Goal: Task Accomplishment & Management: Use online tool/utility

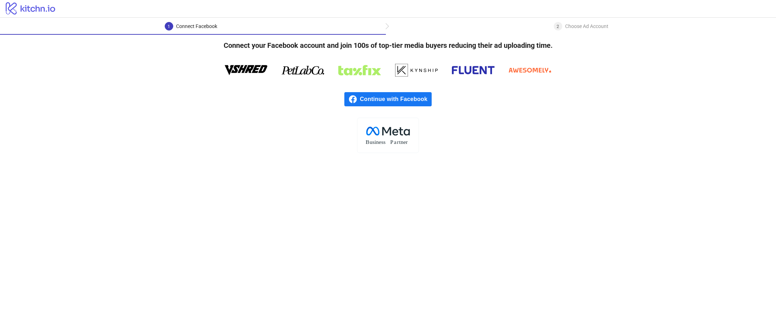
click at [395, 100] on span "Continue with Facebook" at bounding box center [396, 99] width 72 height 14
click at [408, 98] on span "Continue with Facebook" at bounding box center [396, 99] width 72 height 14
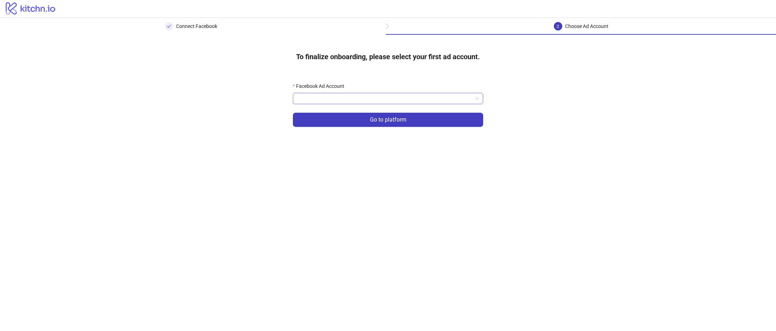
click at [365, 97] on input "Facebook Ad Account" at bounding box center [384, 98] width 175 height 11
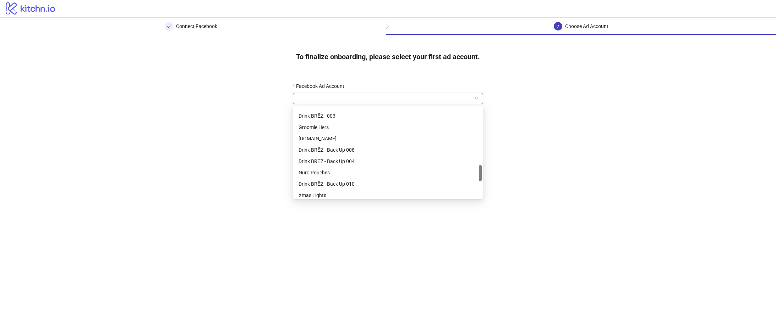
scroll to position [372, 0]
click at [353, 131] on div "Nuro Pouches" at bounding box center [387, 127] width 179 height 8
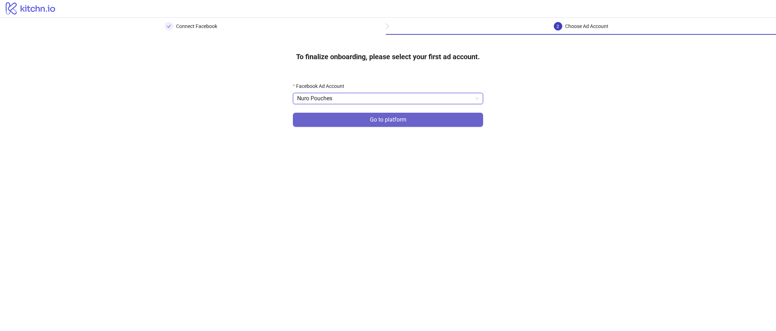
click at [362, 124] on button "Go to platform" at bounding box center [388, 120] width 190 height 14
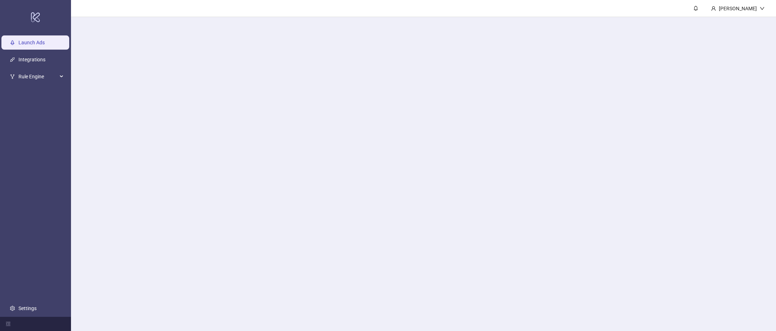
click at [337, 101] on main "[PERSON_NAME]" at bounding box center [423, 165] width 705 height 331
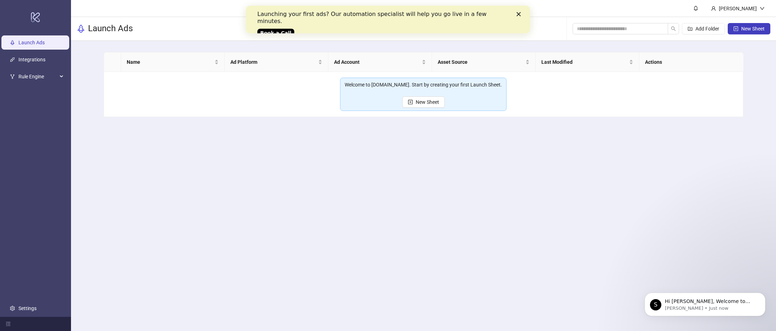
click at [644, 244] on main "Brandon Fink Launch Ads Add Folder New Sheet Name Ad Platform Ad Account Asset …" at bounding box center [423, 165] width 705 height 331
click at [31, 61] on link "Integrations" at bounding box center [31, 60] width 27 height 6
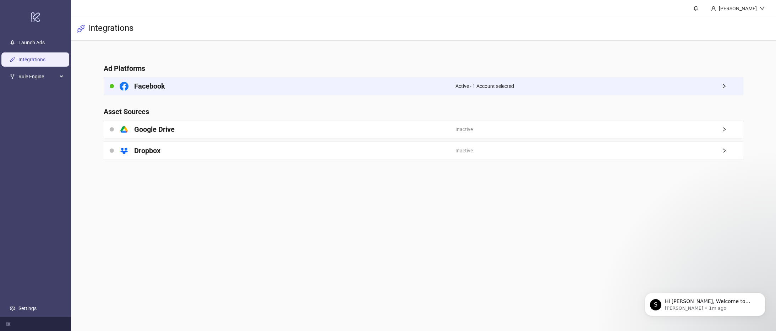
click at [139, 83] on h4 "Facebook" at bounding box center [149, 86] width 31 height 10
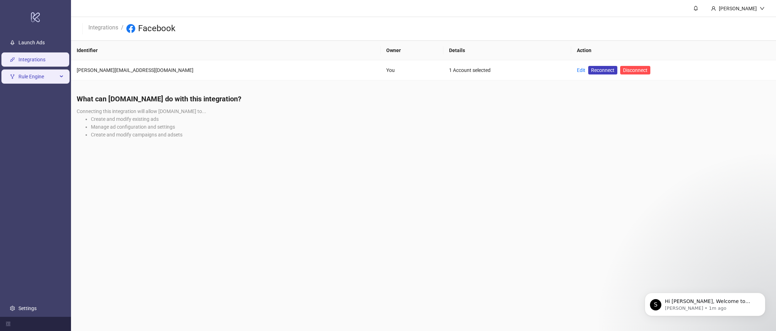
click at [62, 82] on div "Rule Engine" at bounding box center [35, 77] width 68 height 14
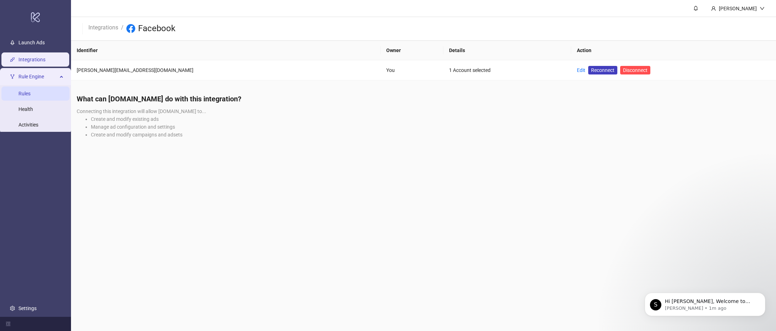
click at [31, 97] on link "Rules" at bounding box center [24, 94] width 12 height 6
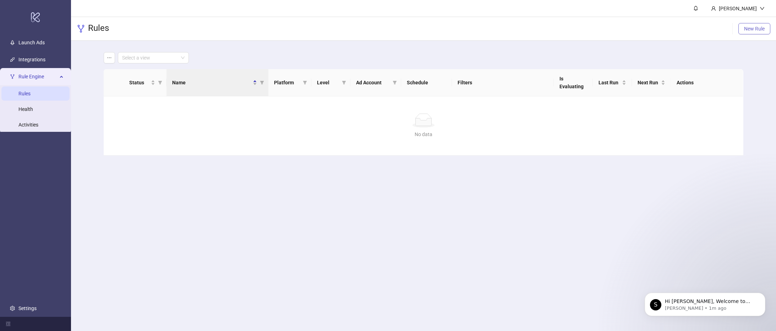
click at [705, 29] on span "New Rule" at bounding box center [754, 29] width 21 height 6
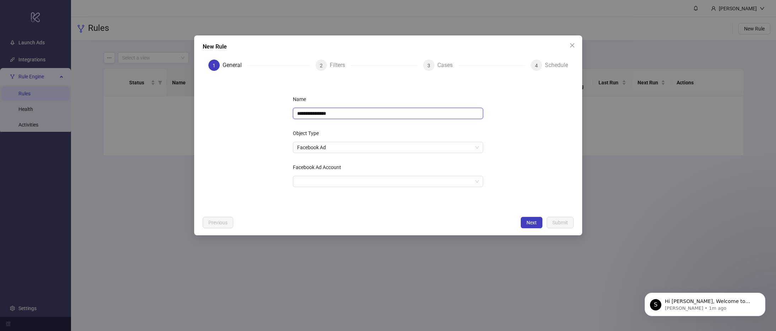
click at [337, 114] on input "**********" at bounding box center [388, 113] width 190 height 11
type input "**********"
click at [37, 63] on div "**********" at bounding box center [388, 165] width 776 height 331
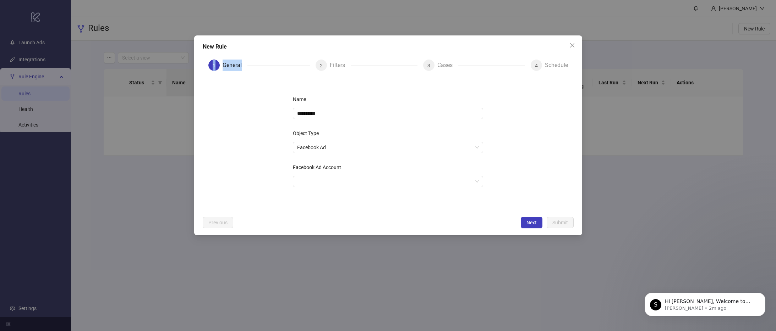
click at [37, 63] on div "**********" at bounding box center [388, 165] width 776 height 331
click at [568, 44] on span "Close" at bounding box center [571, 46] width 11 height 6
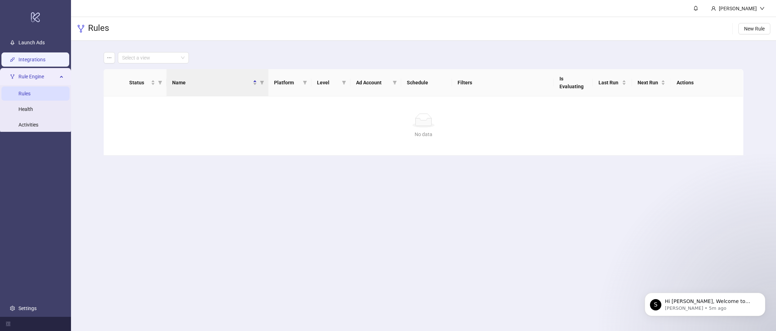
click at [27, 62] on link "Integrations" at bounding box center [31, 60] width 27 height 6
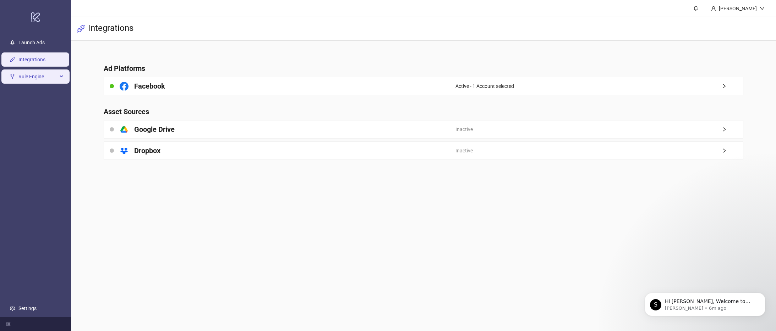
click at [31, 74] on span "Rule Engine" at bounding box center [37, 77] width 39 height 14
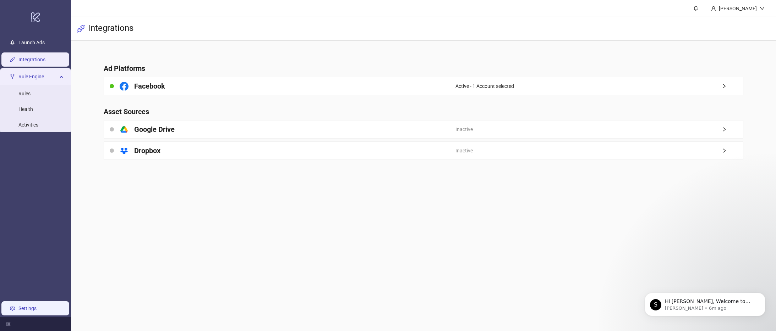
click at [33, 301] on link "Settings" at bounding box center [27, 309] width 18 height 6
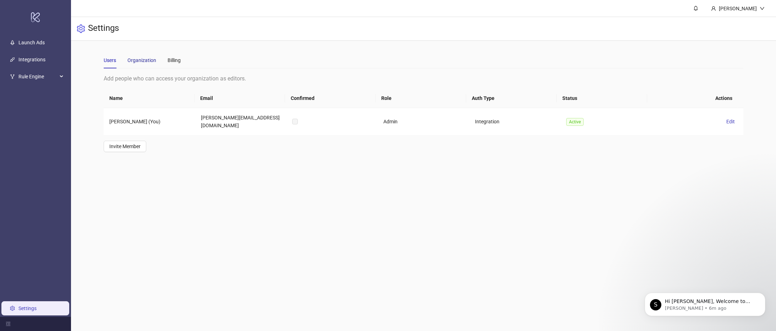
click at [150, 59] on div "Organization" at bounding box center [141, 60] width 29 height 8
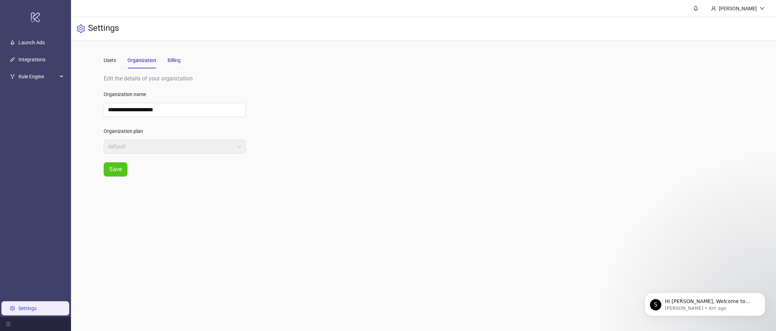
click at [168, 57] on div "Billing" at bounding box center [173, 60] width 13 height 8
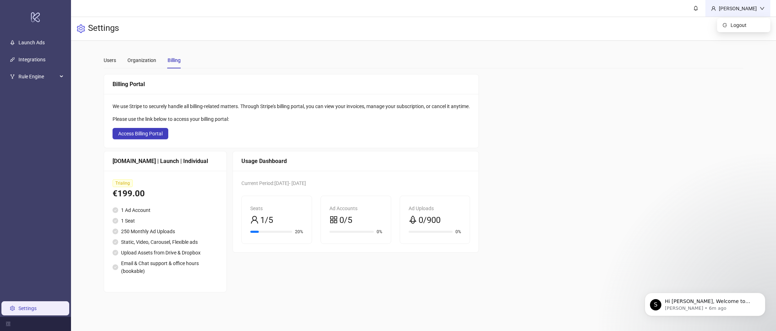
click at [705, 9] on icon "down" at bounding box center [761, 8] width 5 height 5
click at [388, 54] on div "Users Organization Billing" at bounding box center [423, 60] width 639 height 16
click at [32, 60] on link "Integrations" at bounding box center [31, 60] width 27 height 6
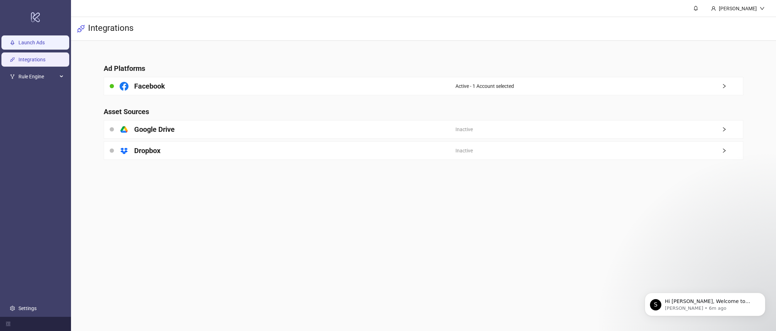
click at [32, 45] on link "Launch Ads" at bounding box center [31, 43] width 26 height 6
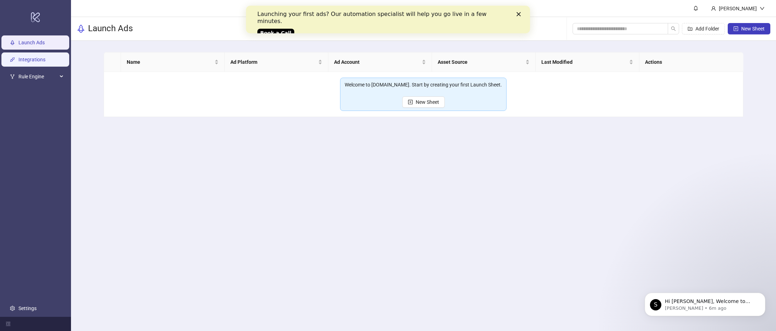
click at [31, 57] on link "Integrations" at bounding box center [31, 60] width 27 height 6
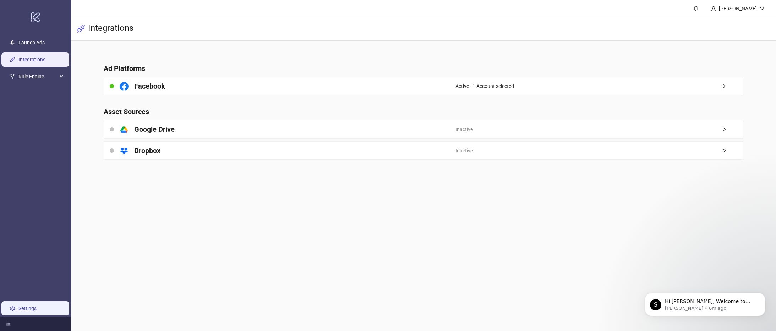
click at [23, 301] on link "Settings" at bounding box center [27, 309] width 18 height 6
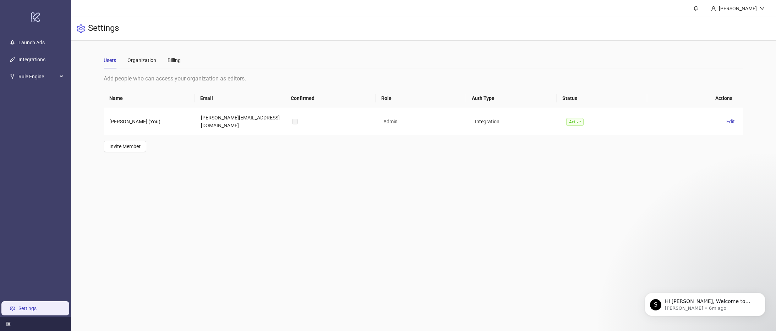
click at [9, 301] on icon "menu-fold" at bounding box center [8, 324] width 5 height 5
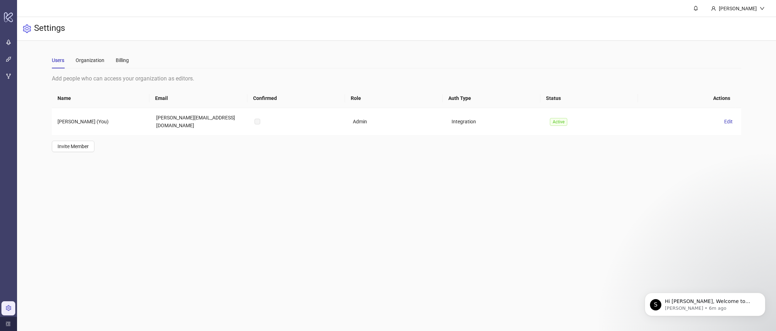
click at [9, 301] on icon "menu-unfold" at bounding box center [8, 324] width 5 height 5
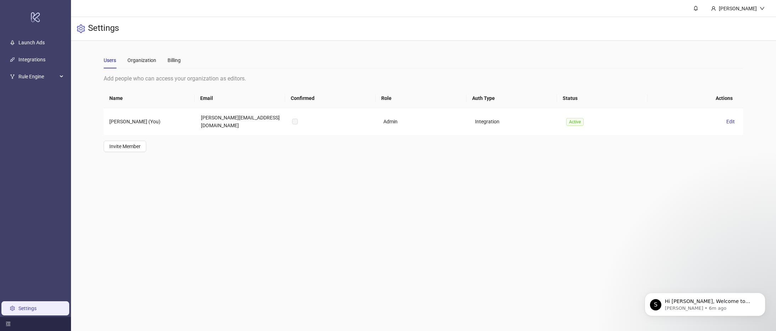
click at [39, 51] on ul "Launch Ads Integrations Rule Engine Rules Health Activities Settings" at bounding box center [35, 175] width 71 height 283
click at [38, 57] on link "Integrations" at bounding box center [31, 60] width 27 height 6
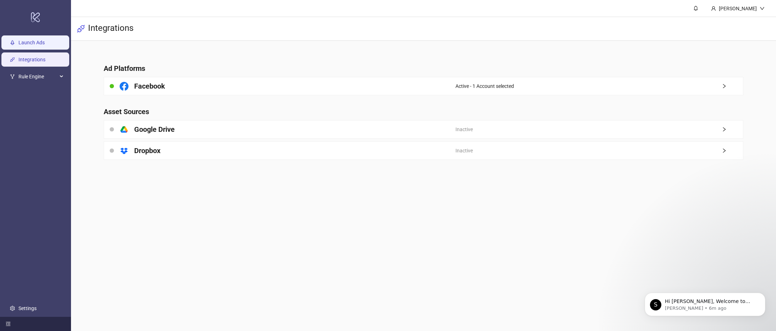
click at [37, 40] on link "Launch Ads" at bounding box center [31, 43] width 26 height 6
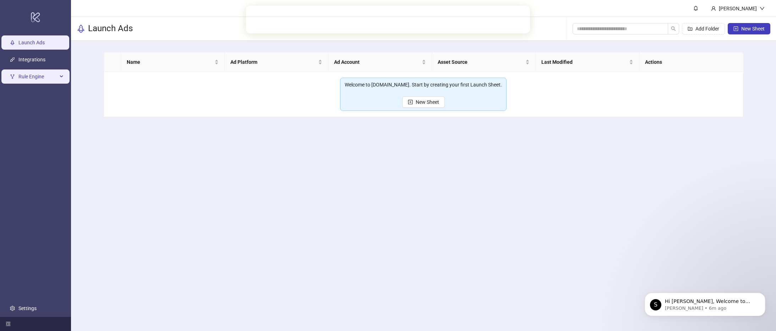
click at [31, 79] on span "Rule Engine" at bounding box center [37, 77] width 39 height 14
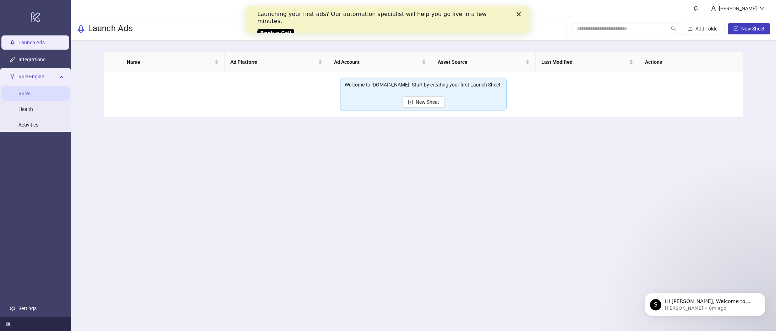
click at [29, 95] on link "Rules" at bounding box center [24, 94] width 12 height 6
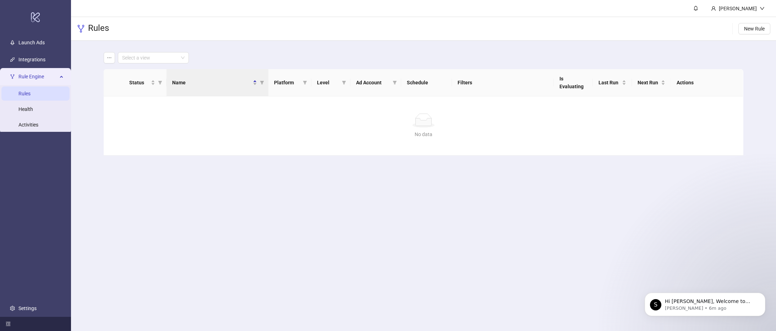
click at [705, 34] on div "Rules New Rule" at bounding box center [423, 29] width 705 height 24
click at [705, 28] on span "New Rule" at bounding box center [754, 29] width 21 height 6
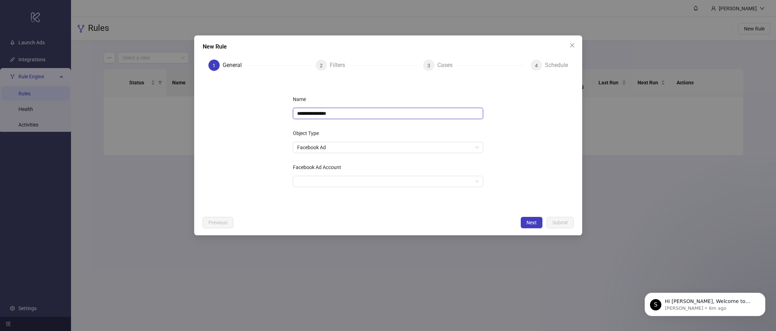
click at [337, 116] on input "**********" at bounding box center [388, 113] width 190 height 11
paste input "******"
click at [330, 147] on span "Facebook Ad" at bounding box center [388, 147] width 182 height 11
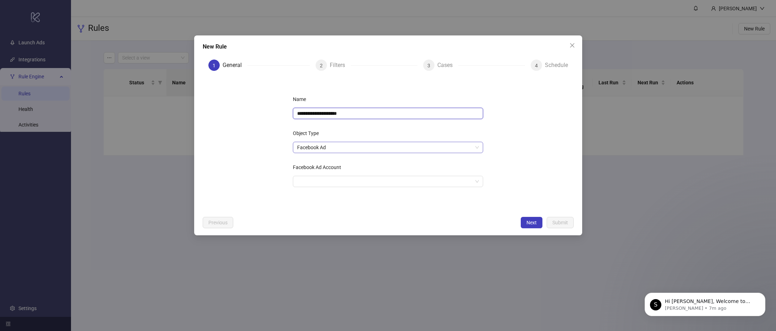
type input "**********"
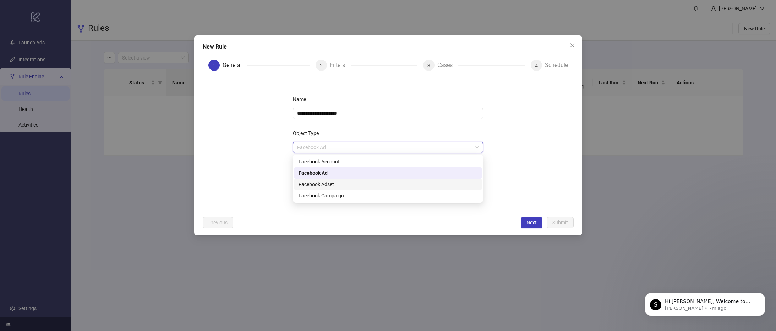
click at [342, 182] on div "Facebook Adset" at bounding box center [387, 185] width 179 height 8
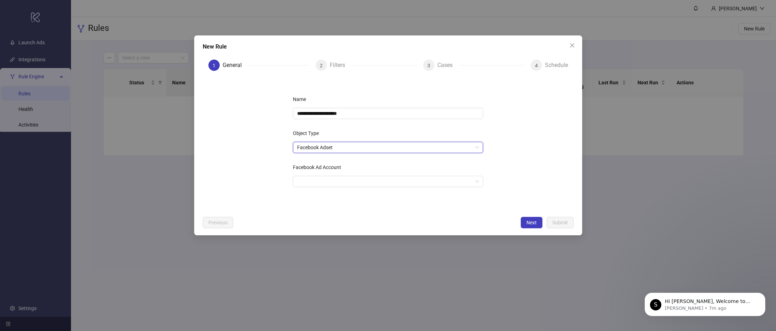
click at [365, 149] on span "Facebook Adset" at bounding box center [388, 147] width 182 height 11
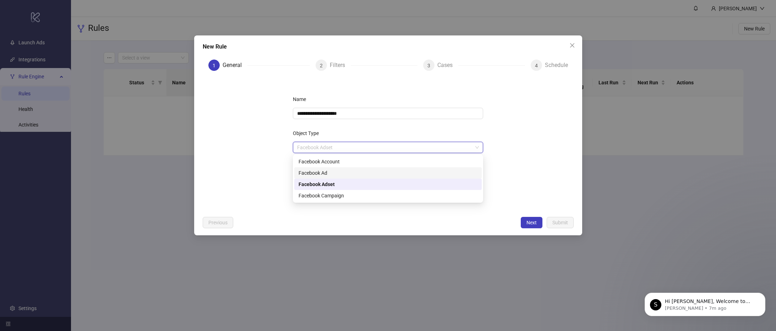
click at [352, 176] on div "Facebook Ad" at bounding box center [387, 173] width 179 height 8
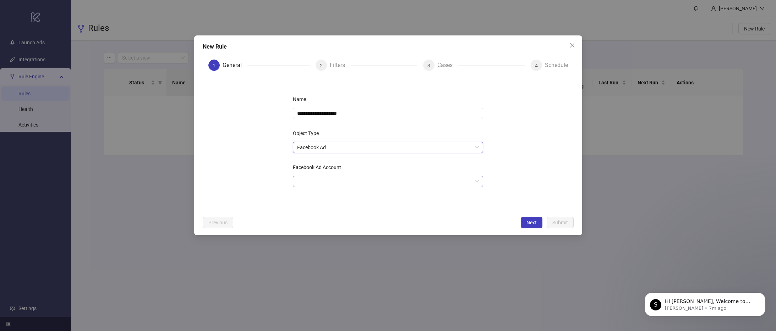
click at [347, 179] on input "Facebook Ad Account" at bounding box center [384, 181] width 175 height 11
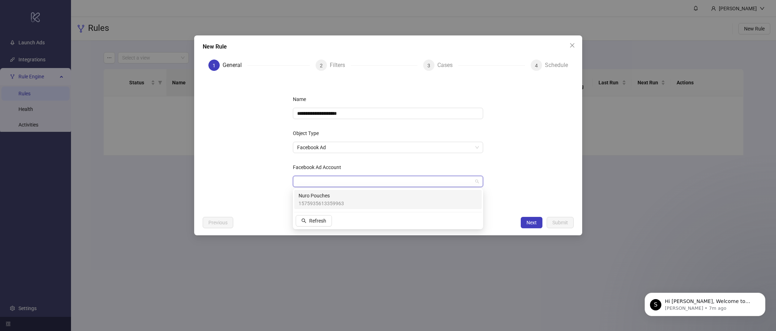
click at [345, 191] on div "Nuro Pouches 1575935613359963" at bounding box center [387, 199] width 187 height 19
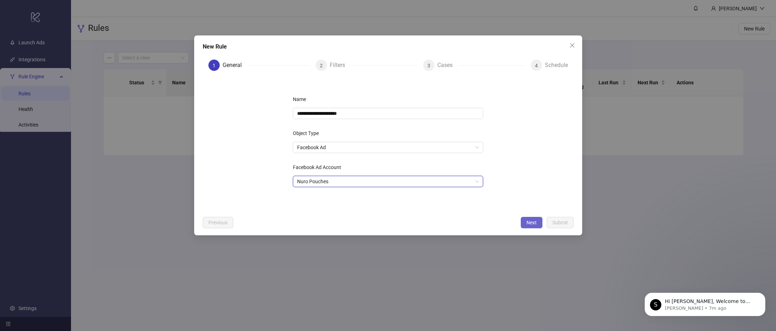
click at [521, 222] on button "Next" at bounding box center [532, 222] width 22 height 11
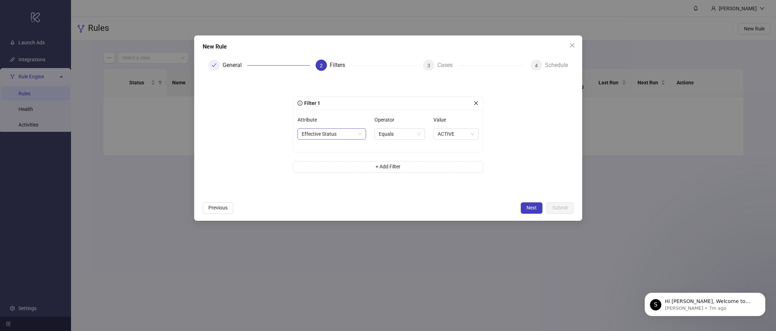
click at [340, 134] on span "Effective Status" at bounding box center [332, 134] width 60 height 11
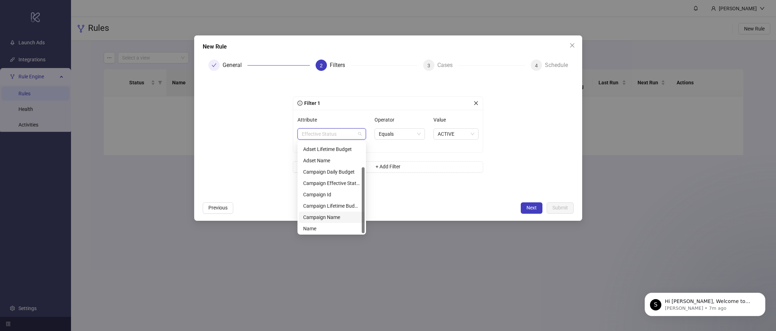
scroll to position [34, 0]
click at [332, 160] on div "Adset Name" at bounding box center [331, 160] width 57 height 8
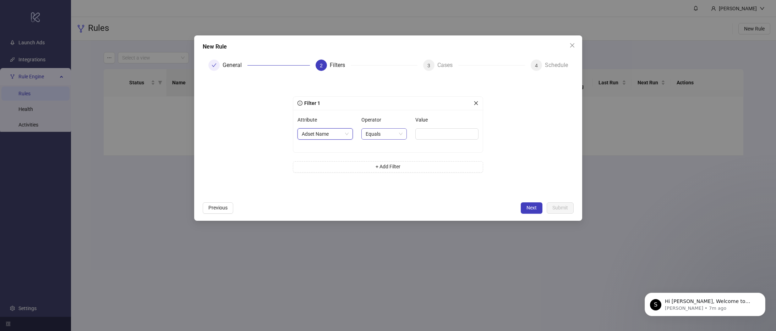
click at [375, 137] on span "Equals" at bounding box center [383, 134] width 37 height 11
click at [380, 172] on div "Contains" at bounding box center [383, 171] width 33 height 8
click at [428, 131] on input "Value" at bounding box center [447, 133] width 61 height 11
click at [330, 132] on span "Adset Name" at bounding box center [324, 134] width 45 height 11
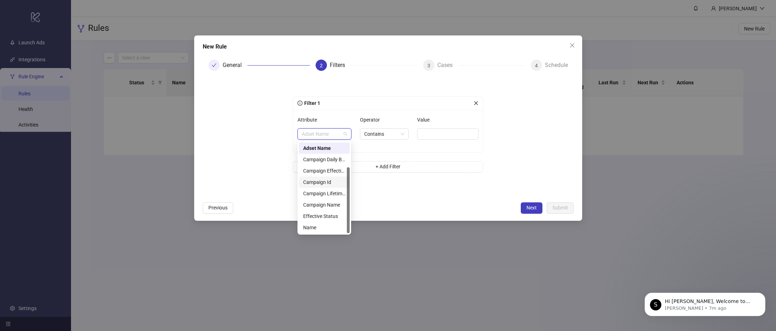
click at [321, 185] on div "Campaign Id" at bounding box center [324, 182] width 42 height 8
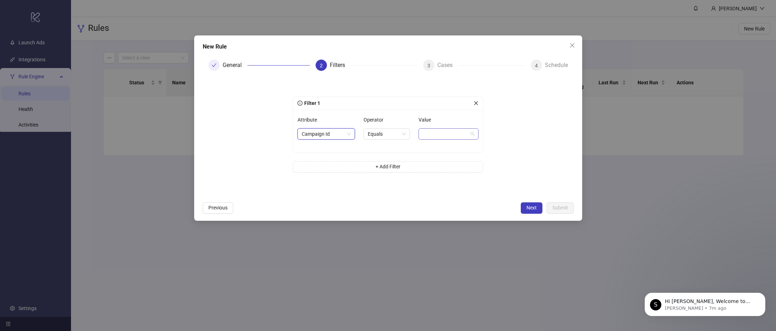
click at [435, 133] on span at bounding box center [448, 134] width 51 height 11
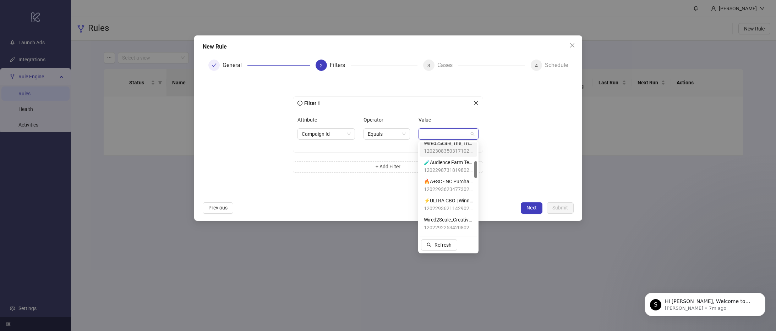
scroll to position [105, 0]
click at [449, 217] on span "Wired2Scale_Creative_Sandbox" at bounding box center [448, 215] width 49 height 8
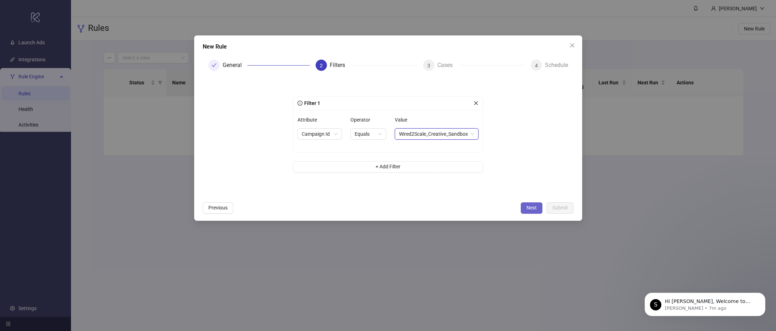
click at [530, 208] on span "Next" at bounding box center [531, 208] width 10 height 6
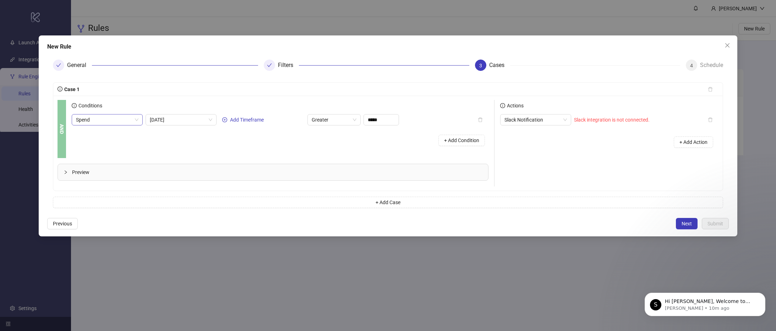
click at [114, 122] on span "Spend" at bounding box center [107, 120] width 62 height 11
type input "***"
click at [114, 159] on div "New Customer Purchase" at bounding box center [109, 163] width 55 height 8
click at [170, 121] on span "Today" at bounding box center [181, 120] width 62 height 11
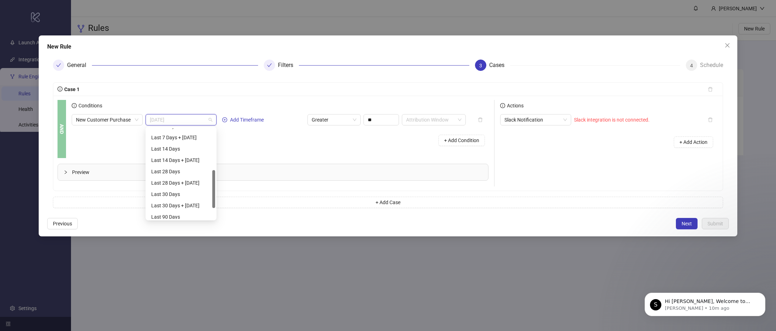
scroll to position [125, 0]
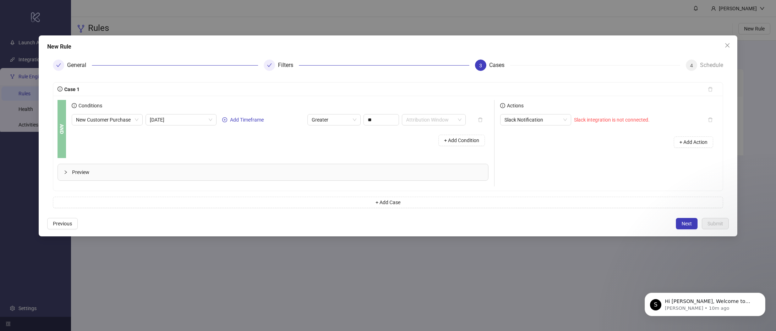
click at [238, 114] on div "New Customer Purchase Today Add Timeframe Greater ** Attribution Window" at bounding box center [269, 119] width 394 height 11
click at [237, 119] on span "Add Timeframe" at bounding box center [247, 120] width 34 height 6
click at [237, 119] on input "search" at bounding box center [252, 120] width 56 height 11
click at [192, 142] on div "+ Add Condition" at bounding box center [280, 140] width 417 height 18
click at [264, 120] on input "search" at bounding box center [252, 120] width 56 height 11
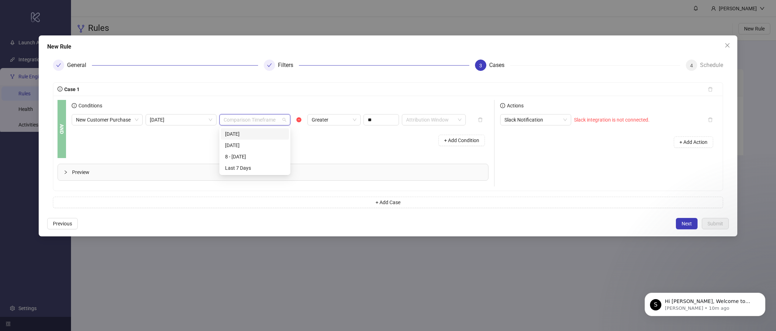
click at [258, 139] on div "Yesterday" at bounding box center [255, 133] width 68 height 11
click at [177, 140] on div "+ Add Condition" at bounding box center [280, 140] width 417 height 18
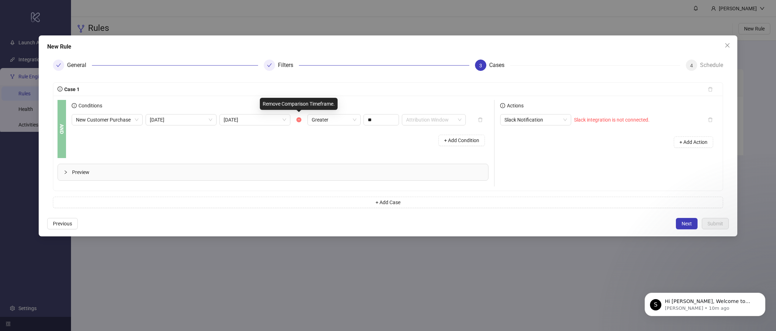
click at [298, 119] on icon "minus-circle" at bounding box center [298, 119] width 5 height 5
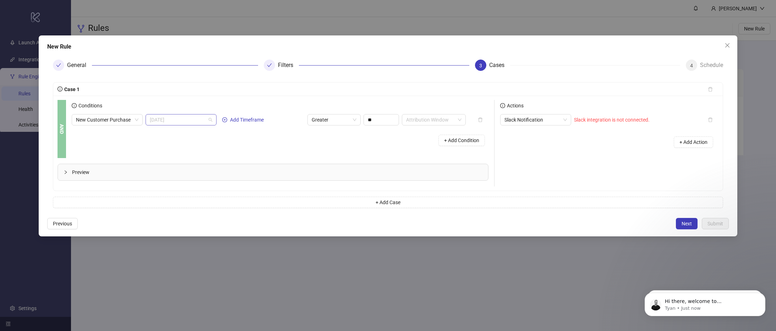
scroll to position [0, 0]
click at [178, 122] on span "Today" at bounding box center [181, 120] width 62 height 11
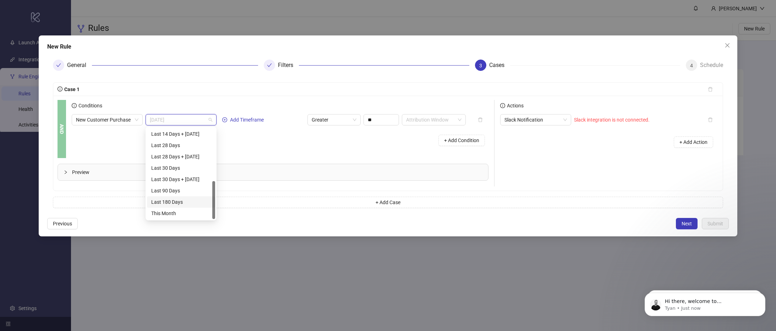
click at [179, 204] on div "Last 180 Days" at bounding box center [181, 202] width 60 height 8
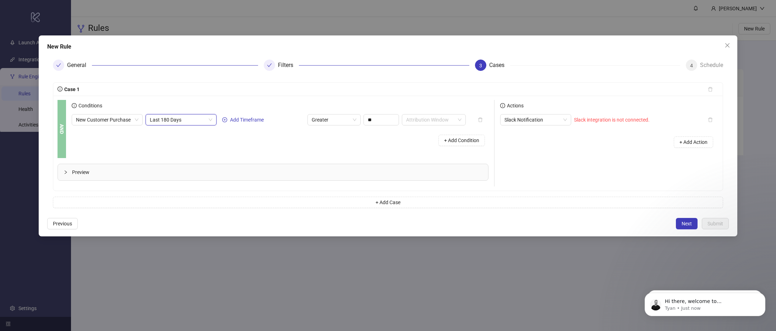
click at [191, 123] on span "Last 180 Days" at bounding box center [181, 120] width 62 height 11
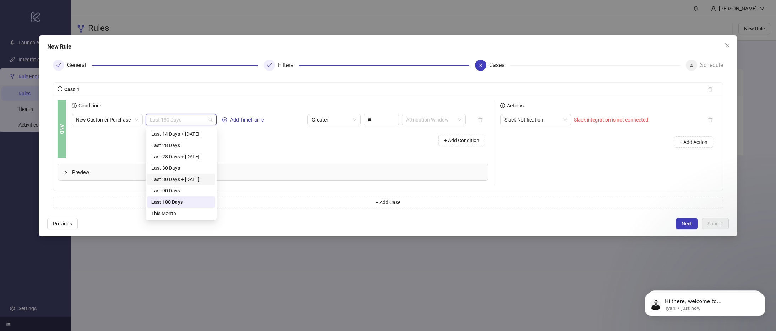
click at [183, 181] on div "Last 30 Days + Today" at bounding box center [181, 180] width 60 height 8
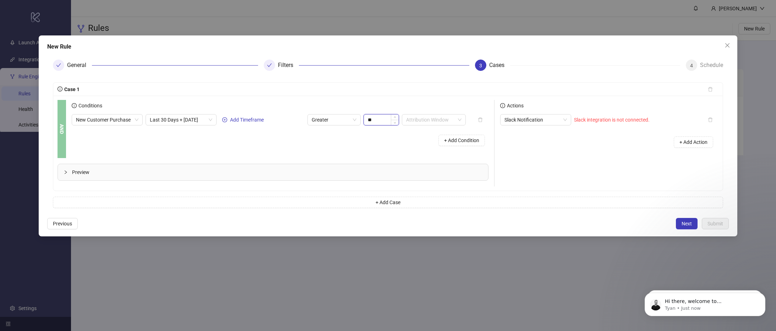
click at [379, 117] on input "**" at bounding box center [381, 120] width 35 height 11
type input "***"
click at [184, 116] on span "Last 30 Days + Today" at bounding box center [181, 120] width 62 height 11
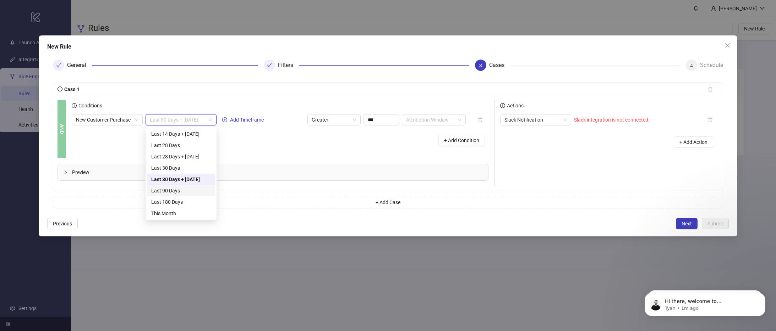
click at [185, 190] on div "Last 90 Days" at bounding box center [181, 191] width 60 height 8
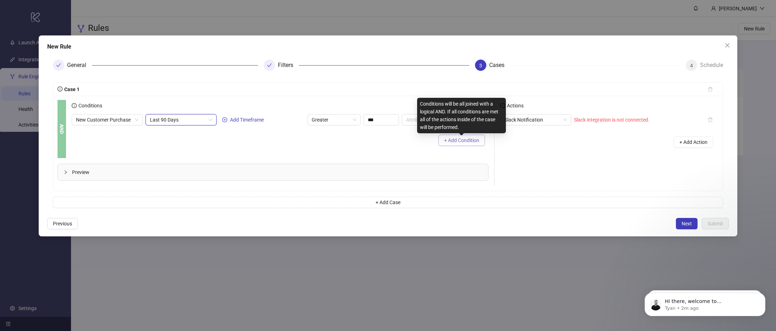
click at [457, 142] on span "+ Add Condition" at bounding box center [461, 141] width 35 height 6
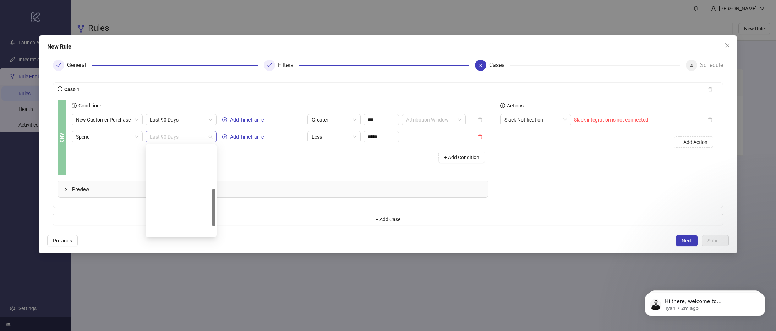
click at [180, 135] on span "Last 90 Days" at bounding box center [181, 137] width 62 height 11
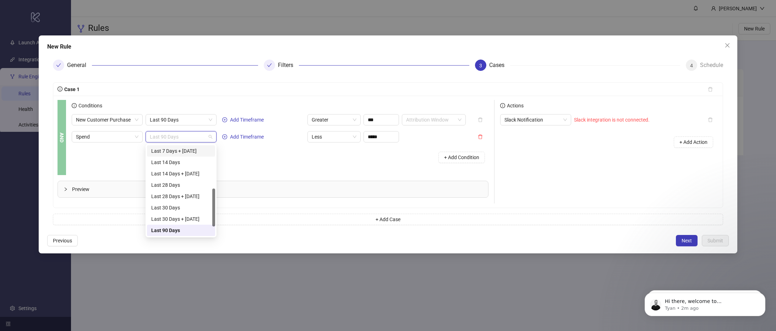
click at [177, 151] on div "Last 7 Days + Today" at bounding box center [181, 151] width 60 height 8
click at [183, 139] on span "Last 7 Days + Today" at bounding box center [181, 137] width 62 height 11
click at [177, 163] on div "Last 7 Days" at bounding box center [181, 161] width 60 height 8
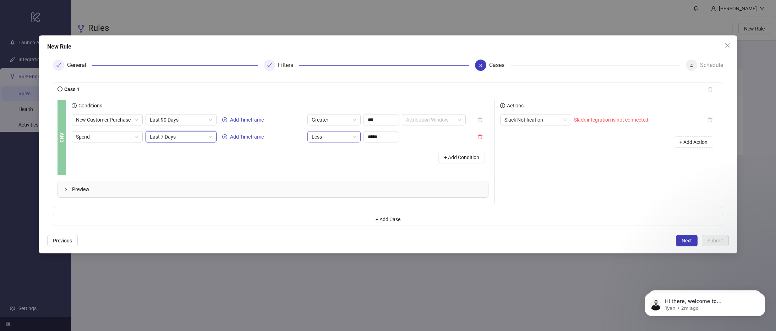
click at [313, 138] on span "Less" at bounding box center [334, 137] width 45 height 11
click at [266, 154] on div "+ Add Condition" at bounding box center [280, 157] width 417 height 18
click at [323, 141] on span "Less" at bounding box center [334, 137] width 45 height 11
click at [323, 162] on div "Greater" at bounding box center [334, 163] width 42 height 8
click at [328, 137] on span "Greater" at bounding box center [334, 137] width 45 height 11
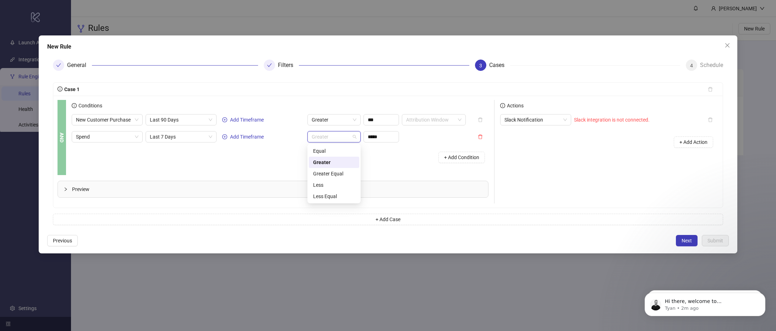
click at [330, 165] on div "Greater" at bounding box center [334, 163] width 42 height 8
click at [376, 140] on input "*****" at bounding box center [381, 137] width 35 height 11
type input "*******"
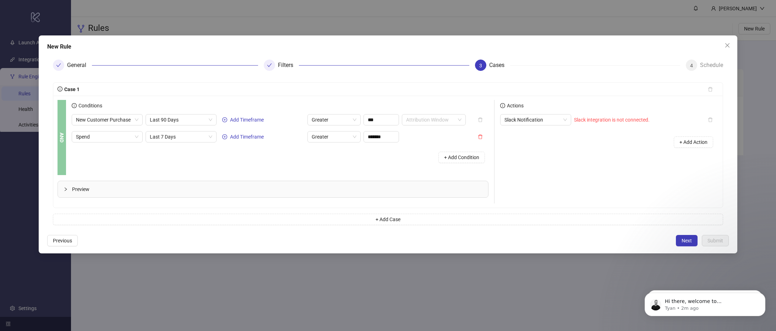
click at [410, 154] on div "+ Add Condition" at bounding box center [280, 157] width 417 height 18
click at [449, 156] on span "+ Add Condition" at bounding box center [461, 158] width 35 height 6
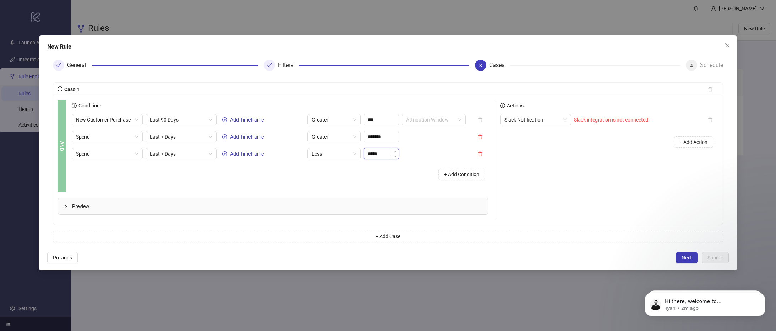
click at [364, 156] on input "*****" at bounding box center [381, 154] width 35 height 11
type input "*******"
click at [378, 184] on div "Conditions New Customer Purchase Last 90 Days Add Timeframe Greater *** Attribu…" at bounding box center [283, 146] width 422 height 92
click at [600, 122] on span "Slack integration is not connected." at bounding box center [612, 120] width 76 height 6
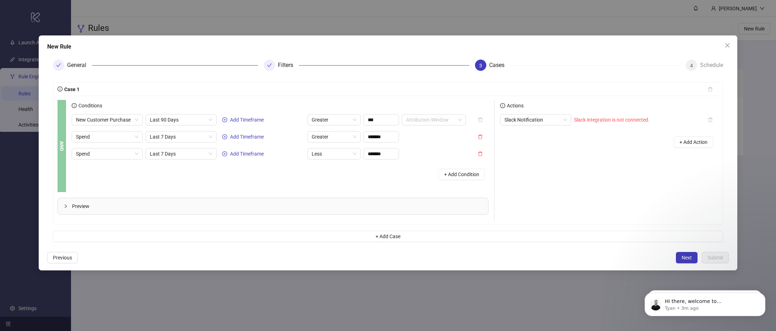
click at [621, 117] on span "Slack integration is not connected." at bounding box center [612, 120] width 76 height 6
click at [688, 259] on span "Next" at bounding box center [686, 258] width 10 height 6
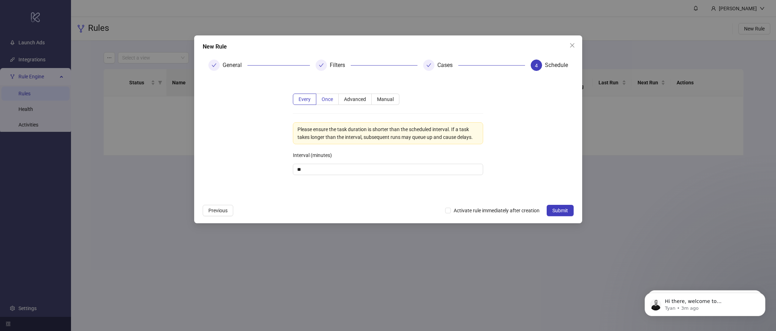
click at [329, 99] on span "Once" at bounding box center [326, 100] width 11 height 6
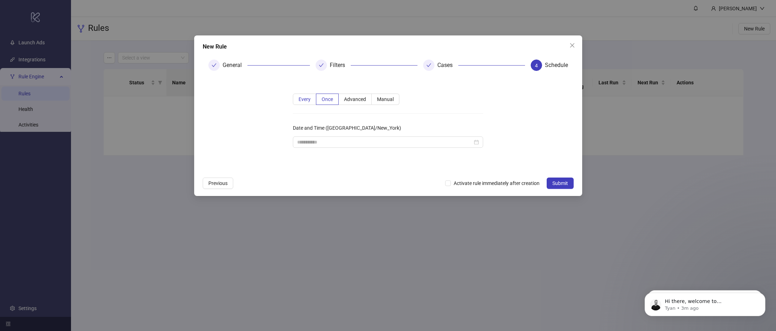
click at [304, 98] on span "Every" at bounding box center [304, 100] width 12 height 6
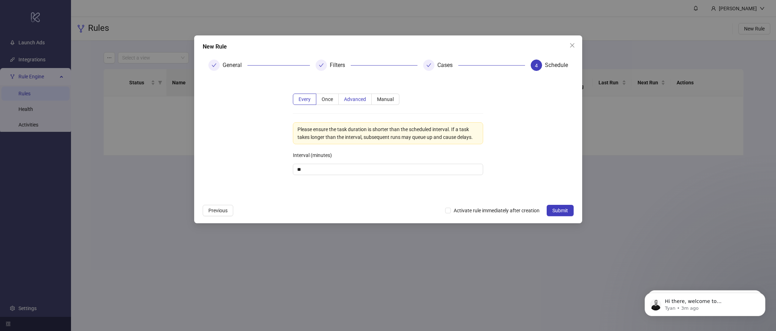
click at [352, 103] on label "Advanced" at bounding box center [355, 99] width 33 height 11
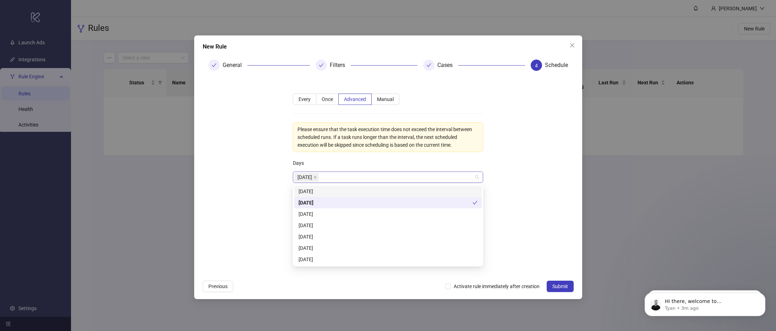
click at [341, 177] on div "Monday" at bounding box center [384, 177] width 180 height 10
click at [340, 202] on div "Monday" at bounding box center [385, 203] width 174 height 8
click at [342, 196] on div "Sunday" at bounding box center [387, 191] width 187 height 11
click at [342, 202] on div "Monday" at bounding box center [387, 203] width 179 height 8
click at [341, 211] on div "Tuesday" at bounding box center [387, 214] width 179 height 8
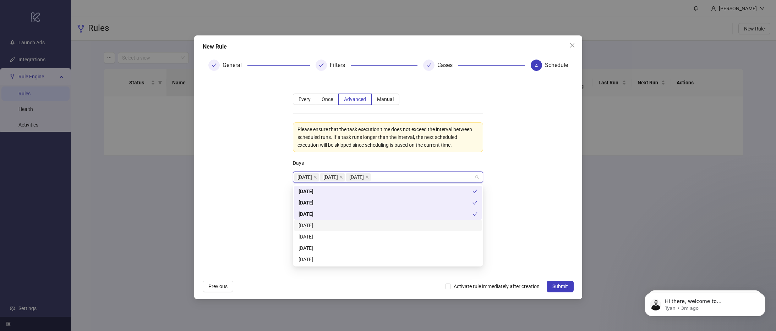
click at [341, 221] on div "Wednesday" at bounding box center [387, 225] width 187 height 11
click at [341, 227] on div "Wednesday" at bounding box center [385, 226] width 174 height 8
click at [340, 236] on div "Thursday" at bounding box center [387, 237] width 179 height 8
click at [343, 228] on div "Wednesday" at bounding box center [387, 226] width 179 height 8
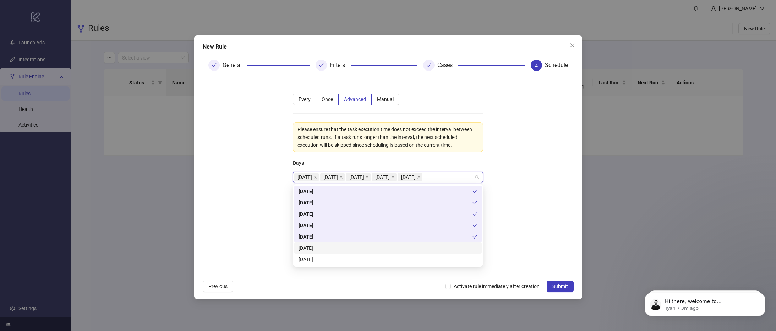
click at [338, 247] on div "Friday" at bounding box center [387, 248] width 179 height 8
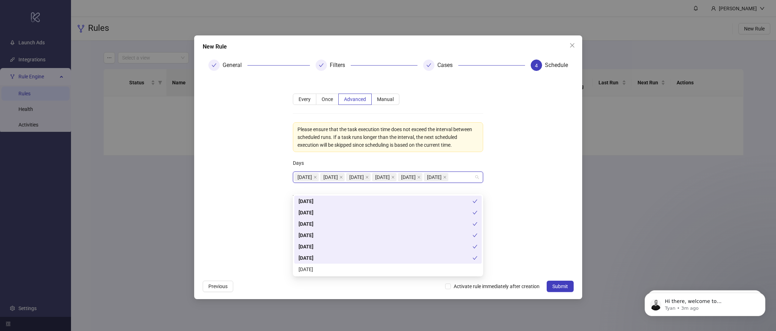
click at [338, 260] on div "Friday" at bounding box center [385, 258] width 174 height 8
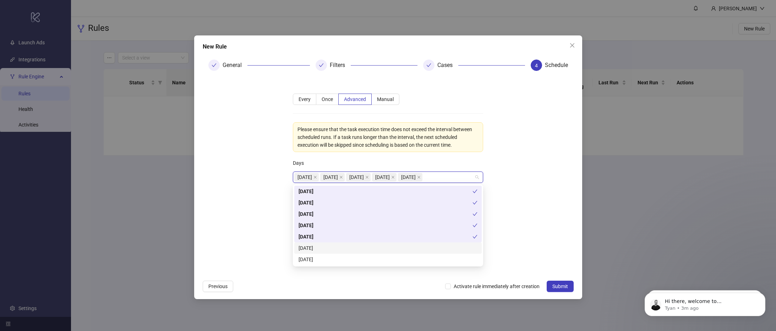
click at [341, 250] on div "Friday" at bounding box center [387, 248] width 179 height 8
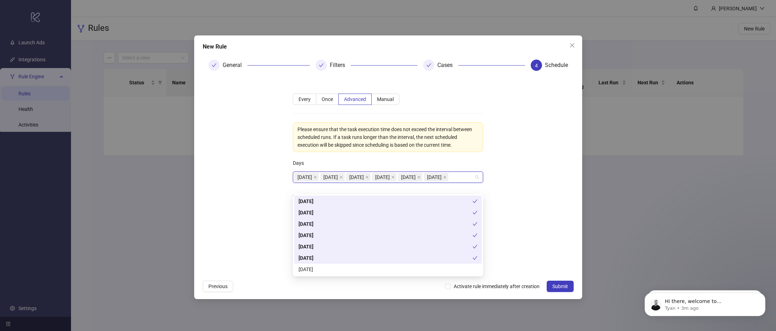
click at [337, 268] on div "Saturday" at bounding box center [387, 270] width 179 height 8
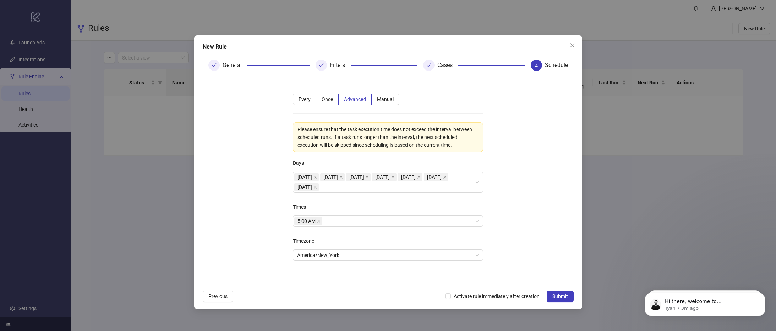
click at [372, 157] on div "**********" at bounding box center [387, 181] width 213 height 199
click at [225, 293] on button "Previous" at bounding box center [218, 296] width 31 height 11
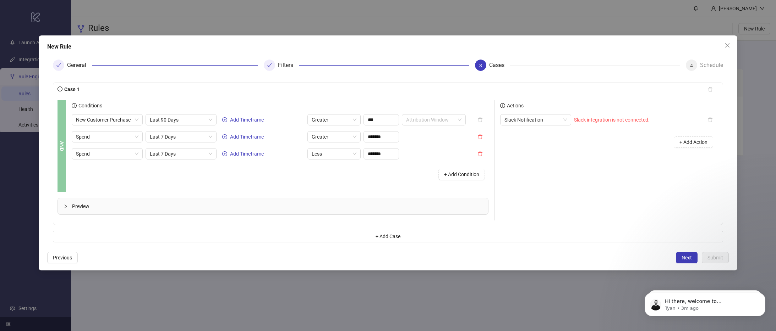
click at [274, 63] on div at bounding box center [269, 65] width 11 height 11
click at [457, 177] on button "+ Add Condition" at bounding box center [461, 174] width 46 height 11
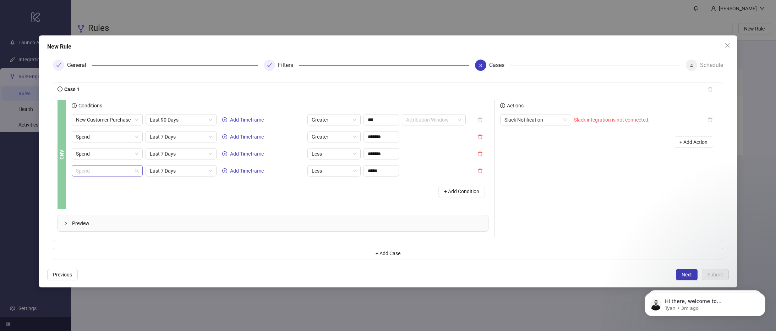
click at [110, 168] on span "Spend" at bounding box center [107, 171] width 62 height 11
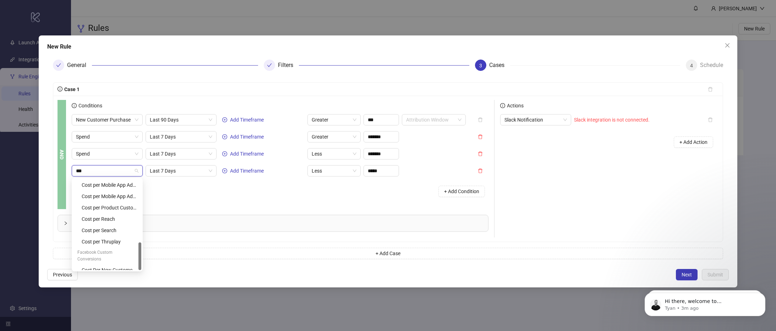
scroll to position [204, 0]
type input "****"
click at [97, 266] on div "Cost Per New Customer Purchase" at bounding box center [109, 270] width 55 height 8
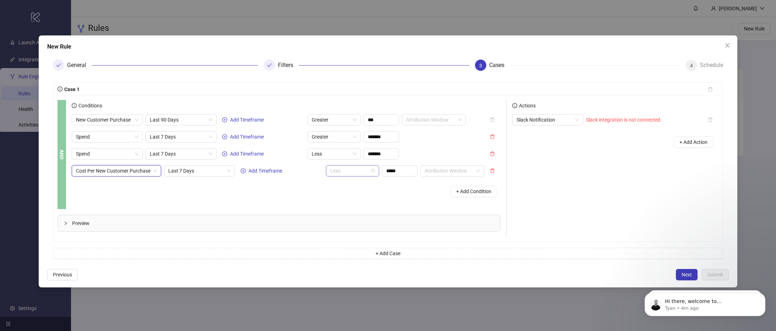
click at [334, 171] on span "Less" at bounding box center [352, 171] width 45 height 11
click at [341, 196] on div "Greater" at bounding box center [353, 197] width 42 height 8
click at [392, 171] on input "*****" at bounding box center [399, 171] width 35 height 11
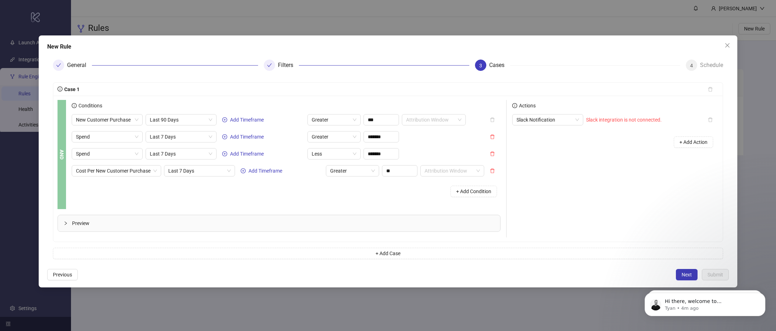
type input "*****"
click at [390, 199] on div "+ Add Condition" at bounding box center [286, 191] width 429 height 18
click at [381, 121] on input "***" at bounding box center [381, 120] width 35 height 11
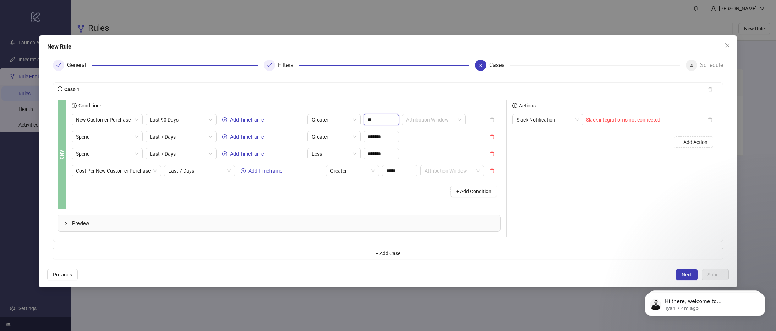
type input "**"
click at [403, 104] on div "Conditions" at bounding box center [286, 107] width 429 height 14
click at [380, 120] on input "**" at bounding box center [381, 120] width 35 height 11
drag, startPoint x: 459, startPoint y: 116, endPoint x: 454, endPoint y: 124, distance: 9.9
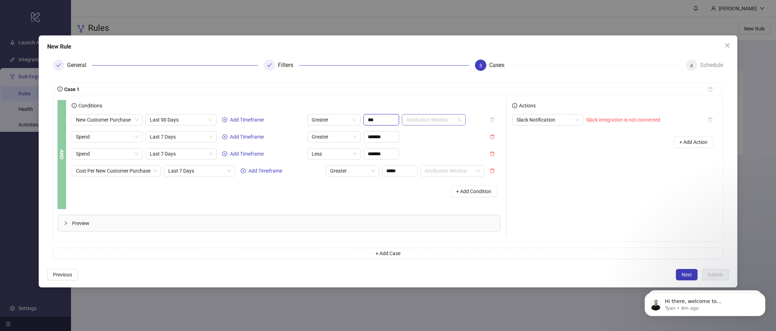
click at [458, 117] on span at bounding box center [433, 120] width 55 height 11
type input "***"
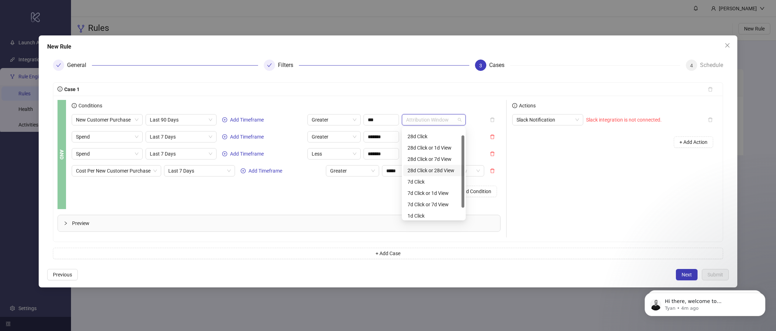
scroll to position [23, 0]
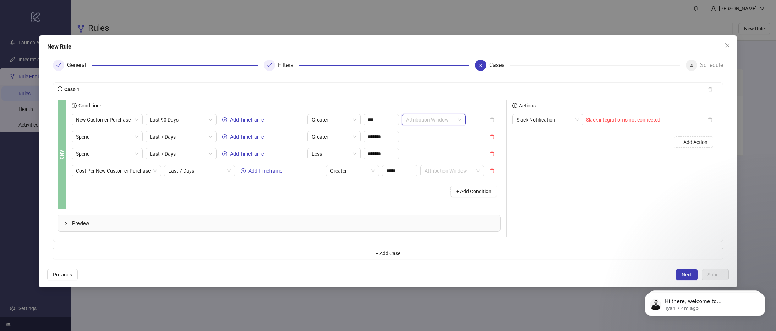
click at [447, 103] on div "Conditions" at bounding box center [286, 107] width 429 height 14
click at [571, 116] on span "Slack Notification" at bounding box center [547, 120] width 62 height 11
click at [559, 188] on div "Slack Notification" at bounding box center [548, 191] width 60 height 8
click at [626, 123] on div "Slack integration is not connected." at bounding box center [624, 120] width 76 height 8
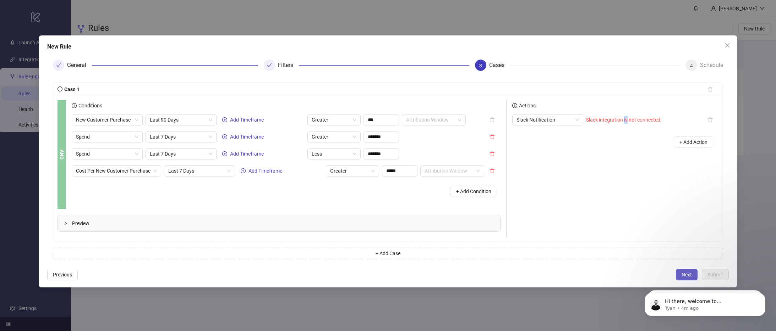
click at [680, 270] on button "Next" at bounding box center [687, 274] width 22 height 11
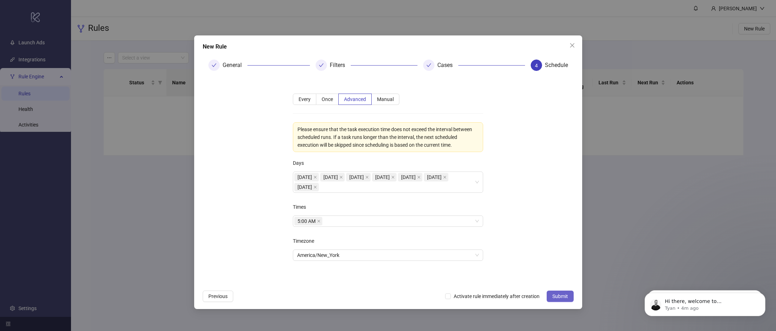
click at [560, 293] on button "Submit" at bounding box center [559, 296] width 27 height 11
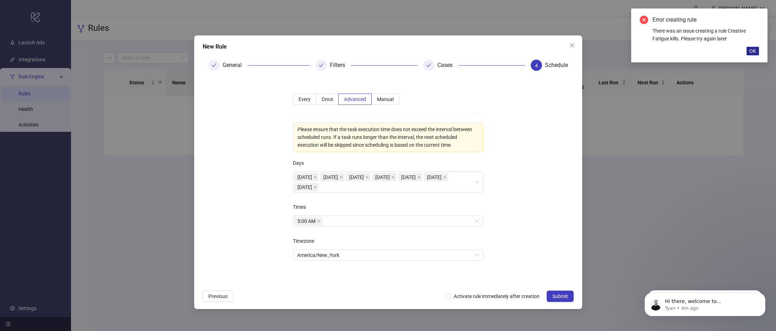
click at [705, 49] on button "OK" at bounding box center [752, 51] width 12 height 9
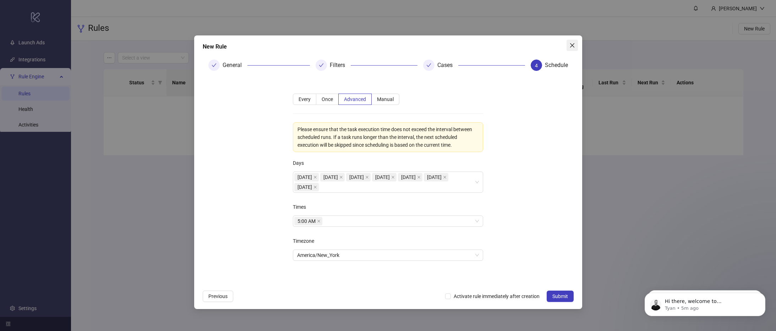
click at [575, 46] on span "Close" at bounding box center [571, 46] width 11 height 6
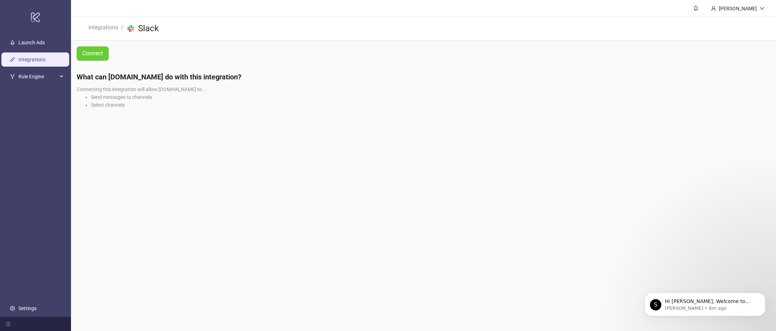
click at [101, 52] on span "Connect" at bounding box center [92, 53] width 21 height 9
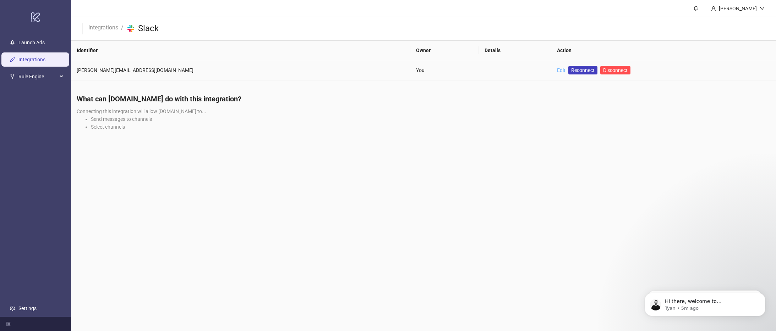
click at [557, 70] on link "Edit" at bounding box center [561, 70] width 9 height 6
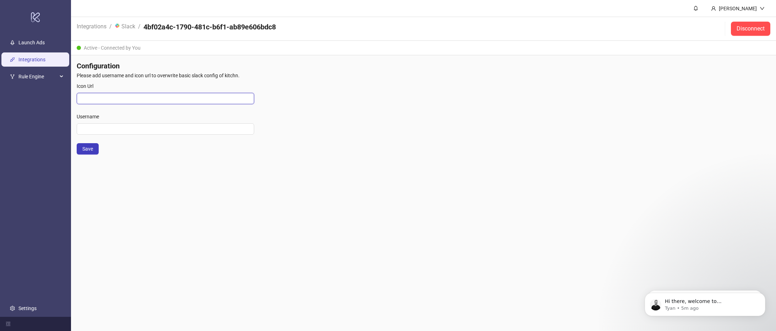
click at [107, 94] on input "Icon Url" at bounding box center [165, 98] width 177 height 11
click at [105, 78] on span "Please add username and icon url to overwrite basic slack config of kitchn." at bounding box center [423, 76] width 693 height 8
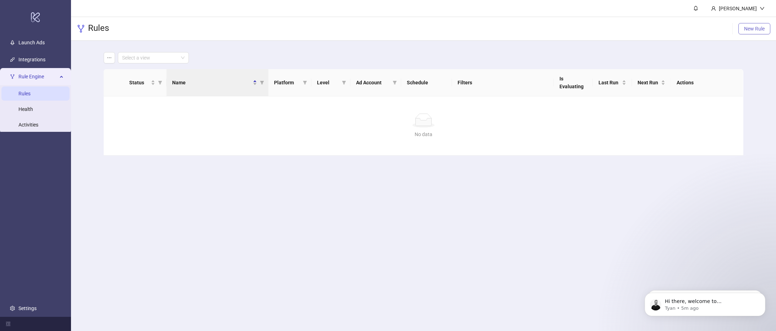
click at [758, 25] on button "New Rule" at bounding box center [754, 28] width 32 height 11
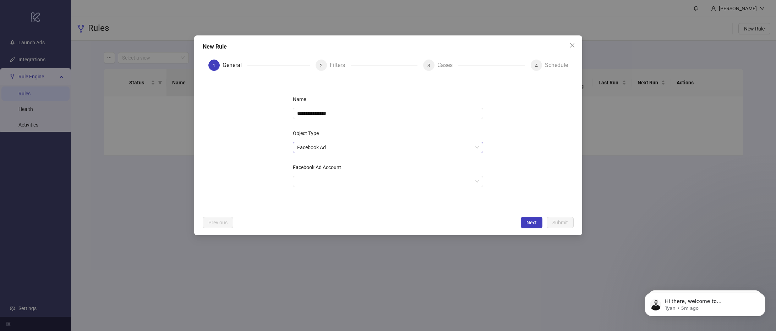
click at [338, 145] on span "Facebook Ad" at bounding box center [388, 147] width 182 height 11
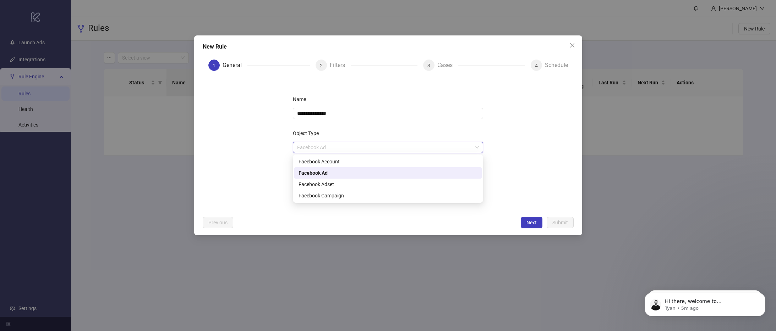
click at [333, 174] on div "Facebook Ad" at bounding box center [387, 173] width 179 height 8
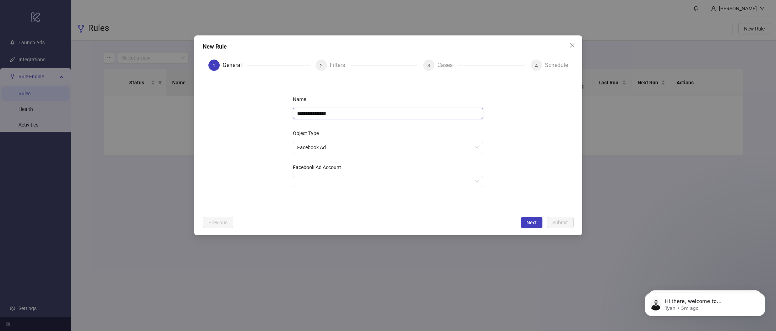
click at [329, 115] on input "**********" at bounding box center [388, 113] width 190 height 11
click at [324, 114] on input "**********" at bounding box center [388, 113] width 190 height 11
click at [335, 111] on input "**********" at bounding box center [388, 113] width 190 height 11
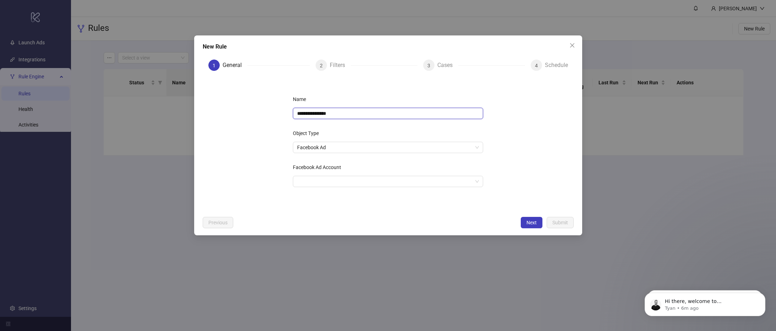
click at [335, 111] on input "**********" at bounding box center [388, 113] width 190 height 11
paste input "******"
type input "**********"
click at [324, 183] on input "Facebook Ad Account" at bounding box center [384, 181] width 175 height 11
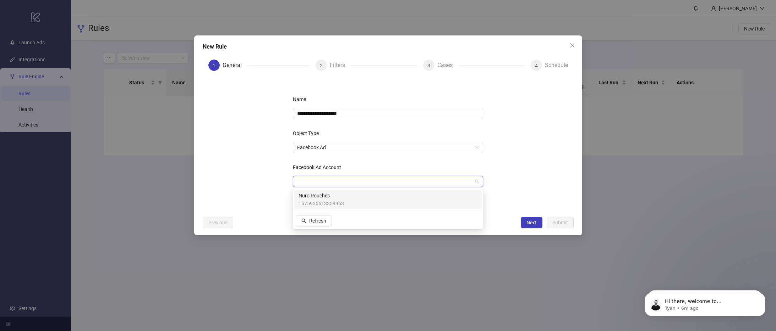
click at [322, 203] on span "1575935613359963" at bounding box center [320, 204] width 45 height 8
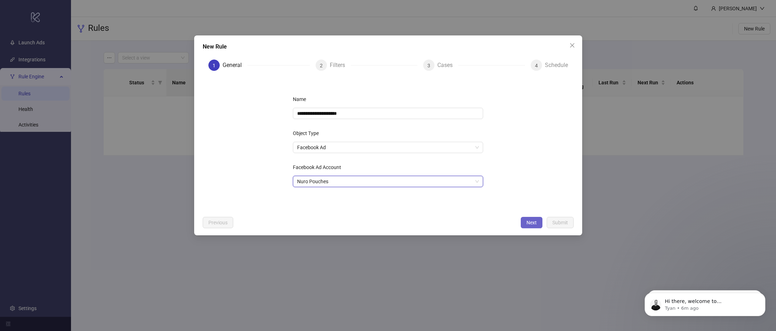
click at [526, 224] on span "Next" at bounding box center [531, 223] width 10 height 6
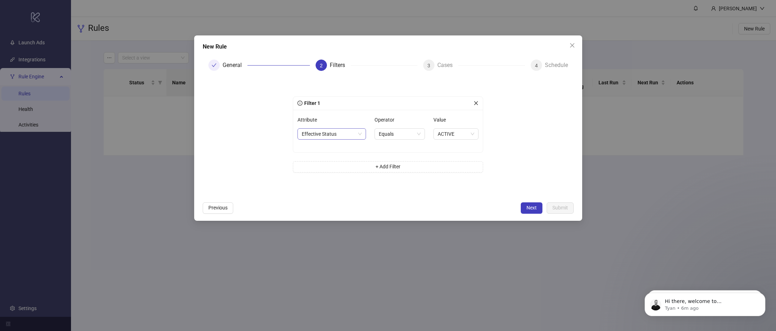
click at [323, 137] on span "Effective Status" at bounding box center [332, 134] width 60 height 11
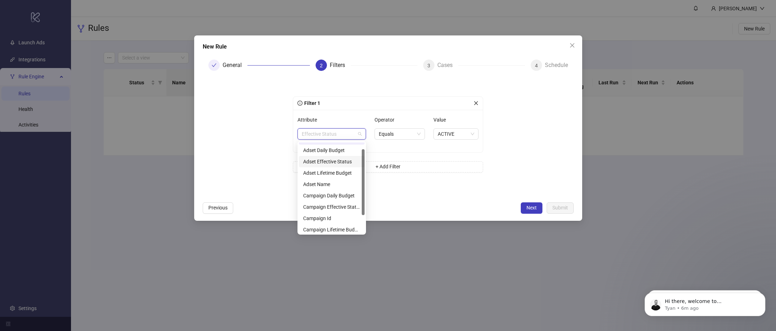
scroll to position [34, 0]
click at [336, 194] on div "Campaign Id" at bounding box center [331, 194] width 57 height 8
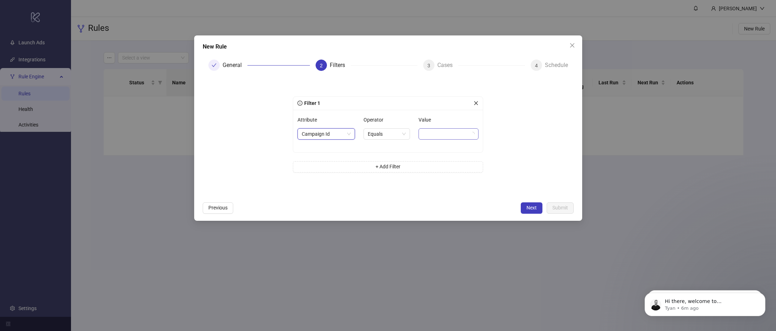
click at [445, 135] on span at bounding box center [448, 134] width 51 height 11
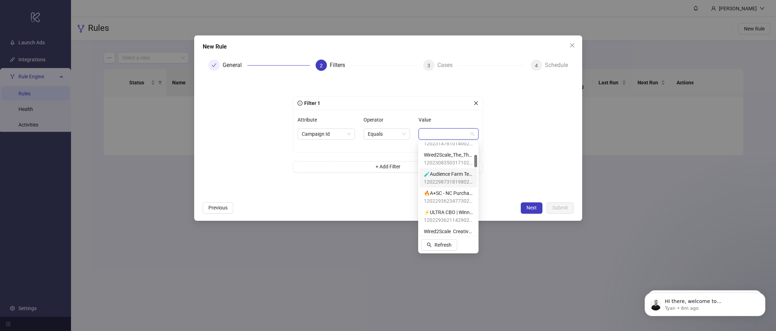
scroll to position [98, 0]
click at [451, 224] on span "Wired2Scale_Creative_Sandbox" at bounding box center [448, 223] width 49 height 8
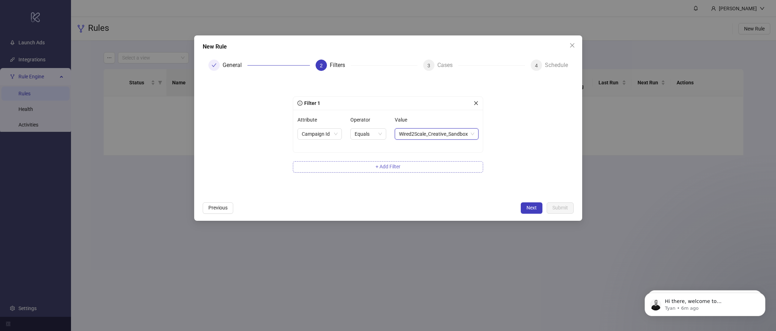
click at [366, 167] on button "+ Add Filter" at bounding box center [388, 166] width 190 height 11
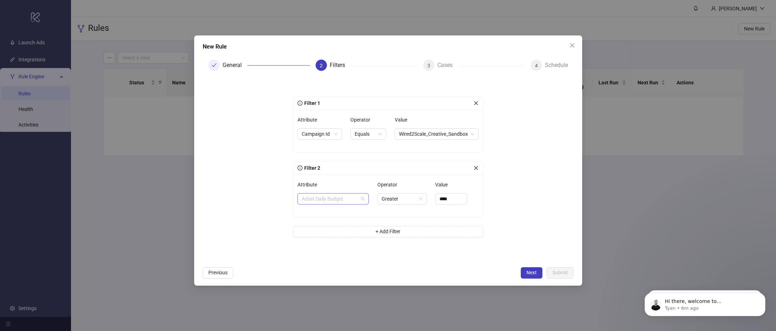
click at [342, 199] on span "Adset Daily Budget" at bounding box center [333, 199] width 63 height 11
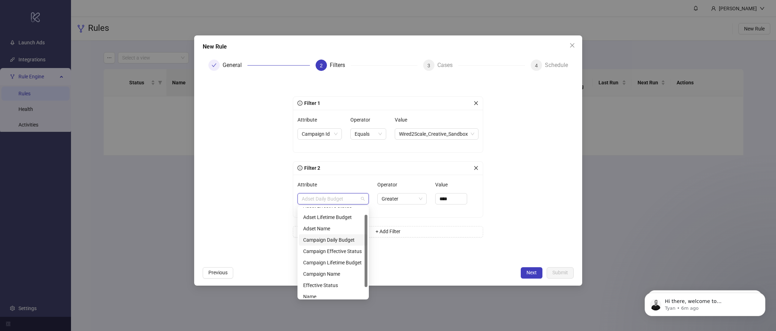
scroll to position [23, 0]
click at [252, 252] on form "Filter 1 Attribute Campaign Id Operator Equals Value Wired2Scale_Creative_Sandb…" at bounding box center [388, 170] width 371 height 187
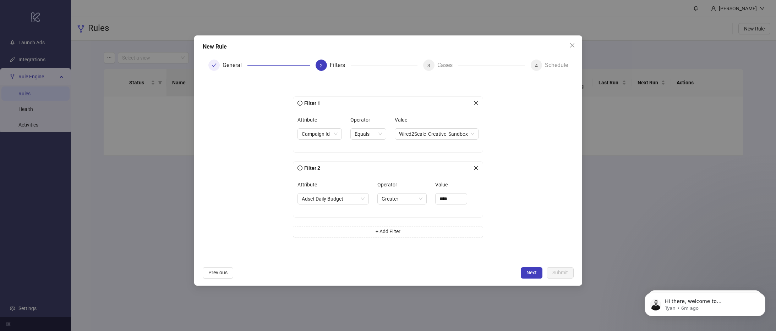
click at [475, 167] on icon "close" at bounding box center [475, 168] width 5 height 5
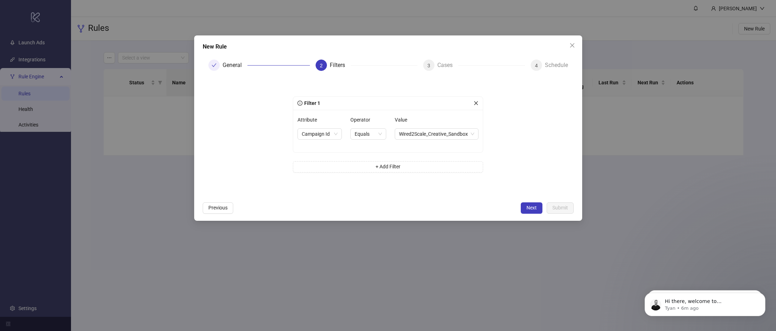
click at [532, 211] on button "Next" at bounding box center [532, 208] width 22 height 11
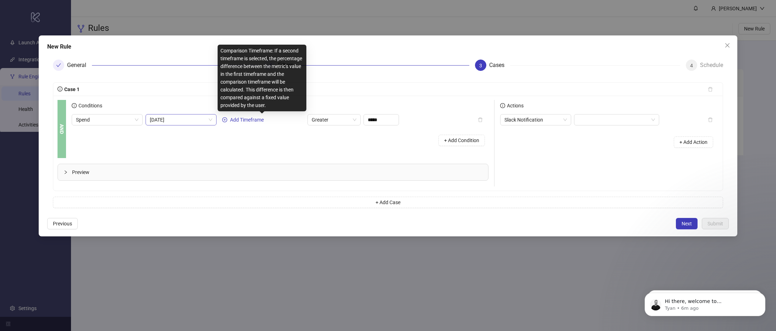
click at [191, 118] on span "Today" at bounding box center [181, 120] width 62 height 11
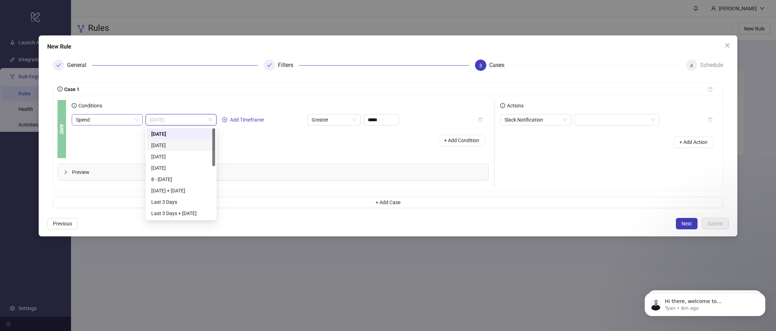
click at [94, 124] on span "Spend" at bounding box center [107, 120] width 62 height 11
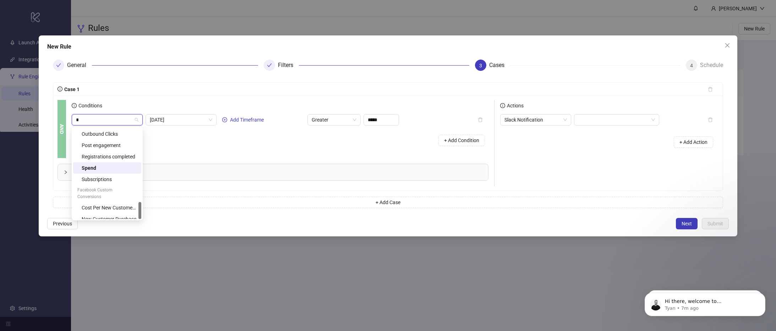
scroll to position [0, 0]
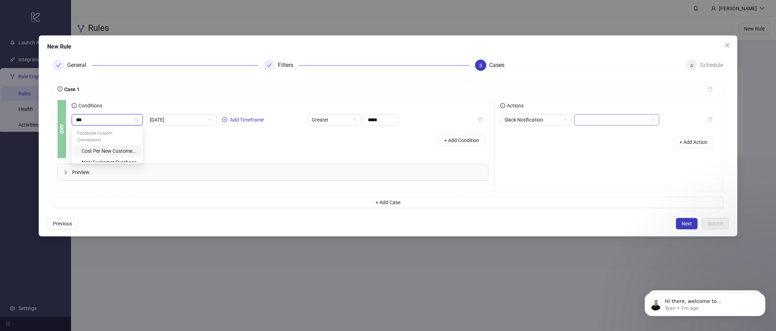
type input "***"
click at [598, 118] on input "search" at bounding box center [613, 120] width 70 height 11
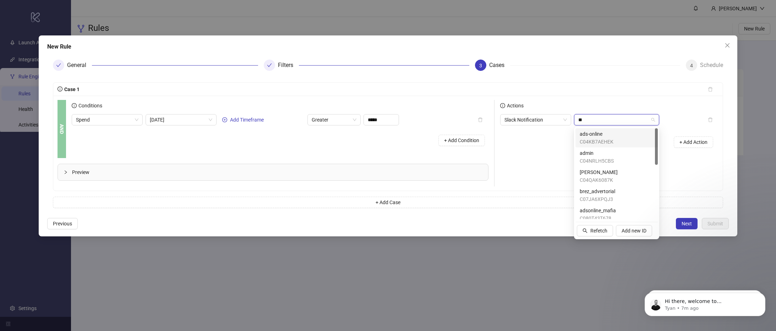
type input "*"
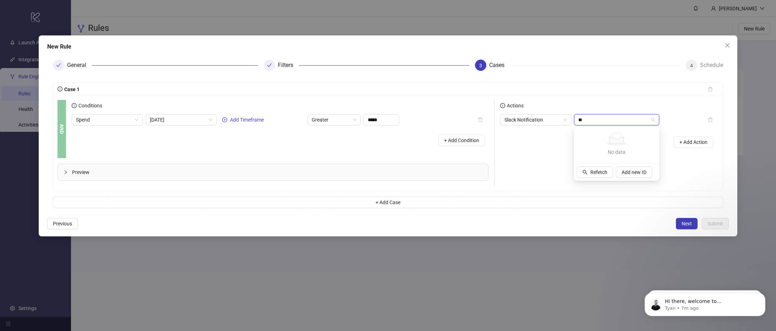
type input "*"
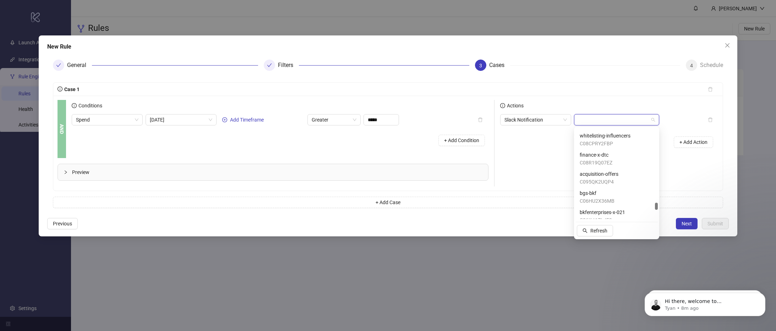
scroll to position [2369, 0]
click at [590, 231] on span "Refresh" at bounding box center [598, 231] width 17 height 6
click at [599, 119] on input "search" at bounding box center [613, 120] width 70 height 11
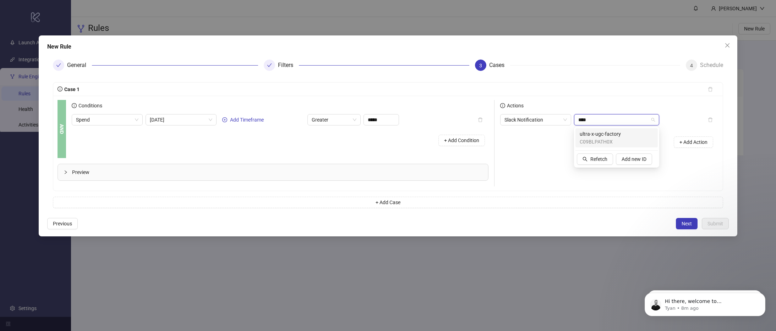
type input "***"
click at [605, 151] on span "sr-actions" at bounding box center [595, 153] width 32 height 8
click at [94, 119] on span "Spend" at bounding box center [107, 120] width 62 height 11
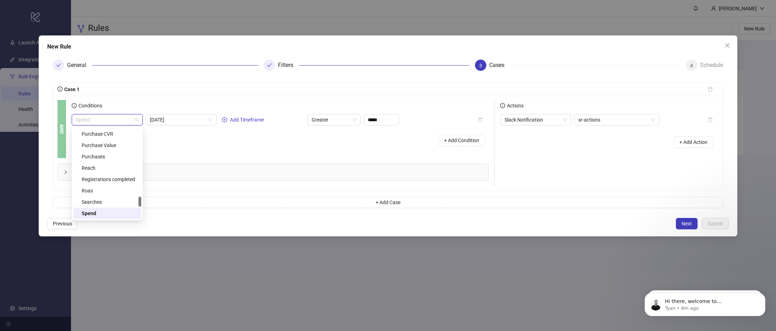
type input "*"
type input "***"
click at [106, 159] on div "New Customer Purchase" at bounding box center [109, 163] width 55 height 8
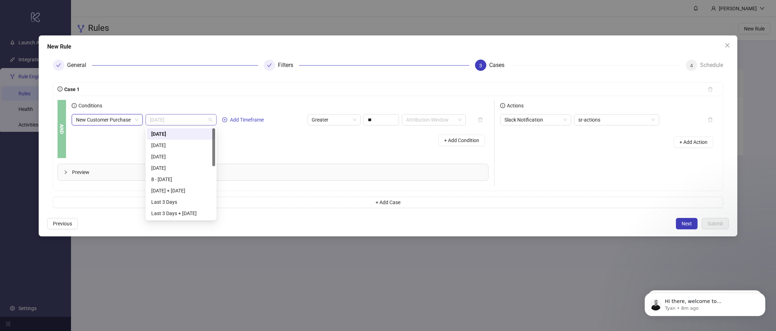
click at [164, 121] on span "Today" at bounding box center [181, 120] width 62 height 11
click at [188, 191] on div "Last 90 Days" at bounding box center [181, 191] width 60 height 8
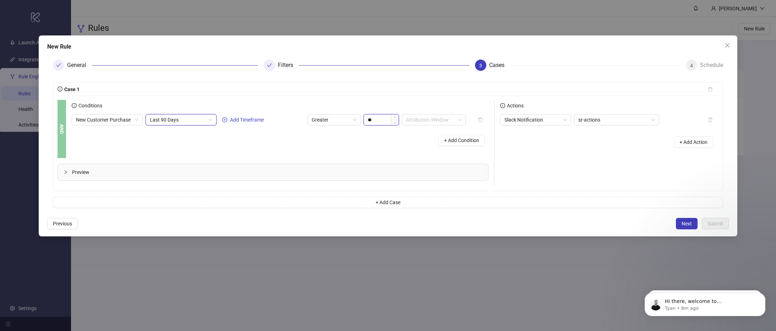
click at [386, 120] on input "**" at bounding box center [381, 120] width 35 height 11
type input "***"
click at [396, 86] on div "Case 1" at bounding box center [379, 90] width 644 height 8
click at [456, 144] on button "+ Add Condition" at bounding box center [461, 140] width 46 height 11
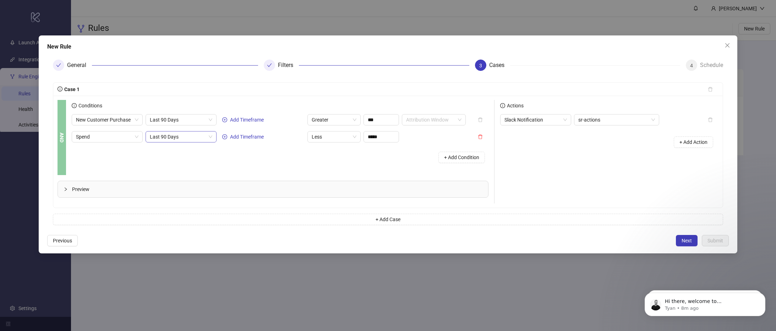
click at [166, 135] on span "Last 90 Days" at bounding box center [181, 137] width 62 height 11
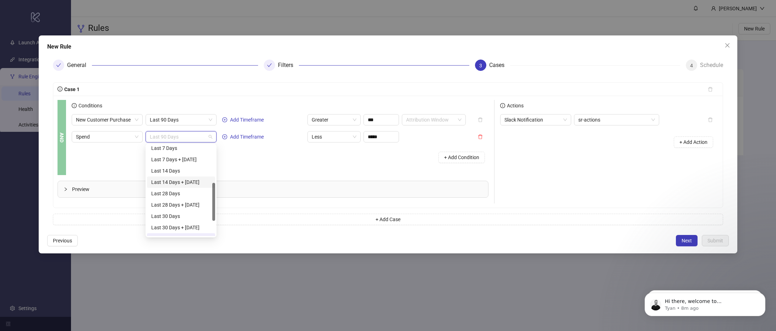
scroll to position [89, 0]
click at [185, 154] on div "Last 7 Days" at bounding box center [181, 153] width 60 height 8
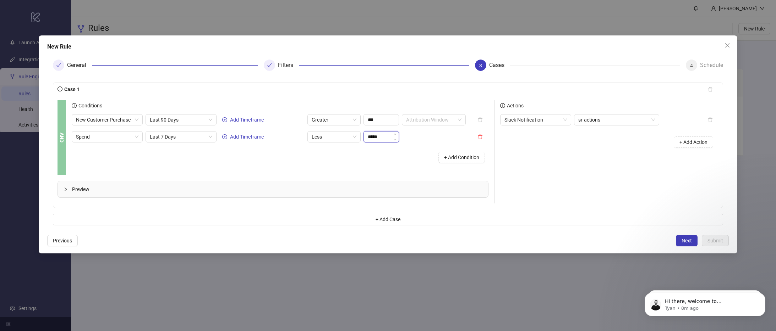
click at [383, 136] on input "*****" at bounding box center [381, 137] width 35 height 11
type input "*******"
click at [381, 161] on div "+ Add Condition" at bounding box center [280, 157] width 417 height 18
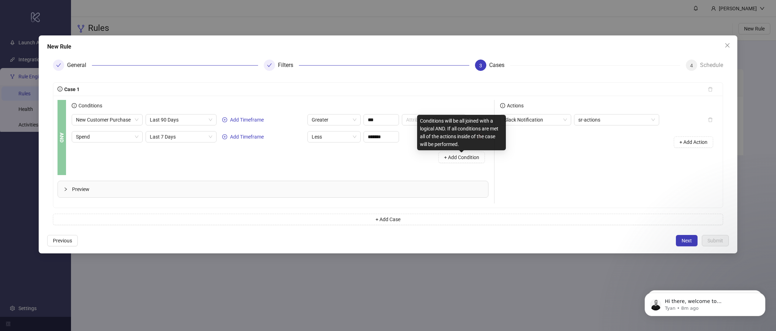
click at [456, 160] on span "+ Add Condition" at bounding box center [461, 158] width 35 height 6
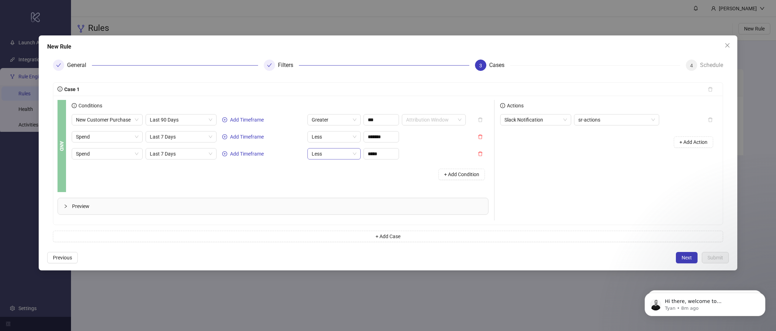
click at [332, 156] on span "Less" at bounding box center [334, 154] width 45 height 11
click at [335, 177] on div "Greater" at bounding box center [334, 180] width 42 height 8
click at [382, 155] on input "*****" at bounding box center [381, 154] width 35 height 11
type input "*******"
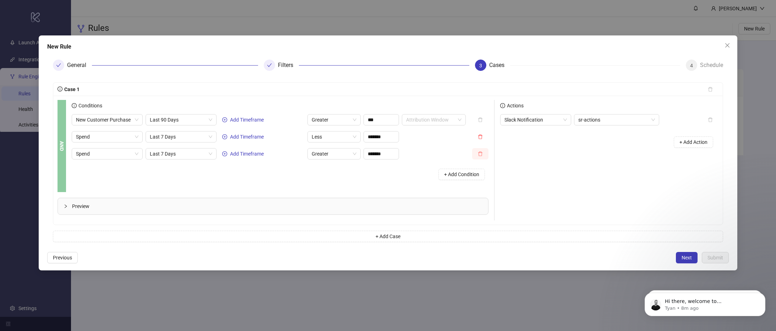
click at [482, 153] on icon "delete" at bounding box center [480, 154] width 5 height 5
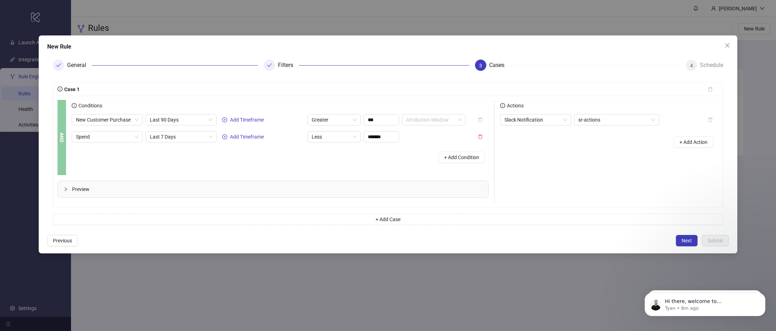
click at [372, 155] on div "+ Add Condition" at bounding box center [280, 157] width 417 height 18
click at [462, 159] on span "+ Add Condition" at bounding box center [461, 158] width 35 height 6
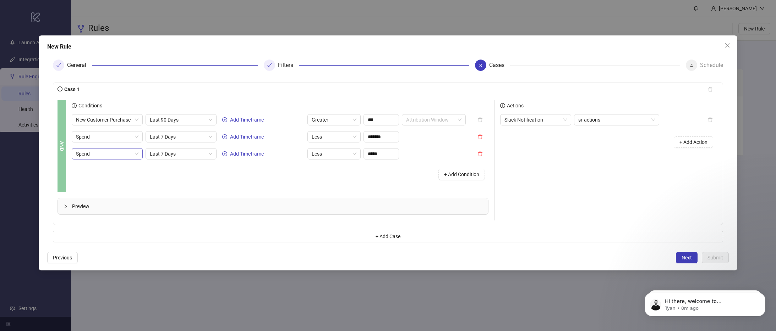
click at [120, 159] on span "Spend" at bounding box center [107, 154] width 62 height 11
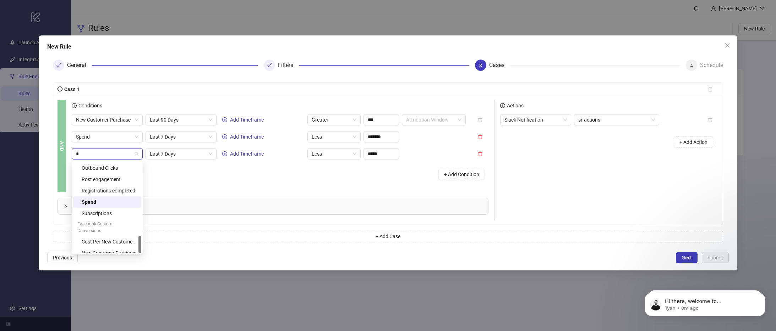
scroll to position [0, 0]
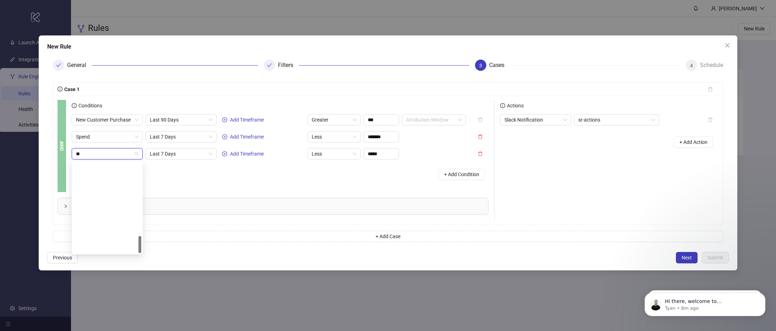
type input "***"
click at [108, 183] on div "Cost Per New Customer Purchase" at bounding box center [109, 185] width 55 height 8
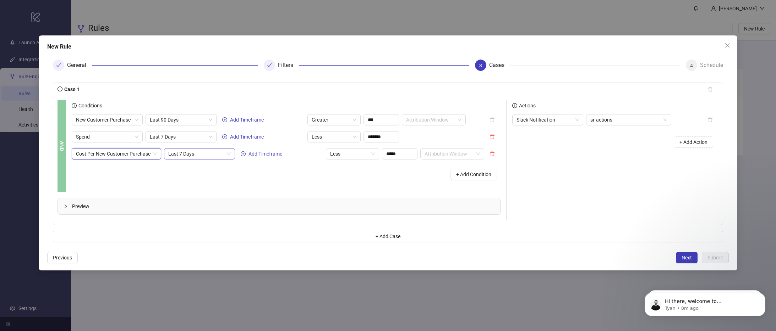
click at [202, 157] on span "Last 7 Days" at bounding box center [199, 154] width 62 height 11
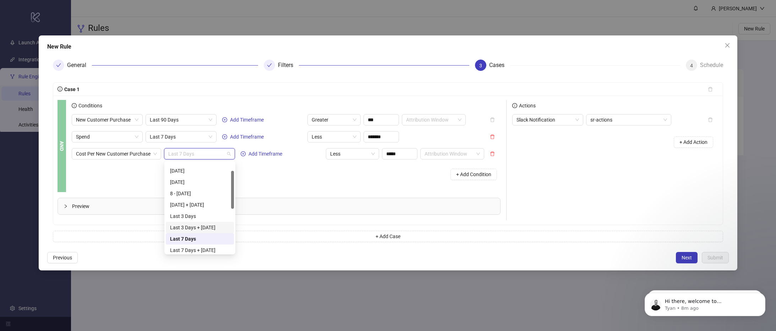
scroll to position [24, 0]
click at [196, 248] on div "Last 7 Days + [DATE]" at bounding box center [200, 246] width 60 height 8
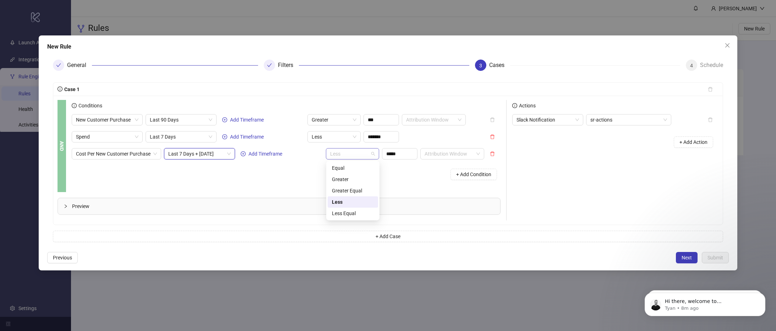
click at [341, 155] on span "Less" at bounding box center [352, 154] width 45 height 11
click at [345, 182] on div "Greater" at bounding box center [353, 180] width 42 height 8
click at [396, 156] on input "*****" at bounding box center [399, 154] width 35 height 11
type input "*****"
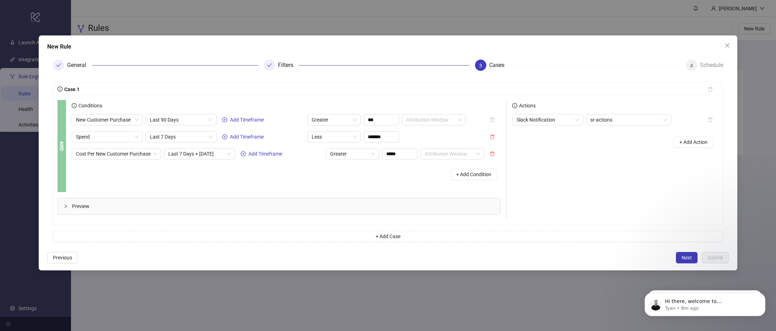
click at [410, 186] on div "Conditions New Customer Purchase Last 90 Days Add Timeframe Greater *** Attribu…" at bounding box center [289, 146] width 434 height 92
click at [687, 257] on span "Next" at bounding box center [686, 258] width 10 height 6
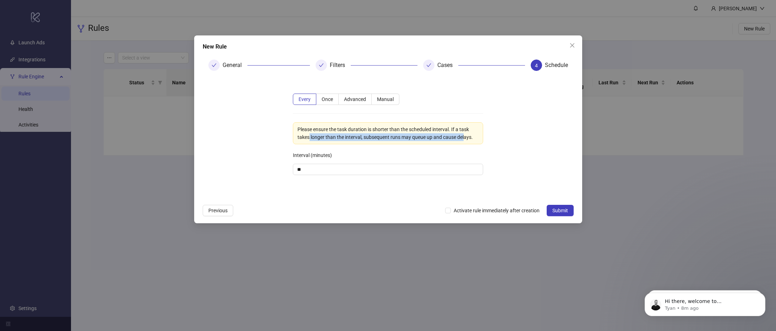
drag, startPoint x: 308, startPoint y: 136, endPoint x: 465, endPoint y: 134, distance: 156.9
click at [465, 134] on div "Please ensure the task duration is shorter than the scheduled interval. If a ta…" at bounding box center [387, 134] width 181 height 16
click at [323, 96] on label "Once" at bounding box center [327, 99] width 22 height 11
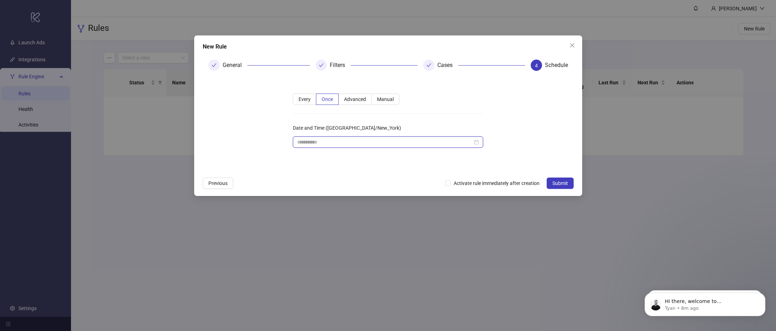
click at [337, 146] on input "Date and Time (America/New_York)" at bounding box center [384, 142] width 175 height 8
click at [257, 139] on form "Every Once Advanced Manual Date and Time (America/New_York)" at bounding box center [388, 125] width 371 height 97
click at [344, 103] on label "Advanced" at bounding box center [355, 99] width 33 height 11
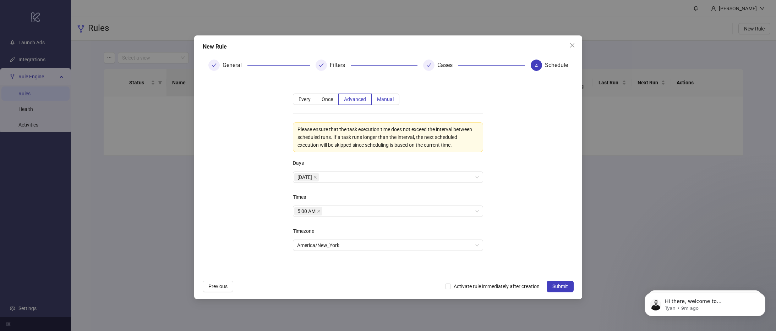
click at [378, 100] on span "Manual" at bounding box center [385, 100] width 17 height 6
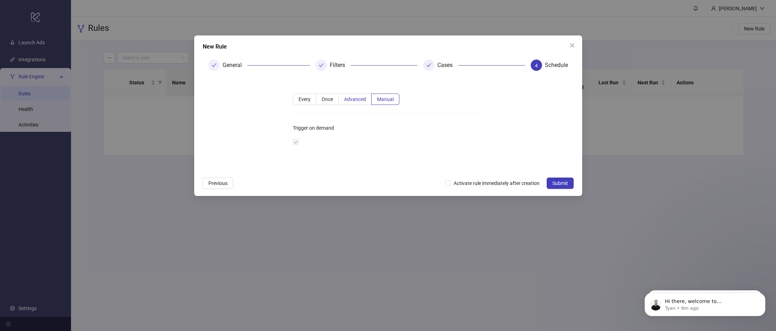
click at [359, 100] on span "Advanced" at bounding box center [355, 100] width 22 height 6
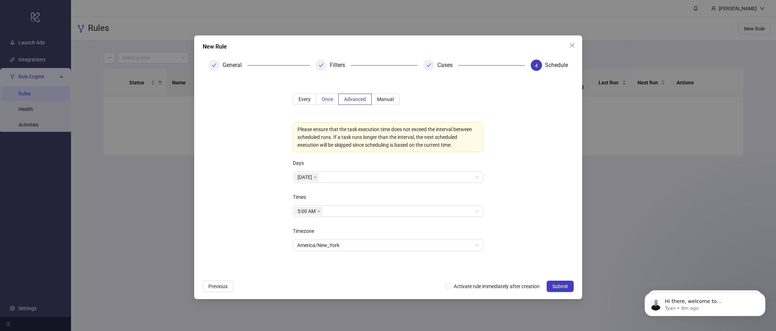
click at [329, 103] on label "Once" at bounding box center [327, 99] width 22 height 11
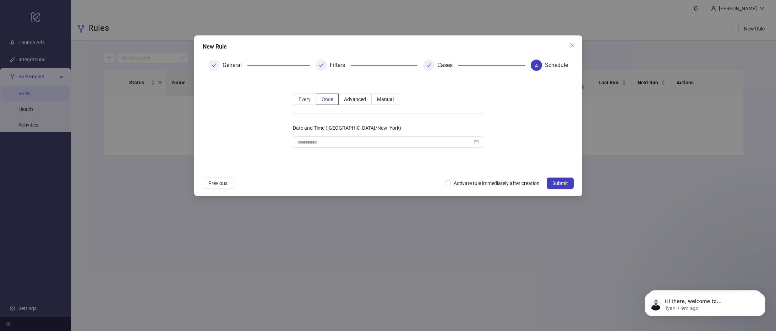
click at [306, 101] on span "Every" at bounding box center [304, 100] width 12 height 6
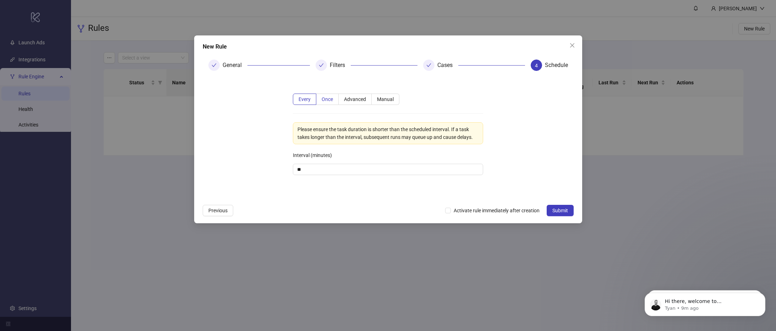
click at [336, 100] on label "Once" at bounding box center [327, 99] width 22 height 11
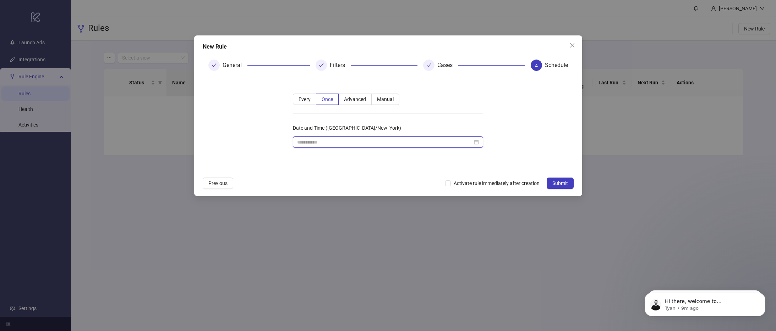
click at [341, 141] on input "Date and Time (America/New_York)" at bounding box center [384, 142] width 175 height 8
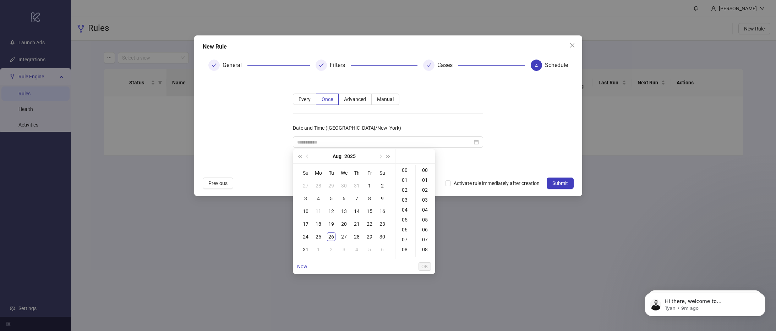
click at [254, 140] on form "Every Once Advanced Manual Date and Time (America/New_York)" at bounding box center [388, 125] width 371 height 97
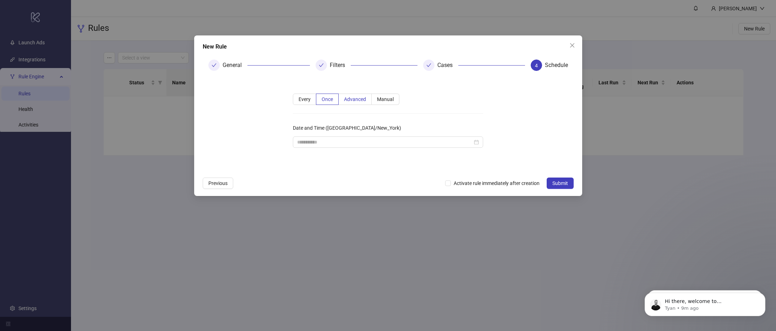
click at [356, 99] on span "Advanced" at bounding box center [355, 100] width 22 height 6
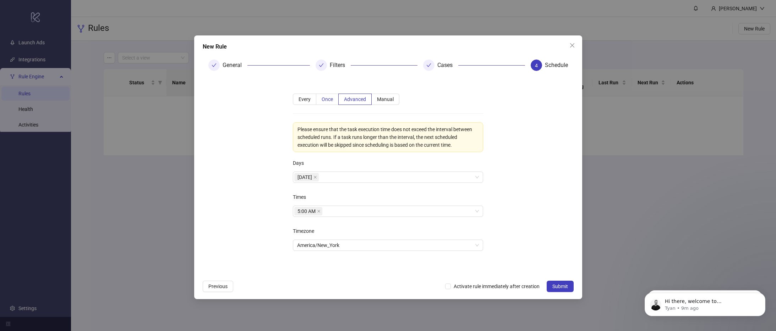
click at [332, 101] on span "Once" at bounding box center [326, 100] width 11 height 6
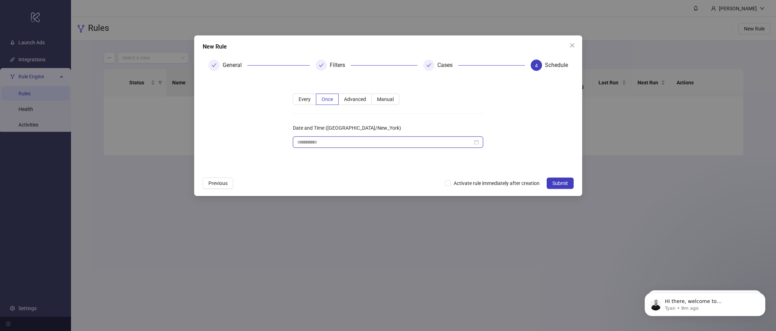
click at [343, 142] on input "Date and Time (America/New_York)" at bounding box center [384, 142] width 175 height 8
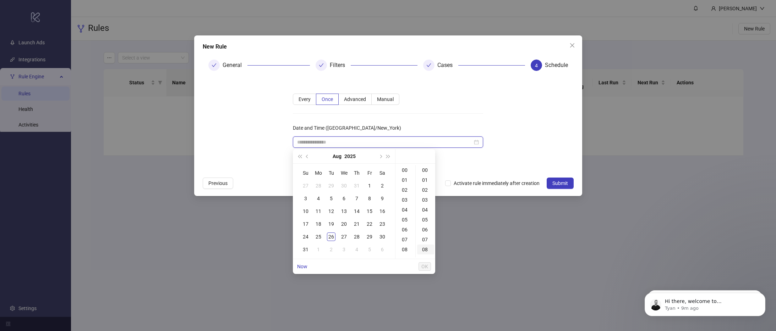
type input "**********"
click at [254, 134] on form "Every Once Advanced Manual Date and Time (America/New_York)" at bounding box center [388, 125] width 371 height 97
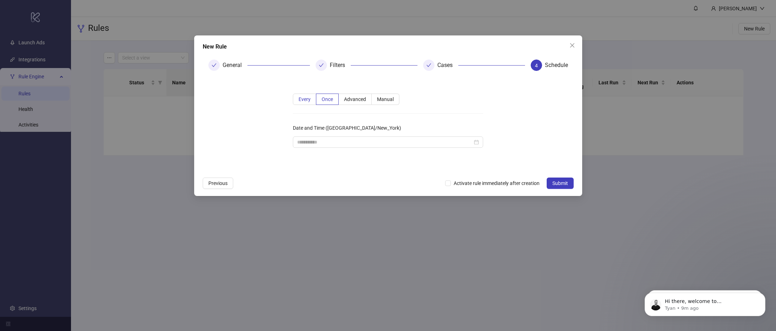
click at [301, 100] on span "Every" at bounding box center [304, 100] width 12 height 6
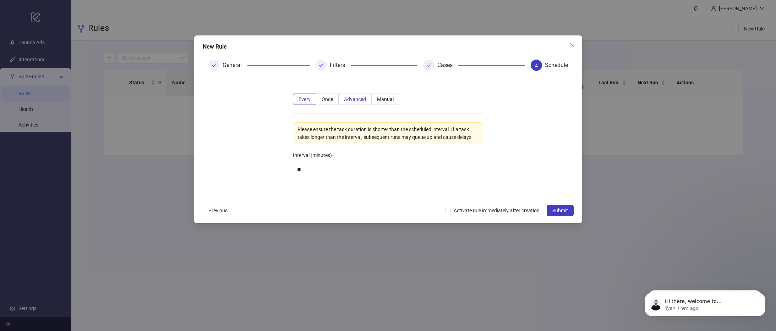
click at [350, 99] on span "Advanced" at bounding box center [355, 100] width 22 height 6
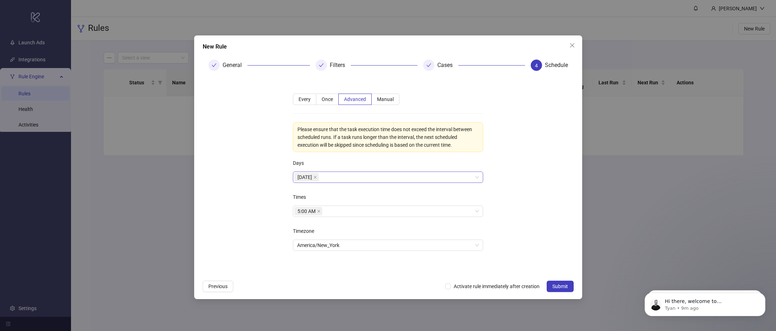
click at [342, 174] on div "Monday" at bounding box center [384, 177] width 180 height 10
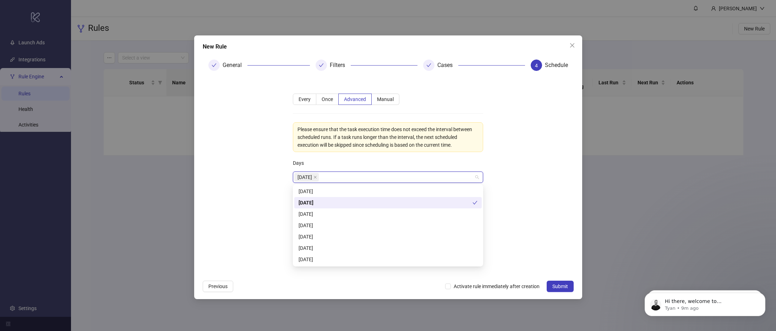
click at [329, 202] on div "Monday" at bounding box center [385, 203] width 174 height 8
click at [330, 194] on div "Sunday" at bounding box center [387, 192] width 179 height 8
click at [330, 203] on div "Monday" at bounding box center [387, 203] width 179 height 8
click at [329, 213] on div "Tuesday" at bounding box center [387, 214] width 179 height 8
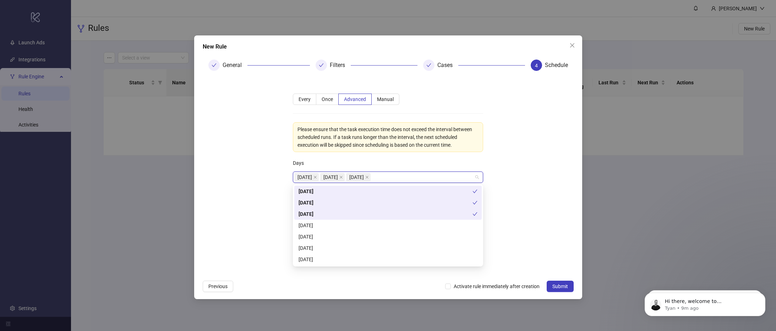
click at [330, 220] on div "Wednesday" at bounding box center [387, 225] width 187 height 11
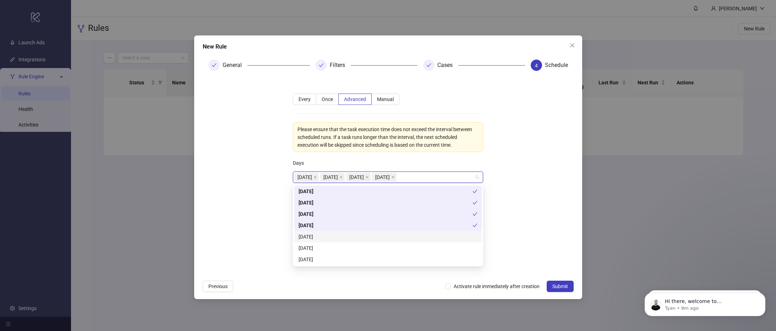
click at [328, 235] on div "Thursday" at bounding box center [387, 237] width 179 height 8
click at [326, 247] on div "Friday" at bounding box center [387, 248] width 179 height 8
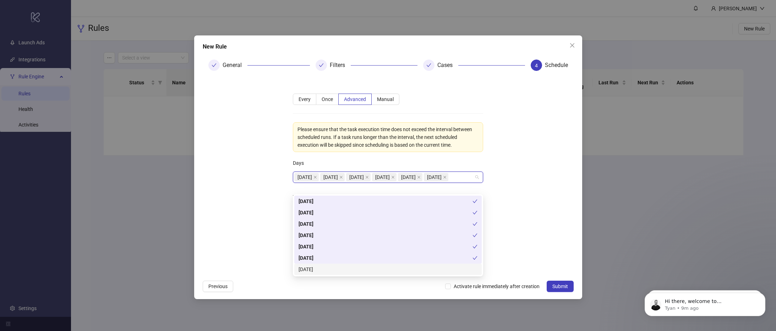
click at [323, 268] on div "Saturday" at bounding box center [387, 270] width 179 height 8
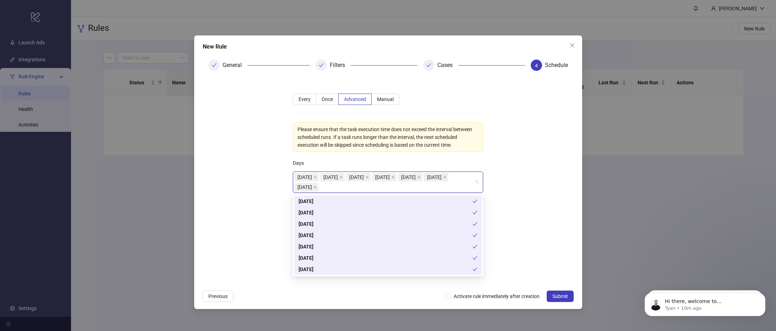
click at [267, 220] on form "**********" at bounding box center [388, 182] width 371 height 210
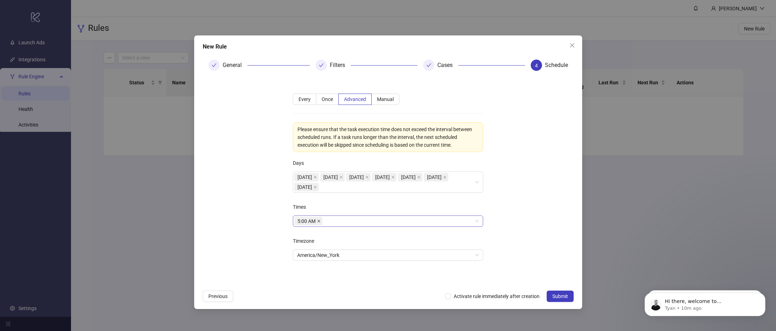
click at [318, 222] on icon "close" at bounding box center [318, 221] width 3 height 3
click at [318, 222] on div at bounding box center [384, 221] width 180 height 10
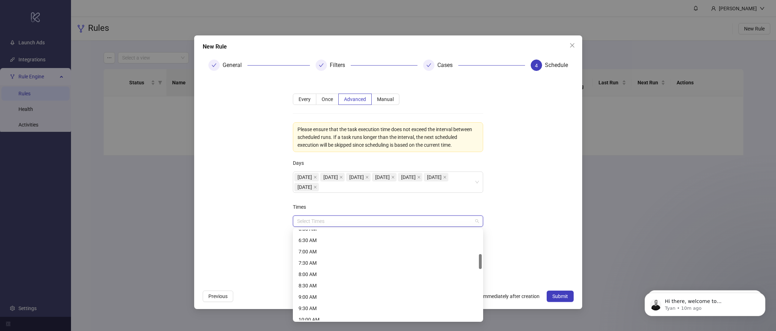
scroll to position [147, 0]
click at [332, 302] on div "9:30 AM" at bounding box center [387, 304] width 179 height 8
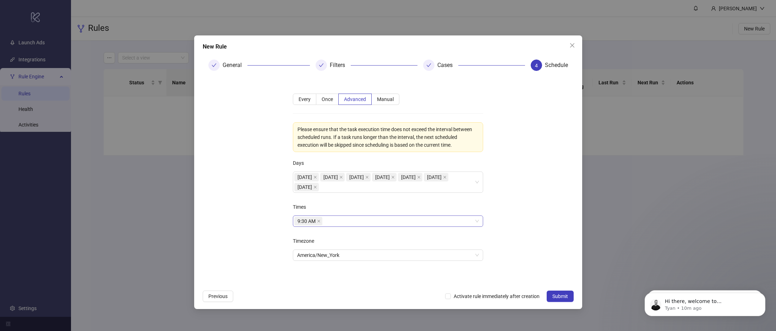
click at [251, 248] on form "**********" at bounding box center [388, 182] width 371 height 210
click at [319, 221] on icon "close" at bounding box center [318, 221] width 3 height 3
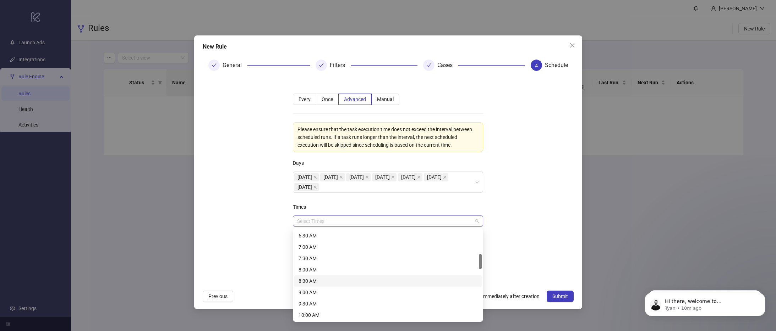
click at [319, 221] on div at bounding box center [384, 221] width 180 height 10
click at [327, 275] on div "9:00 AM" at bounding box center [387, 274] width 179 height 8
click at [259, 239] on form "**********" at bounding box center [388, 182] width 371 height 210
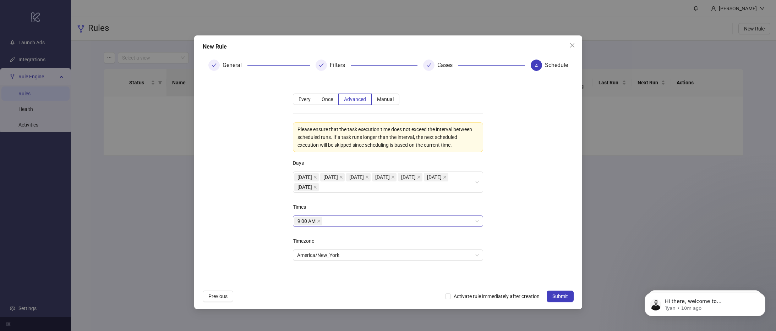
click at [329, 220] on div "9:00 AM" at bounding box center [384, 221] width 180 height 10
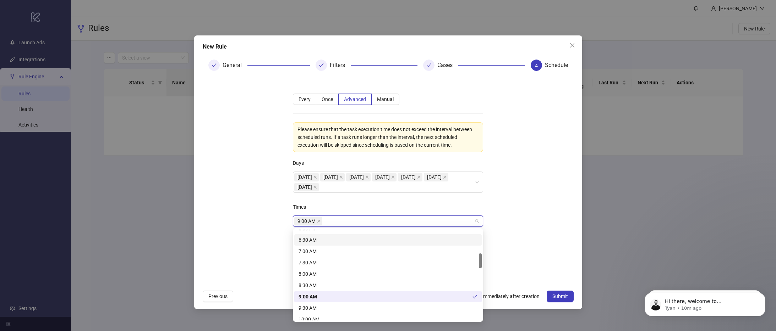
scroll to position [138, 0]
click at [347, 235] on div "6:00 AM" at bounding box center [387, 234] width 179 height 8
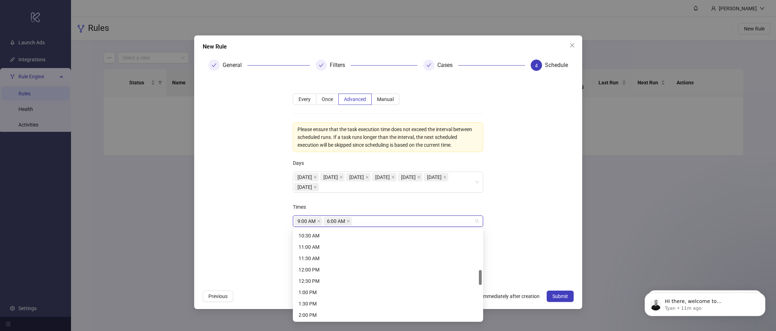
scroll to position [247, 0]
click at [341, 285] on div "1:00 PM" at bounding box center [387, 284] width 179 height 8
click at [337, 307] on div "6:00 PM" at bounding box center [387, 306] width 179 height 8
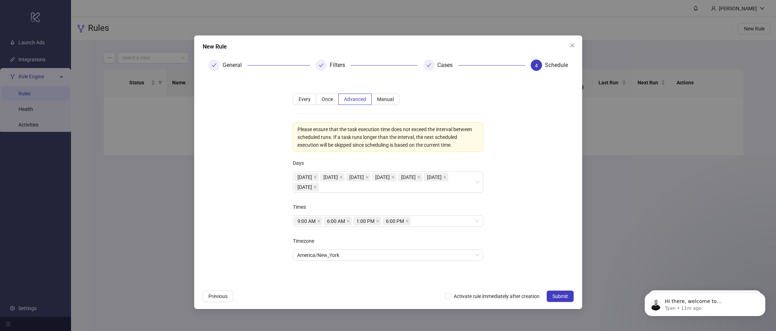
click at [512, 224] on form "**********" at bounding box center [388, 182] width 371 height 210
click at [559, 295] on span "Submit" at bounding box center [560, 297] width 16 height 6
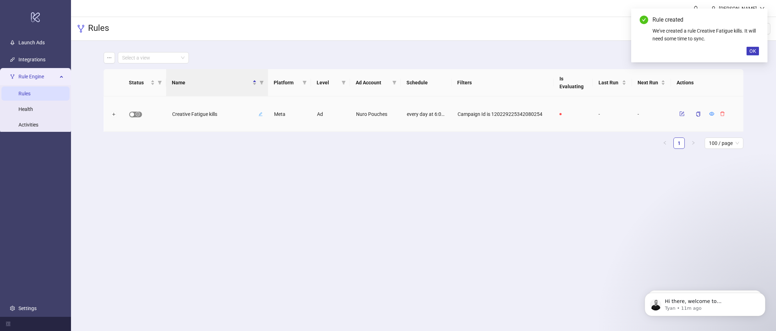
click at [133, 115] on div "button" at bounding box center [132, 114] width 4 height 4
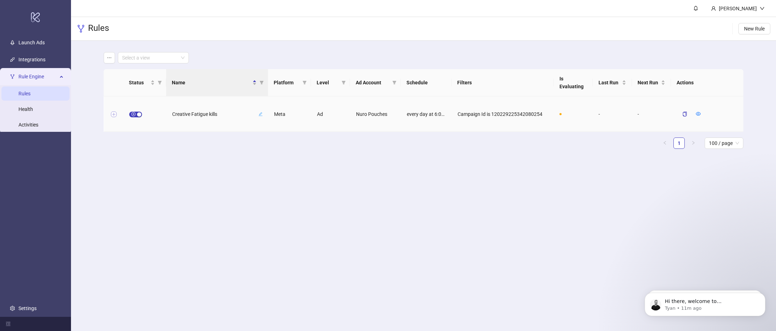
click at [115, 115] on button "Expand row" at bounding box center [114, 115] width 6 height 6
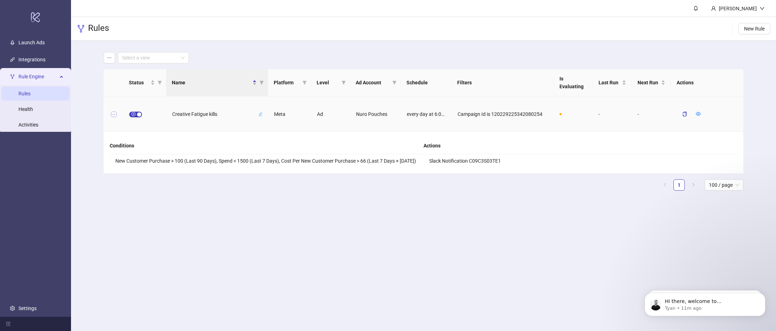
click at [115, 115] on button "Collapse row" at bounding box center [114, 115] width 6 height 6
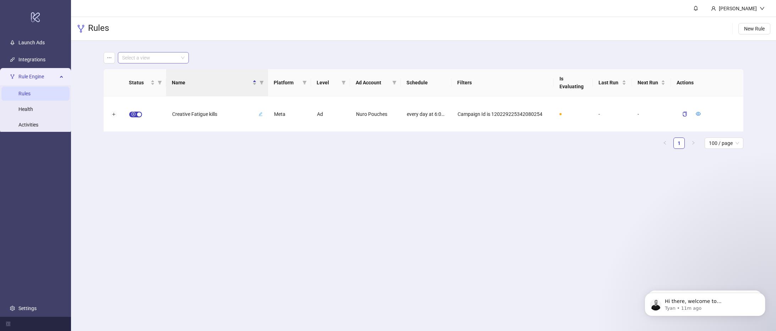
click at [162, 58] on input "search" at bounding box center [150, 58] width 56 height 11
click at [105, 60] on button "button" at bounding box center [109, 57] width 11 height 11
click at [261, 59] on div "Select a view" at bounding box center [423, 57] width 639 height 11
click at [699, 114] on icon "eye" at bounding box center [698, 113] width 5 height 5
click at [115, 115] on button "Expand row" at bounding box center [114, 115] width 6 height 6
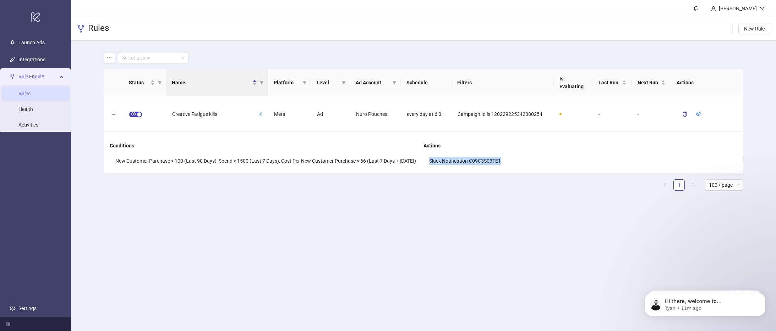
drag, startPoint x: 424, startPoint y: 160, endPoint x: 510, endPoint y: 162, distance: 85.5
click at [510, 162] on li "Slack Notification C09C3S03TE1" at bounding box center [580, 160] width 314 height 13
click at [30, 122] on link "Activities" at bounding box center [28, 125] width 20 height 6
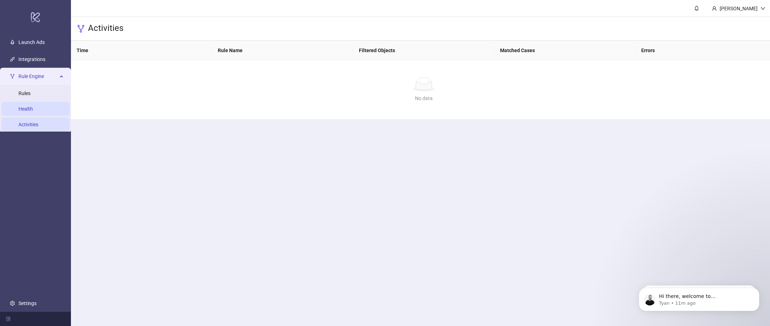
click at [33, 111] on link "Health" at bounding box center [25, 109] width 15 height 6
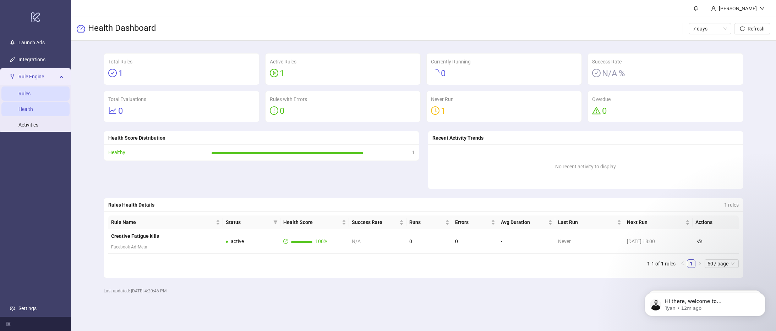
click at [31, 93] on link "Rules" at bounding box center [24, 94] width 12 height 6
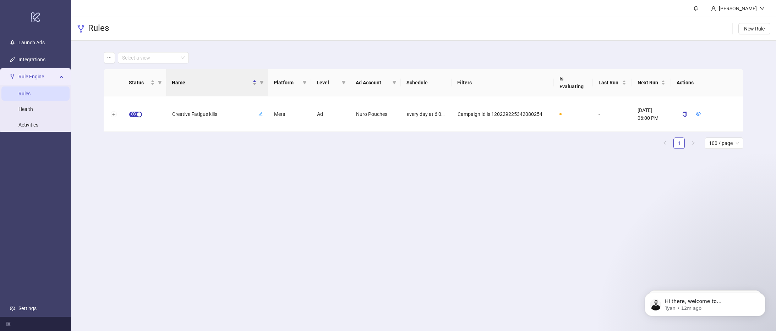
click at [247, 200] on main "Brandon Fink Rules New Rule Select a view Status Name Platform Level Ad Account…" at bounding box center [423, 165] width 705 height 331
click at [757, 29] on span "New Rule" at bounding box center [754, 29] width 21 height 6
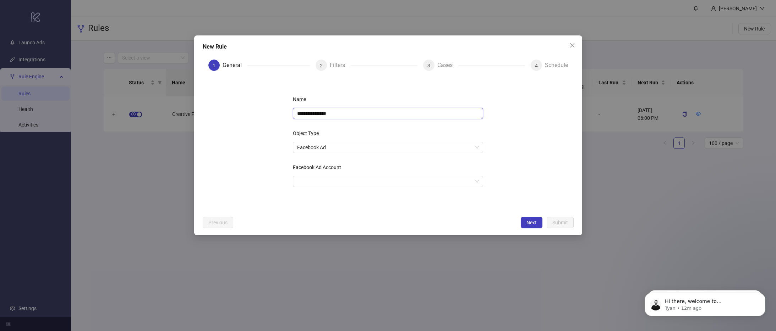
click at [313, 114] on input "**********" at bounding box center [388, 113] width 190 height 11
type input "*"
click at [320, 150] on span "Facebook Ad" at bounding box center [388, 147] width 182 height 11
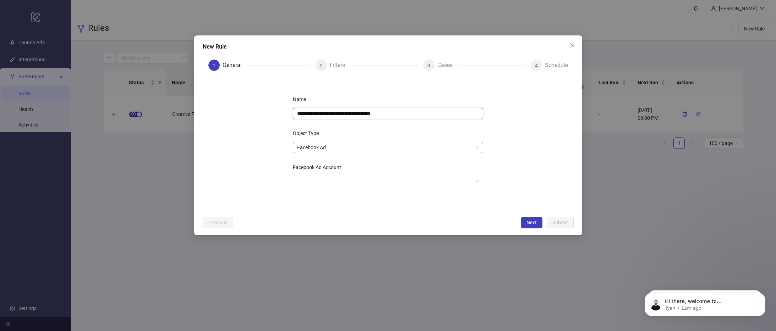
type input "**********"
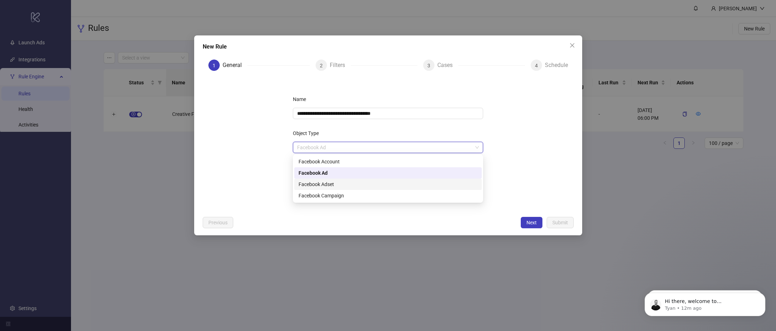
click at [326, 183] on div "Facebook Adset" at bounding box center [387, 185] width 179 height 8
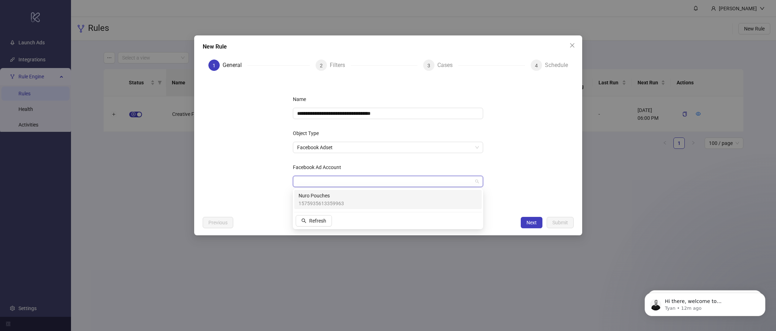
click at [334, 184] on input "Facebook Ad Account" at bounding box center [384, 181] width 175 height 11
click at [330, 203] on span "1575935613359963" at bounding box center [320, 204] width 45 height 8
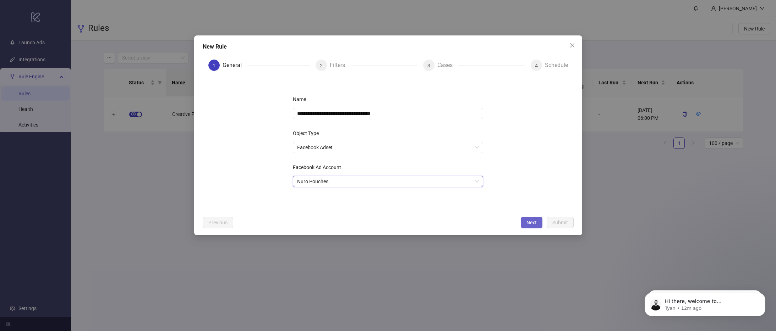
click at [535, 225] on span "Next" at bounding box center [531, 223] width 10 height 6
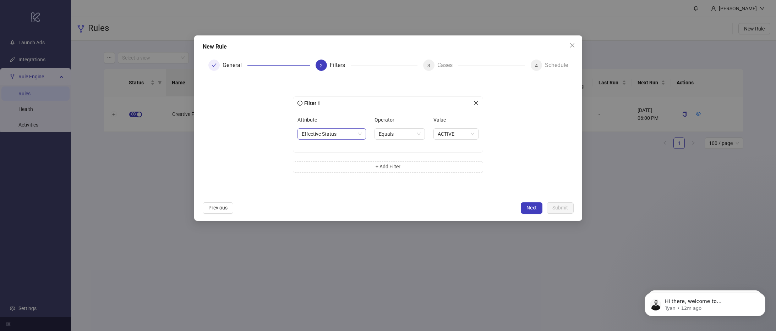
click at [325, 137] on span "Effective Status" at bounding box center [332, 134] width 60 height 11
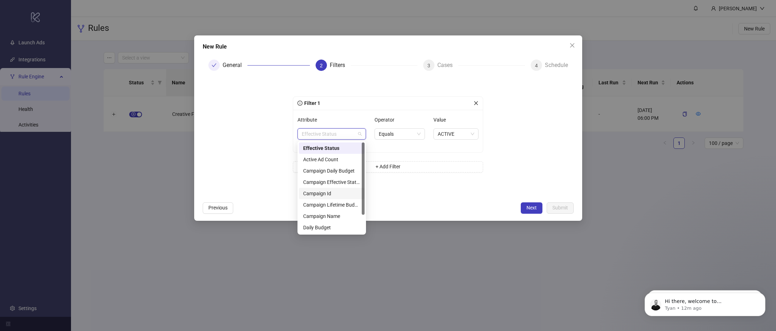
click at [331, 193] on div "Campaign Id" at bounding box center [331, 194] width 57 height 8
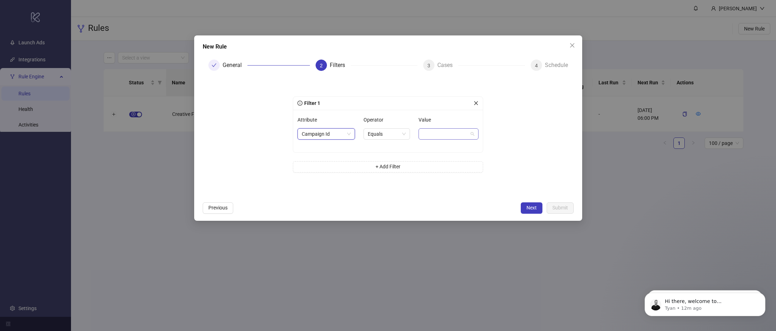
click at [460, 134] on span at bounding box center [448, 134] width 51 height 11
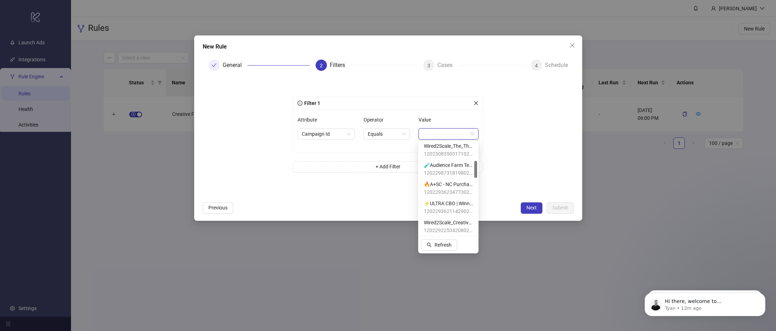
scroll to position [107, 0]
click at [447, 219] on span "120229225342080254" at bounding box center [448, 222] width 49 height 8
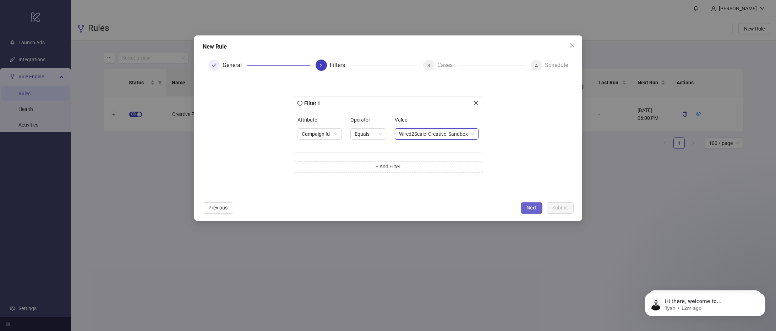
click at [523, 205] on button "Next" at bounding box center [532, 208] width 22 height 11
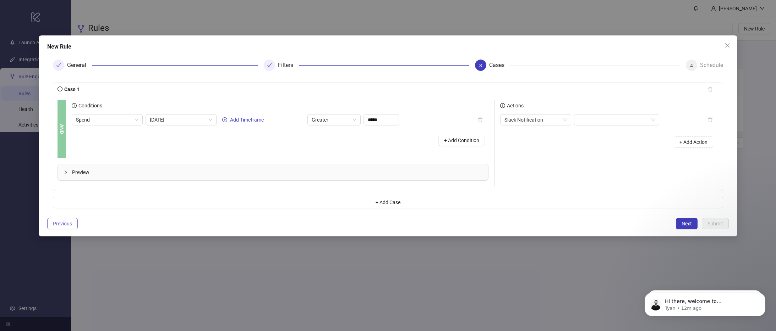
click at [60, 223] on span "Previous" at bounding box center [62, 224] width 19 height 6
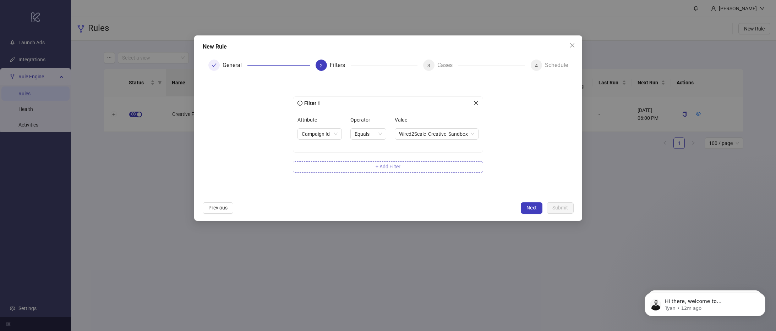
click at [373, 172] on button "+ Add Filter" at bounding box center [388, 166] width 190 height 11
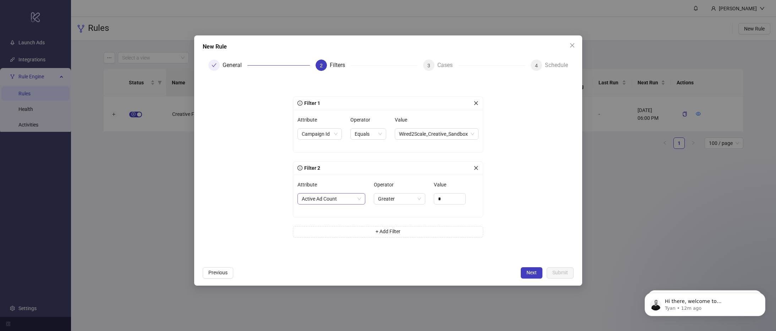
click at [329, 199] on span "Active Ad Count" at bounding box center [331, 199] width 59 height 11
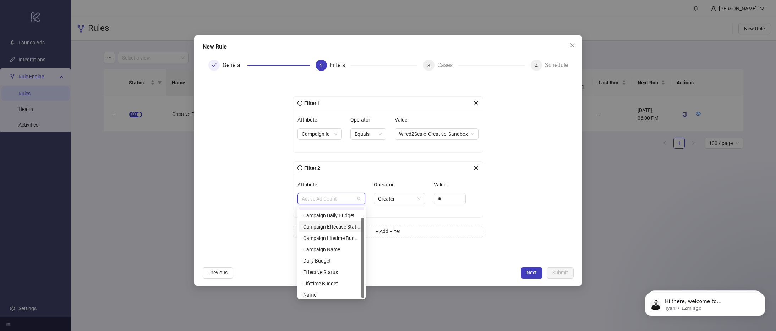
scroll to position [11, 0]
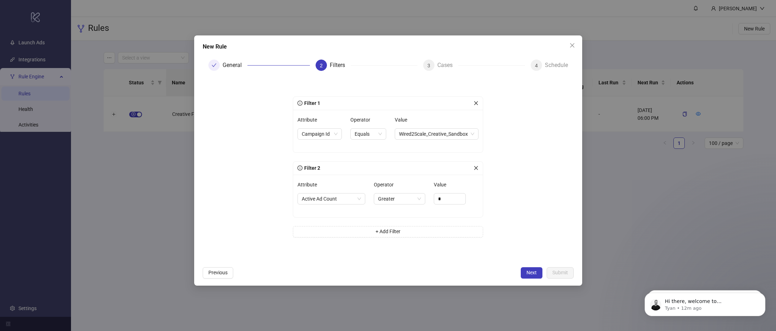
click at [245, 253] on form "Filter 1 Attribute Campaign Id Operator Equals Value Wired2Scale_Creative_Sandb…" at bounding box center [388, 170] width 371 height 187
click at [478, 168] on icon "close" at bounding box center [475, 168] width 5 height 5
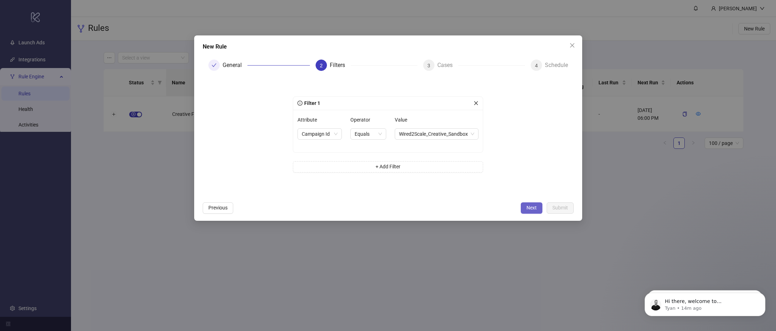
click at [529, 204] on button "Next" at bounding box center [532, 208] width 22 height 11
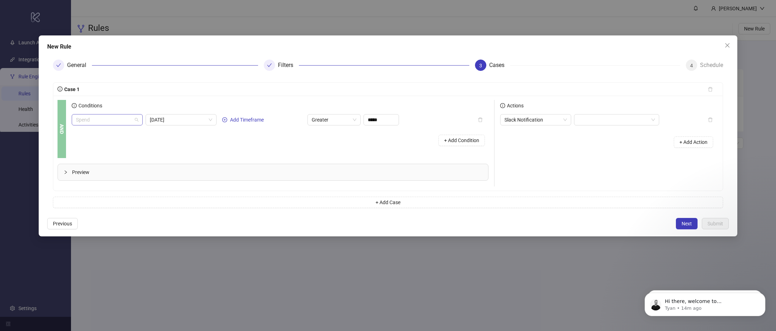
click at [123, 124] on span "Spend" at bounding box center [107, 120] width 62 height 11
type input "***"
click at [116, 159] on div "New Customer Purchase" at bounding box center [109, 163] width 55 height 8
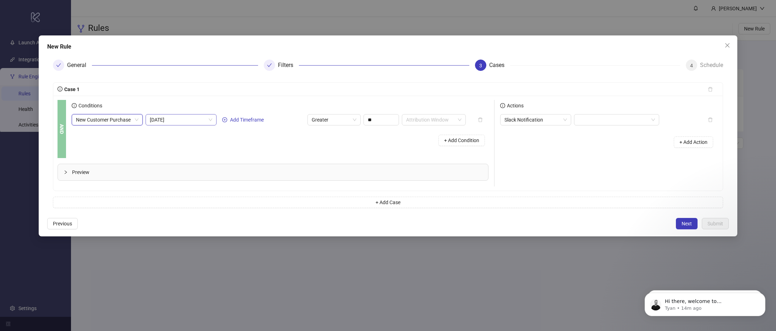
click at [170, 121] on span "Today" at bounding box center [181, 120] width 62 height 11
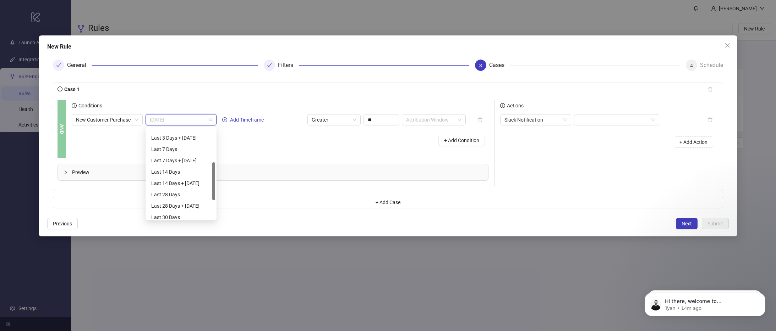
scroll to position [109, 0]
click at [183, 195] on div "Last 30 Days + Today" at bounding box center [181, 196] width 60 height 8
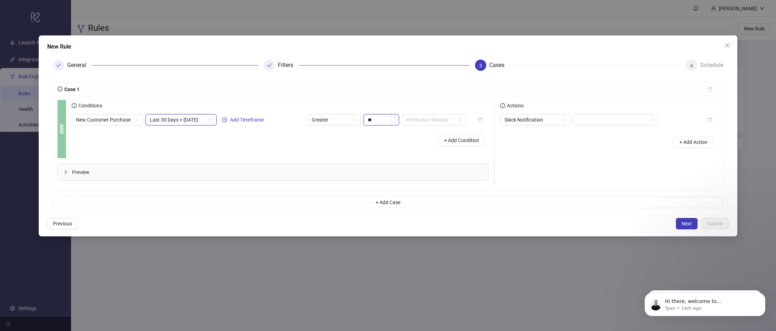
click at [381, 121] on input "**" at bounding box center [381, 120] width 35 height 11
type input "**"
click at [301, 148] on div "+ Add Condition" at bounding box center [280, 140] width 417 height 18
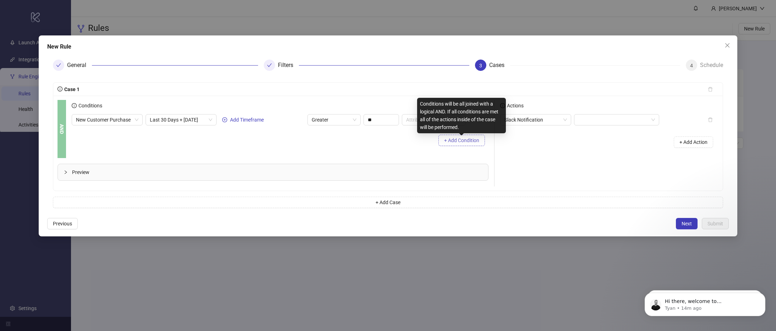
click at [455, 143] on span "+ Add Condition" at bounding box center [461, 141] width 35 height 6
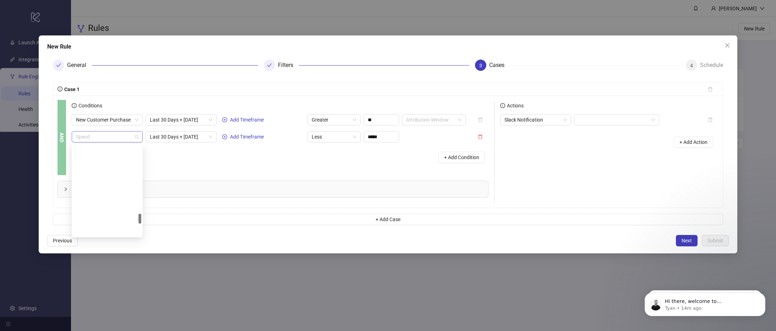
click at [90, 136] on span "Spend" at bounding box center [107, 137] width 62 height 11
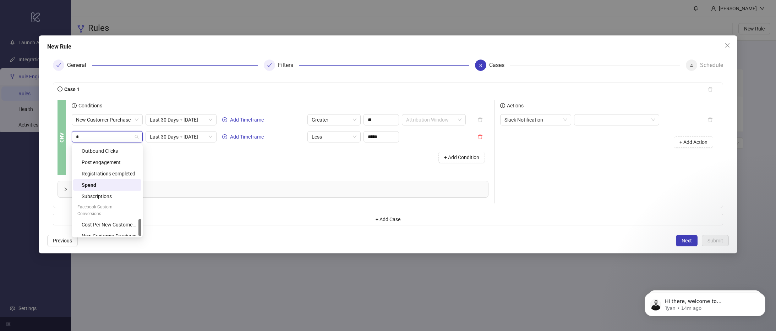
scroll to position [0, 0]
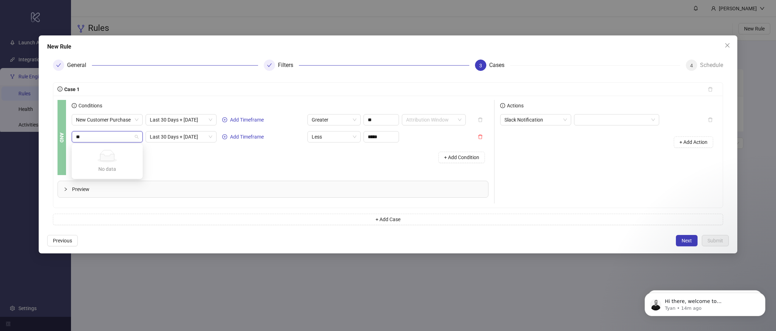
type input "*"
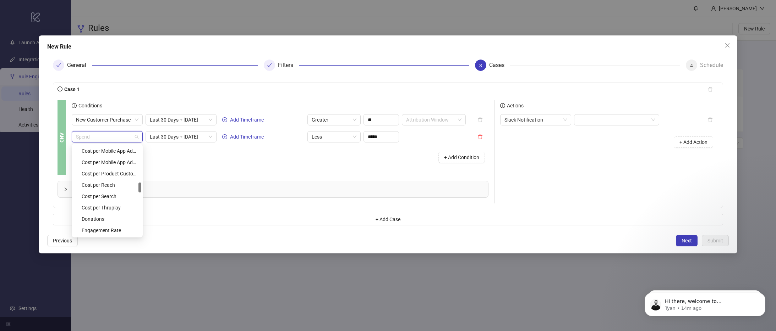
scroll to position [625, 0]
click at [532, 116] on span "Slack Notification" at bounding box center [535, 120] width 62 height 11
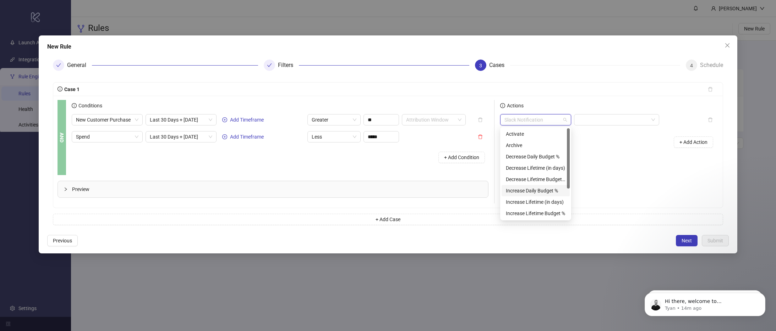
scroll to position [45, 0]
click at [647, 173] on div "Actions Slack Notification + Add Action" at bounding box center [606, 152] width 224 height 104
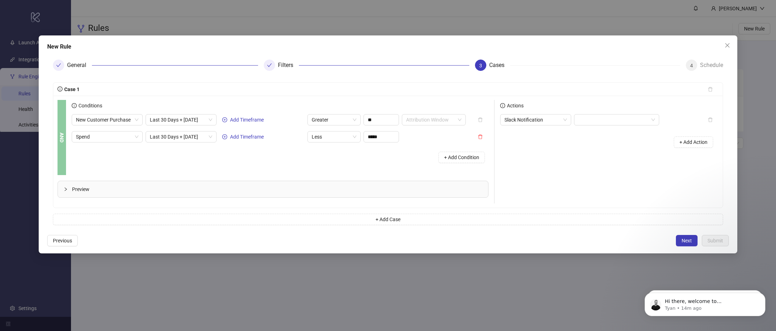
click at [231, 191] on span "Preview" at bounding box center [277, 190] width 410 height 8
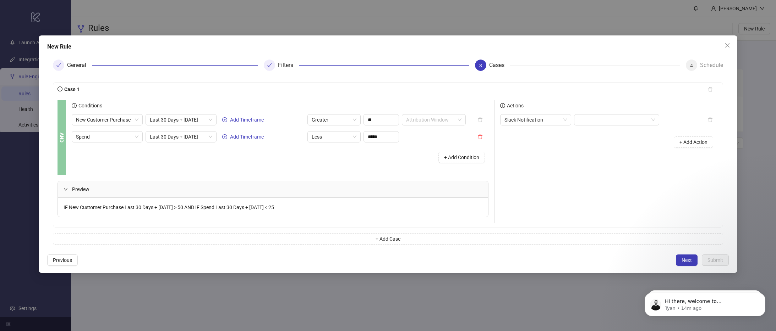
click at [231, 191] on span "Preview" at bounding box center [277, 190] width 410 height 8
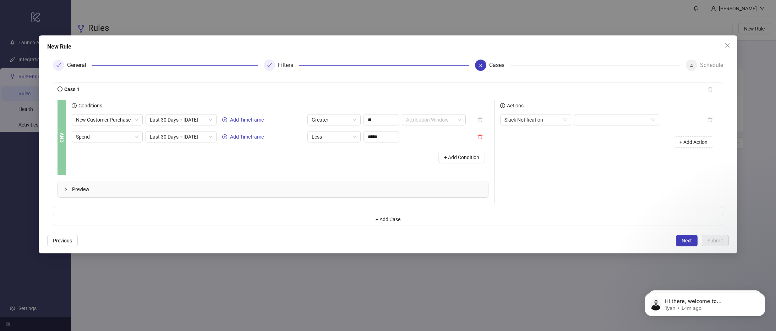
click at [231, 191] on span "Preview" at bounding box center [277, 190] width 410 height 8
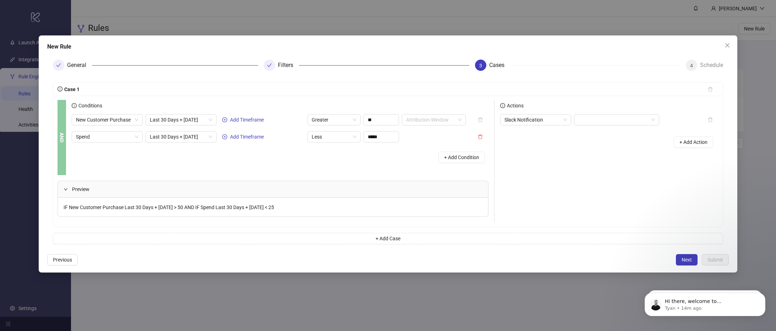
click at [231, 191] on span "Preview" at bounding box center [277, 190] width 410 height 8
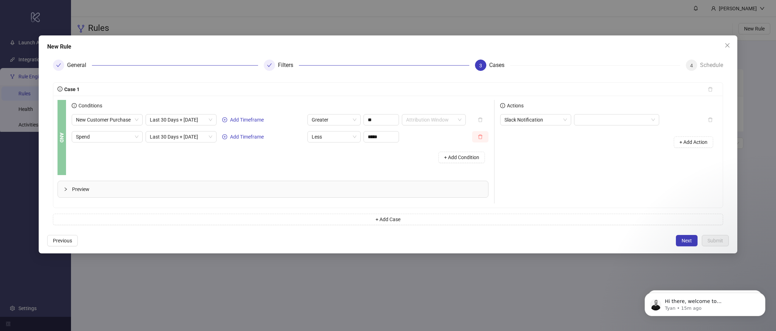
click at [479, 138] on icon "delete" at bounding box center [480, 136] width 5 height 5
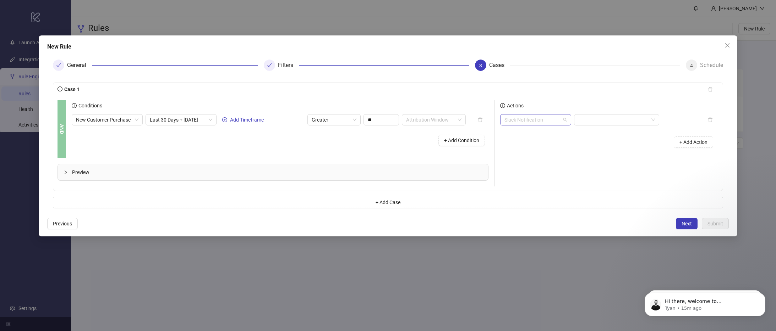
click at [545, 121] on span "Slack Notification" at bounding box center [535, 120] width 62 height 11
click at [615, 177] on div "Actions Slack Notification + Add Action" at bounding box center [606, 143] width 224 height 87
click at [61, 221] on span "Previous" at bounding box center [62, 224] width 19 height 6
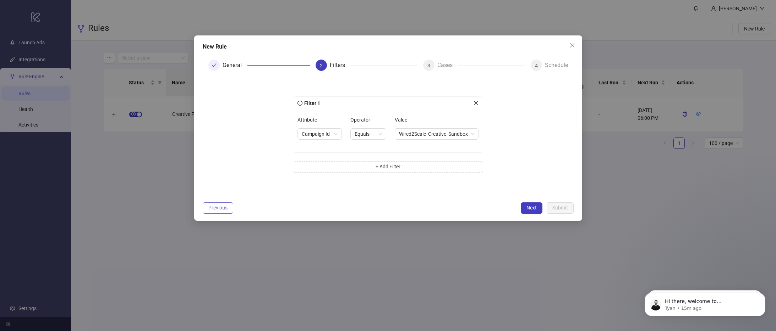
click at [221, 213] on button "Previous" at bounding box center [218, 208] width 31 height 11
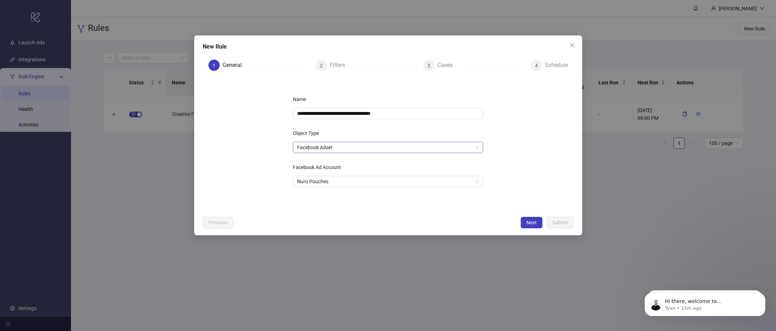
click at [329, 146] on span "Facebook Adset" at bounding box center [388, 147] width 182 height 11
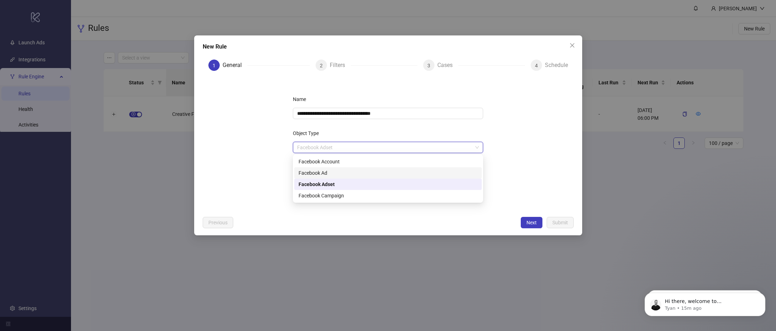
click at [329, 174] on div "Facebook Ad" at bounding box center [387, 173] width 179 height 8
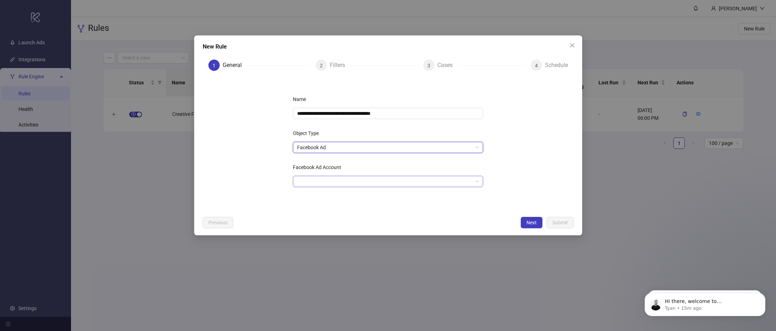
click at [340, 180] on input "Facebook Ad Account" at bounding box center [384, 181] width 175 height 11
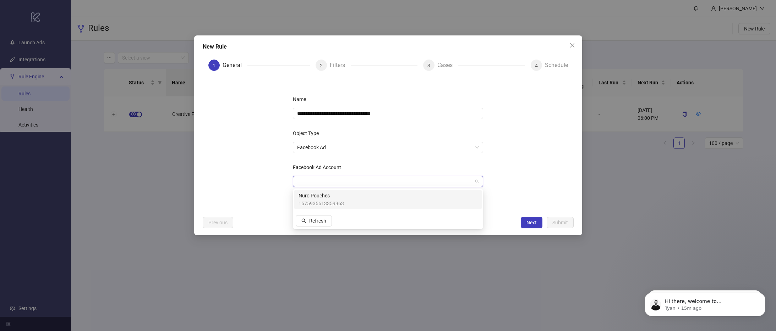
click at [336, 197] on span "Nuro Pouches" at bounding box center [320, 196] width 45 height 8
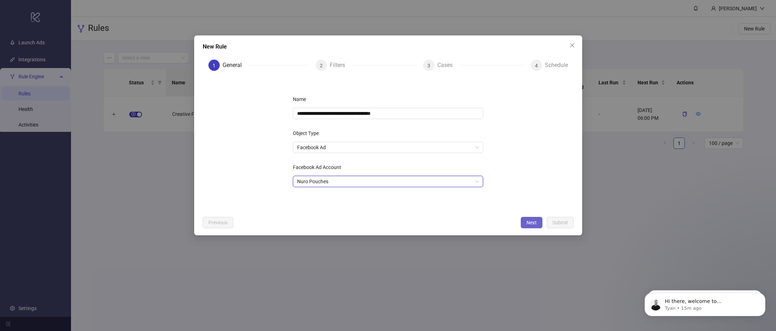
click at [532, 220] on span "Next" at bounding box center [531, 223] width 10 height 6
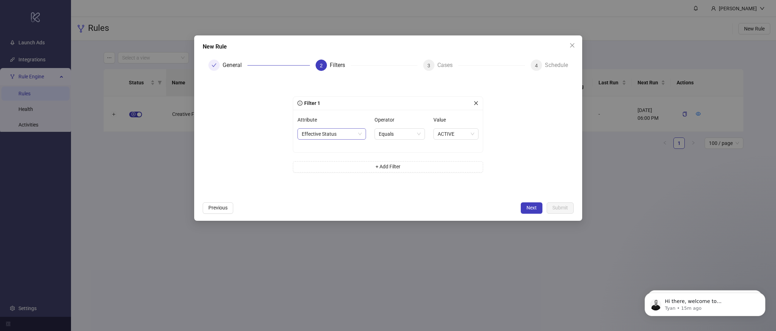
click at [312, 129] on span "Effective Status" at bounding box center [332, 134] width 60 height 11
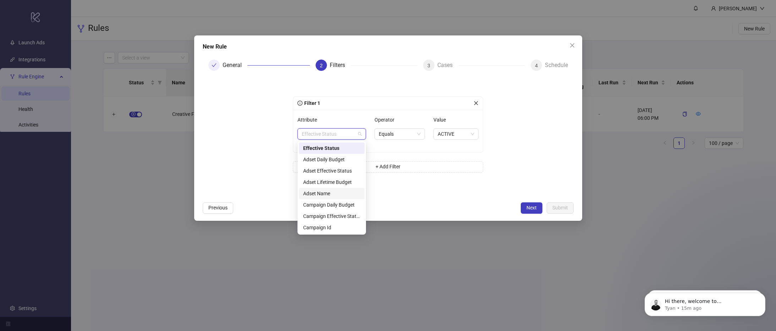
click at [329, 195] on div "Adset Name" at bounding box center [331, 194] width 57 height 8
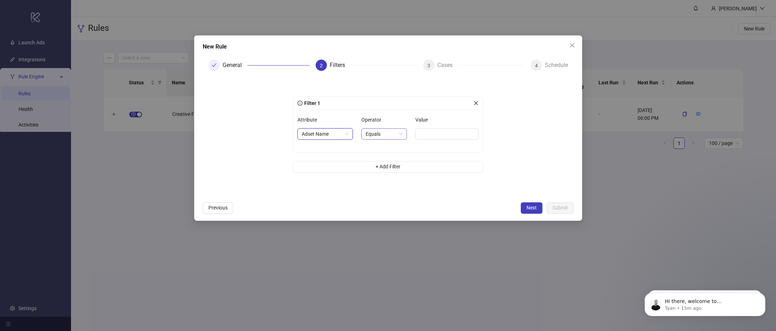
click at [385, 133] on span "Equals" at bounding box center [383, 134] width 37 height 11
click at [381, 170] on div "Contains" at bounding box center [383, 171] width 33 height 8
click at [452, 137] on input "Value" at bounding box center [447, 133] width 61 height 11
type input "*"
type input "*******"
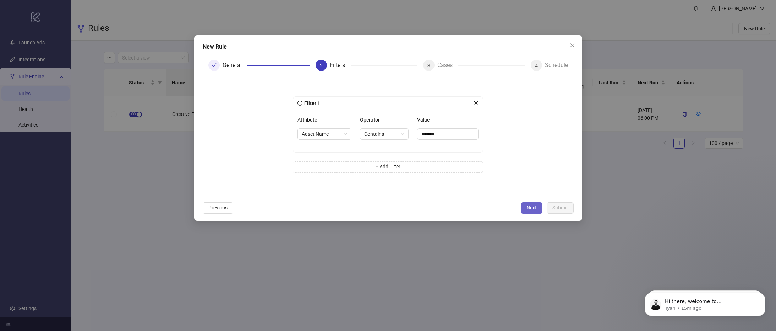
click at [523, 209] on button "Next" at bounding box center [532, 208] width 22 height 11
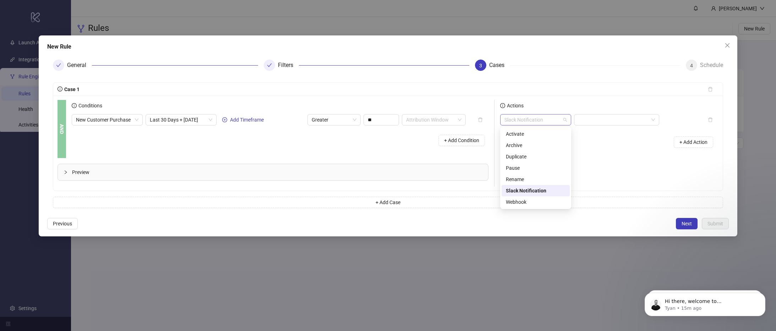
click at [529, 120] on span "Slack Notification" at bounding box center [535, 120] width 62 height 11
click at [535, 182] on div "Rename" at bounding box center [536, 180] width 60 height 8
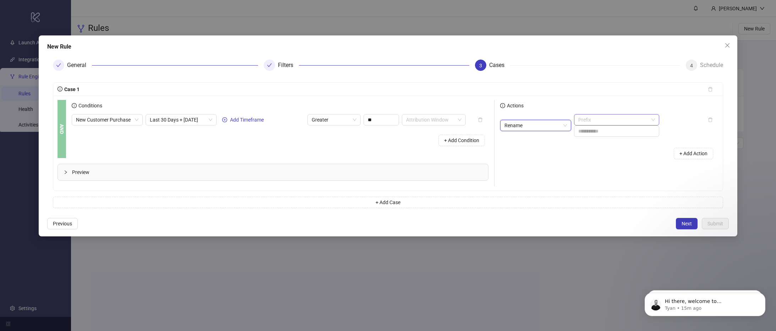
click at [593, 122] on span "Prefix" at bounding box center [616, 120] width 77 height 11
click at [524, 157] on div "+ Add Action" at bounding box center [609, 154] width 218 height 22
click at [57, 226] on span "Previous" at bounding box center [62, 224] width 19 height 6
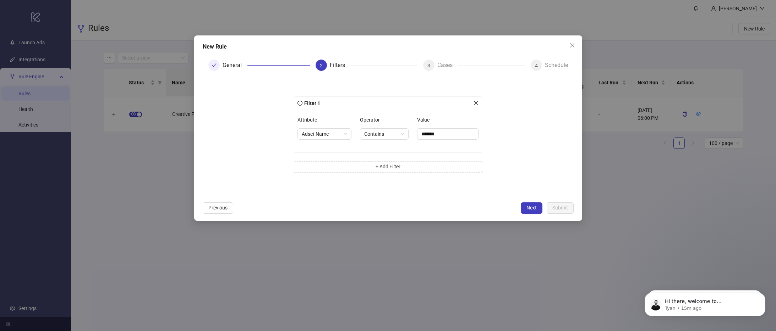
click at [323, 126] on div "Attribute" at bounding box center [324, 121] width 54 height 14
click at [321, 133] on span "Adset Name" at bounding box center [324, 134] width 45 height 11
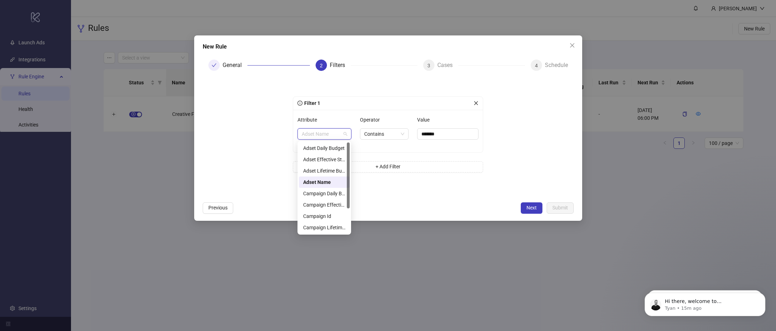
scroll to position [9, 0]
click at [324, 207] on div "Campaign Id" at bounding box center [324, 208] width 42 height 8
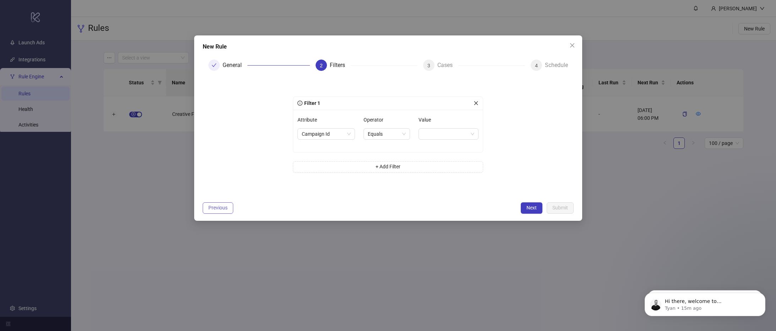
click at [215, 210] on span "Previous" at bounding box center [217, 208] width 19 height 6
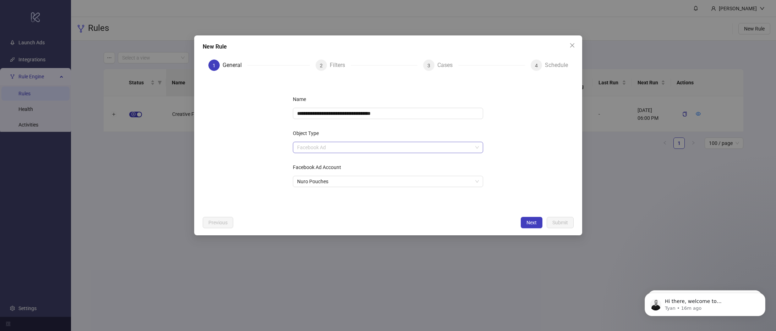
click at [337, 148] on span "Facebook Ad" at bounding box center [388, 147] width 182 height 11
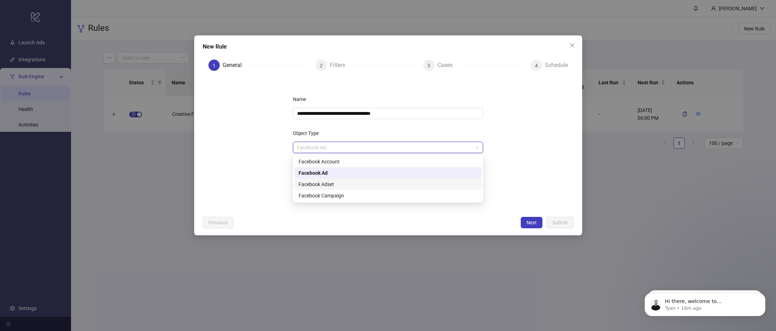
click at [326, 187] on div "Facebook Adset" at bounding box center [387, 185] width 179 height 8
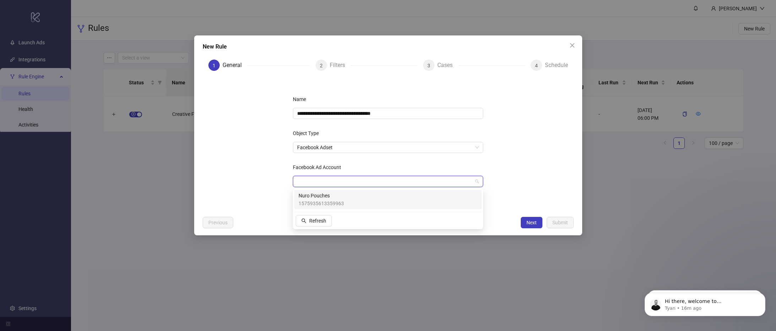
click at [330, 183] on input "Facebook Ad Account" at bounding box center [384, 181] width 175 height 11
click at [328, 203] on span "1575935613359963" at bounding box center [320, 204] width 45 height 8
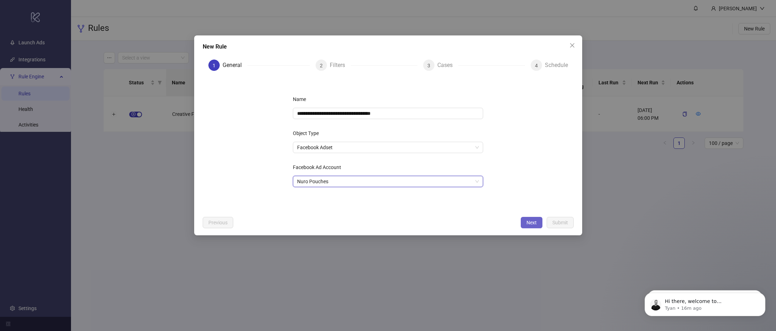
click at [538, 224] on button "Next" at bounding box center [532, 222] width 22 height 11
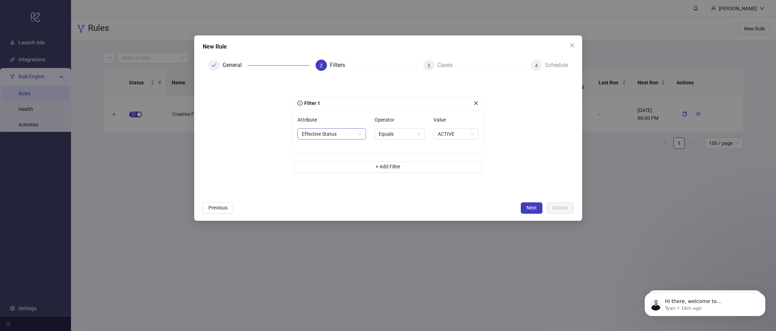
click at [346, 134] on span "Effective Status" at bounding box center [332, 134] width 60 height 11
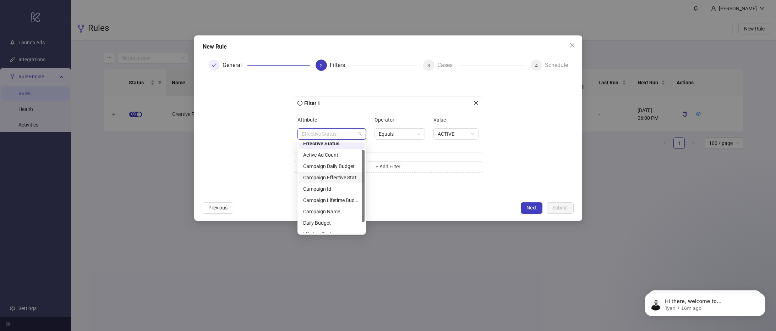
scroll to position [14, 0]
click at [338, 181] on div "Campaign Id" at bounding box center [331, 180] width 57 height 8
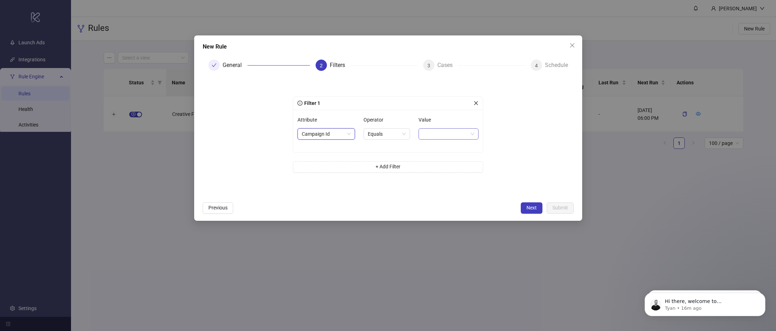
click at [455, 132] on span at bounding box center [448, 134] width 51 height 11
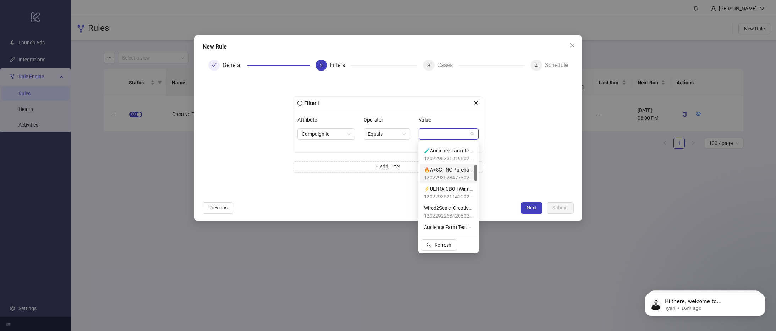
scroll to position [122, 0]
click at [450, 204] on span "120229225342080254" at bounding box center [448, 207] width 49 height 8
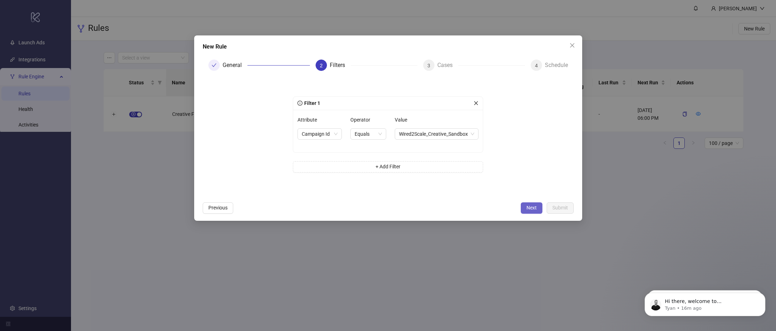
click at [526, 208] on span "Next" at bounding box center [531, 208] width 10 height 6
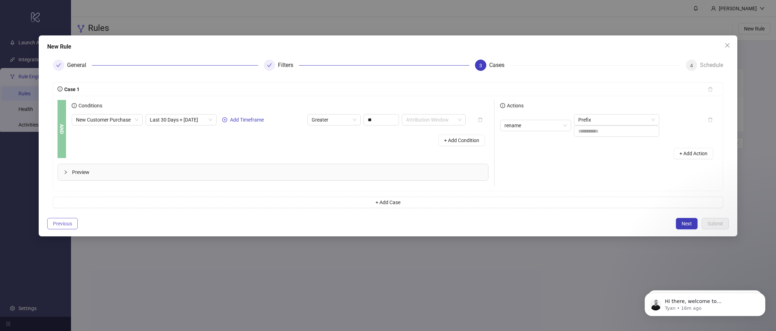
click at [54, 225] on span "Previous" at bounding box center [62, 224] width 19 height 6
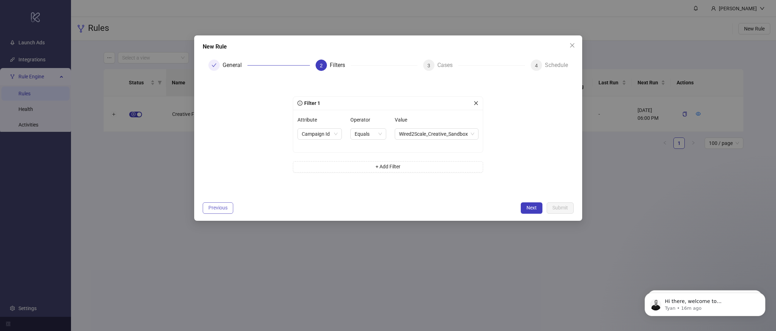
click at [218, 205] on span "Previous" at bounding box center [217, 208] width 19 height 6
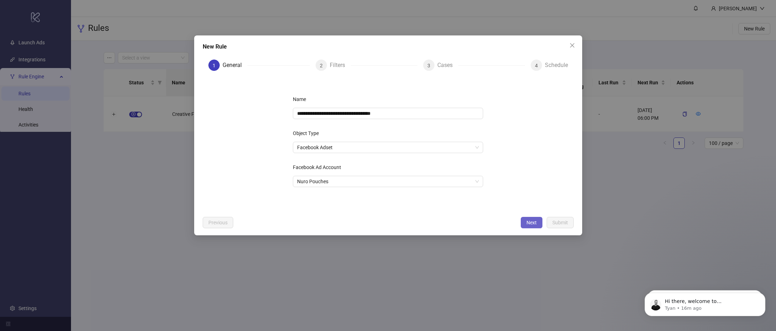
click at [521, 217] on button "Next" at bounding box center [532, 222] width 22 height 11
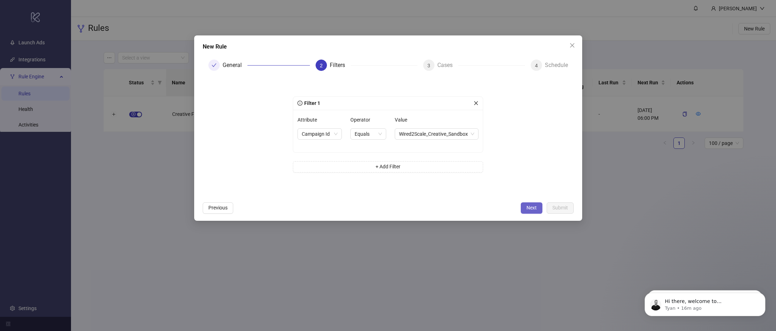
click at [534, 208] on span "Next" at bounding box center [531, 208] width 10 height 6
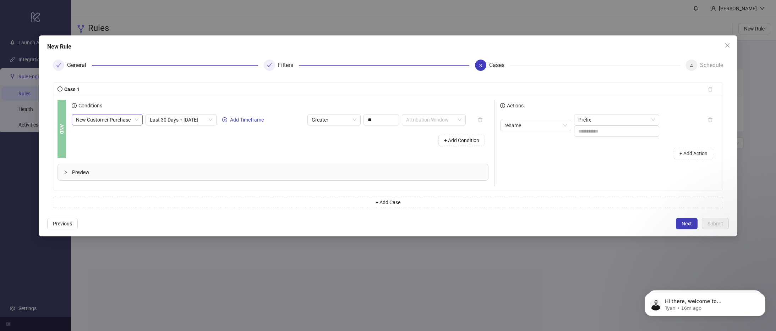
click at [97, 121] on span "New Customer Purchase" at bounding box center [107, 120] width 62 height 11
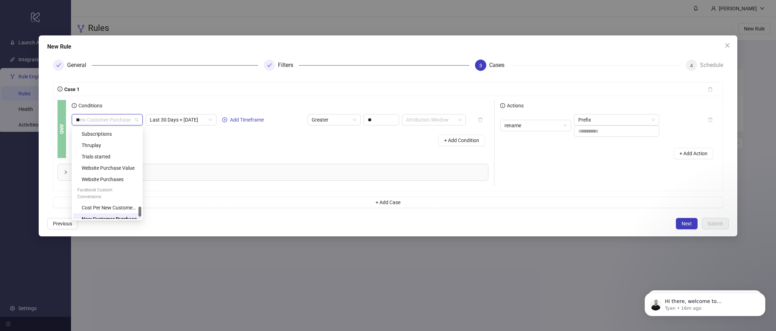
scroll to position [0, 0]
type input "*"
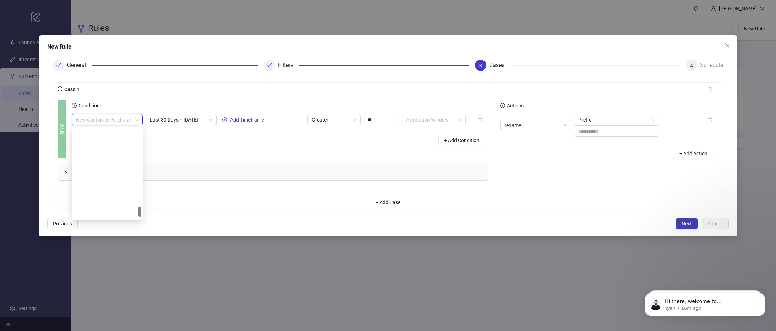
scroll to position [715, 0]
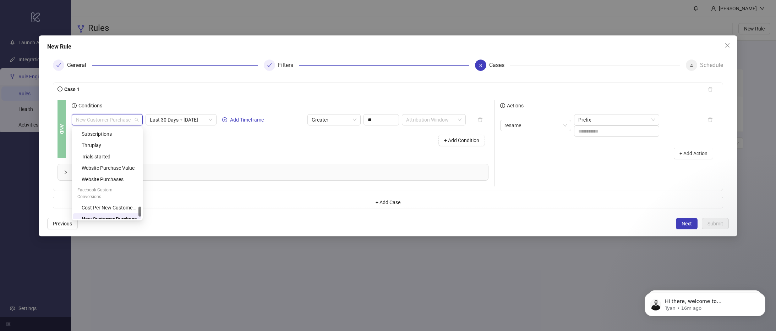
click at [321, 141] on div "+ Add Condition" at bounding box center [280, 140] width 417 height 18
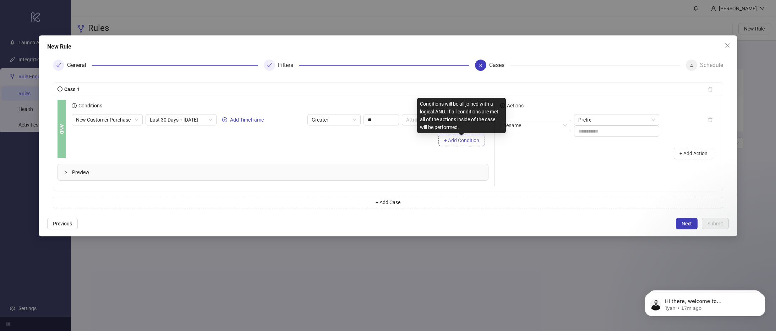
click at [465, 139] on span "+ Add Condition" at bounding box center [461, 141] width 35 height 6
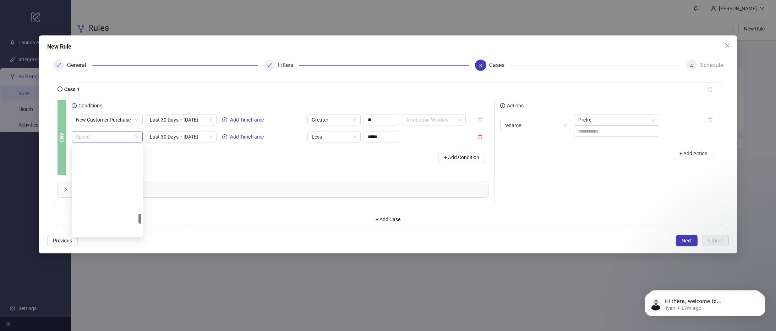
click at [89, 136] on span "Spend" at bounding box center [107, 137] width 62 height 11
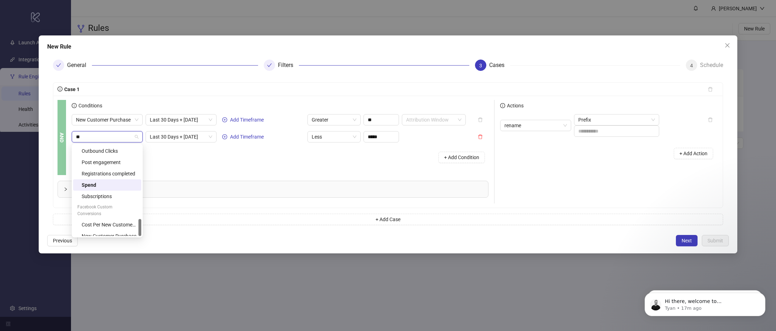
scroll to position [0, 0]
type input "*"
click at [197, 157] on div "+ Add Condition" at bounding box center [280, 157] width 417 height 18
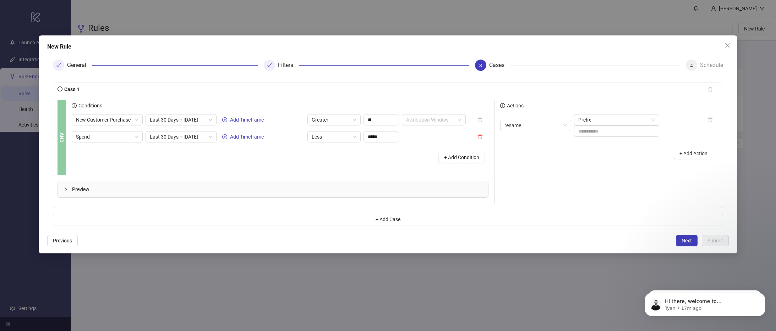
click at [43, 243] on div "New Rule General Filters 3 Cases 4 Schedule Case 1 AND Conditions New Customer …" at bounding box center [388, 144] width 698 height 218
click at [62, 242] on span "Previous" at bounding box center [62, 241] width 19 height 6
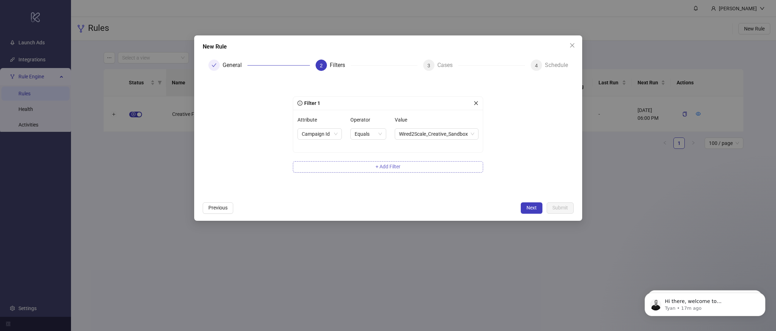
click at [405, 167] on button "+ Add Filter" at bounding box center [388, 166] width 190 height 11
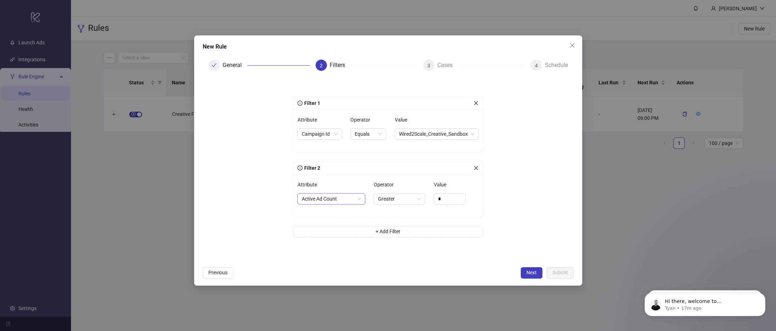
click at [338, 200] on span "Active Ad Count" at bounding box center [331, 199] width 59 height 11
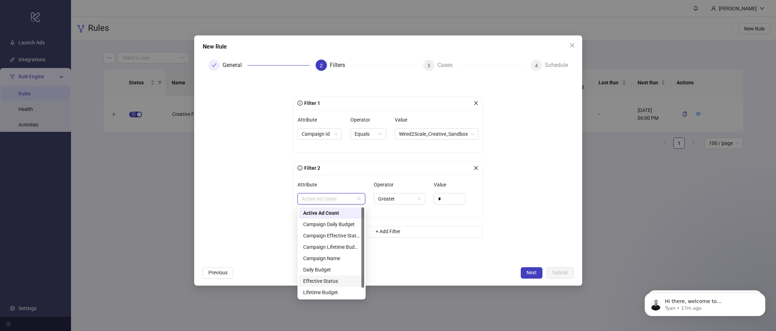
scroll to position [11, 0]
click at [324, 295] on div "Name" at bounding box center [331, 293] width 57 height 8
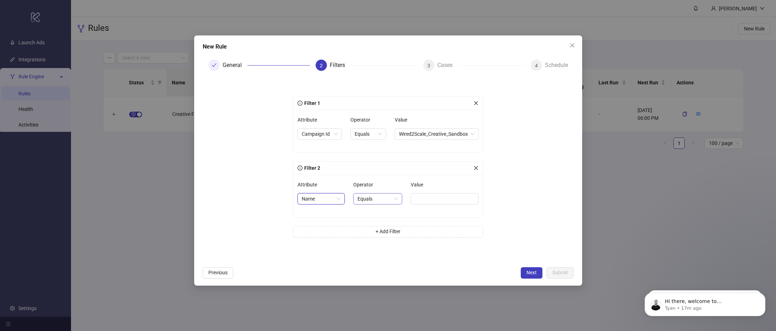
click at [384, 201] on span "Equals" at bounding box center [377, 199] width 40 height 11
click at [378, 240] on div "Contains" at bounding box center [376, 236] width 37 height 8
click at [428, 198] on input "Value" at bounding box center [445, 198] width 66 height 11
type input "*******"
click at [533, 273] on span "Next" at bounding box center [531, 273] width 10 height 6
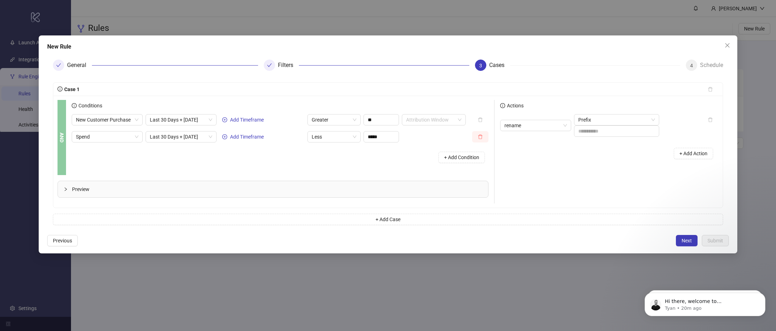
click at [479, 136] on icon "delete" at bounding box center [480, 136] width 5 height 5
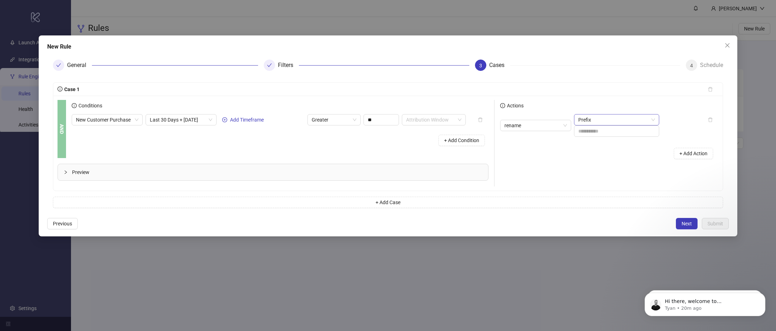
click at [600, 119] on span "Prefix" at bounding box center [616, 120] width 77 height 11
click at [599, 155] on div "Find & Replace" at bounding box center [616, 157] width 74 height 8
click at [587, 133] on input "text" at bounding box center [608, 131] width 68 height 11
click at [652, 132] on icon "menu" at bounding box center [650, 131] width 5 height 5
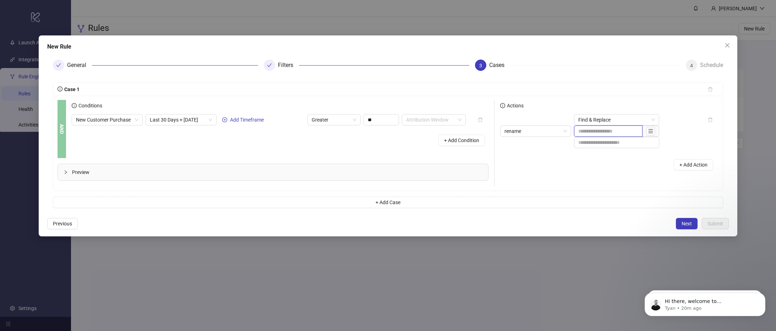
click at [615, 133] on input "text" at bounding box center [608, 131] width 68 height 11
type input "*"
type input "*******"
click at [687, 224] on span "Next" at bounding box center [686, 224] width 10 height 6
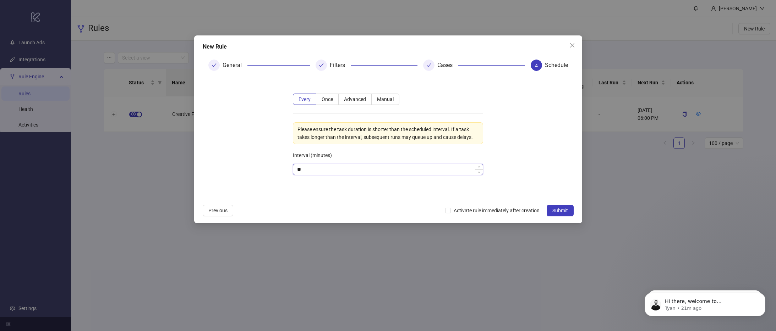
click at [314, 167] on input "**" at bounding box center [387, 169] width 189 height 11
click at [257, 154] on form "Every Once Advanced Manual Please ensure the task duration is shorter than the …" at bounding box center [388, 139] width 371 height 124
click at [310, 171] on input "***" at bounding box center [387, 169] width 189 height 11
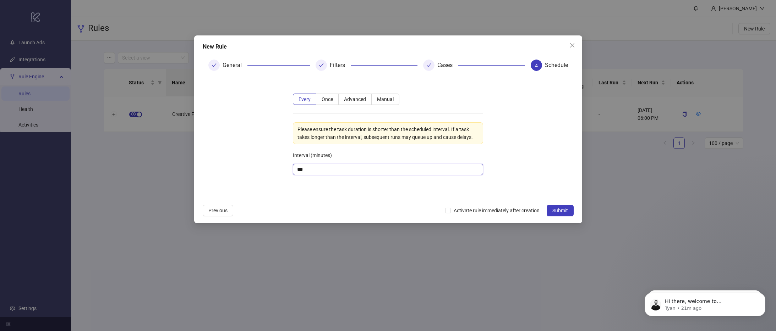
type input "***"
click at [260, 161] on form "Every Once Advanced Manual Please ensure the task duration is shorter than the …" at bounding box center [388, 139] width 371 height 124
click at [359, 101] on span "Advanced" at bounding box center [355, 100] width 22 height 6
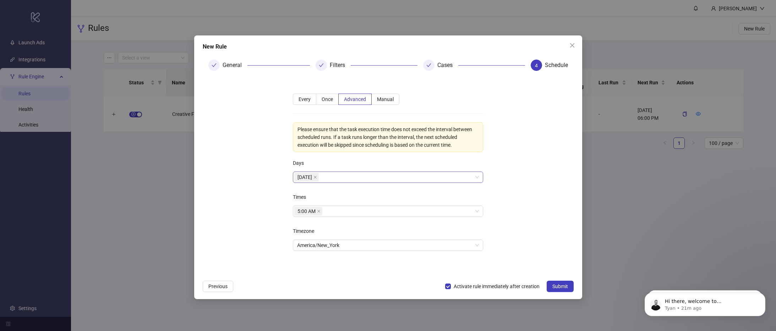
click at [332, 176] on div "Monday" at bounding box center [384, 177] width 180 height 10
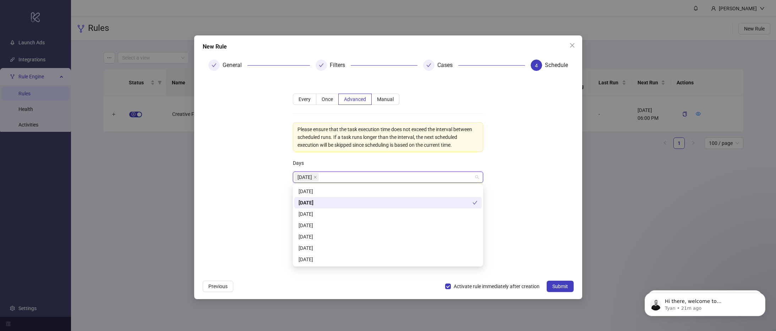
click at [333, 202] on div "Monday" at bounding box center [385, 203] width 174 height 8
click at [334, 194] on div "Sunday" at bounding box center [387, 192] width 179 height 8
click at [333, 203] on div "Monday" at bounding box center [387, 203] width 179 height 8
click at [333, 211] on div "Tuesday" at bounding box center [387, 214] width 179 height 8
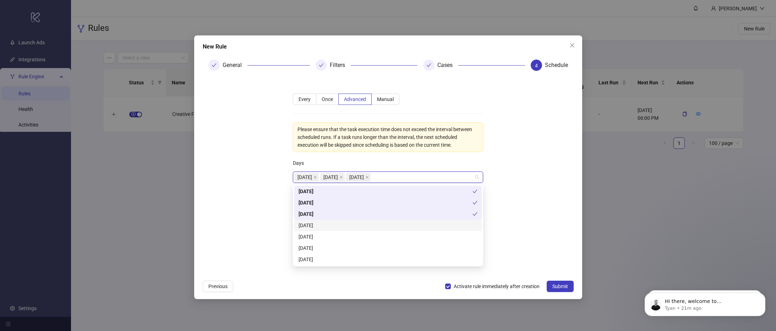
click at [333, 223] on div "Wednesday" at bounding box center [387, 226] width 179 height 8
click at [332, 235] on div "Thursday" at bounding box center [387, 237] width 179 height 8
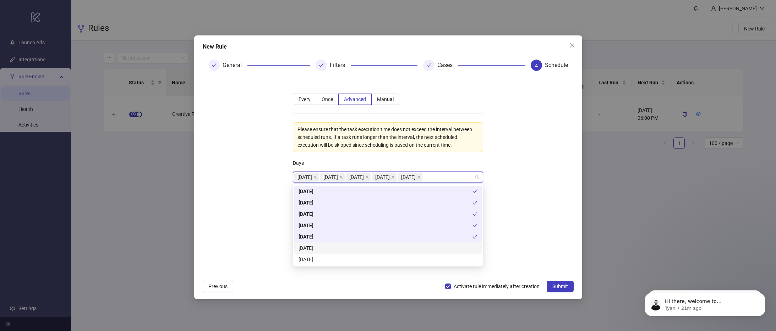
click at [332, 244] on div "Friday" at bounding box center [387, 248] width 179 height 8
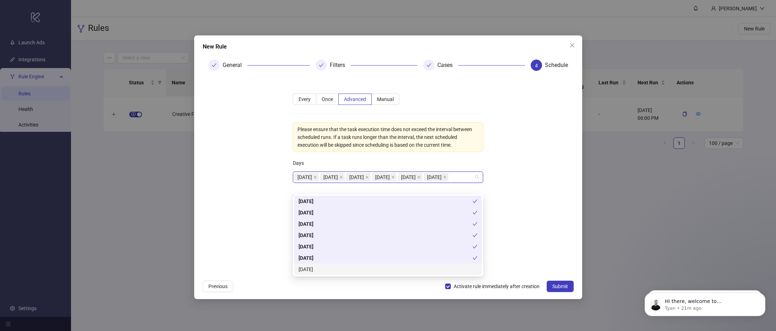
click at [332, 268] on div "Saturday" at bounding box center [387, 270] width 179 height 8
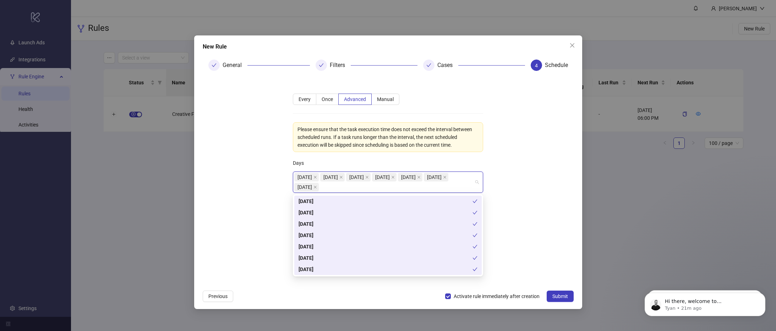
click at [257, 225] on form "**********" at bounding box center [388, 182] width 371 height 210
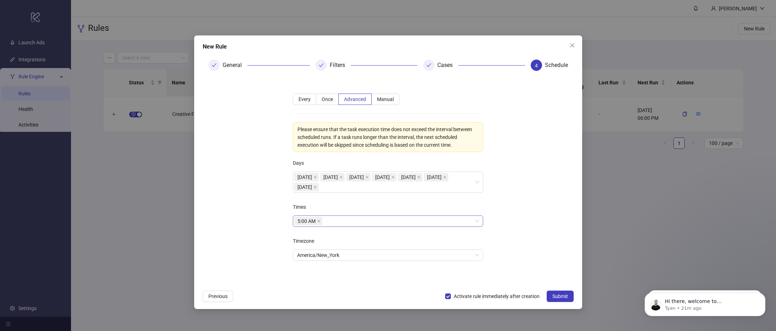
click at [338, 222] on div "5:00 AM" at bounding box center [384, 221] width 180 height 10
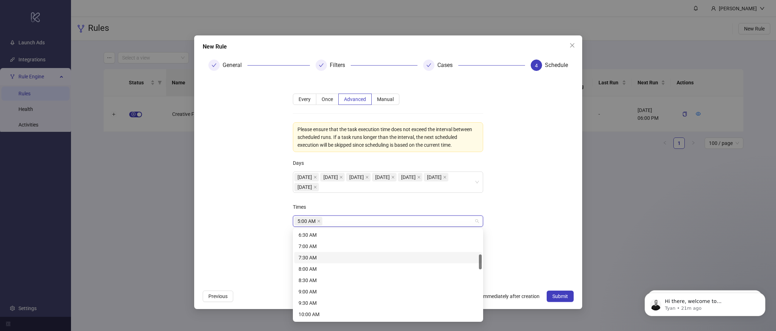
scroll to position [183, 0]
click at [342, 256] on div "9:00 AM" at bounding box center [387, 257] width 179 height 8
click at [338, 260] on div "1:00 PM" at bounding box center [387, 261] width 179 height 8
click at [334, 292] on div "6:00 PM" at bounding box center [387, 296] width 179 height 8
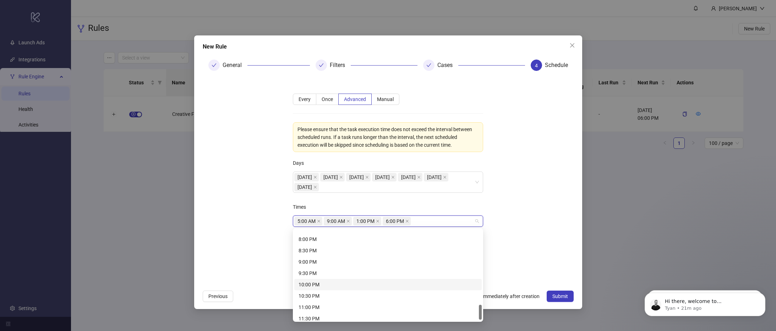
scroll to position [454, 0]
click at [331, 301] on div "11:00 PM" at bounding box center [387, 304] width 179 height 8
click at [507, 256] on form "**********" at bounding box center [388, 182] width 371 height 210
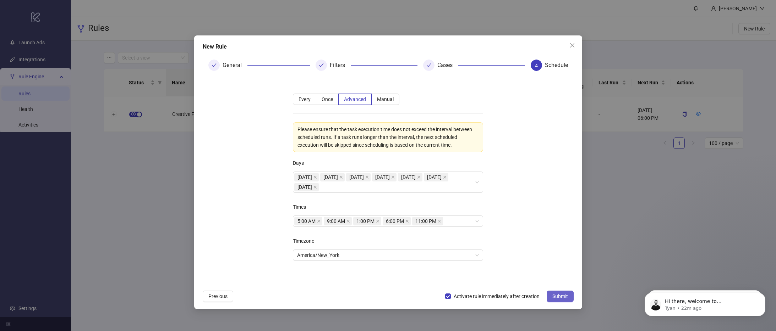
click at [565, 299] on span "Submit" at bounding box center [560, 297] width 16 height 6
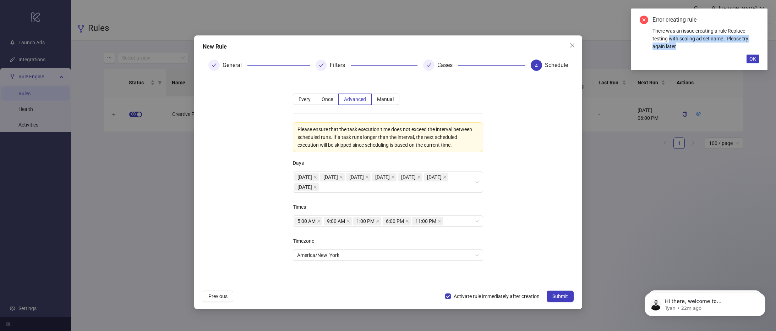
drag, startPoint x: 670, startPoint y: 42, endPoint x: 706, endPoint y: 44, distance: 36.3
click at [706, 44] on div "There was an issue creating a rule Replace testing with scaling ad set name . P…" at bounding box center [705, 38] width 106 height 23
click at [751, 59] on span "OK" at bounding box center [752, 59] width 7 height 6
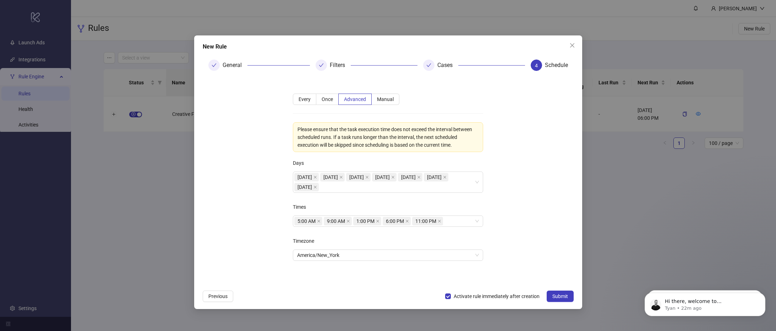
click at [440, 68] on div "Cases" at bounding box center [447, 65] width 21 height 11
click at [437, 62] on div "Cases" at bounding box center [447, 65] width 21 height 11
click at [208, 290] on div "**********" at bounding box center [388, 172] width 388 height 274
click at [209, 293] on button "Previous" at bounding box center [218, 296] width 31 height 11
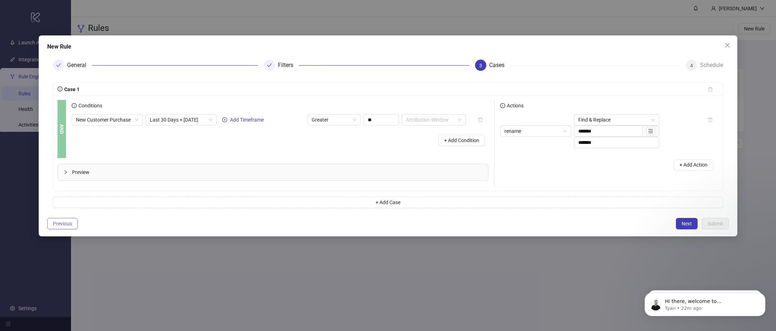
click at [65, 224] on span "Previous" at bounding box center [62, 224] width 19 height 6
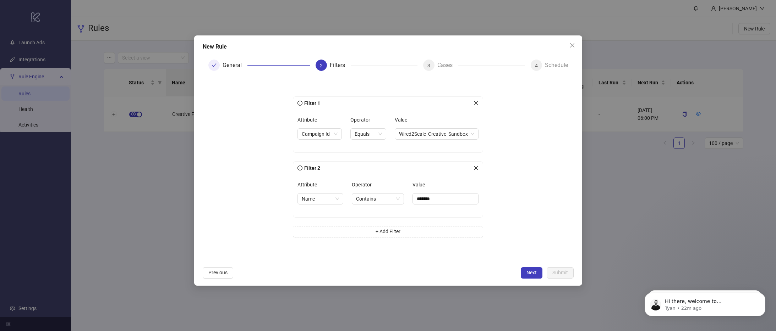
click at [476, 169] on icon "close" at bounding box center [475, 168] width 5 height 5
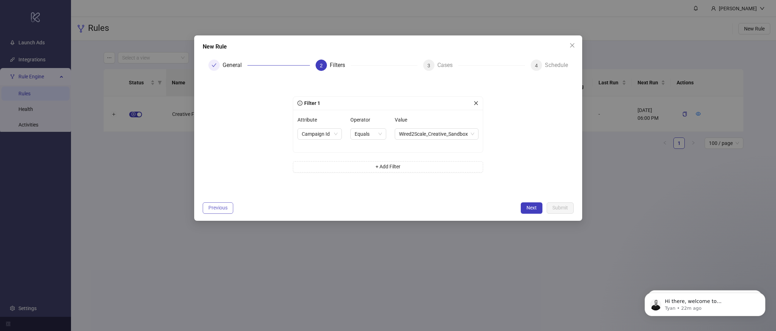
click at [220, 207] on span "Previous" at bounding box center [217, 208] width 19 height 6
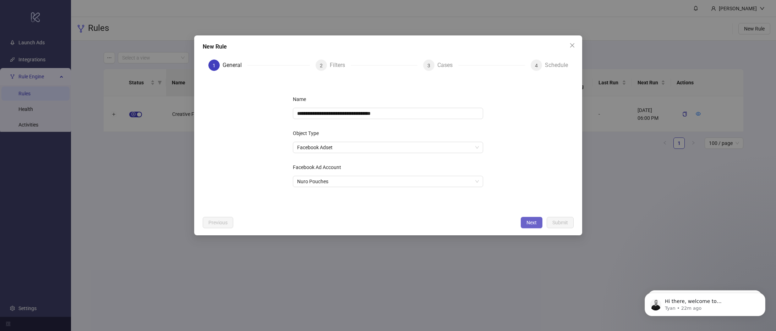
click at [533, 221] on span "Next" at bounding box center [531, 223] width 10 height 6
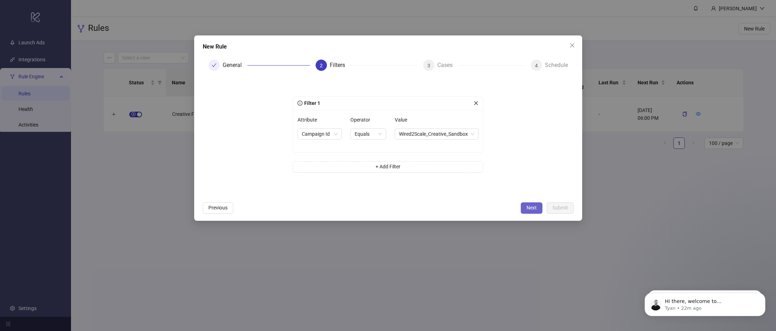
click at [526, 210] on span "Next" at bounding box center [531, 208] width 10 height 6
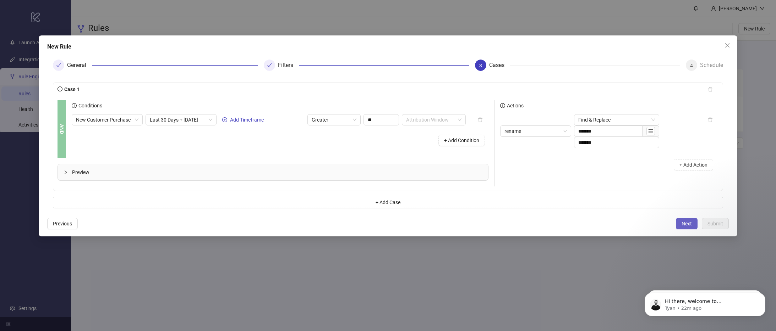
click at [688, 222] on span "Next" at bounding box center [686, 224] width 10 height 6
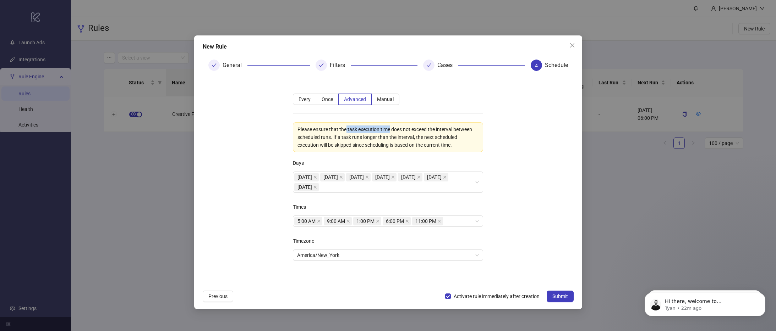
drag, startPoint x: 347, startPoint y: 131, endPoint x: 390, endPoint y: 131, distance: 42.9
click at [390, 131] on div "Please ensure that the task execution time does not exceed the interval between…" at bounding box center [387, 137] width 181 height 23
drag, startPoint x: 319, startPoint y: 139, endPoint x: 359, endPoint y: 139, distance: 40.8
click at [359, 139] on div "Please ensure that the task execution time does not exceed the interval between…" at bounding box center [387, 137] width 181 height 23
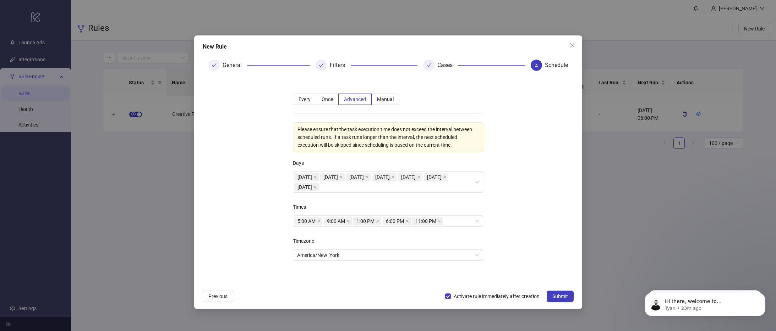
click at [359, 139] on div "Please ensure that the task execution time does not exceed the interval between…" at bounding box center [387, 137] width 181 height 23
click at [308, 101] on span "Every" at bounding box center [304, 100] width 12 height 6
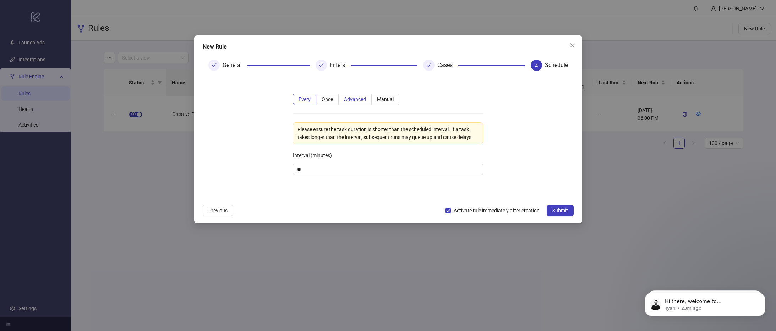
click at [360, 98] on span "Advanced" at bounding box center [355, 100] width 22 height 6
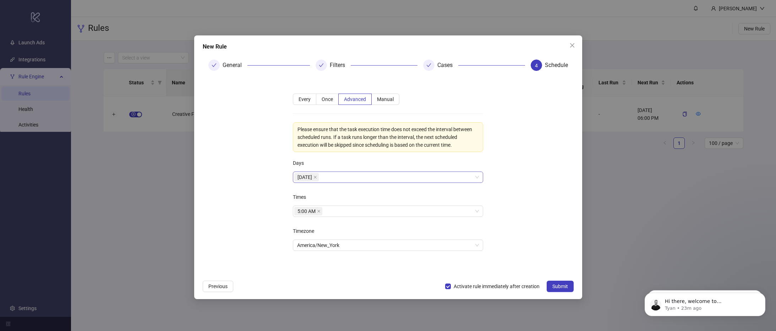
click at [339, 177] on div "Monday" at bounding box center [384, 177] width 180 height 10
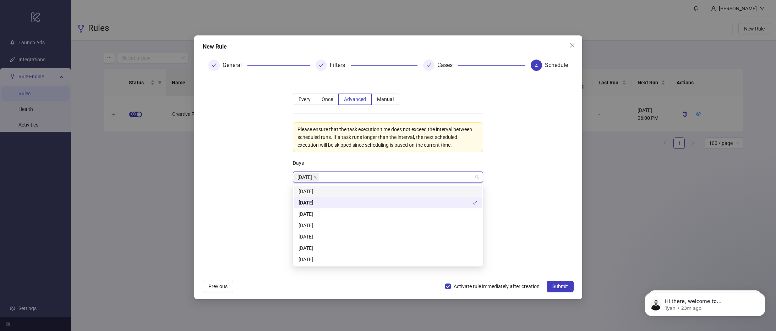
click at [349, 194] on div "Sunday" at bounding box center [387, 192] width 179 height 8
click at [335, 215] on div "Tuesday" at bounding box center [387, 214] width 179 height 8
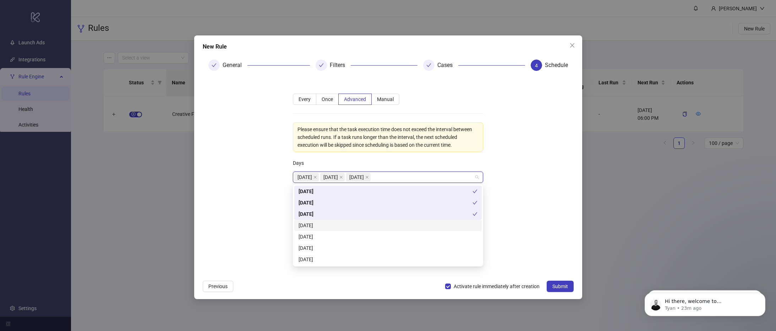
click at [330, 230] on div "Wednesday" at bounding box center [387, 225] width 187 height 11
click at [328, 240] on div "Thursday" at bounding box center [387, 237] width 179 height 8
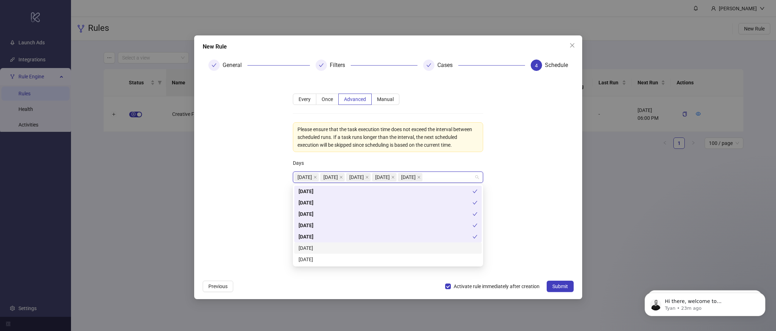
click at [326, 249] on div "Friday" at bounding box center [387, 248] width 179 height 8
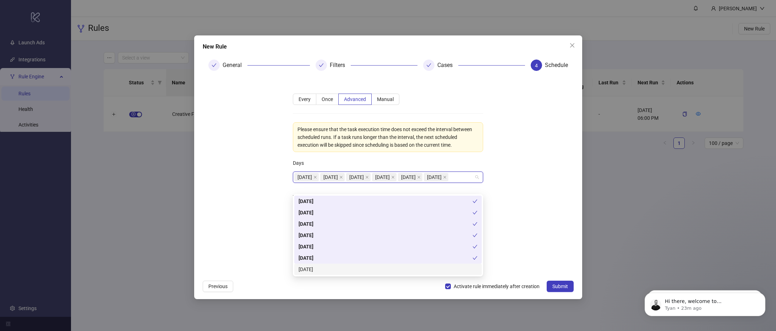
click at [323, 268] on div "Saturday" at bounding box center [387, 270] width 179 height 8
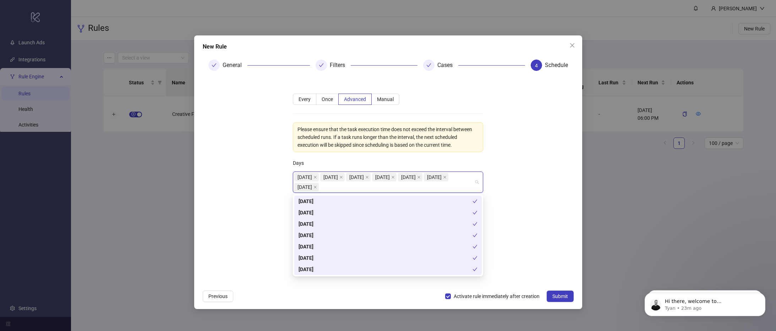
click at [241, 237] on form "**********" at bounding box center [388, 182] width 371 height 210
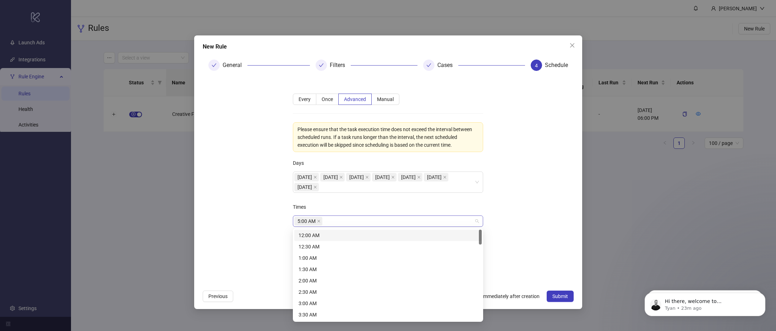
click at [330, 222] on div "5:00 AM" at bounding box center [384, 221] width 180 height 10
click at [338, 300] on div "11:00 PM" at bounding box center [387, 304] width 179 height 8
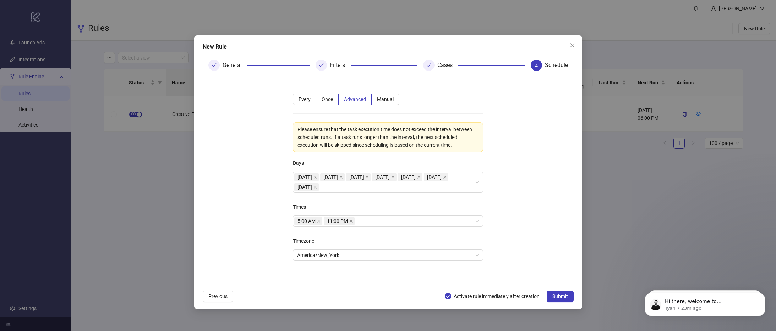
click at [268, 238] on form "**********" at bounding box center [388, 182] width 371 height 210
click at [565, 299] on span "Submit" at bounding box center [560, 297] width 16 height 6
click at [325, 66] on div at bounding box center [320, 65] width 11 height 11
click at [431, 64] on span at bounding box center [428, 66] width 5 height 6
click at [219, 295] on span "Previous" at bounding box center [217, 297] width 19 height 6
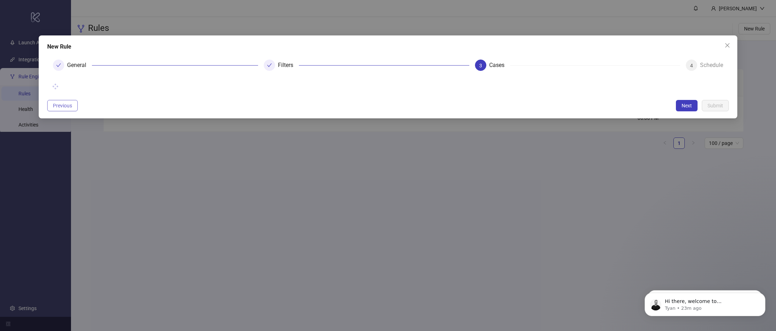
click at [219, 295] on div "New Rule General Filters 3 Cases 4 Schedule Previous Next Submit" at bounding box center [388, 165] width 776 height 331
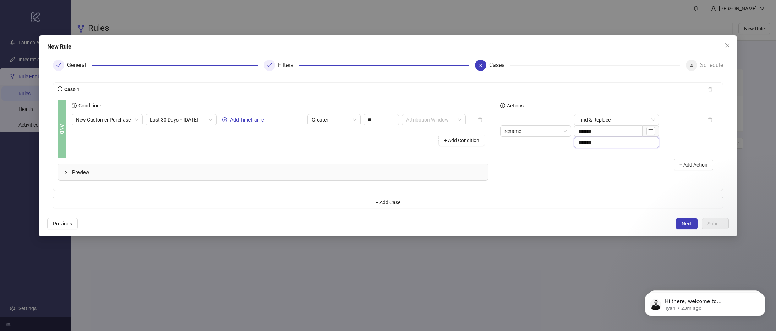
click at [603, 143] on input "*******" at bounding box center [616, 142] width 85 height 11
click at [607, 164] on div "+ Add Action" at bounding box center [609, 165] width 218 height 22
click at [614, 120] on span "Find & Replace" at bounding box center [616, 120] width 77 height 11
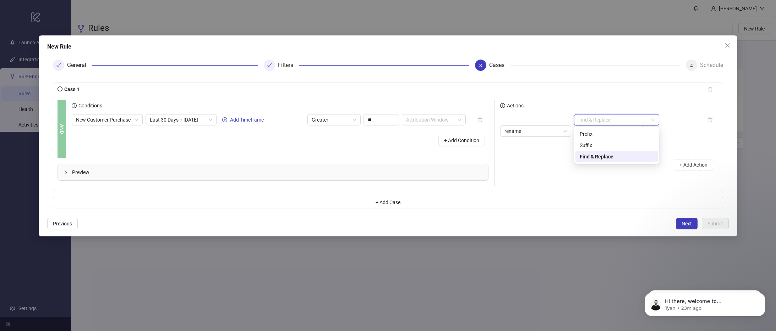
click at [628, 186] on div "Actions rename Find & Replace ******* + Add Action" at bounding box center [606, 143] width 224 height 87
click at [679, 219] on button "Next" at bounding box center [687, 223] width 22 height 11
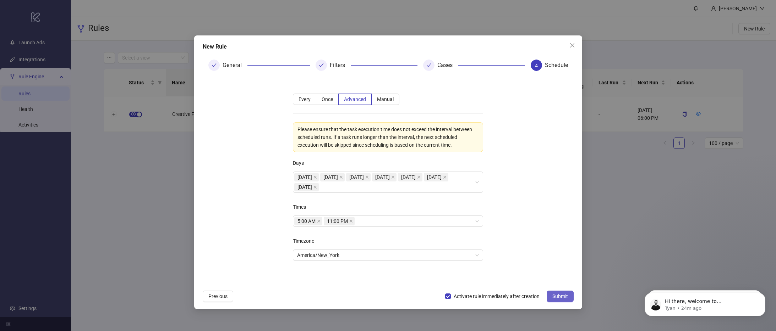
click at [564, 300] on button "Submit" at bounding box center [559, 296] width 27 height 11
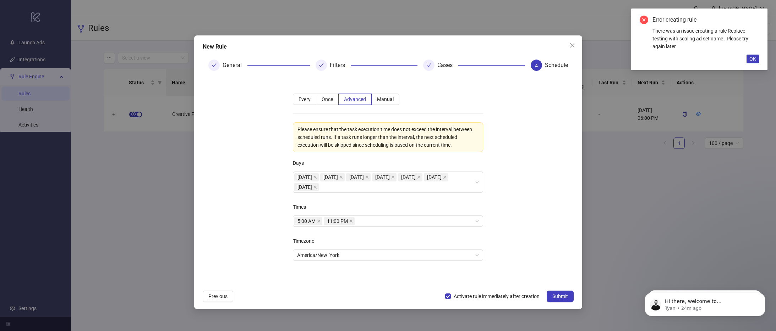
click at [213, 66] on icon "check" at bounding box center [213, 65] width 5 height 5
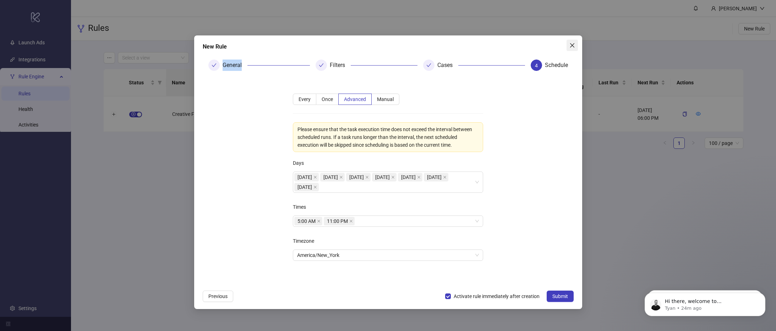
click at [576, 44] on span "Close" at bounding box center [571, 46] width 11 height 6
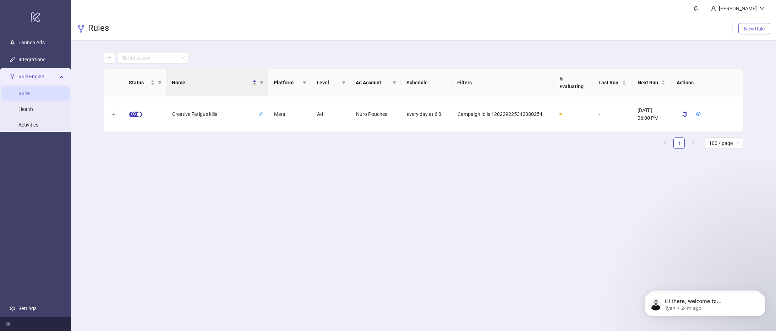
click at [749, 24] on button "New Rule" at bounding box center [754, 28] width 32 height 11
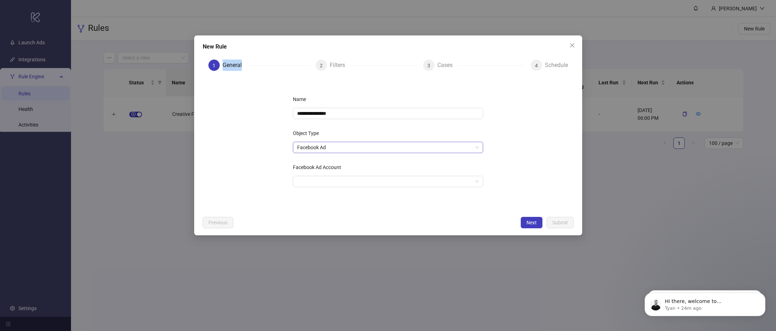
click at [313, 144] on span "Facebook Ad" at bounding box center [388, 147] width 182 height 11
click at [343, 147] on span "Facebook Ad" at bounding box center [388, 147] width 182 height 11
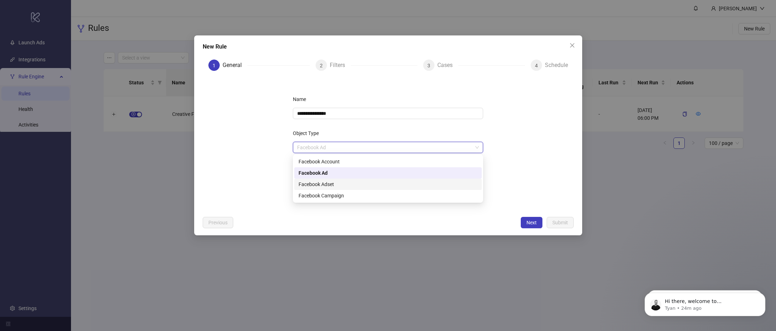
click at [337, 183] on div "Facebook Adset" at bounding box center [387, 185] width 179 height 8
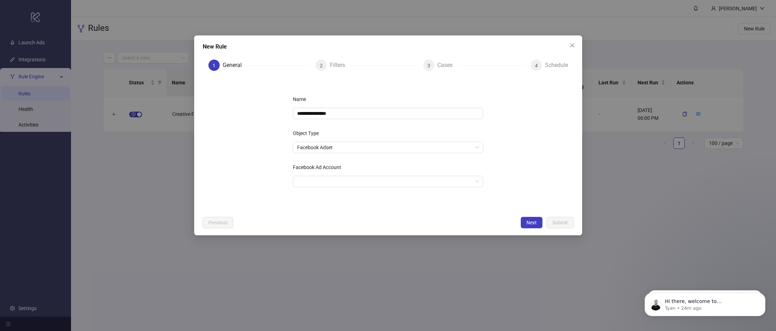
click at [142, 153] on div "**********" at bounding box center [388, 165] width 776 height 331
click at [569, 44] on icon "close" at bounding box center [572, 46] width 6 height 6
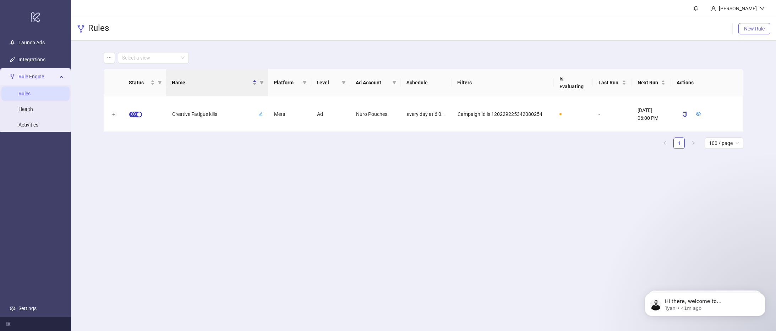
click at [746, 25] on button "New Rule" at bounding box center [754, 28] width 32 height 11
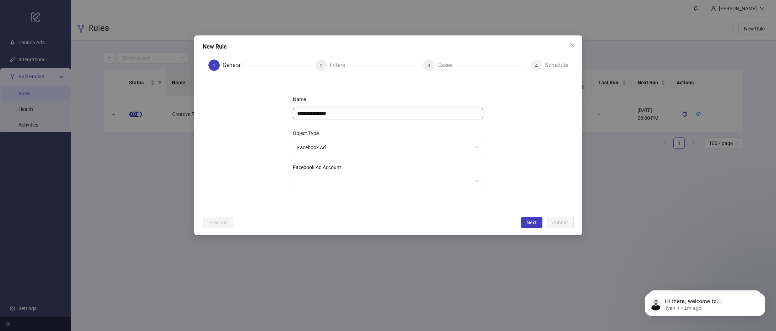
click at [375, 112] on input "**********" at bounding box center [388, 113] width 190 height 11
type input "*"
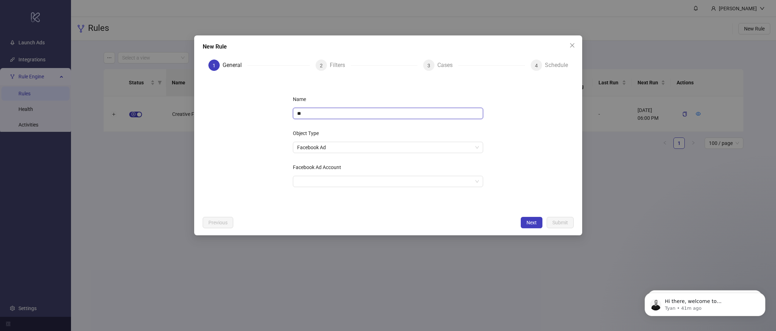
type input "*"
click at [414, 149] on span "Facebook Ad" at bounding box center [388, 147] width 182 height 11
type input "**********"
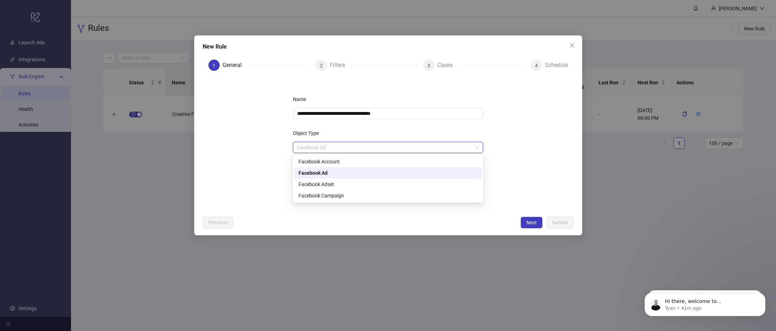
click at [385, 175] on div "Facebook Ad" at bounding box center [387, 173] width 179 height 8
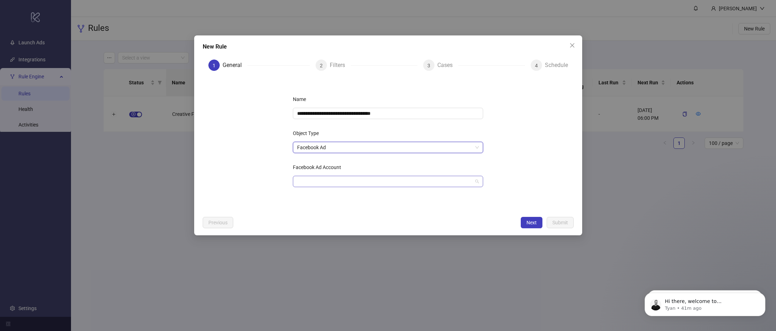
click at [356, 183] on input "Facebook Ad Account" at bounding box center [384, 181] width 175 height 11
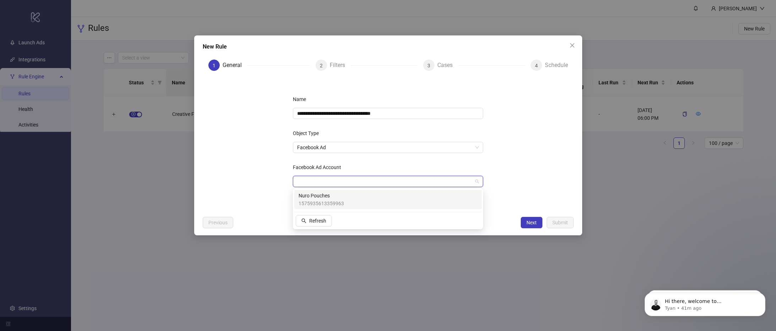
click at [353, 198] on div "Nuro Pouches 1575935613359963" at bounding box center [387, 200] width 179 height 16
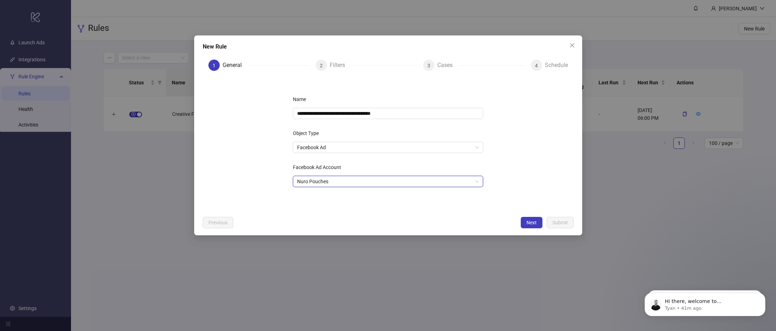
click at [520, 219] on div "Previous Next Submit" at bounding box center [388, 222] width 371 height 11
click at [526, 223] on span "Next" at bounding box center [531, 223] width 10 height 6
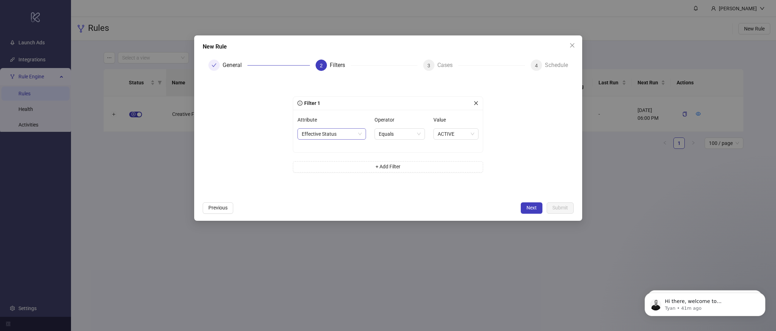
click at [345, 137] on span "Effective Status" at bounding box center [332, 134] width 60 height 11
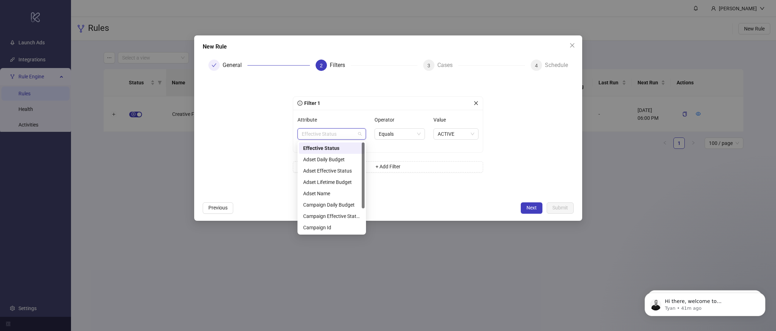
scroll to position [9, 0]
click at [333, 218] on div "Campaign Id" at bounding box center [331, 219] width 57 height 8
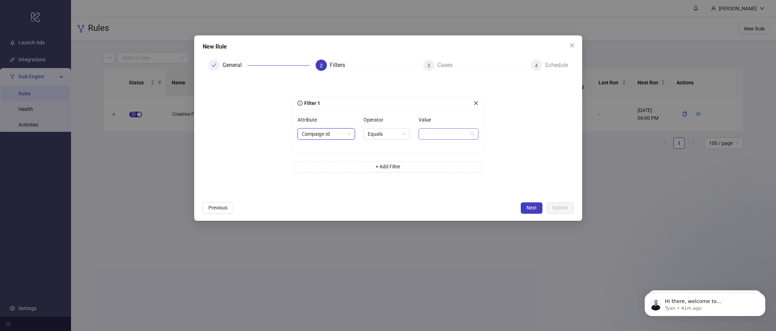
click at [442, 133] on span at bounding box center [448, 134] width 51 height 11
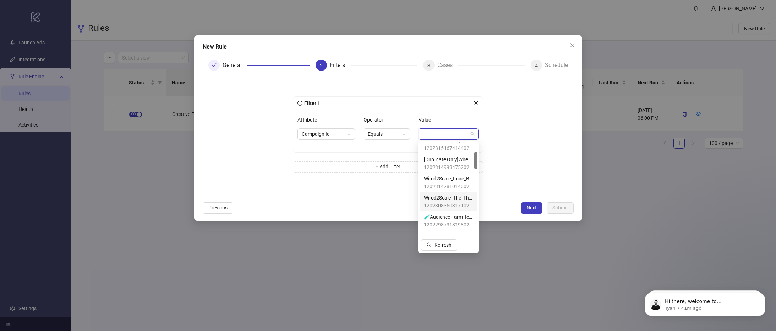
scroll to position [92, 0]
click at [456, 230] on span "Wired2Scale_Creative_Sandbox" at bounding box center [448, 229] width 49 height 8
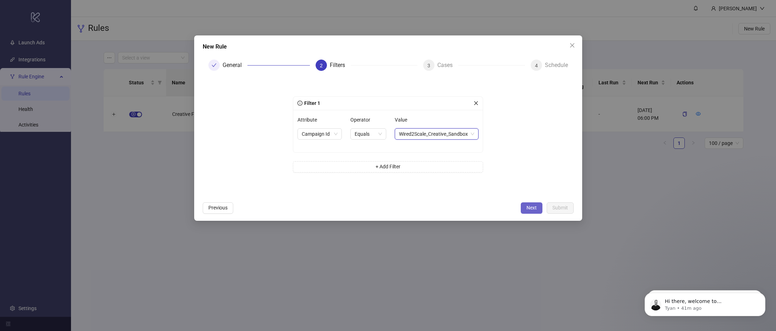
click at [534, 204] on button "Next" at bounding box center [532, 208] width 22 height 11
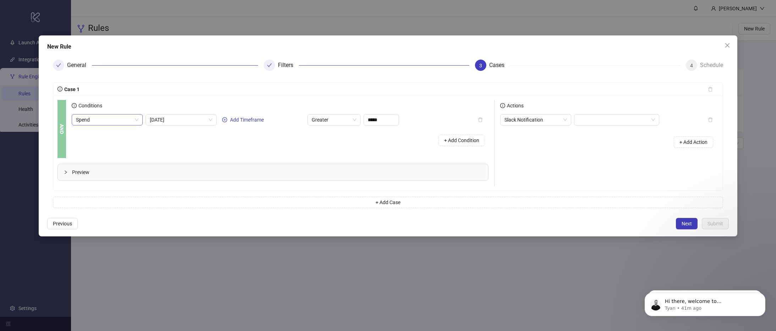
click at [108, 119] on span "Spend" at bounding box center [107, 120] width 62 height 11
click at [111, 105] on div "Conditions" at bounding box center [280, 107] width 417 height 14
click at [58, 221] on span "Previous" at bounding box center [62, 224] width 19 height 6
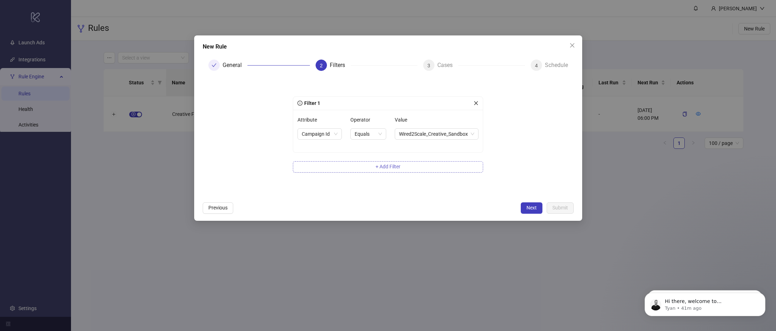
click at [374, 172] on button "+ Add Filter" at bounding box center [388, 166] width 190 height 11
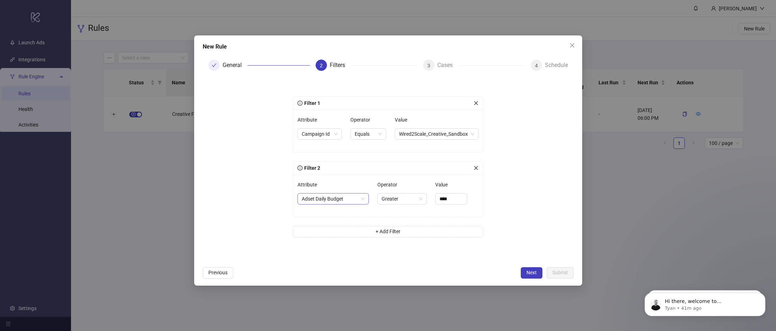
click at [340, 199] on span "Adset Daily Budget" at bounding box center [333, 199] width 63 height 11
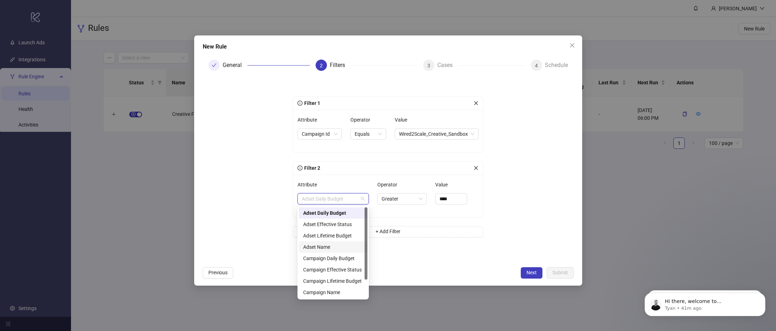
click at [338, 250] on div "Adset Name" at bounding box center [333, 247] width 60 height 8
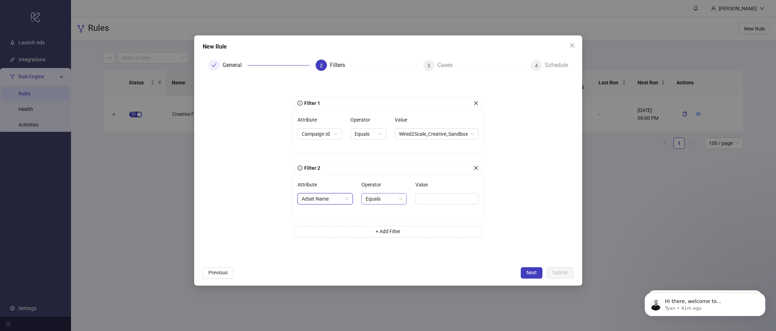
click at [383, 194] on span "Equals" at bounding box center [383, 199] width 37 height 11
click at [386, 248] on div "Not Contains" at bounding box center [383, 247] width 33 height 8
click at [436, 202] on input "Value" at bounding box center [448, 198] width 59 height 11
type input "******"
click at [525, 269] on button "Next" at bounding box center [532, 273] width 22 height 11
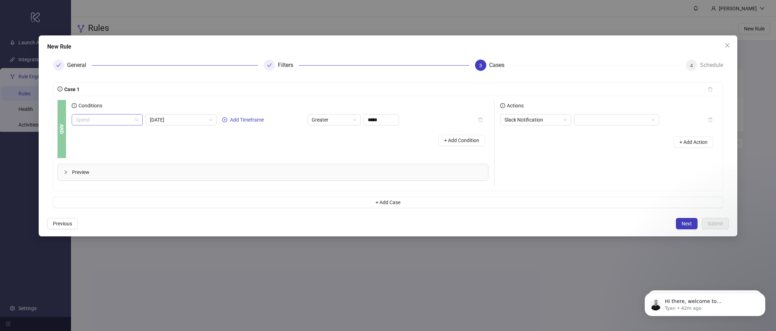
scroll to position [625, 0]
click at [136, 125] on div "Spend" at bounding box center [107, 119] width 71 height 11
type input "***"
click at [113, 159] on div "New Customer Purchase" at bounding box center [109, 163] width 55 height 8
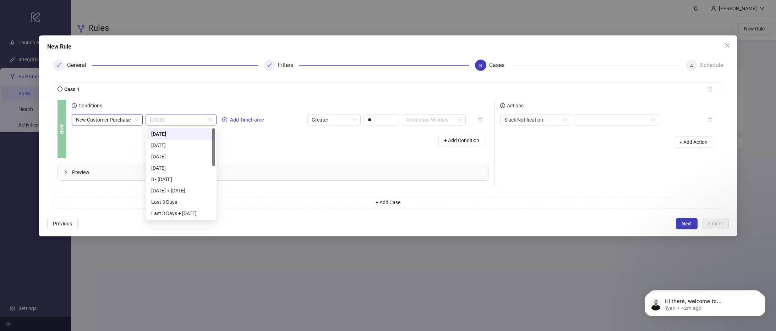
click at [172, 117] on span "Today" at bounding box center [181, 120] width 62 height 11
click at [180, 196] on div "Last 28 Days + Today" at bounding box center [181, 195] width 60 height 8
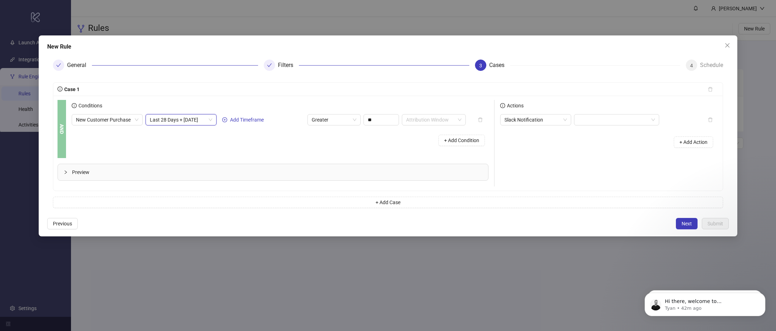
click at [290, 135] on div "+ Add Condition" at bounding box center [280, 140] width 417 height 18
click at [386, 123] on input "**" at bounding box center [381, 120] width 35 height 11
type input "**"
click at [340, 138] on div "+ Add Condition" at bounding box center [280, 140] width 417 height 18
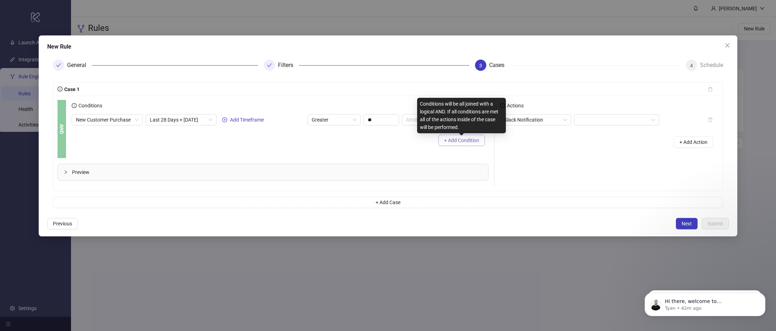
click at [455, 142] on span "+ Add Condition" at bounding box center [461, 141] width 35 height 6
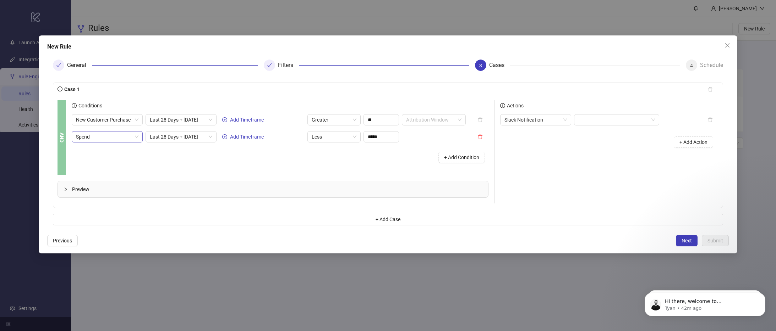
click at [112, 139] on span "Spend" at bounding box center [107, 137] width 62 height 11
type input "*"
type input "***"
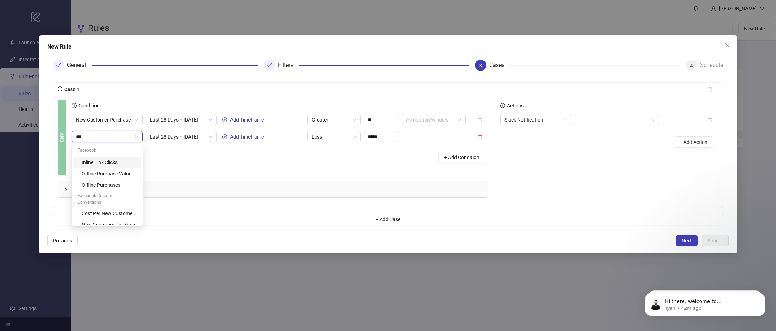
scroll to position [0, 0]
click at [90, 164] on div "Cost Per New Customer Purchase" at bounding box center [109, 168] width 55 height 8
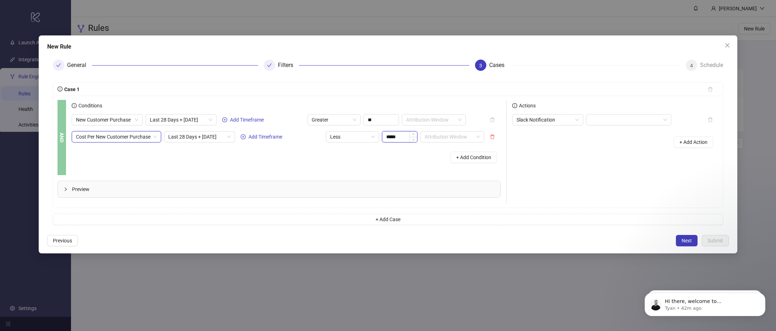
click at [401, 139] on input "*****" at bounding box center [399, 137] width 35 height 11
type input "*****"
click at [366, 170] on div "Conditions New Customer Purchase Last 28 Days + Today Add Timeframe Greater ** …" at bounding box center [289, 137] width 434 height 75
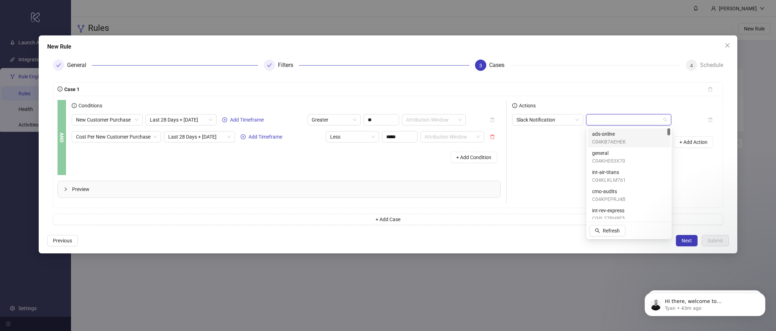
click at [626, 118] on input "search" at bounding box center [625, 120] width 70 height 11
type input "**"
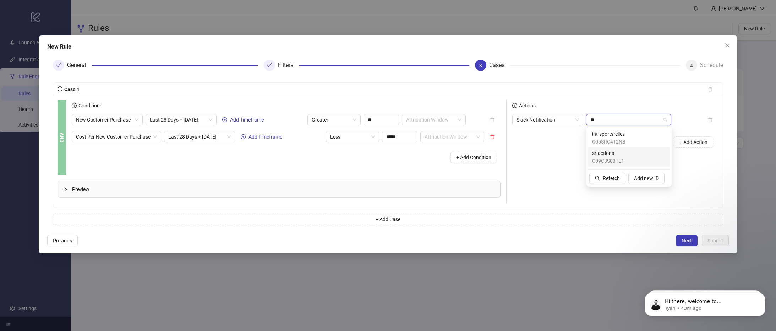
click at [620, 152] on span "sr-actions" at bounding box center [608, 153] width 32 height 8
click at [602, 122] on span "sr-actions" at bounding box center [628, 120] width 77 height 11
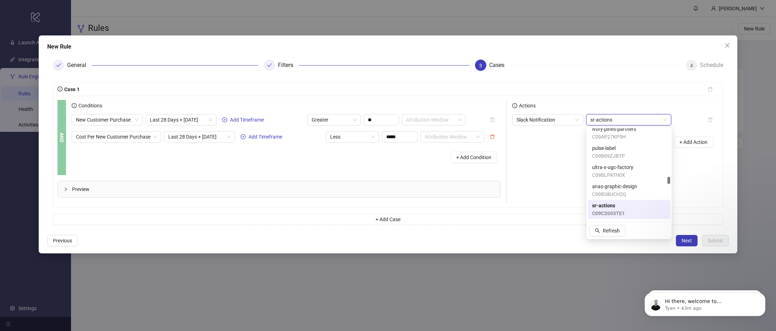
click at [602, 122] on span "sr-actions" at bounding box center [628, 120] width 77 height 11
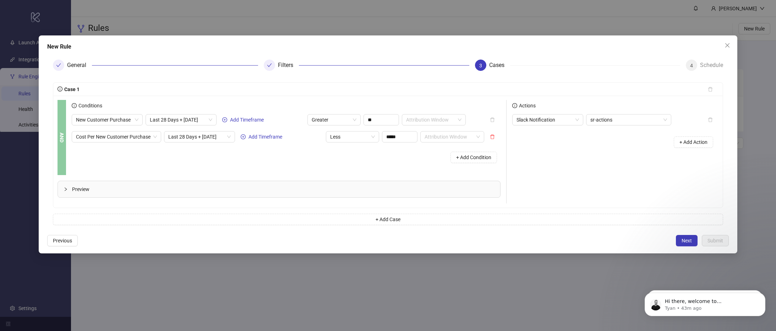
click at [544, 161] on div "Actions Slack Notification sr-actions + Add Action" at bounding box center [611, 152] width 211 height 104
click at [18, 287] on div "New Rule General Filters 3 Cases 4 Schedule Case 1 AND Conditions New Customer …" at bounding box center [388, 165] width 776 height 331
click at [627, 123] on span "sr-actions" at bounding box center [628, 120] width 77 height 11
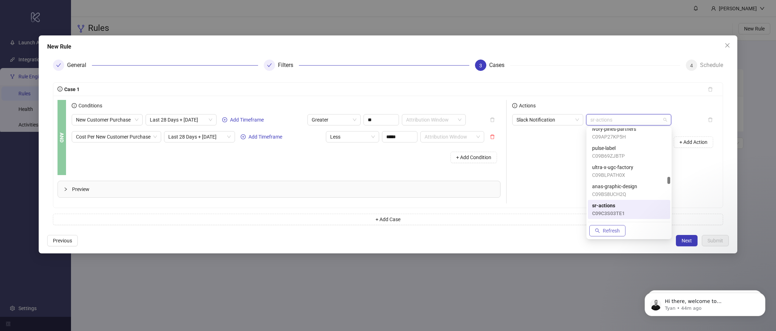
click at [605, 232] on span "Refresh" at bounding box center [611, 231] width 17 height 6
click at [606, 122] on span "sr-actions" at bounding box center [628, 120] width 77 height 11
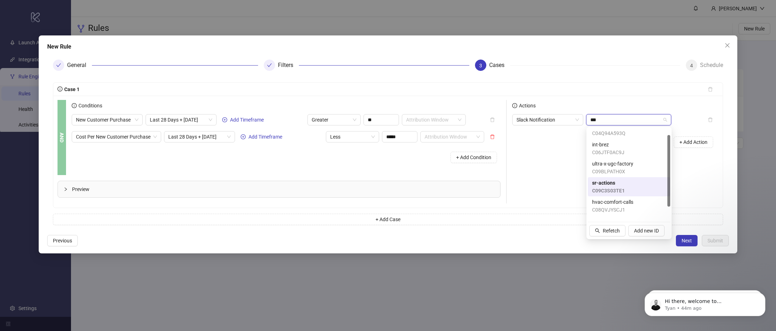
scroll to position [0, 0]
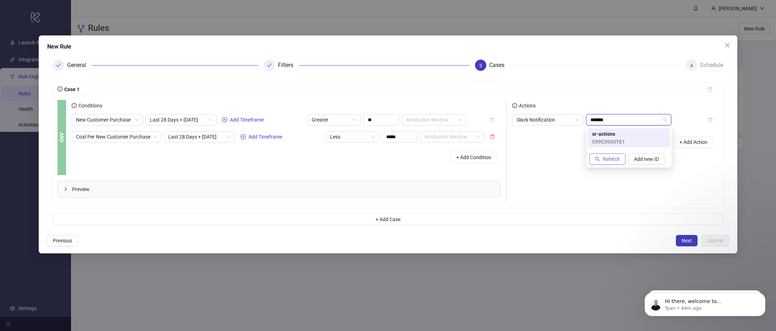
type input "*******"
click at [605, 158] on span "Refetch" at bounding box center [611, 159] width 17 height 6
click at [607, 161] on span "Refetch" at bounding box center [611, 159] width 17 height 6
click at [629, 120] on input "*******" at bounding box center [625, 120] width 70 height 11
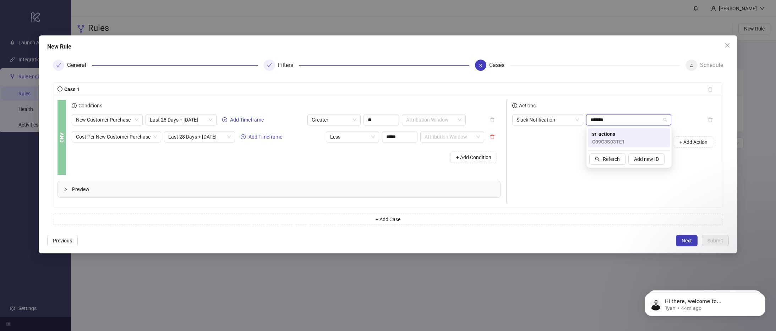
click at [629, 120] on input "*******" at bounding box center [625, 120] width 70 height 11
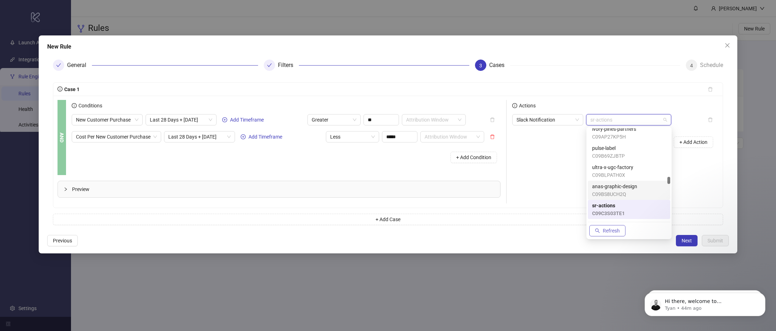
click at [599, 233] on span "button" at bounding box center [597, 231] width 5 height 6
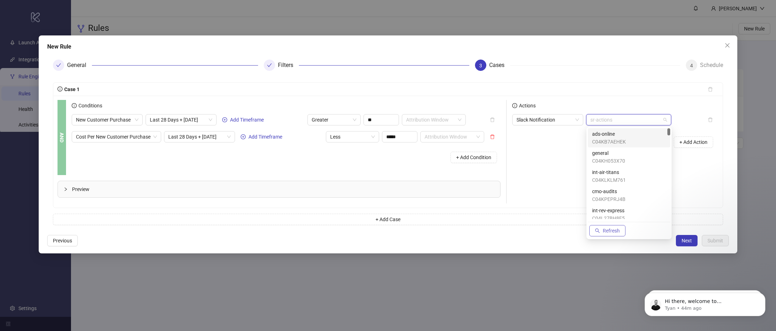
scroll to position [1045, 0]
click at [599, 233] on span "button" at bounding box center [597, 231] width 5 height 6
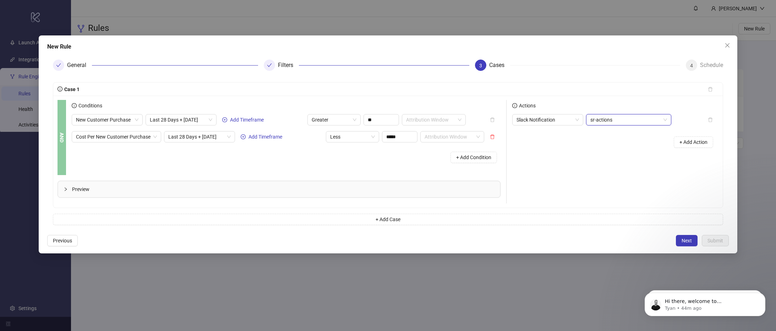
click at [608, 118] on span "sr-actions" at bounding box center [628, 120] width 77 height 11
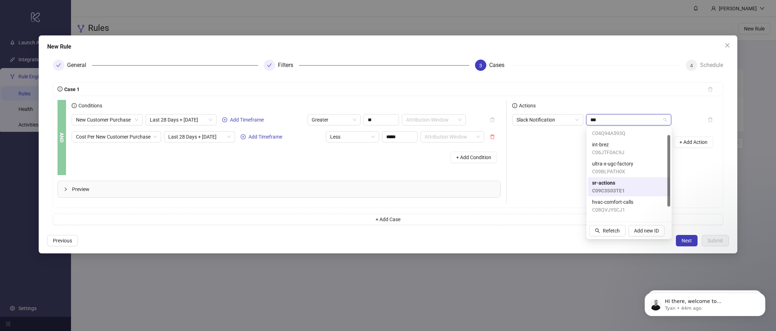
scroll to position [0, 0]
type input "*"
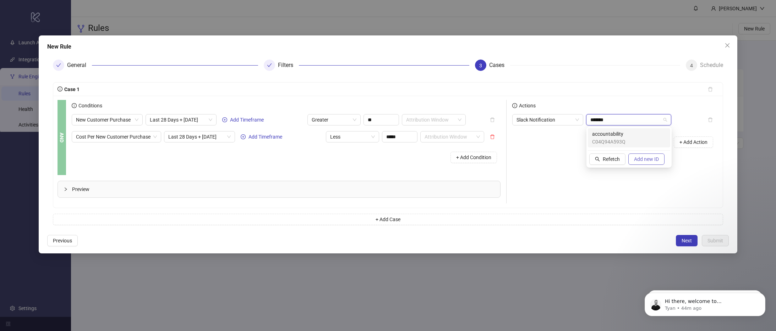
type input "*******"
click at [643, 156] on span "Add new ID" at bounding box center [646, 159] width 25 height 6
click at [612, 181] on button "Refetch" at bounding box center [607, 178] width 36 height 11
click at [563, 178] on div "Actions Slack Notification account + Add Action" at bounding box center [611, 152] width 211 height 104
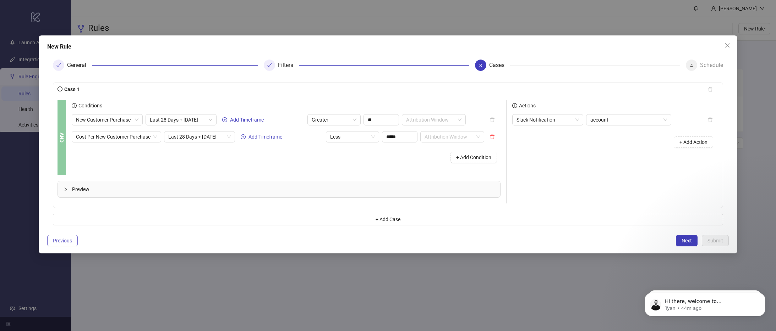
click at [59, 244] on button "Previous" at bounding box center [62, 240] width 31 height 11
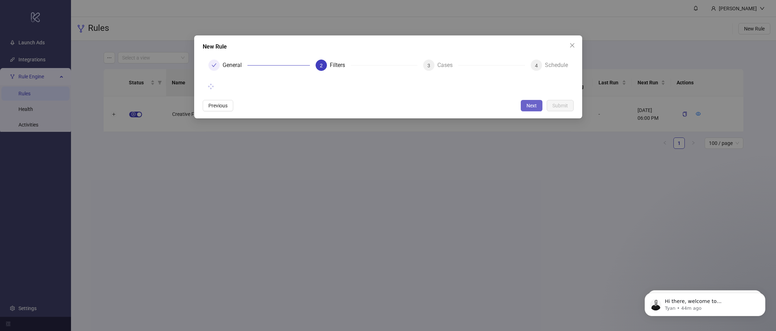
click at [527, 103] on span "Next" at bounding box center [531, 106] width 10 height 6
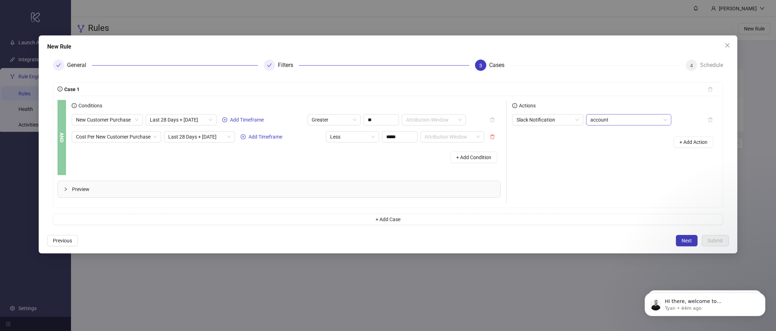
click at [633, 123] on span "account" at bounding box center [628, 120] width 77 height 11
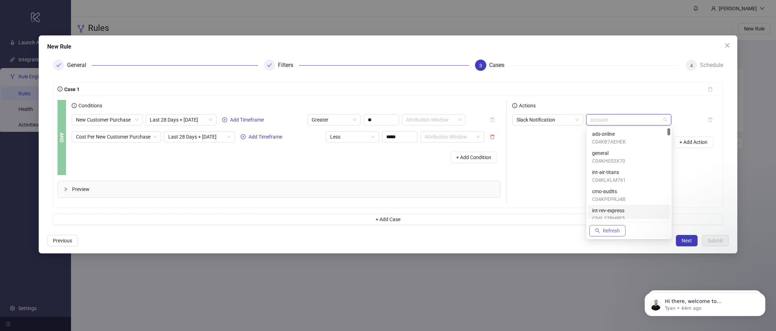
click at [610, 232] on span "Refresh" at bounding box center [611, 231] width 17 height 6
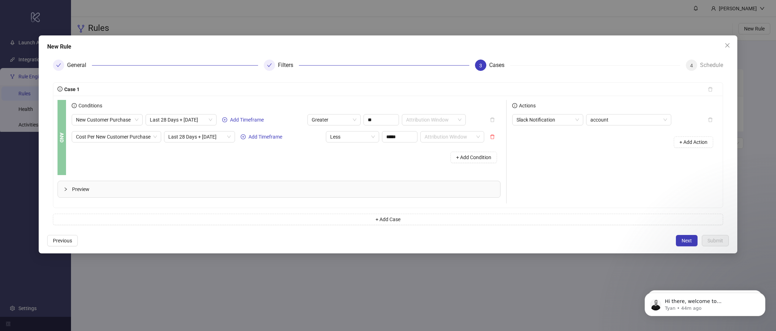
click at [606, 112] on div "Actions" at bounding box center [615, 107] width 206 height 14
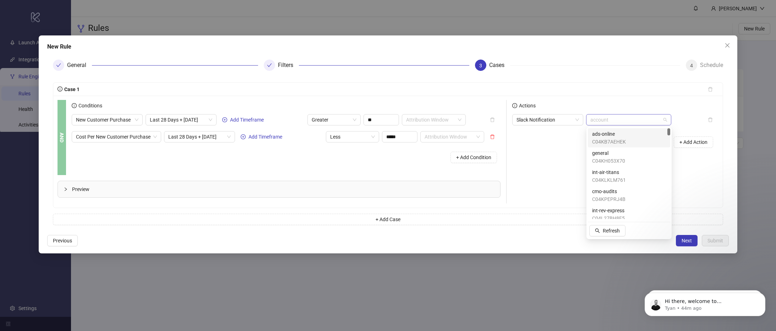
click at [615, 117] on span "account" at bounding box center [628, 120] width 77 height 11
type input "**"
click at [729, 44] on icon "close" at bounding box center [727, 46] width 6 height 6
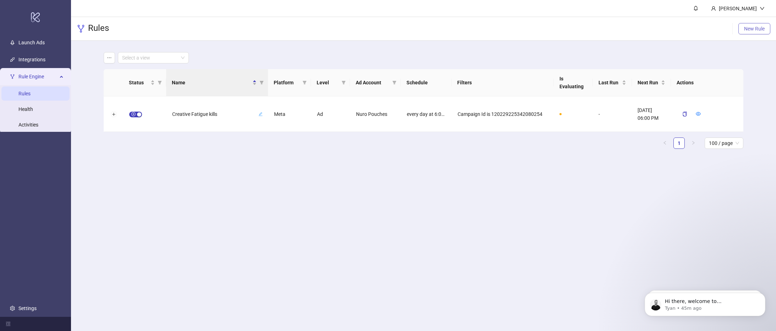
click at [753, 33] on button "New Rule" at bounding box center [754, 28] width 32 height 11
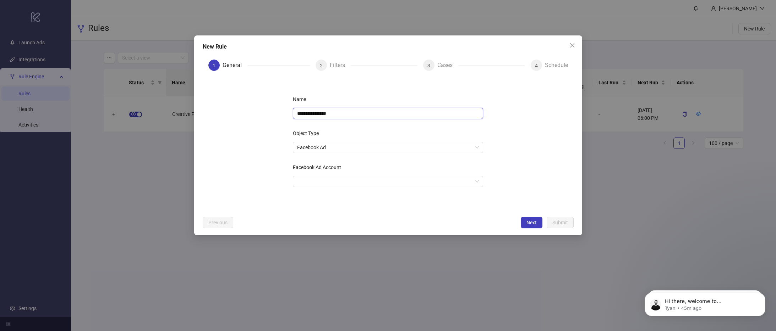
click at [343, 114] on input "**********" at bounding box center [388, 113] width 190 height 11
type input "*"
click at [353, 147] on span "Facebook Ad" at bounding box center [388, 147] width 182 height 11
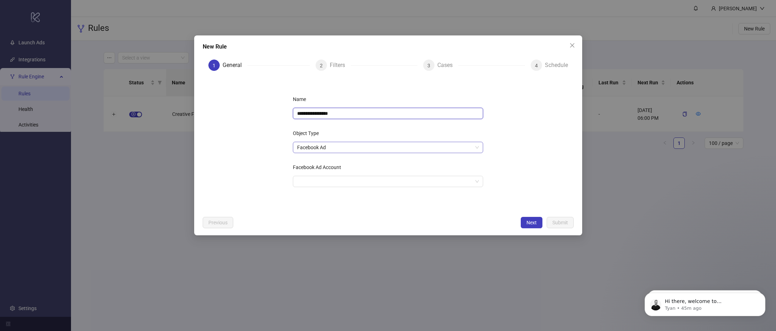
type input "**********"
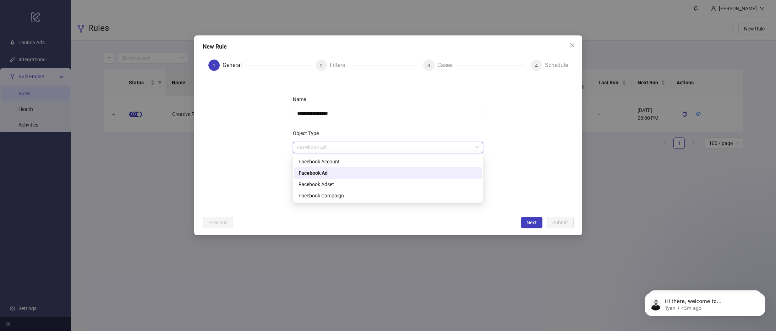
click at [334, 173] on div "Facebook Ad" at bounding box center [387, 173] width 179 height 8
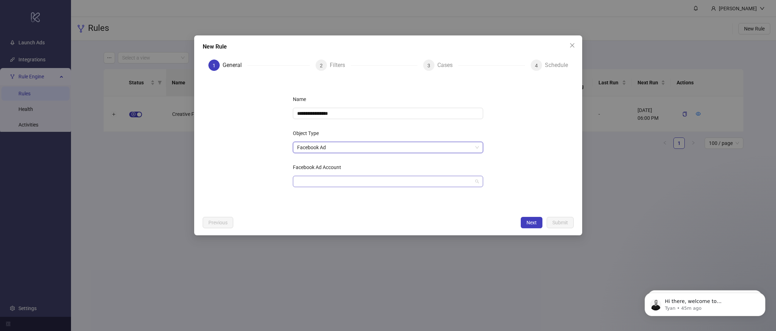
click at [319, 185] on input "Facebook Ad Account" at bounding box center [384, 181] width 175 height 11
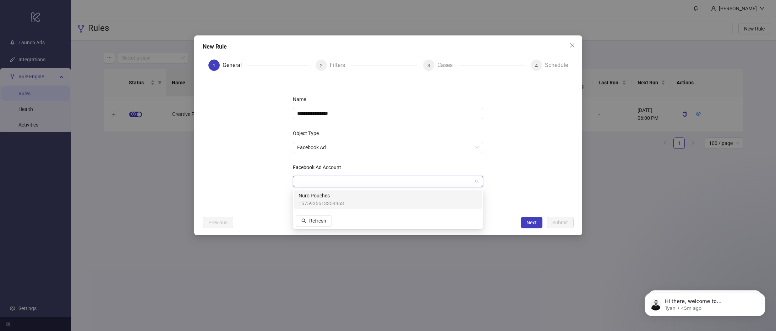
click at [320, 197] on span "Nuro Pouches" at bounding box center [320, 196] width 45 height 8
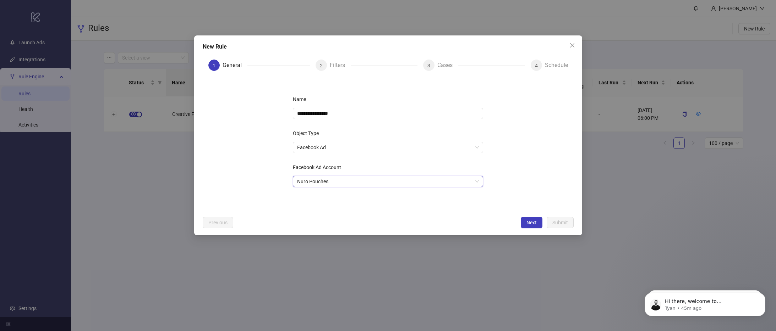
click at [258, 188] on form "**********" at bounding box center [388, 145] width 371 height 136
click at [536, 222] on span "Next" at bounding box center [531, 223] width 10 height 6
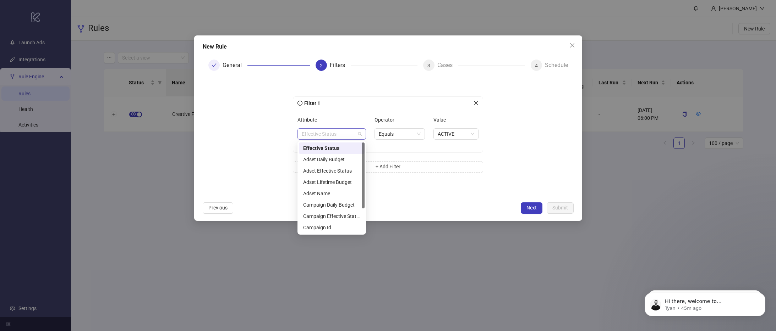
click at [333, 135] on span "Effective Status" at bounding box center [332, 134] width 60 height 11
click at [329, 223] on div "Campaign Id" at bounding box center [332, 227] width 66 height 11
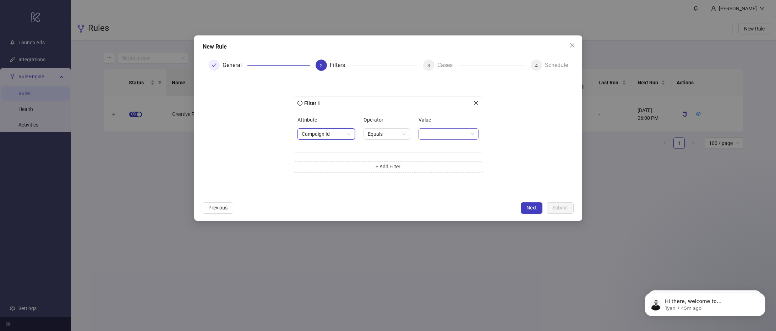
click at [436, 133] on span at bounding box center [448, 134] width 51 height 11
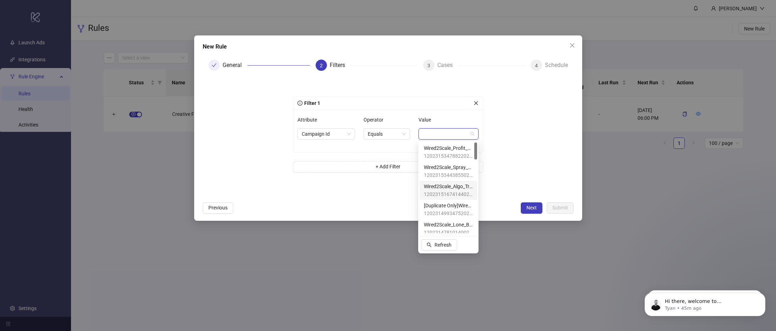
scroll to position [104, 0]
click at [445, 219] on span "Wired2Scale_Creative_Sandbox" at bounding box center [448, 217] width 49 height 8
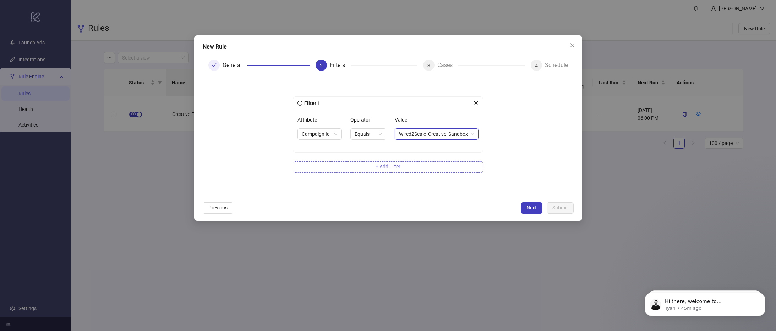
click at [370, 167] on button "+ Add Filter" at bounding box center [388, 166] width 190 height 11
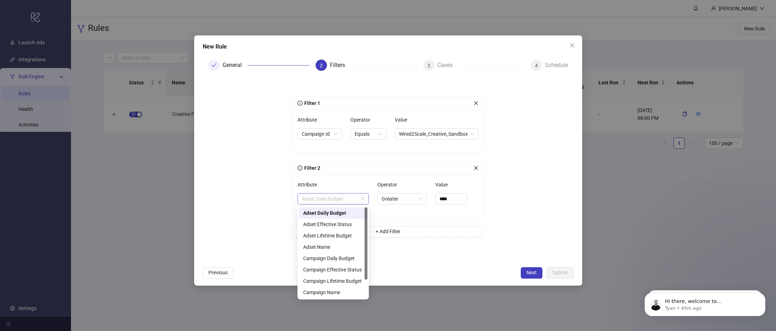
click at [313, 199] on span "Adset Daily Budget" at bounding box center [333, 199] width 63 height 11
click at [350, 251] on div "Adset Name" at bounding box center [333, 247] width 60 height 8
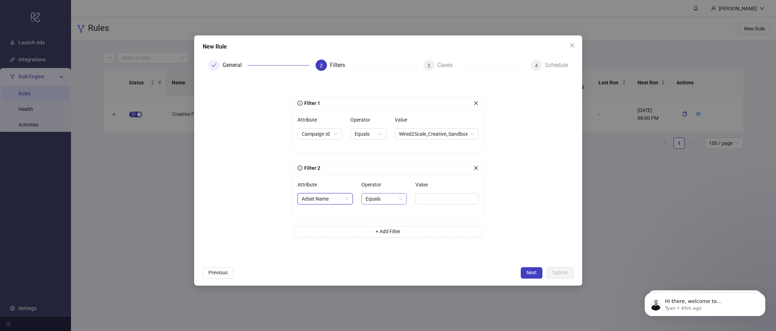
click at [390, 203] on span "Equals" at bounding box center [383, 199] width 37 height 11
click at [387, 247] on div "Not Contains" at bounding box center [383, 247] width 33 height 8
click at [440, 195] on input "Value" at bounding box center [448, 198] width 59 height 11
type input "******"
click at [523, 273] on button "Next" at bounding box center [532, 273] width 22 height 11
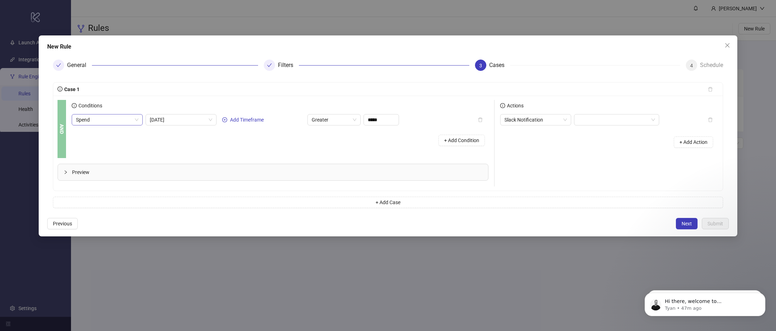
click at [114, 120] on span "Spend" at bounding box center [107, 120] width 62 height 11
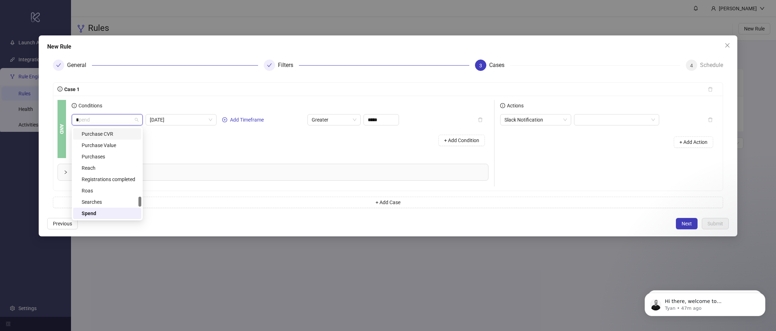
scroll to position [0, 0]
type input "***"
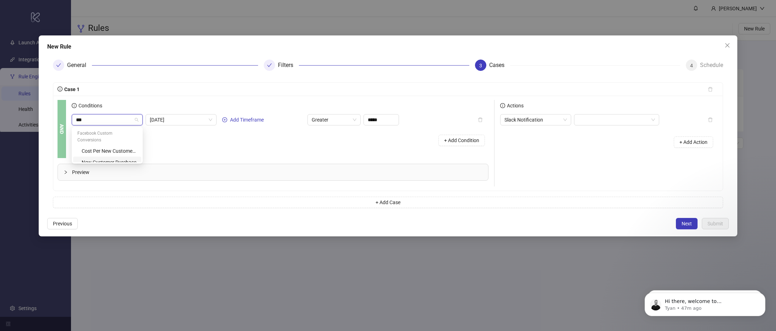
click at [114, 159] on div "New Customer Purchase" at bounding box center [109, 163] width 55 height 8
click at [170, 120] on span "Today" at bounding box center [181, 120] width 62 height 11
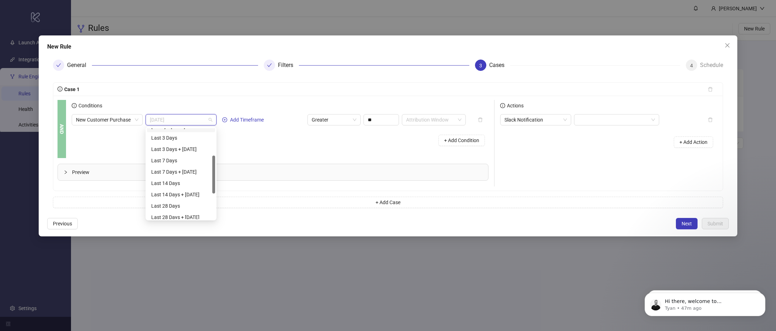
scroll to position [73, 0]
click at [176, 207] on div "Last 28 Days + [DATE]" at bounding box center [181, 208] width 60 height 8
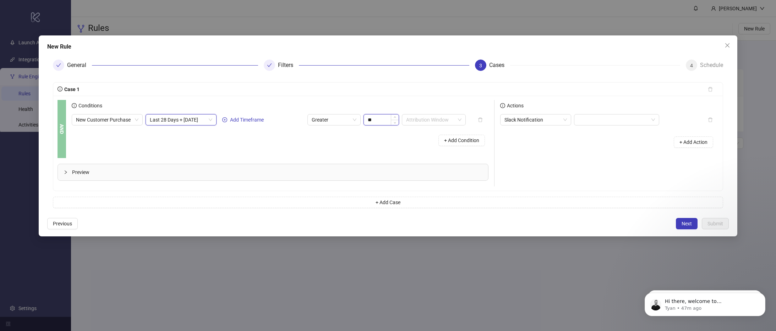
click at [386, 124] on input "**" at bounding box center [381, 120] width 35 height 11
type input "**"
click at [400, 153] on div "Conditions New Customer Purchase Last 28 Days + Today Add Timeframe Greater ** …" at bounding box center [283, 129] width 422 height 58
click at [599, 126] on div "Slack Notification + Add Action" at bounding box center [609, 133] width 218 height 39
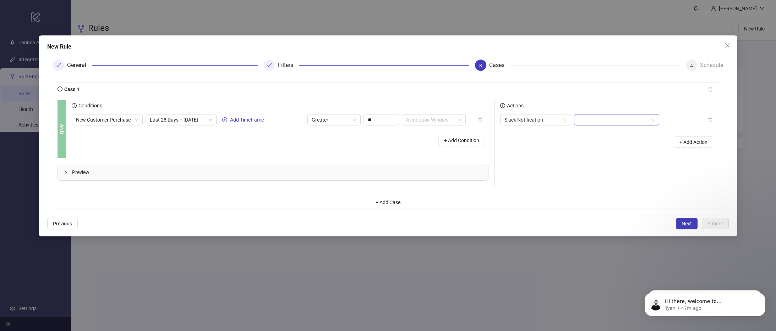
click at [599, 121] on input "search" at bounding box center [613, 120] width 70 height 11
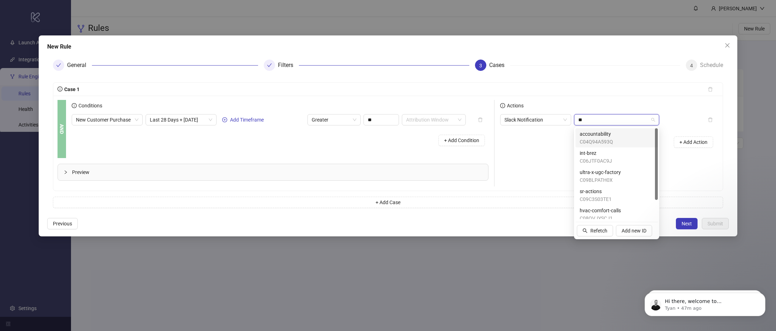
type input "*"
type input "**"
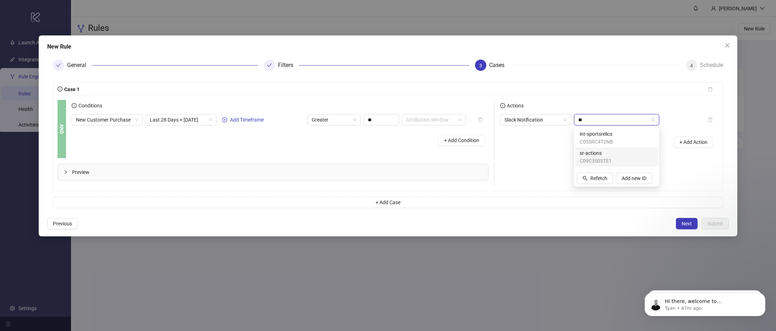
click at [616, 157] on div "sr-actions C09C3S03TE1" at bounding box center [616, 157] width 74 height 16
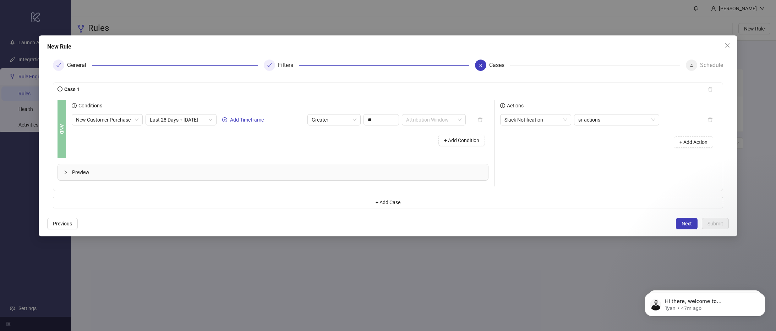
click at [564, 148] on div "+ Add Action" at bounding box center [609, 142] width 218 height 22
click at [447, 139] on span "+ Add Condition" at bounding box center [461, 141] width 35 height 6
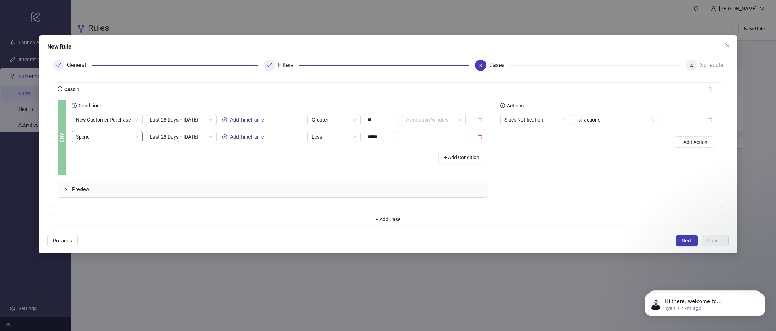
click at [102, 141] on span "Spend" at bounding box center [107, 137] width 62 height 11
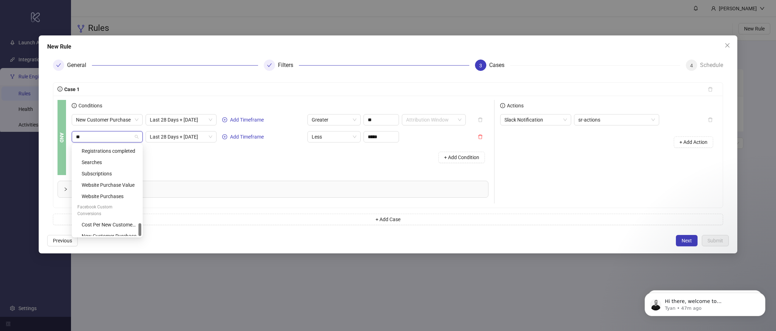
scroll to position [0, 0]
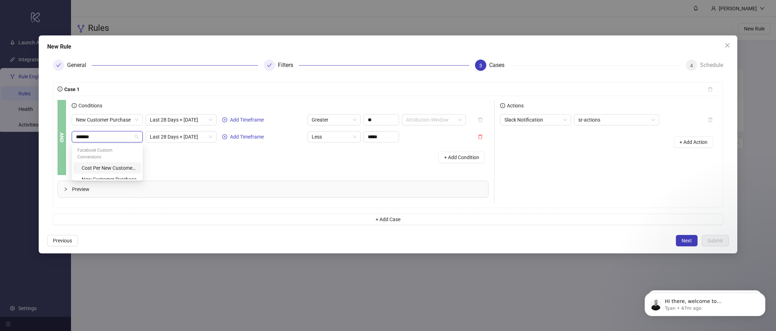
type input "********"
click at [110, 176] on div "New Customer Purchase" at bounding box center [109, 180] width 55 height 8
click at [179, 137] on span "Last 28 Days + [DATE]" at bounding box center [181, 137] width 62 height 11
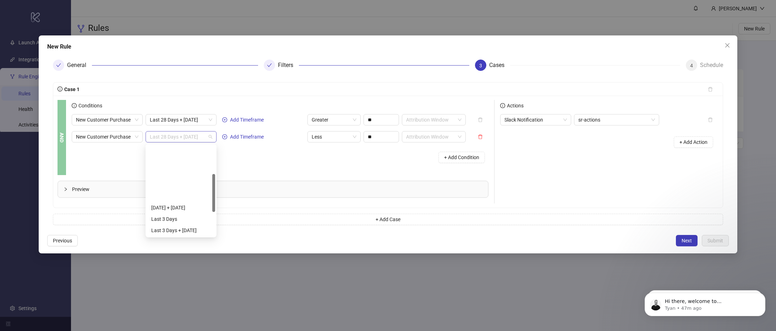
scroll to position [68, 0]
click at [244, 167] on div "Conditions New Customer Purchase Last 28 Days + Today Add Timeframe Greater ** …" at bounding box center [283, 137] width 422 height 75
click at [130, 142] on span "New Customer Purchase" at bounding box center [107, 137] width 62 height 11
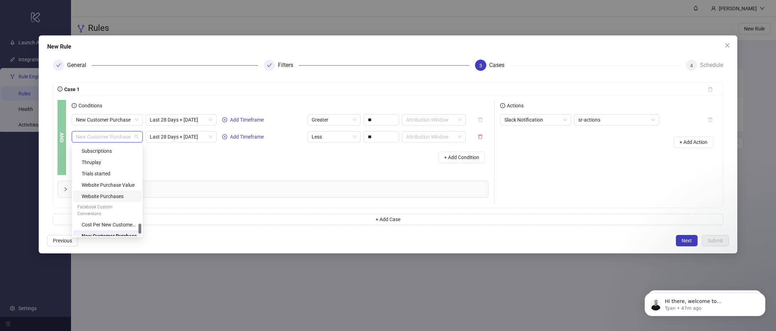
scroll to position [725, 0]
click at [112, 212] on div "Cost Per New Customer Purchase" at bounding box center [109, 216] width 55 height 8
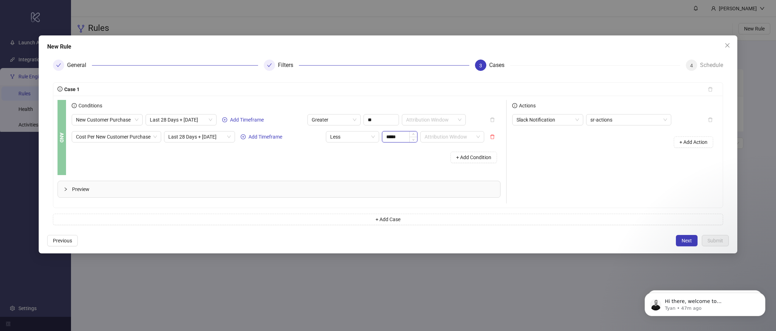
click at [394, 136] on input "*****" at bounding box center [399, 137] width 35 height 11
type input "*****"
click at [390, 158] on div "+ Add Condition" at bounding box center [286, 157] width 429 height 18
click at [300, 197] on div "Preview" at bounding box center [279, 189] width 442 height 16
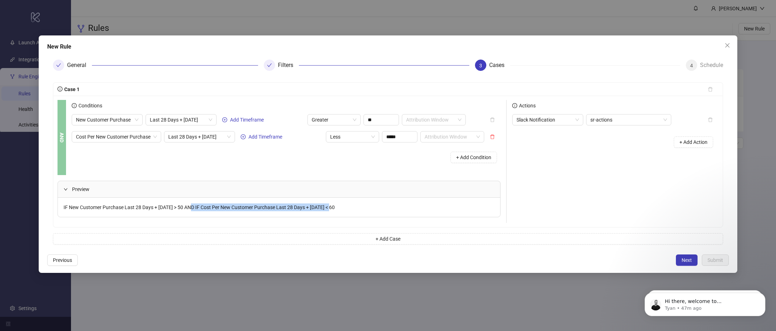
drag, startPoint x: 194, startPoint y: 211, endPoint x: 328, endPoint y: 214, distance: 133.1
click at [328, 214] on div "IF New Customer Purchase Last 28 Days + Today > 50 AND IF Cost Per New Customer…" at bounding box center [279, 207] width 442 height 19
click at [687, 261] on span "Next" at bounding box center [686, 261] width 10 height 6
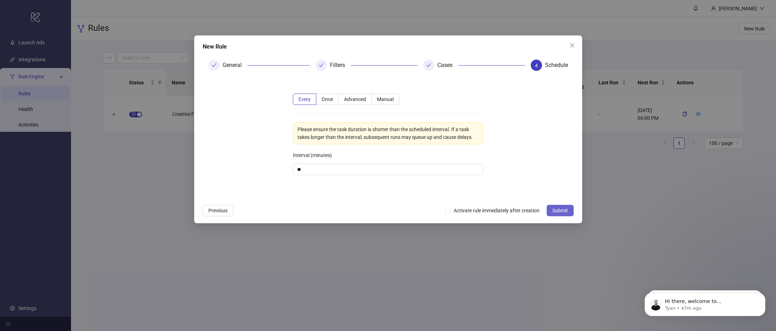
click at [564, 210] on span "Submit" at bounding box center [560, 211] width 16 height 6
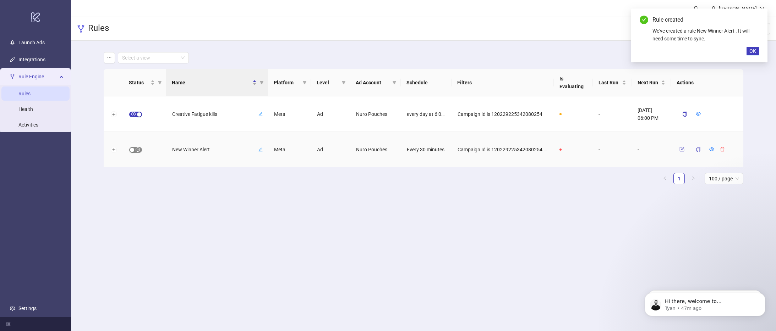
click at [138, 150] on span "button" at bounding box center [135, 150] width 13 height 6
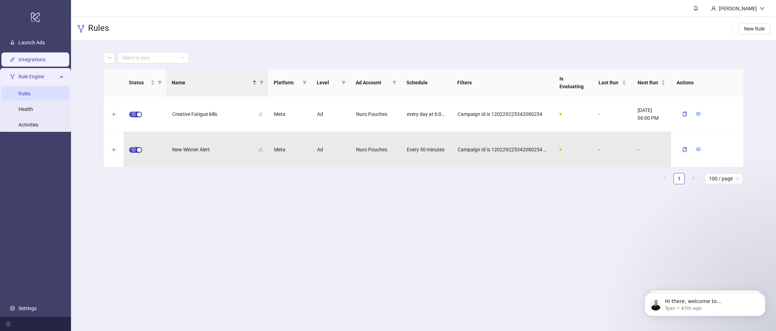
click at [32, 59] on link "Integrations" at bounding box center [31, 60] width 27 height 6
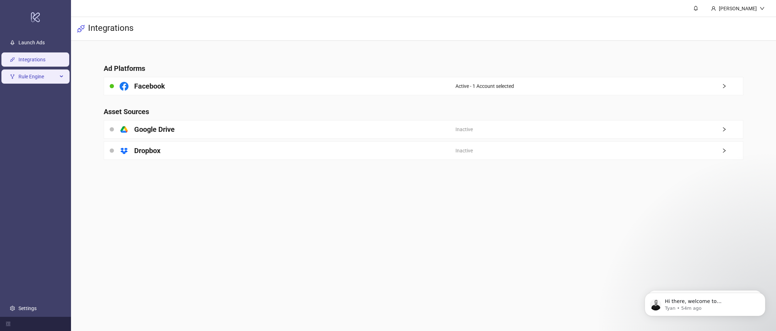
click at [42, 83] on span "Rule Engine" at bounding box center [37, 77] width 39 height 14
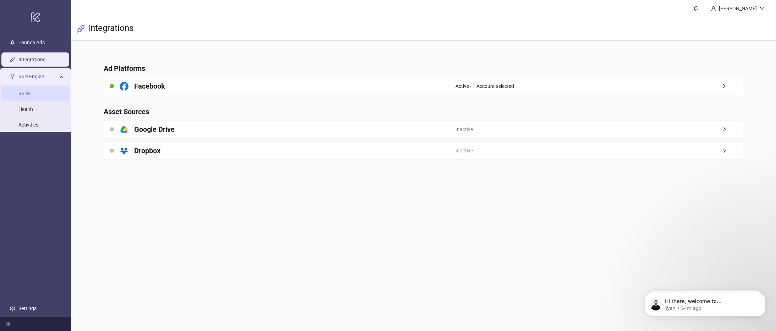
click at [31, 91] on link "Rules" at bounding box center [24, 94] width 12 height 6
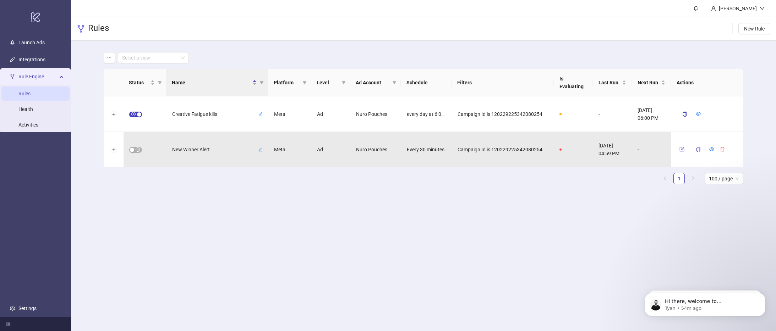
click at [232, 208] on main "Brandon Fink Rules New Rule Select a view Status Name Platform Level Ad Account…" at bounding box center [423, 165] width 705 height 331
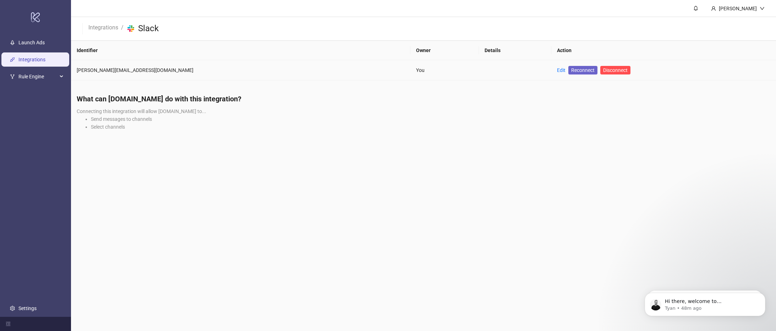
click at [571, 73] on span "Reconnect" at bounding box center [582, 70] width 23 height 8
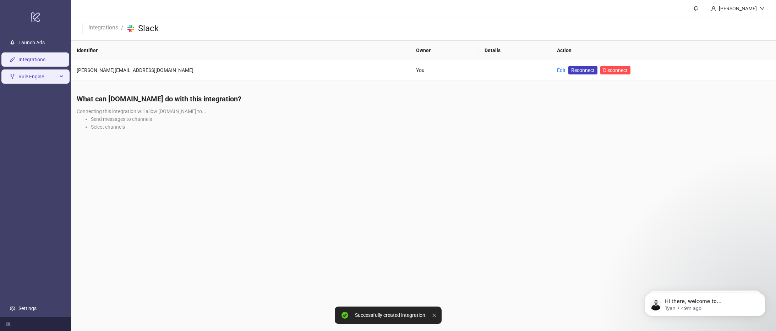
click at [32, 70] on span "Rule Engine" at bounding box center [37, 77] width 39 height 14
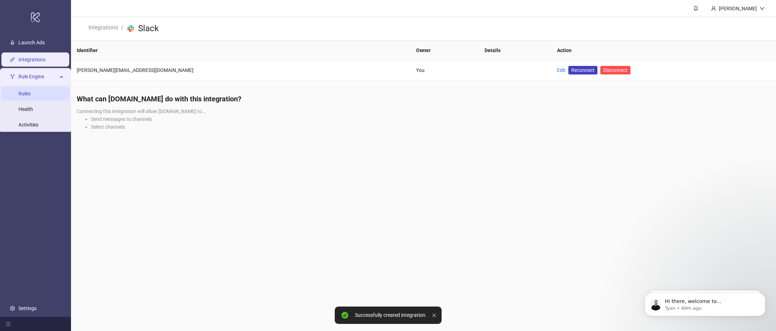
click at [31, 94] on link "Rules" at bounding box center [24, 94] width 12 height 6
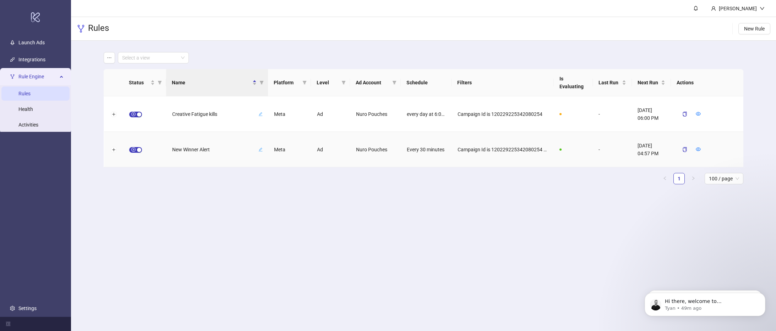
click at [260, 152] on div "New Winner Alert" at bounding box center [217, 149] width 90 height 9
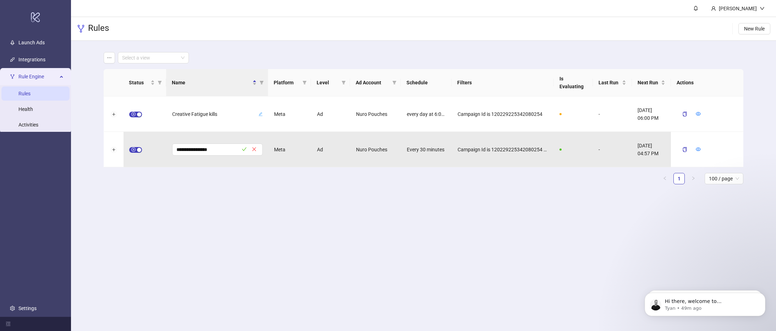
click at [214, 192] on main "**********" at bounding box center [423, 121] width 650 height 161
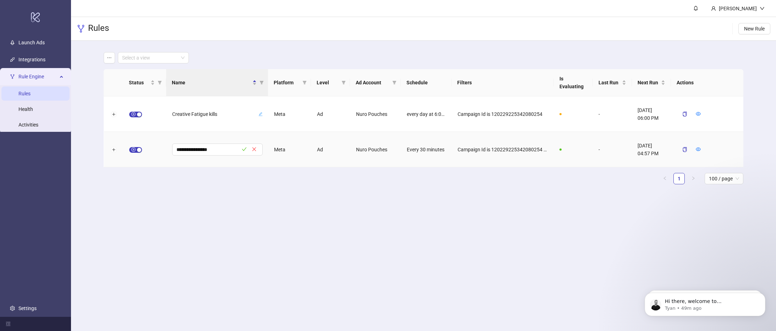
click at [280, 153] on div "Meta" at bounding box center [289, 149] width 43 height 35
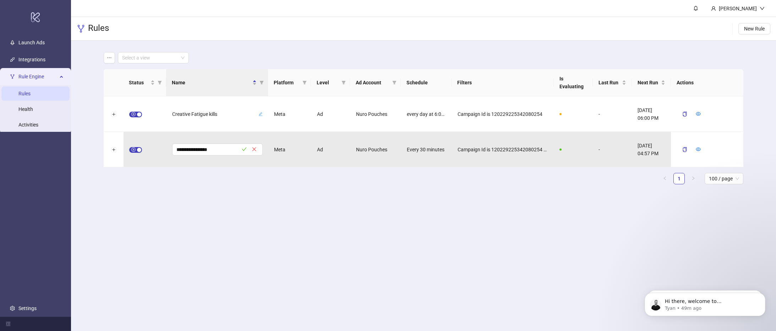
click at [266, 189] on div "**********" at bounding box center [423, 129] width 639 height 121
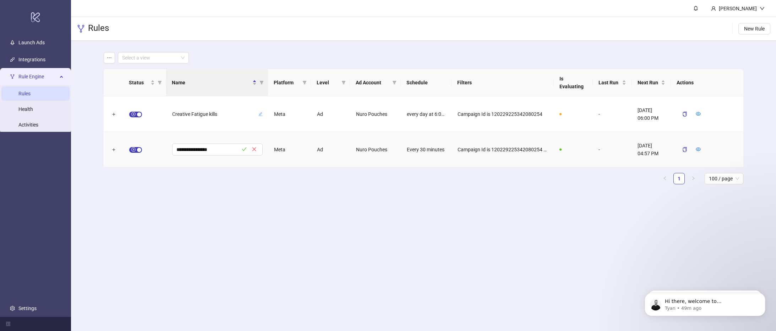
click at [379, 152] on div "Nuro Pouches" at bounding box center [375, 149] width 51 height 35
click at [699, 150] on icon "eye" at bounding box center [698, 150] width 5 height 4
click at [602, 150] on div "-" at bounding box center [612, 149] width 39 height 35
click at [114, 151] on button "Expand row" at bounding box center [114, 150] width 6 height 6
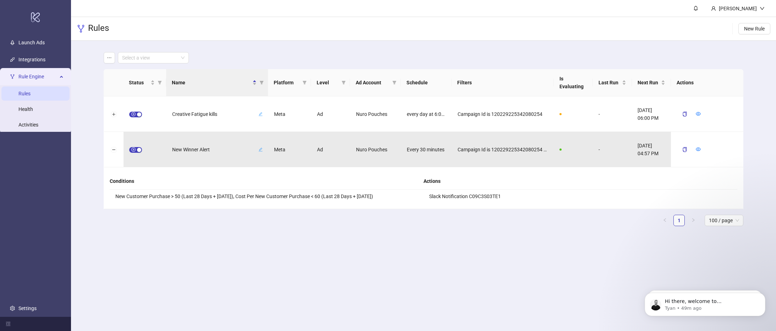
click at [230, 196] on li "New Customer Purchase > 50 (Last 28 Days + [DATE]), Cost Per New Customer Purch…" at bounding box center [267, 196] width 314 height 13
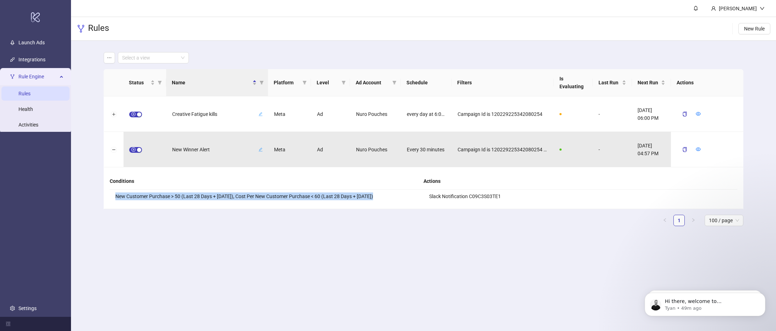
click at [230, 196] on li "New Customer Purchase > 50 (Last 28 Days + [DATE]), Cost Per New Customer Purch…" at bounding box center [267, 196] width 314 height 13
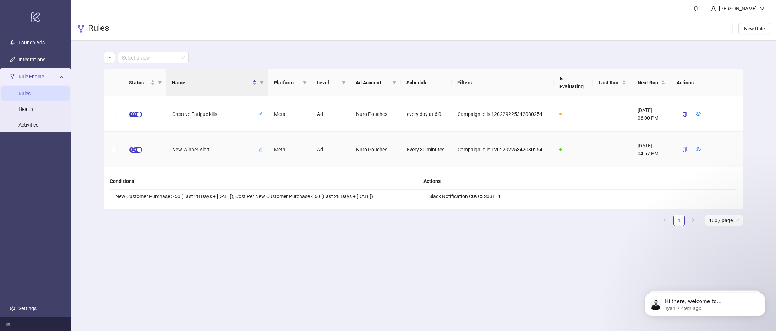
click at [190, 150] on span "New Winner Alert" at bounding box center [214, 150] width 85 height 8
click at [295, 163] on div "Meta" at bounding box center [289, 149] width 43 height 35
click at [282, 152] on div "Meta" at bounding box center [289, 149] width 43 height 35
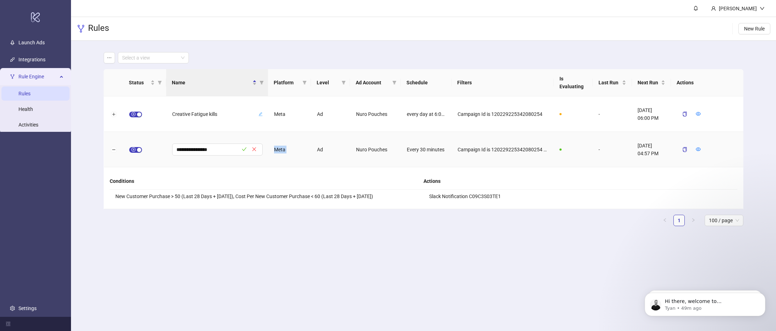
click at [282, 152] on div "Meta" at bounding box center [289, 149] width 43 height 35
click at [687, 151] on icon "copy" at bounding box center [684, 149] width 5 height 5
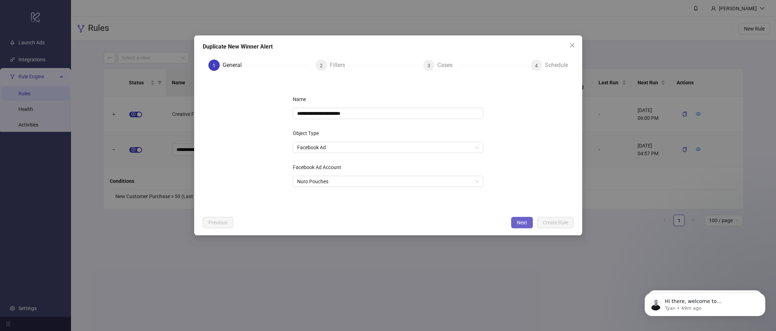
click at [515, 222] on button "Next" at bounding box center [522, 222] width 22 height 11
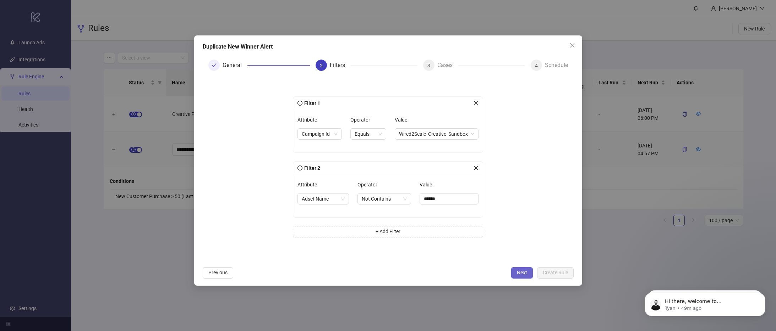
click at [518, 271] on span "Next" at bounding box center [522, 273] width 10 height 6
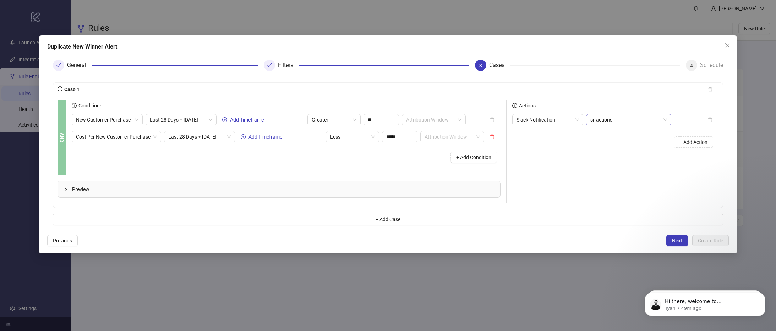
click at [605, 121] on span "sr-actions" at bounding box center [628, 120] width 77 height 11
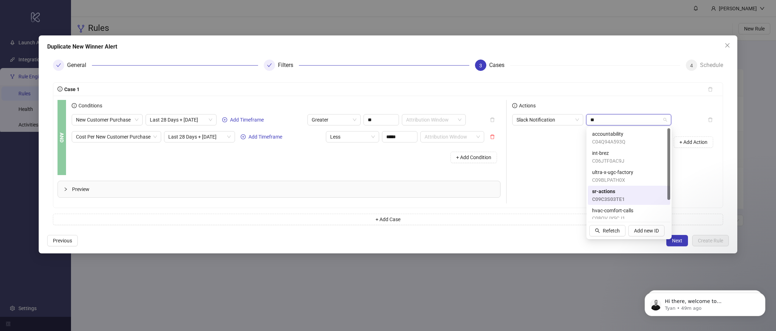
type input "*"
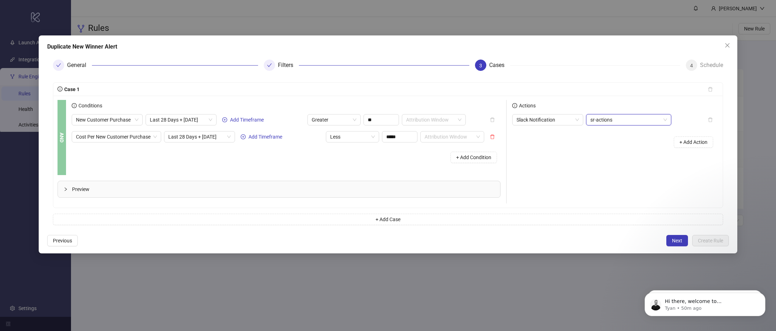
click at [633, 122] on span "sr-actions" at bounding box center [628, 120] width 77 height 11
type input "*******"
click at [653, 119] on span "sr-actions" at bounding box center [628, 120] width 77 height 11
type input "***"
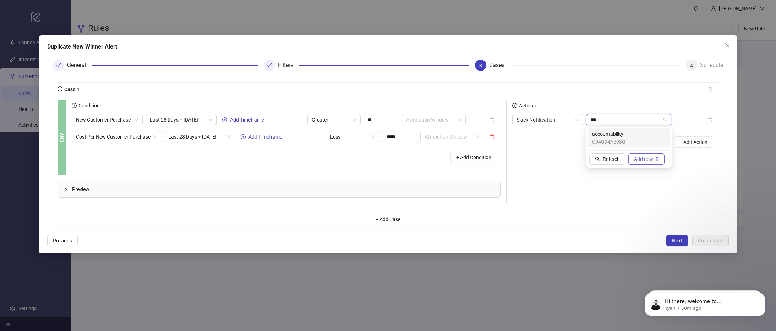
click at [637, 162] on span "Add new ID" at bounding box center [646, 159] width 25 height 6
click at [622, 141] on div "acc Manual ID" at bounding box center [629, 138] width 74 height 16
click at [607, 122] on span "acc" at bounding box center [628, 120] width 77 height 11
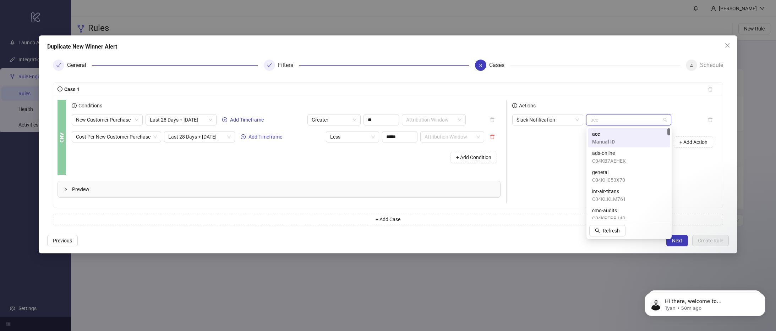
paste input "**********"
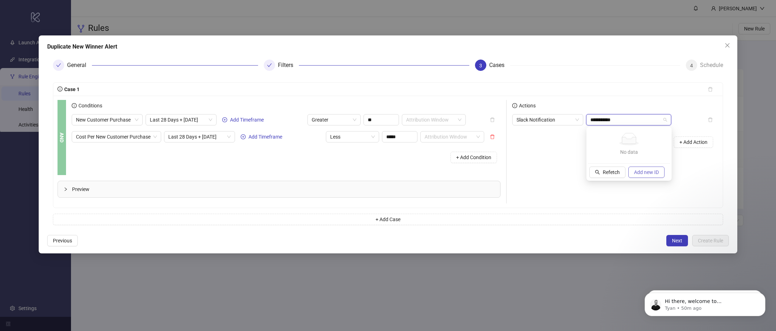
type input "**********"
click at [650, 170] on span "Add new ID" at bounding box center [646, 173] width 25 height 6
click at [621, 136] on span "C09C43CJCSZ" at bounding box center [608, 134] width 33 height 8
click at [676, 241] on span "Next" at bounding box center [677, 241] width 10 height 6
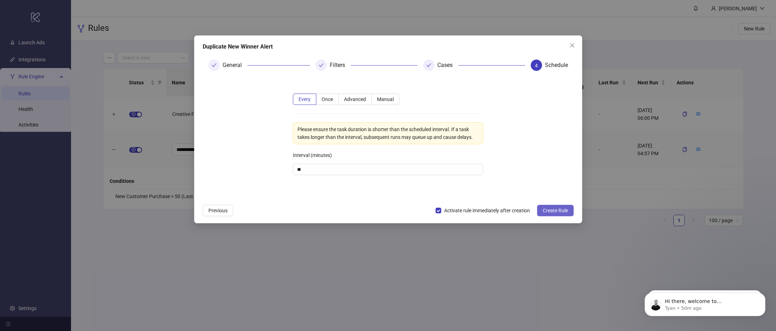
click at [548, 209] on span "Create Rule" at bounding box center [555, 211] width 25 height 6
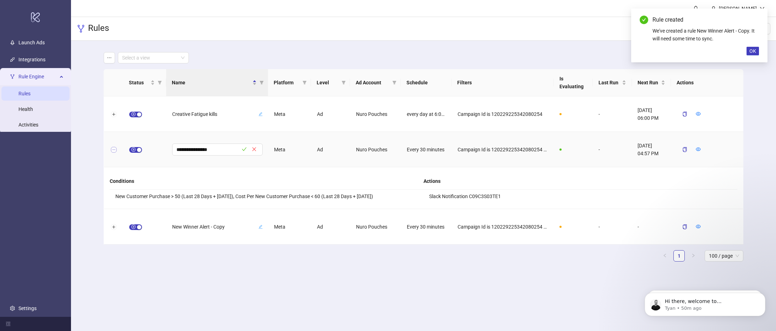
click at [115, 152] on button "Collapse row" at bounding box center [114, 150] width 6 height 6
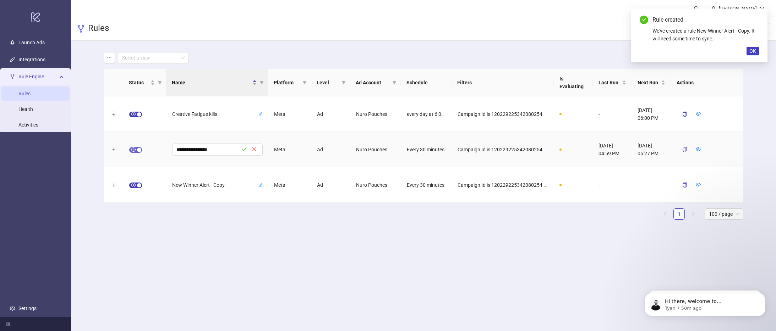
click at [138, 150] on div "button" at bounding box center [139, 150] width 4 height 4
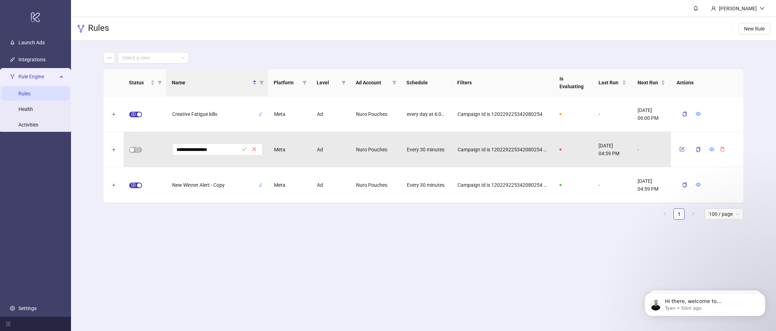
click at [517, 243] on main "**********" at bounding box center [423, 165] width 705 height 331
click at [212, 186] on span "New Winner Alert - Copy" at bounding box center [214, 185] width 85 height 8
click at [197, 210] on ul "1 100 / page" at bounding box center [423, 214] width 639 height 11
click at [112, 187] on button "Expand row" at bounding box center [114, 186] width 6 height 6
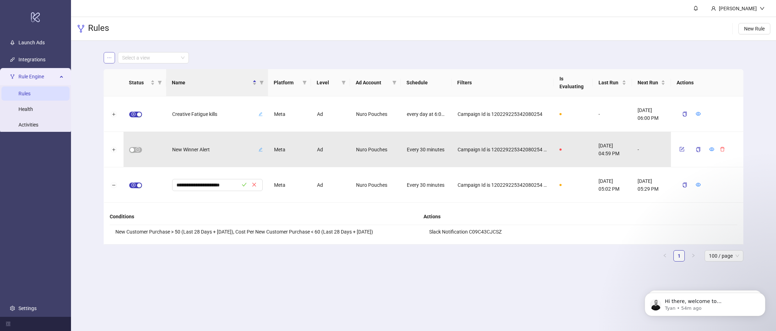
click at [111, 55] on icon "ellipsis" at bounding box center [109, 57] width 5 height 5
click at [86, 81] on div "**********" at bounding box center [423, 160] width 705 height 238
click at [35, 128] on link "Activities" at bounding box center [28, 125] width 20 height 6
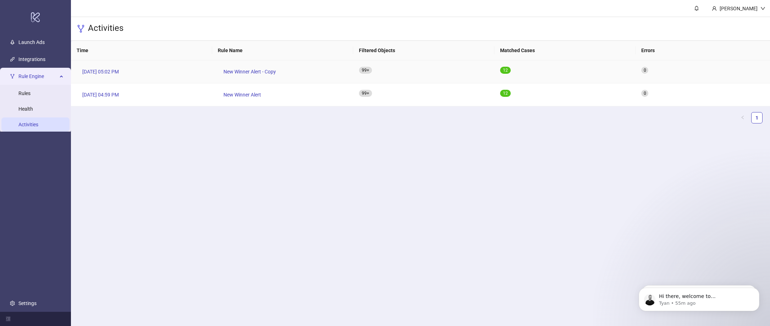
click at [500, 72] on span "1 2" at bounding box center [505, 70] width 11 height 7
click at [506, 69] on span "2" at bounding box center [507, 70] width 2 height 5
click at [255, 71] on span "New Winner Alert - Copy" at bounding box center [250, 72] width 53 height 8
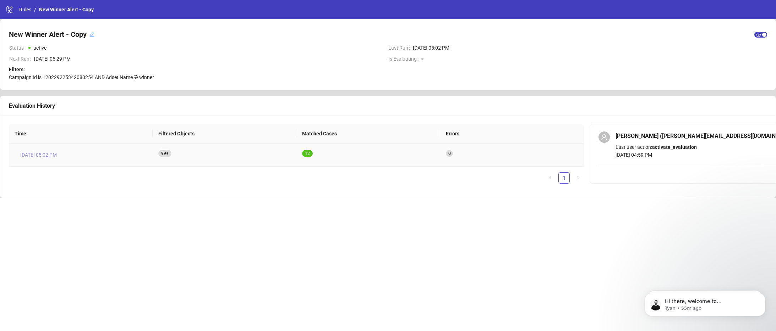
click at [32, 157] on span "[DATE] 05:02 PM" at bounding box center [38, 155] width 37 height 8
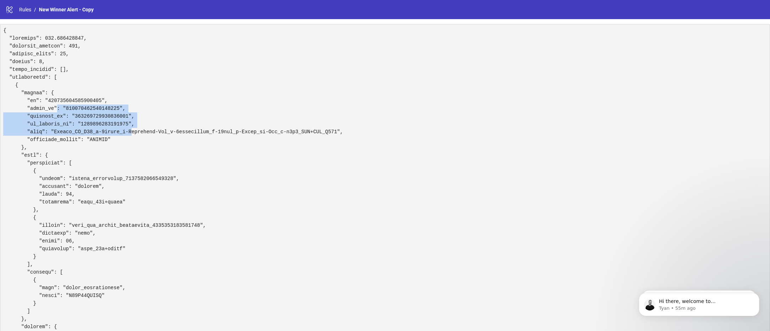
drag, startPoint x: 57, startPoint y: 110, endPoint x: 132, endPoint y: 129, distance: 77.2
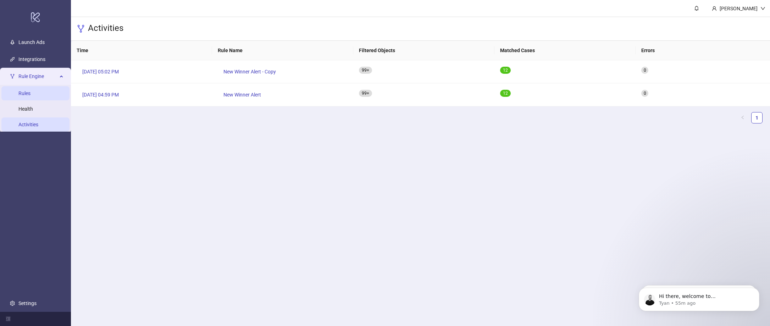
click at [31, 97] on link "Rules" at bounding box center [24, 94] width 12 height 6
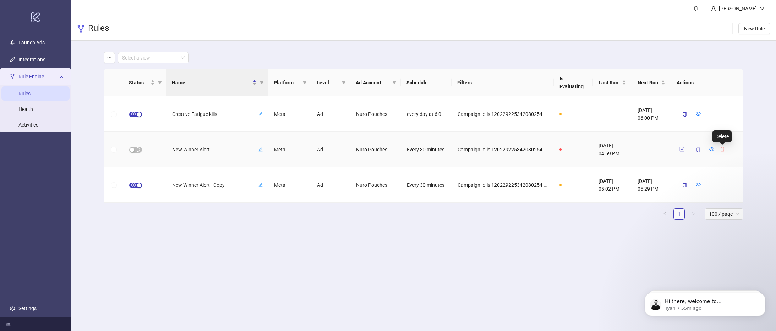
click at [721, 149] on icon "delete" at bounding box center [722, 149] width 5 height 5
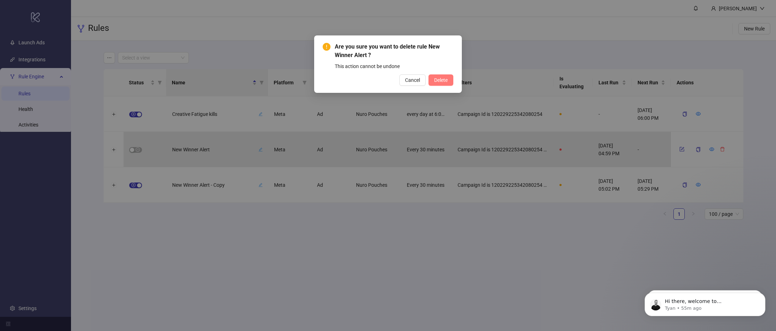
click at [443, 79] on span "Delete" at bounding box center [440, 80] width 13 height 6
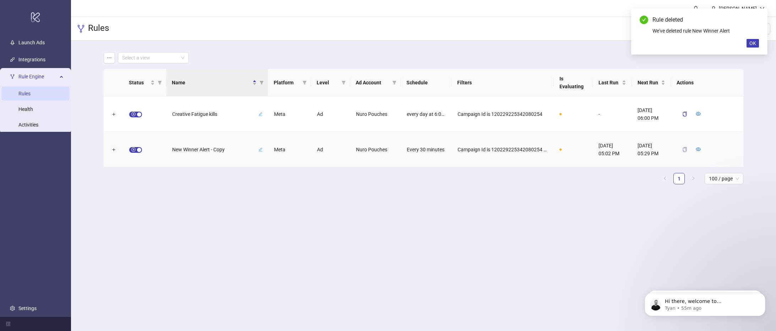
click at [683, 150] on icon "copy" at bounding box center [684, 149] width 5 height 5
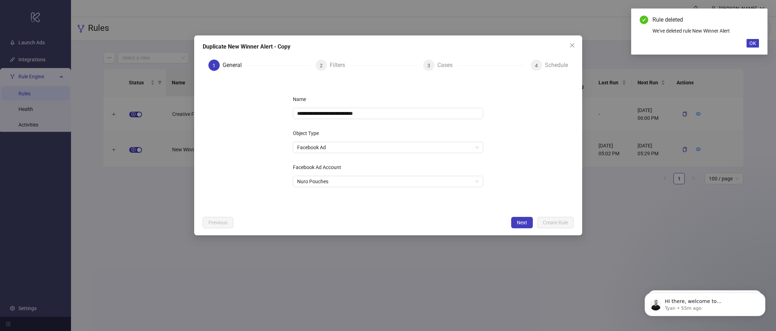
click at [335, 70] on div "Filters" at bounding box center [340, 65] width 21 height 11
click at [334, 65] on div "Filters" at bounding box center [340, 65] width 21 height 11
click at [527, 223] on button "Next" at bounding box center [522, 222] width 22 height 11
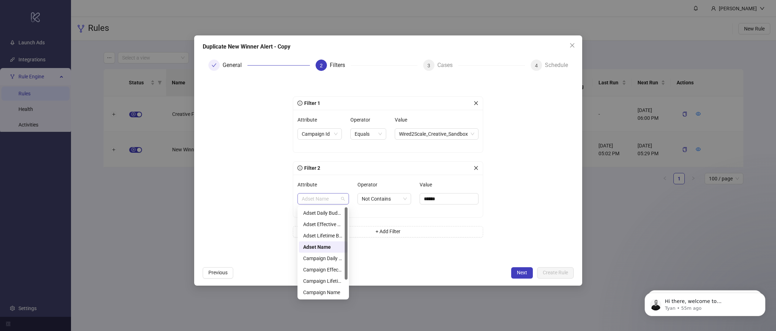
click at [303, 202] on span "Adset Name" at bounding box center [323, 199] width 43 height 11
click at [319, 292] on div "Name" at bounding box center [323, 293] width 40 height 8
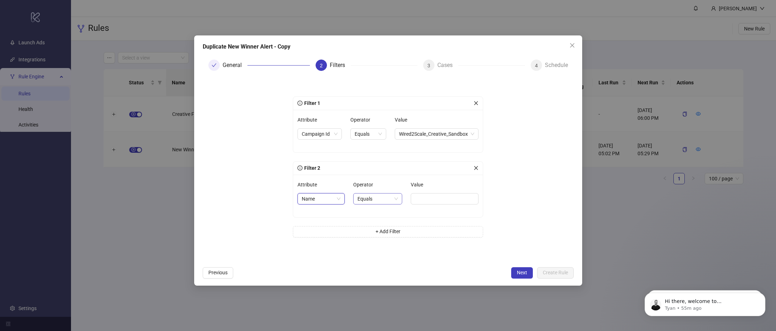
click at [372, 203] on span "Equals" at bounding box center [377, 199] width 40 height 11
click at [374, 251] on div "Not Contains" at bounding box center [376, 247] width 45 height 11
click at [436, 201] on input "Value" at bounding box center [447, 198] width 63 height 11
type input "******"
click at [506, 188] on form "Filter 1 Attribute Campaign Id Operator Equals Value Wired2Scale_Creative_Sandb…" at bounding box center [388, 170] width 371 height 187
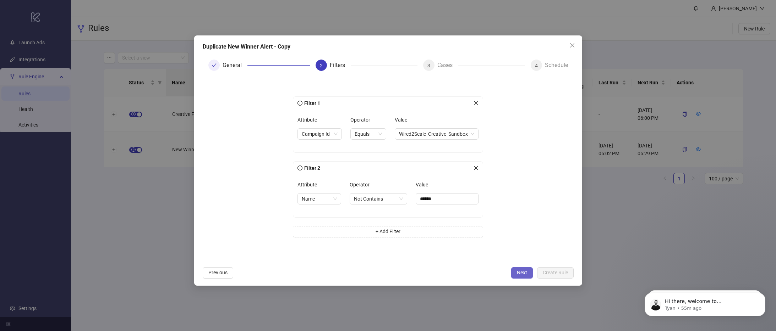
click at [519, 271] on span "Next" at bounding box center [522, 273] width 10 height 6
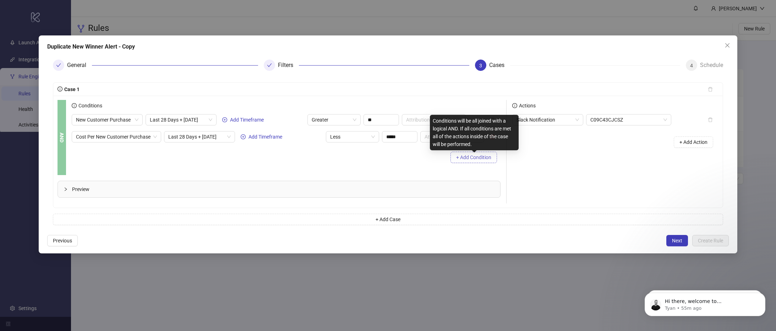
click at [463, 160] on span "+ Add Condition" at bounding box center [473, 158] width 35 height 6
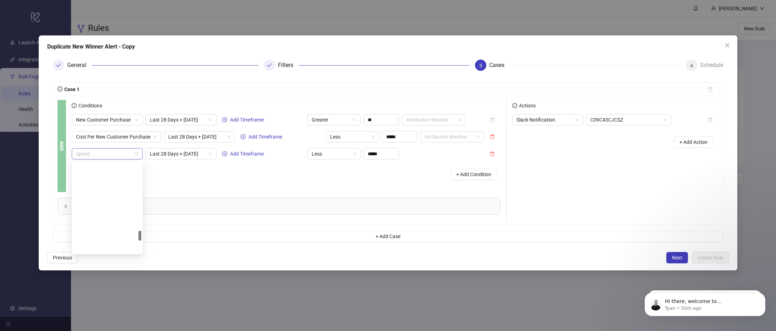
click at [101, 150] on span "Spend" at bounding box center [107, 154] width 62 height 11
type input "*"
click at [491, 152] on icon "delete" at bounding box center [492, 154] width 4 height 5
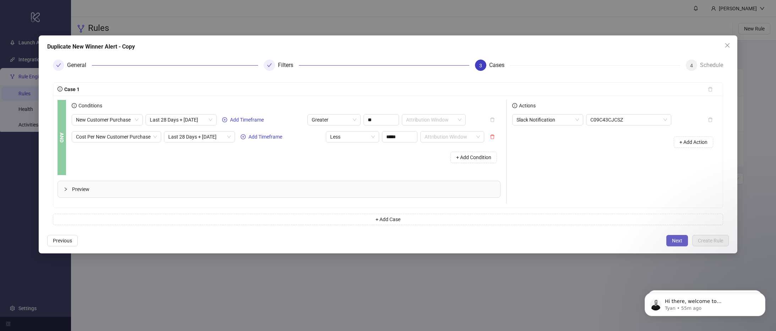
click at [680, 243] on span "Next" at bounding box center [677, 241] width 10 height 6
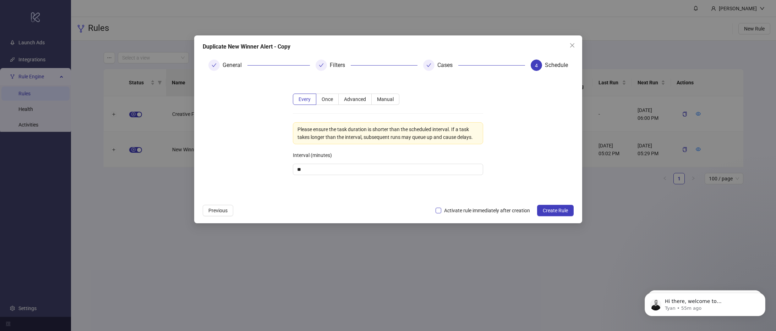
click at [441, 213] on span "Activate rule immediately after creation" at bounding box center [487, 211] width 92 height 8
click at [558, 207] on button "Create Rule" at bounding box center [555, 210] width 37 height 11
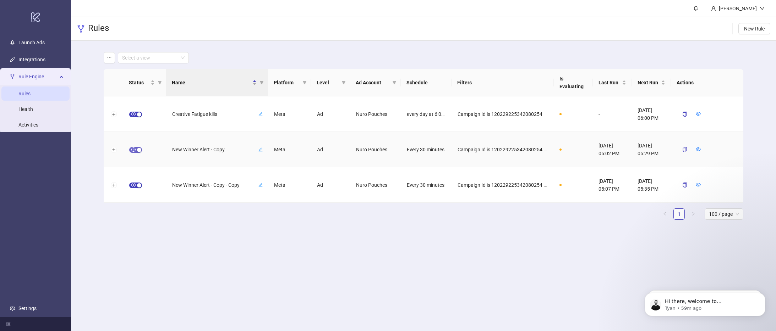
click at [134, 150] on span "button" at bounding box center [135, 150] width 13 height 6
click at [720, 149] on icon "delete" at bounding box center [722, 149] width 5 height 5
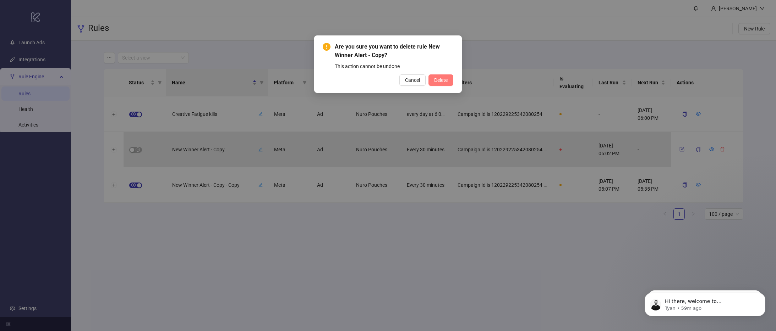
click at [434, 79] on span "Delete" at bounding box center [440, 80] width 13 height 6
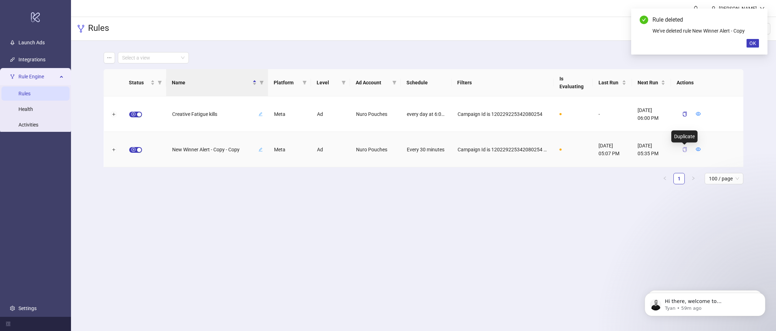
click at [682, 152] on icon "copy" at bounding box center [684, 149] width 5 height 5
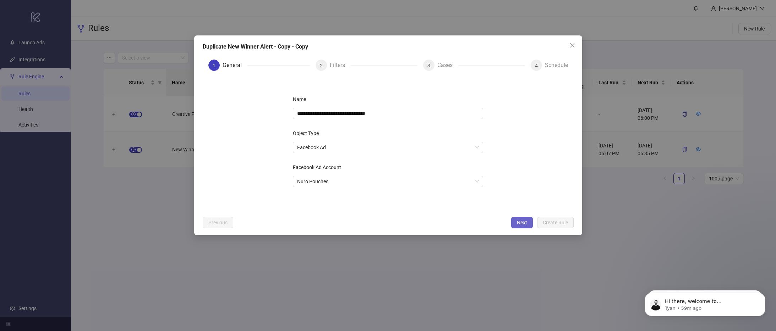
click at [524, 226] on button "Next" at bounding box center [522, 222] width 22 height 11
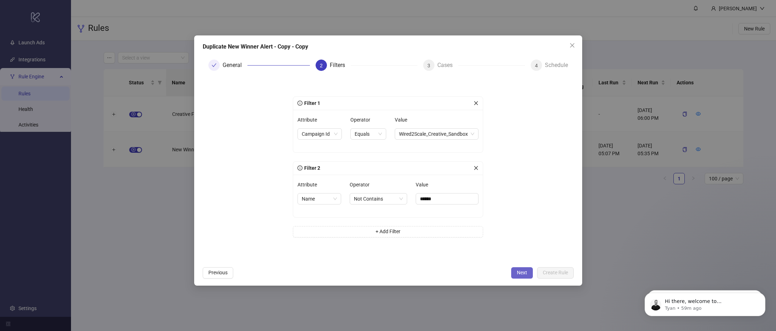
click at [515, 271] on button "Next" at bounding box center [522, 273] width 22 height 11
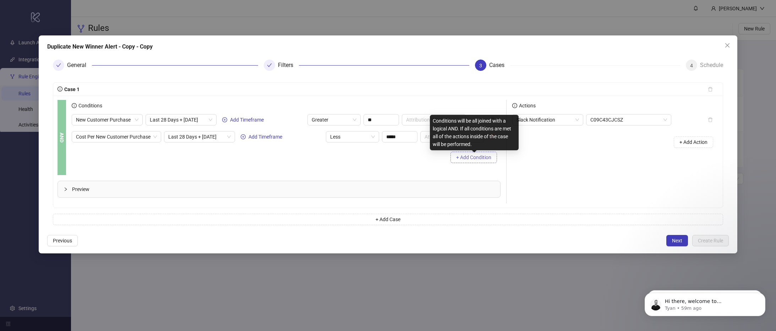
click at [475, 155] on span "+ Add Condition" at bounding box center [473, 158] width 35 height 6
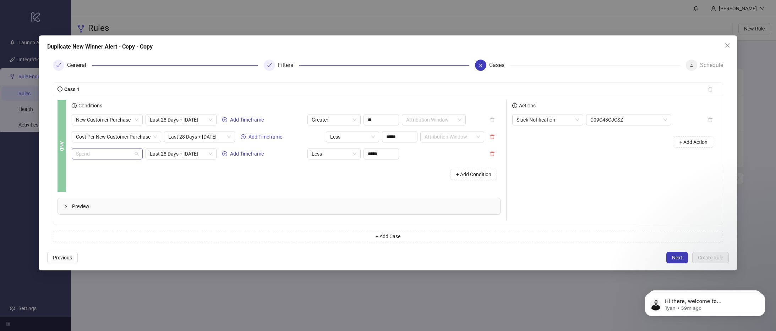
click at [93, 149] on span "Spend" at bounding box center [107, 154] width 62 height 11
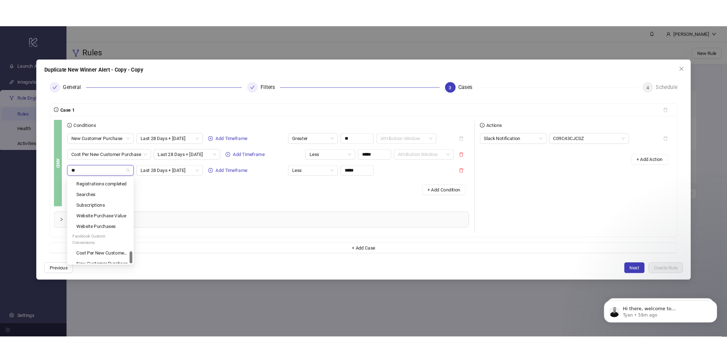
scroll to position [204, 0]
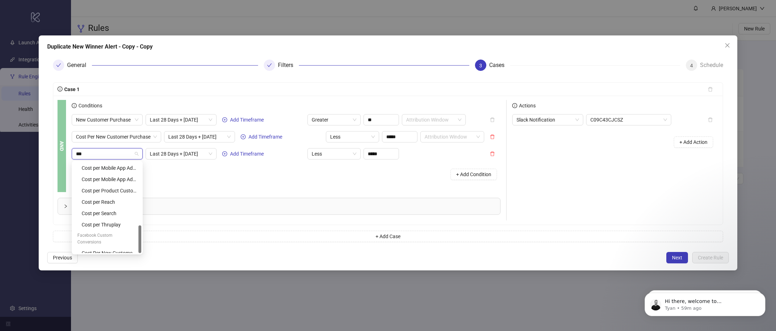
type input "****"
click at [109, 250] on div "Cost Per New Customer Purchase" at bounding box center [109, 253] width 55 height 8
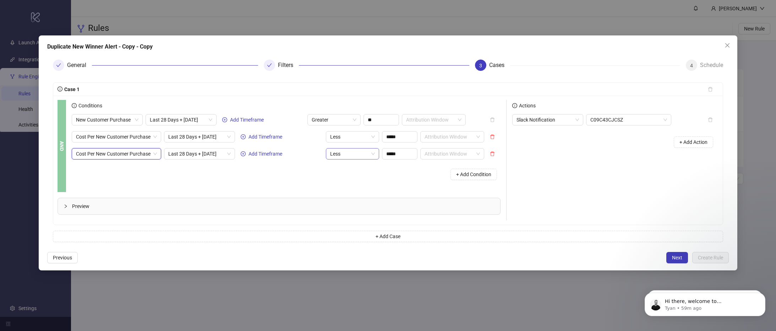
click at [342, 158] on span "Less" at bounding box center [352, 154] width 45 height 11
click at [348, 179] on div "Greater" at bounding box center [353, 180] width 42 height 8
click at [394, 155] on input "*****" at bounding box center [399, 154] width 35 height 11
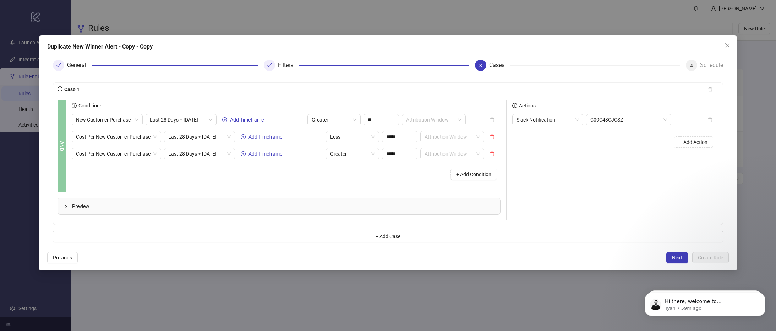
click at [395, 170] on div "+ Add Condition" at bounding box center [286, 174] width 429 height 18
click at [402, 154] on input "*****" at bounding box center [399, 154] width 35 height 11
type input "*****"
click at [406, 181] on div "+ Add Condition" at bounding box center [286, 174] width 429 height 18
click at [676, 259] on span "Next" at bounding box center [677, 258] width 10 height 6
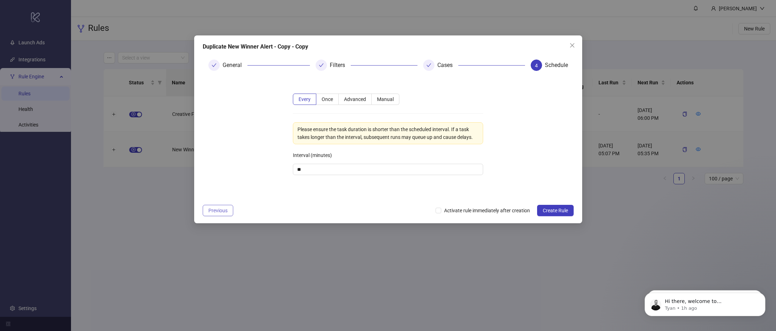
click at [224, 212] on span "Previous" at bounding box center [217, 211] width 19 height 6
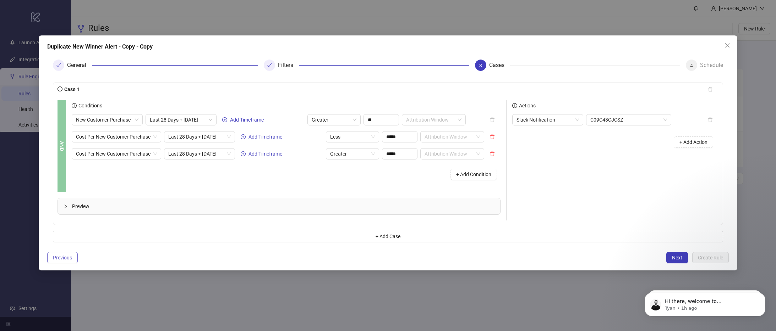
click at [61, 258] on span "Previous" at bounding box center [62, 258] width 19 height 6
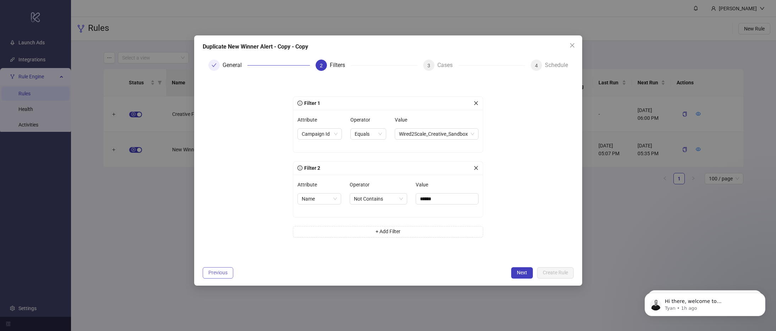
click at [209, 274] on span "Previous" at bounding box center [217, 273] width 19 height 6
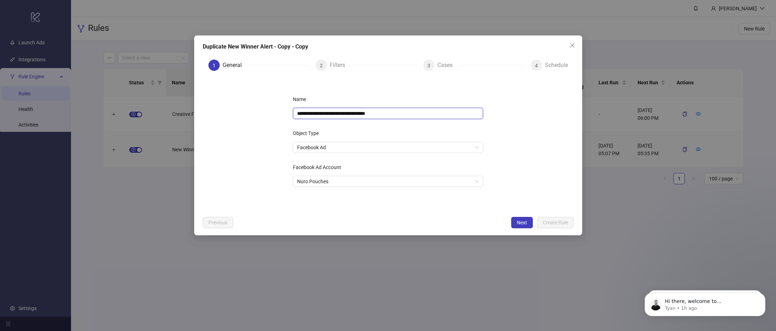
drag, startPoint x: 336, startPoint y: 113, endPoint x: 419, endPoint y: 113, distance: 82.7
click at [419, 113] on input "**********" at bounding box center [388, 113] width 190 height 11
click at [428, 98] on div "Name" at bounding box center [388, 101] width 190 height 14
click at [347, 111] on input "**********" at bounding box center [388, 113] width 190 height 11
drag, startPoint x: 299, startPoint y: 115, endPoint x: 361, endPoint y: 116, distance: 61.8
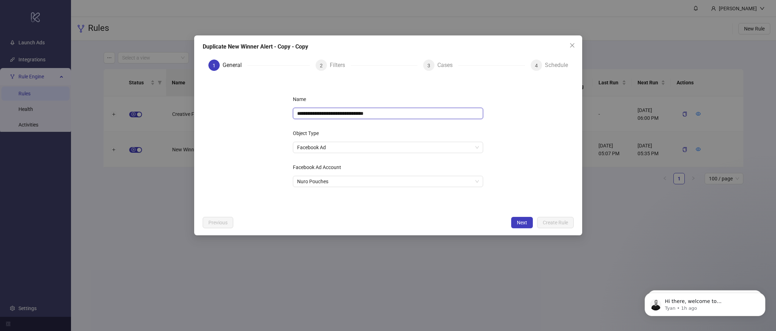
click at [361, 116] on input "**********" at bounding box center [388, 113] width 190 height 11
click at [361, 117] on input "**********" at bounding box center [388, 113] width 190 height 11
click at [384, 115] on input "**********" at bounding box center [388, 113] width 190 height 11
type input "**********"
click at [517, 222] on span "Next" at bounding box center [522, 223] width 10 height 6
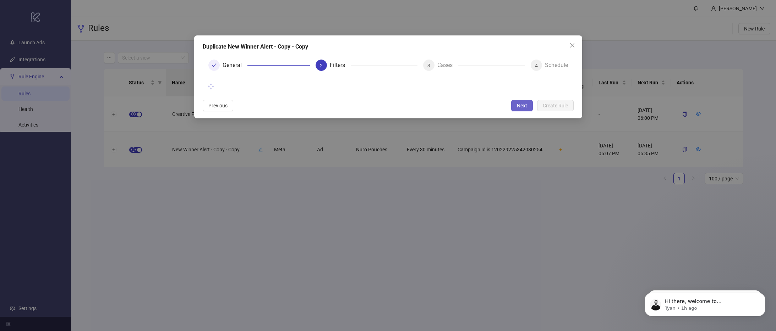
click at [517, 107] on span "Next" at bounding box center [522, 106] width 10 height 6
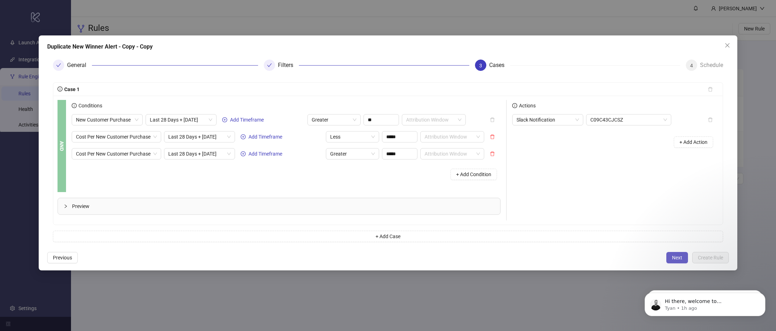
click at [675, 253] on button "Next" at bounding box center [677, 257] width 22 height 11
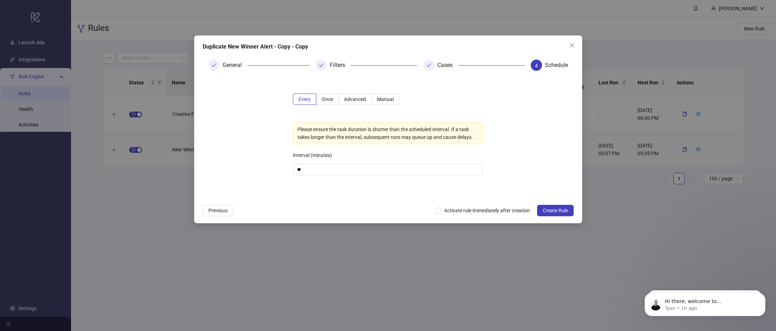
drag, startPoint x: 560, startPoint y: 210, endPoint x: 447, endPoint y: 197, distance: 114.0
click at [447, 197] on div "Duplicate New Winner Alert - Copy - Copy General Filters Cases 4 Schedule Every…" at bounding box center [388, 129] width 388 height 188
click at [326, 170] on input "**" at bounding box center [387, 169] width 189 height 11
type input "***"
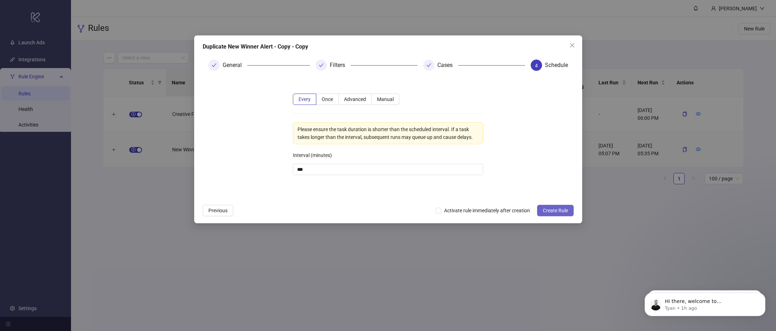
click at [555, 207] on button "Create Rule" at bounding box center [555, 210] width 37 height 11
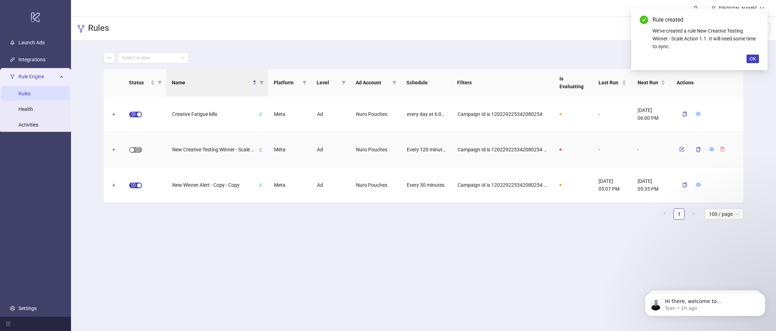
click at [133, 151] on div "button" at bounding box center [132, 150] width 4 height 4
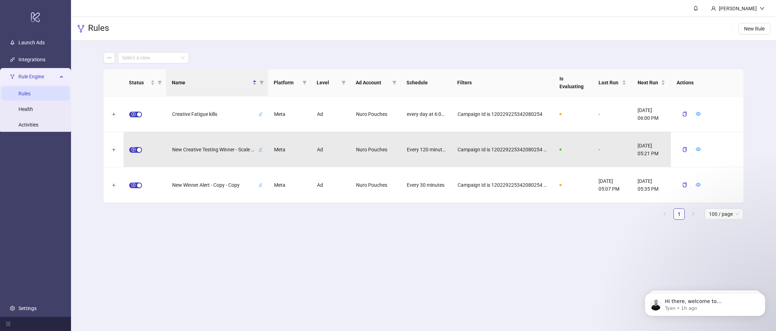
drag, startPoint x: 267, startPoint y: 82, endPoint x: 275, endPoint y: 85, distance: 8.0
click at [275, 85] on tr "Status Name Platform Level Ad Account Schedule Filters Is Evaluating Last Run N…" at bounding box center [423, 82] width 639 height 27
click at [134, 186] on span "button" at bounding box center [135, 186] width 13 height 6
click at [725, 186] on button "button" at bounding box center [722, 185] width 11 height 9
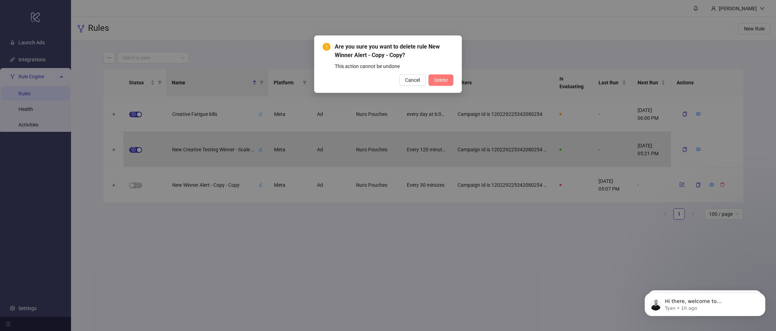
click at [444, 82] on span "Delete" at bounding box center [440, 80] width 13 height 6
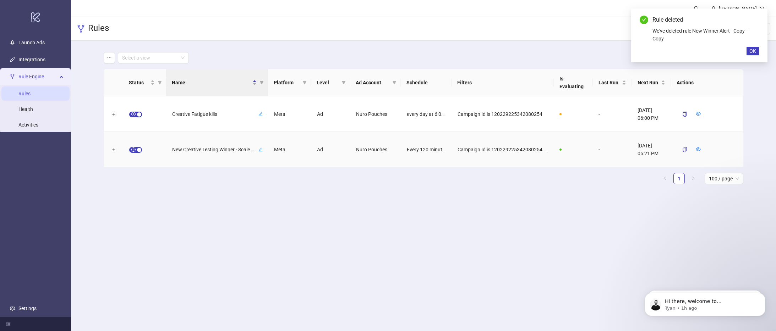
click at [110, 149] on div at bounding box center [114, 149] width 20 height 35
click at [112, 150] on button "Expand row" at bounding box center [114, 150] width 6 height 6
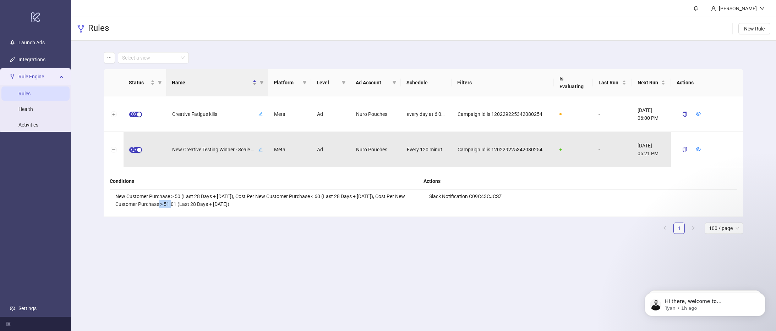
drag, startPoint x: 162, startPoint y: 205, endPoint x: 176, endPoint y: 206, distance: 14.6
click at [176, 206] on li "New Customer Purchase > 50 (Last 28 Days + [DATE]), Cost Per New Customer Purch…" at bounding box center [267, 200] width 314 height 21
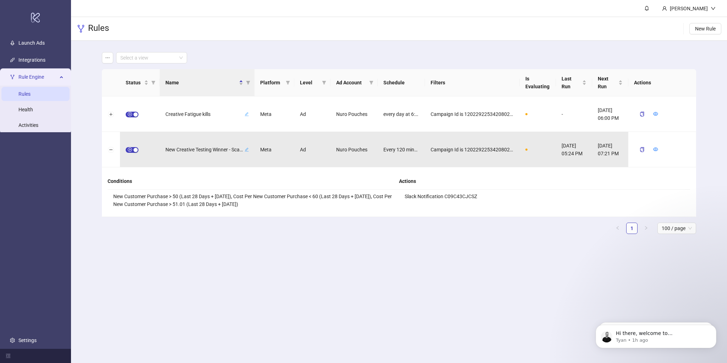
click at [433, 252] on main "Brandon Fink Rules New Rule Select a view Status Name Platform Level Ad Account…" at bounding box center [399, 181] width 656 height 363
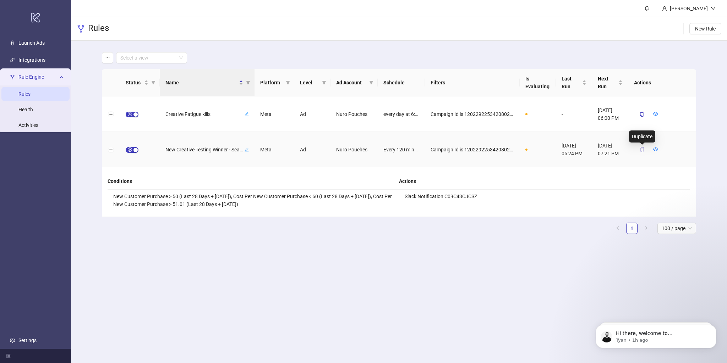
click at [639, 149] on icon "copy" at bounding box center [641, 149] width 5 height 5
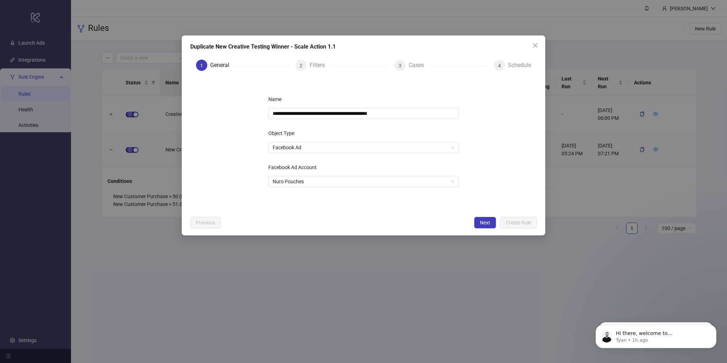
click at [423, 119] on div "**********" at bounding box center [363, 144] width 213 height 125
click at [420, 117] on input "**********" at bounding box center [363, 113] width 190 height 11
click at [320, 115] on input "**********" at bounding box center [363, 113] width 190 height 11
type input "**********"
click at [481, 223] on span "Next" at bounding box center [485, 223] width 10 height 6
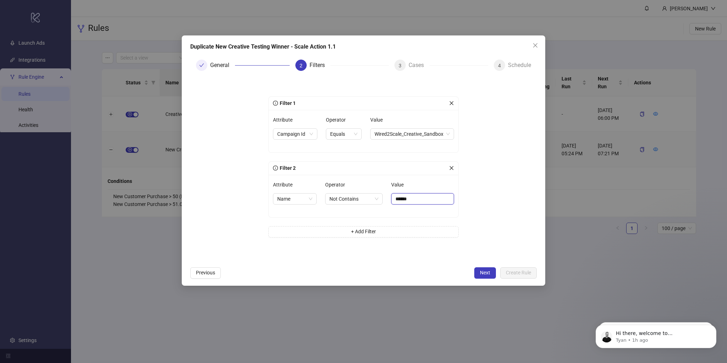
click at [429, 198] on input "******" at bounding box center [422, 198] width 63 height 11
type input "********"
click at [487, 231] on form "Filter 1 Attribute Campaign Id Operator Equals Value Wired2Scale_Creative_Sandb…" at bounding box center [363, 170] width 346 height 187
click at [483, 275] on span "Next" at bounding box center [485, 273] width 10 height 6
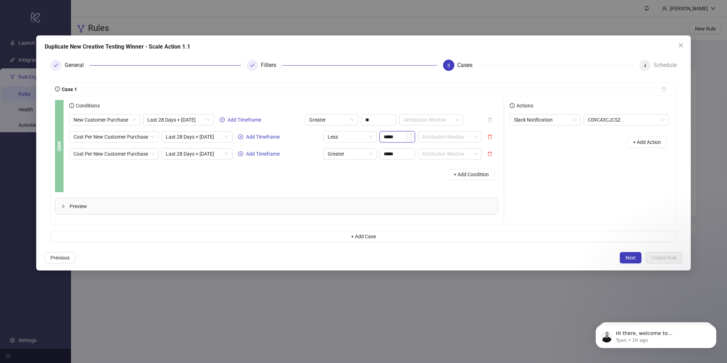
click at [393, 138] on input "*****" at bounding box center [397, 137] width 35 height 11
click at [353, 139] on span "Less" at bounding box center [350, 137] width 45 height 11
click at [354, 197] on div "Less Equal" at bounding box center [350, 197] width 42 height 8
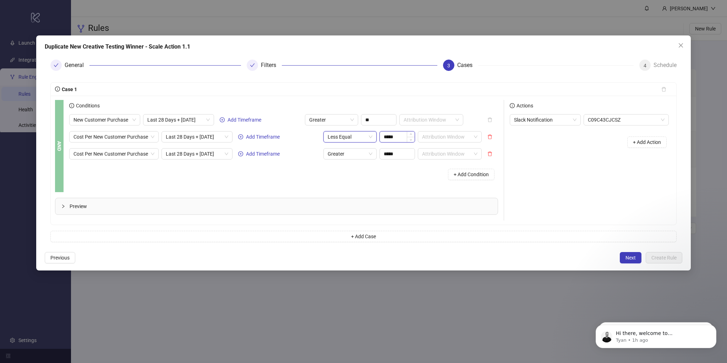
click at [387, 138] on input "*****" at bounding box center [397, 137] width 35 height 11
type input "*****"
click at [397, 174] on div "+ Add Condition" at bounding box center [283, 174] width 429 height 18
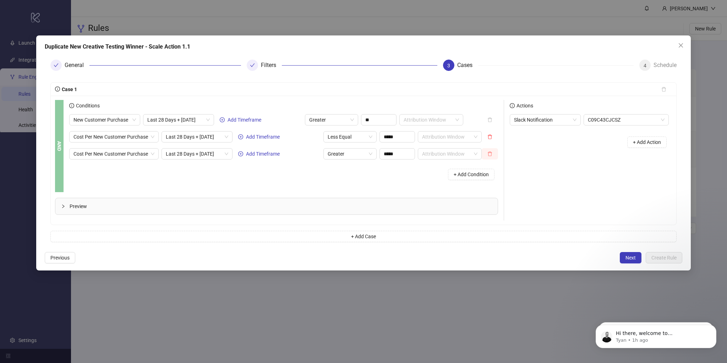
click at [488, 156] on icon "delete" at bounding box center [489, 154] width 5 height 5
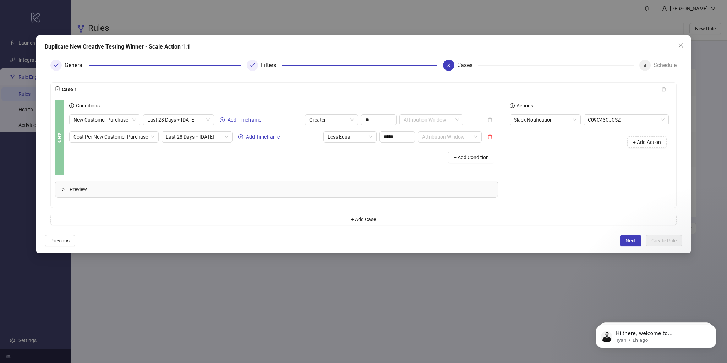
click at [567, 182] on div "Actions Slack Notification C09C43CJCSZ + Add Action" at bounding box center [587, 152] width 167 height 104
click at [631, 240] on span "Next" at bounding box center [630, 241] width 10 height 6
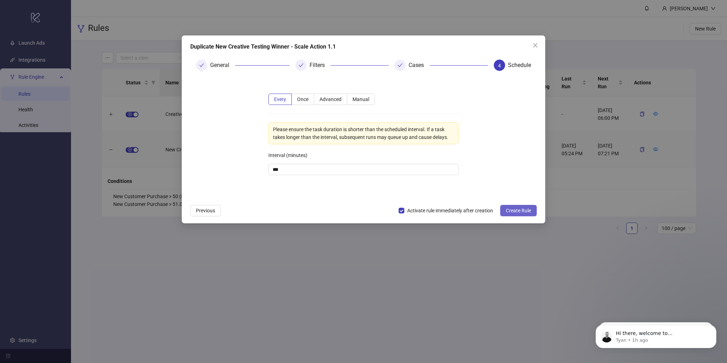
click at [516, 211] on span "Create Rule" at bounding box center [518, 211] width 25 height 6
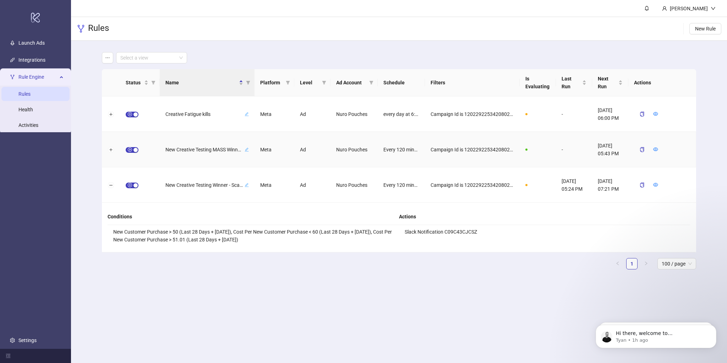
click at [246, 148] on icon "edit" at bounding box center [246, 150] width 4 height 4
drag, startPoint x: 178, startPoint y: 152, endPoint x: 161, endPoint y: 148, distance: 18.2
click at [161, 148] on div "**********" at bounding box center [207, 149] width 95 height 35
click at [182, 149] on input "**********" at bounding box center [197, 149] width 55 height 9
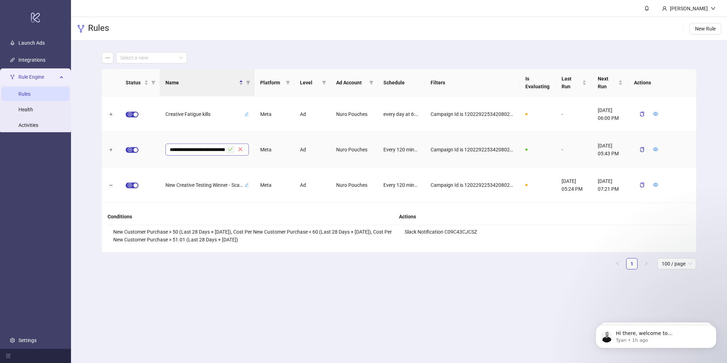
type input "**********"
click at [230, 149] on icon "check" at bounding box center [230, 149] width 5 height 5
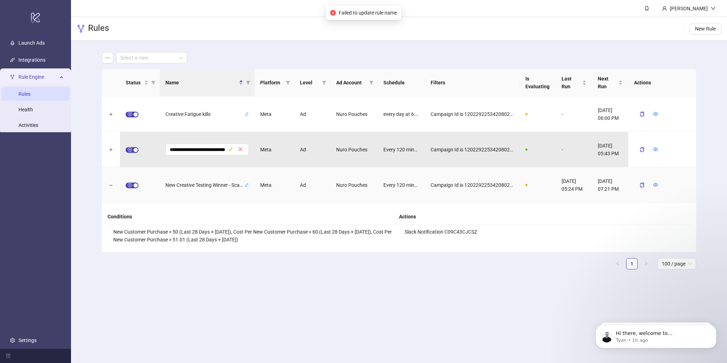
click at [247, 187] on div "New Creative Testing Winner - Scale Action 1.1" at bounding box center [206, 185] width 83 height 9
click at [245, 276] on main "**********" at bounding box center [398, 164] width 605 height 246
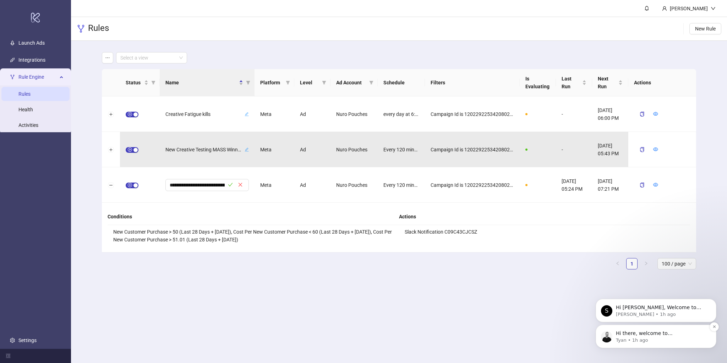
click at [648, 331] on p "Tyan • 1h ago" at bounding box center [662, 340] width 92 height 6
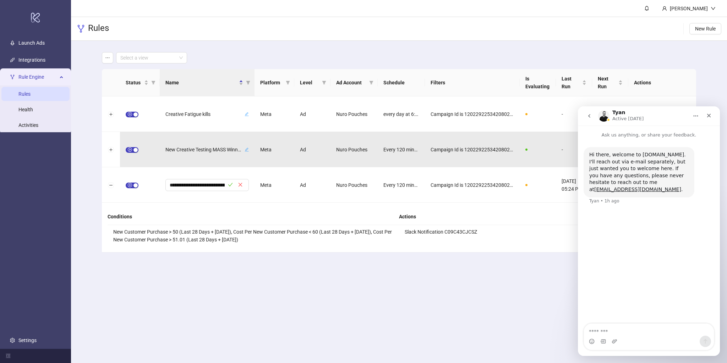
click at [472, 293] on main "**********" at bounding box center [399, 181] width 656 height 363
click at [711, 116] on icon "Close" at bounding box center [709, 116] width 6 height 6
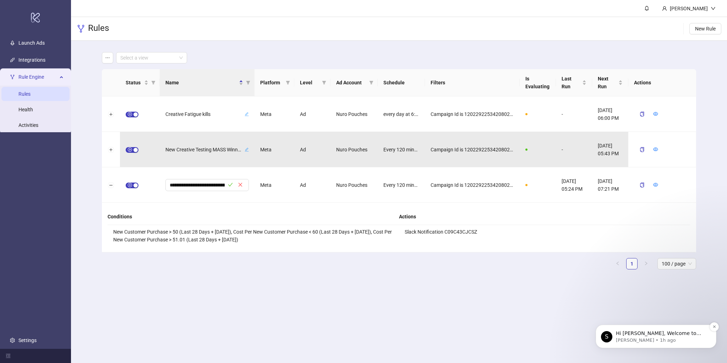
click at [669, 331] on p "Simon • 1h ago" at bounding box center [662, 340] width 92 height 6
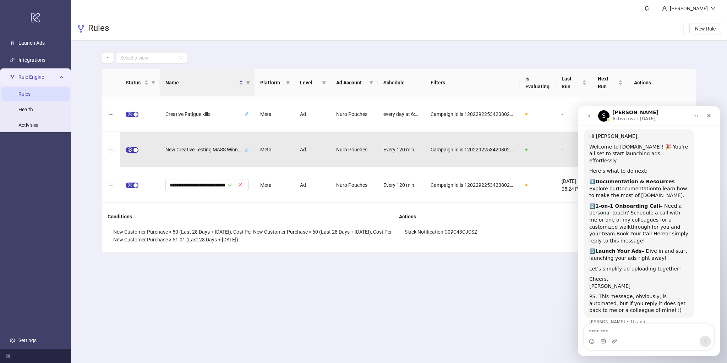
scroll to position [21, 0]
click at [427, 267] on ul "1 100 / page" at bounding box center [399, 263] width 594 height 11
click at [705, 117] on div "Close" at bounding box center [708, 115] width 13 height 13
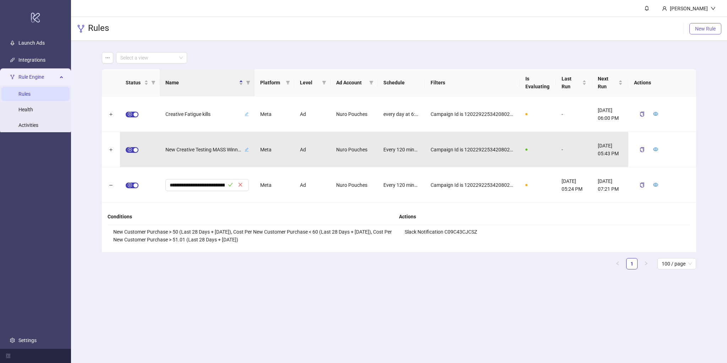
click at [699, 30] on span "New Rule" at bounding box center [705, 29] width 21 height 6
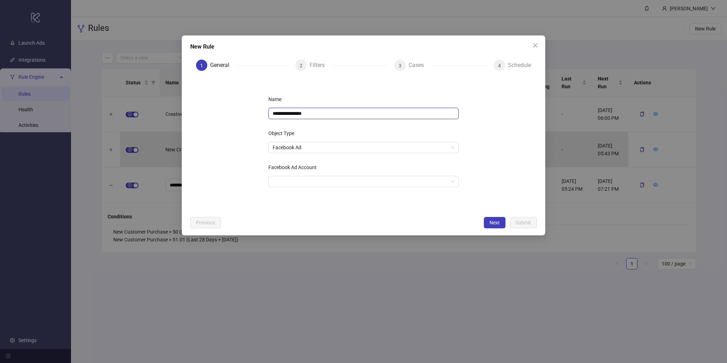
click at [357, 113] on input "**********" at bounding box center [363, 113] width 190 height 11
click at [321, 147] on span "Facebook Ad" at bounding box center [364, 147] width 182 height 11
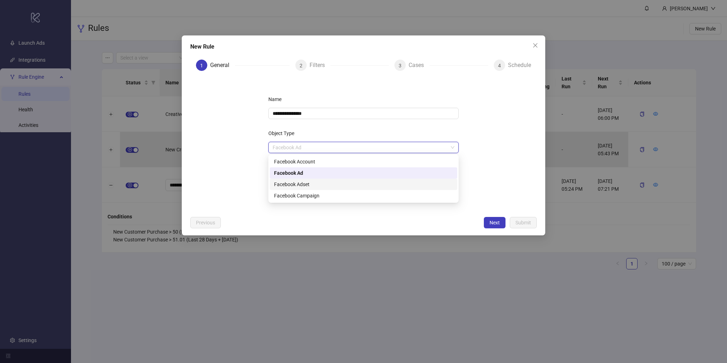
click at [318, 185] on div "Facebook Adset" at bounding box center [363, 185] width 179 height 8
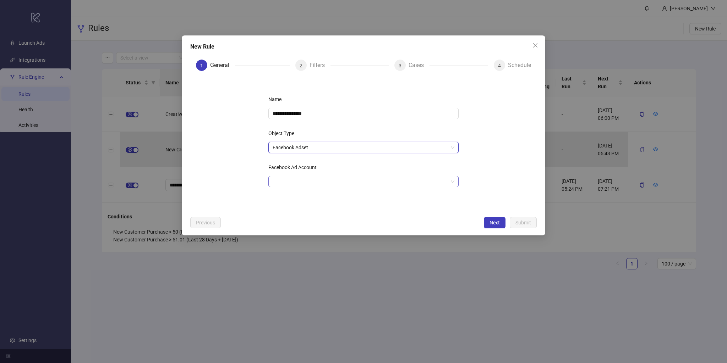
click at [318, 183] on input "Facebook Ad Account" at bounding box center [360, 181] width 175 height 11
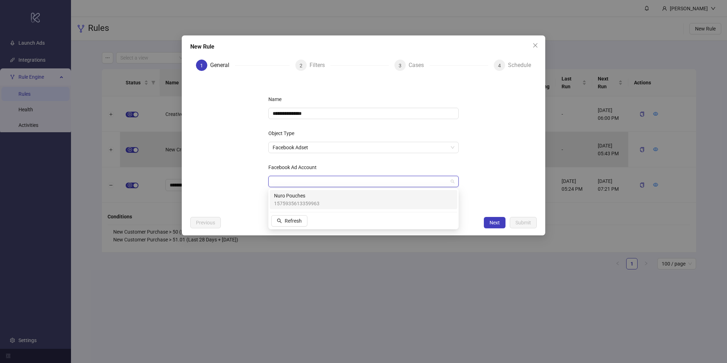
click at [317, 194] on span "Nuro Pouches" at bounding box center [296, 196] width 45 height 8
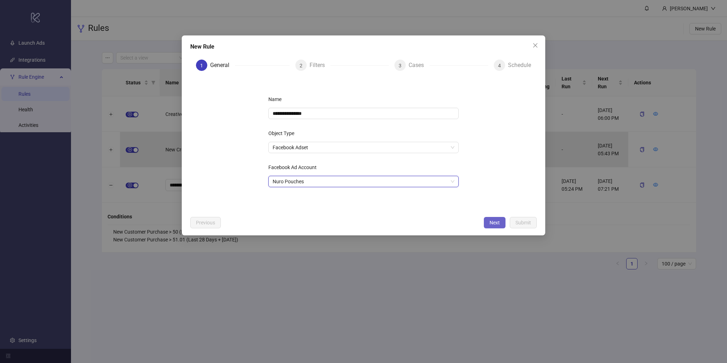
click at [492, 226] on button "Next" at bounding box center [495, 222] width 22 height 11
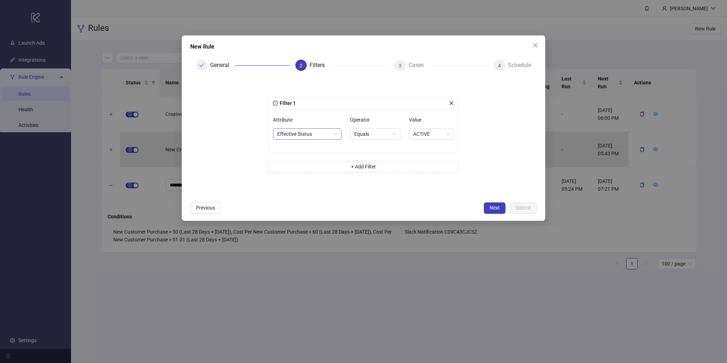
click at [309, 133] on span "Effective Status" at bounding box center [307, 134] width 60 height 11
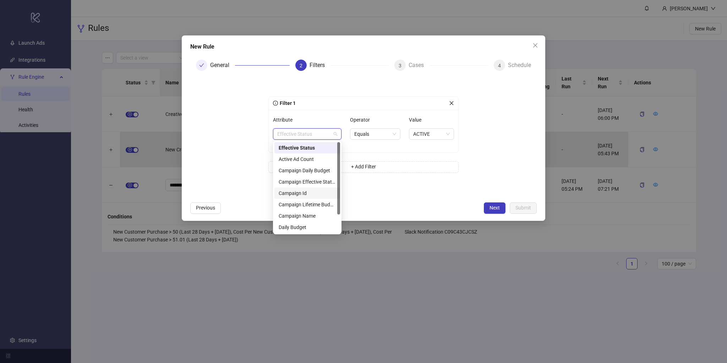
click at [312, 192] on div "Campaign Id" at bounding box center [307, 193] width 57 height 8
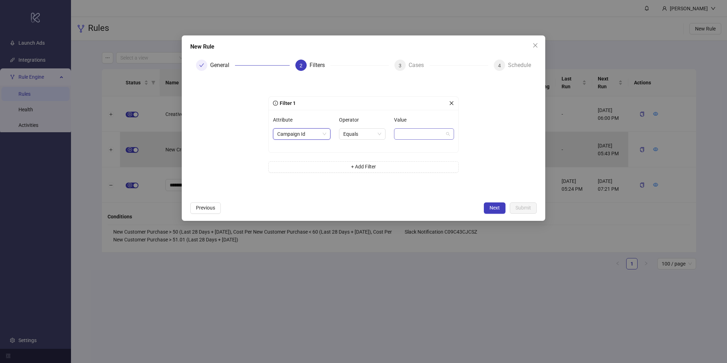
click at [419, 132] on span at bounding box center [423, 134] width 51 height 11
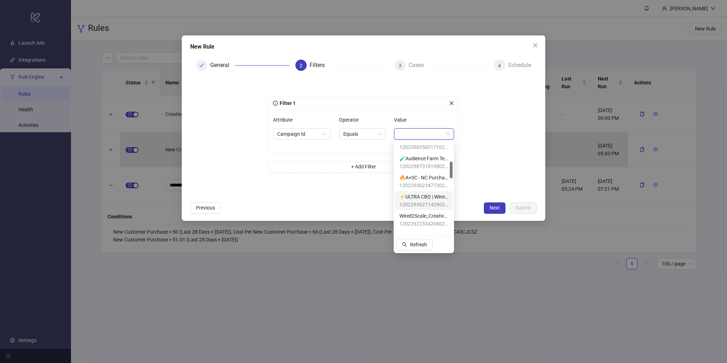
scroll to position [106, 0]
click at [416, 218] on span "Wired2Scale_Creative_Sandbox" at bounding box center [423, 215] width 49 height 8
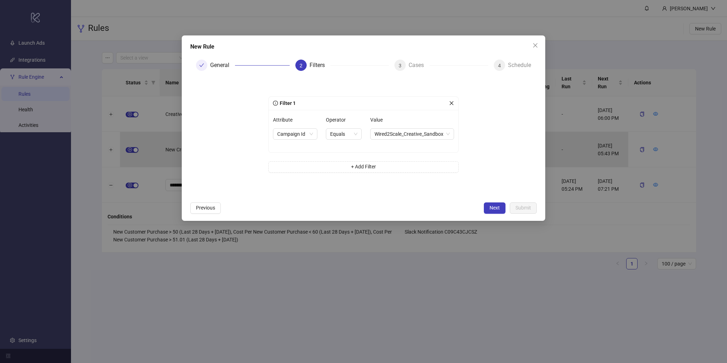
drag, startPoint x: 494, startPoint y: 210, endPoint x: 440, endPoint y: 194, distance: 55.4
click at [440, 194] on div "New Rule General 2 Filters 3 Cases 4 Schedule Filter 1 Attribute Campaign Id Op…" at bounding box center [363, 128] width 363 height 186
click at [404, 186] on div "Filter 1 Attribute Campaign Id Operator Equals Value Wired2Scale_Creative_Sandb…" at bounding box center [363, 137] width 213 height 110
click at [377, 161] on button "+ Add Filter" at bounding box center [363, 166] width 190 height 11
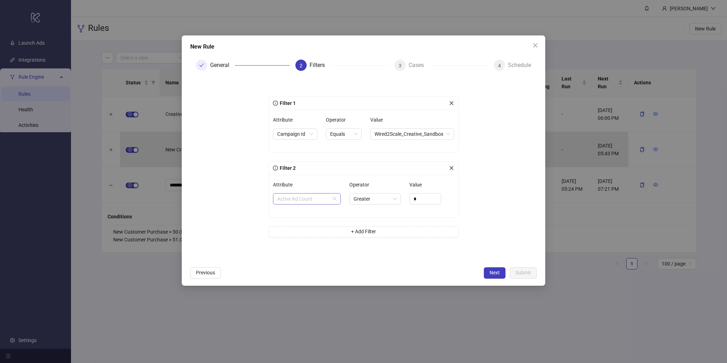
click at [299, 202] on span "Active Ad Count" at bounding box center [306, 199] width 59 height 11
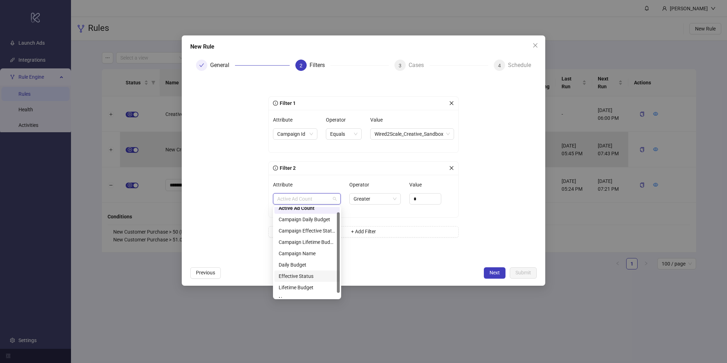
scroll to position [0, 0]
click at [236, 242] on form "Filter 1 Attribute Campaign Id Operator Equals Value Wired2Scale_Creative_Sandb…" at bounding box center [363, 170] width 346 height 187
click at [318, 200] on span "Active Ad Count" at bounding box center [306, 199] width 59 height 11
click at [304, 296] on div "Name" at bounding box center [307, 292] width 57 height 8
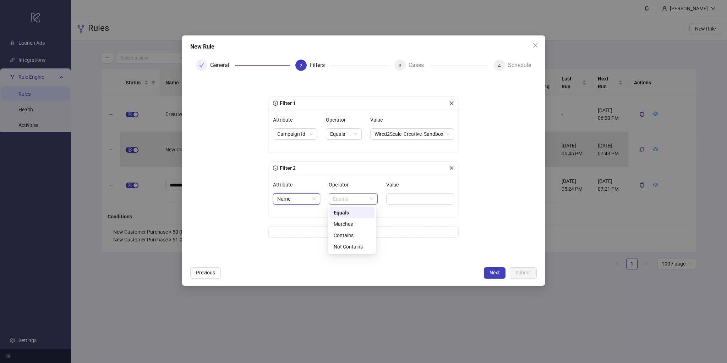
click at [347, 198] on span "Equals" at bounding box center [353, 199] width 40 height 11
click at [347, 235] on div "Contains" at bounding box center [352, 236] width 37 height 8
click at [401, 198] on input "Value" at bounding box center [421, 198] width 66 height 11
type input "*"
type input "*******"
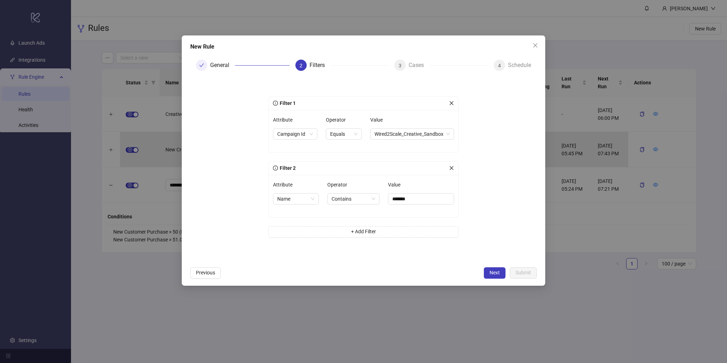
click at [476, 208] on form "Filter 1 Attribute Campaign Id Operator Equals Value Wired2Scale_Creative_Sandb…" at bounding box center [363, 170] width 346 height 187
click at [490, 269] on button "Next" at bounding box center [495, 273] width 22 height 11
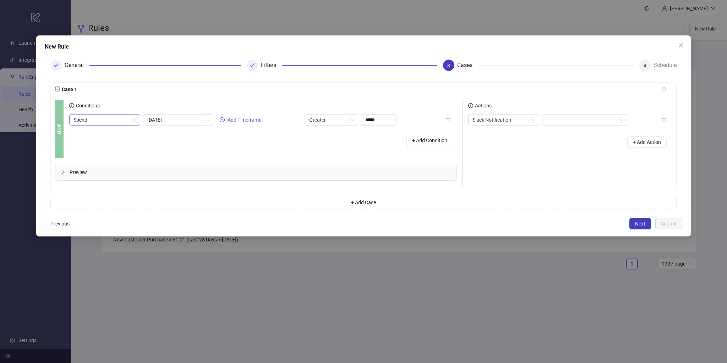
click at [116, 120] on span "Spend" at bounding box center [104, 120] width 62 height 11
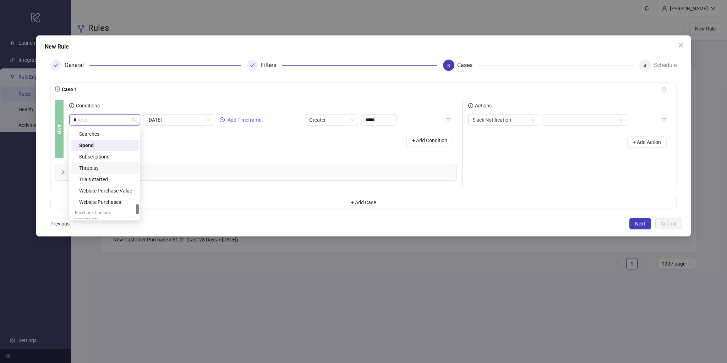
scroll to position [0, 0]
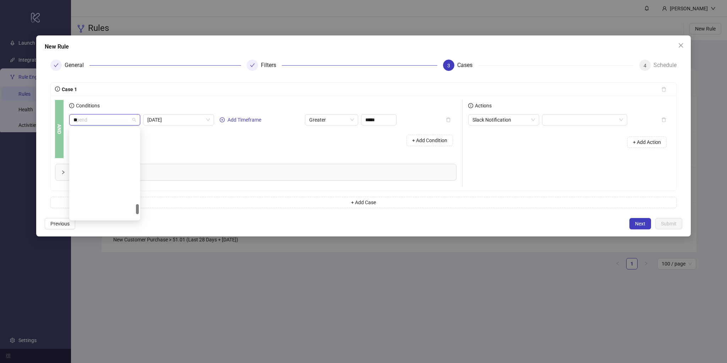
type input "***"
click at [112, 159] on div "New Customer Purchase" at bounding box center [106, 163] width 55 height 8
click at [197, 123] on span "Today" at bounding box center [178, 120] width 62 height 11
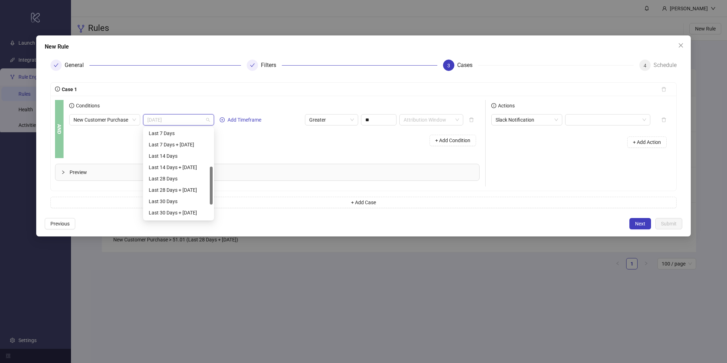
scroll to position [95, 0]
click at [191, 183] on div "Last 28 Days + Today" at bounding box center [179, 187] width 60 height 8
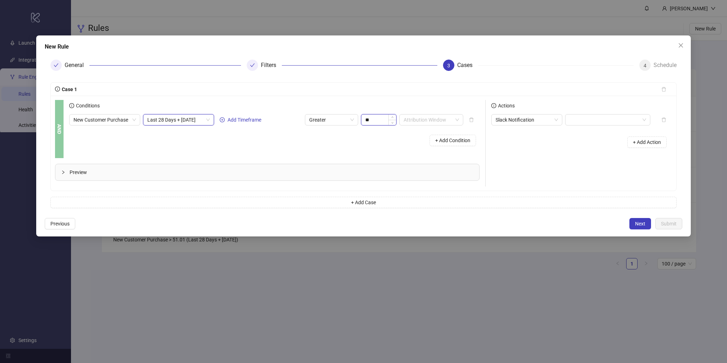
click at [368, 121] on input "**" at bounding box center [378, 120] width 35 height 11
type input "**"
click at [378, 145] on div "+ Add Condition" at bounding box center [274, 140] width 410 height 18
click at [531, 121] on span "Slack Notification" at bounding box center [526, 120] width 62 height 11
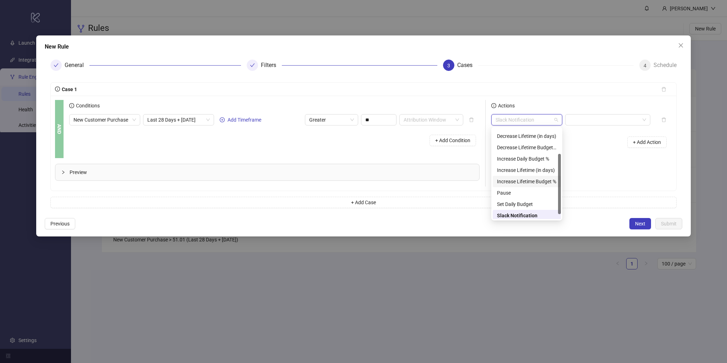
scroll to position [45, 0]
click at [522, 202] on div "Slack Notification" at bounding box center [527, 202] width 60 height 8
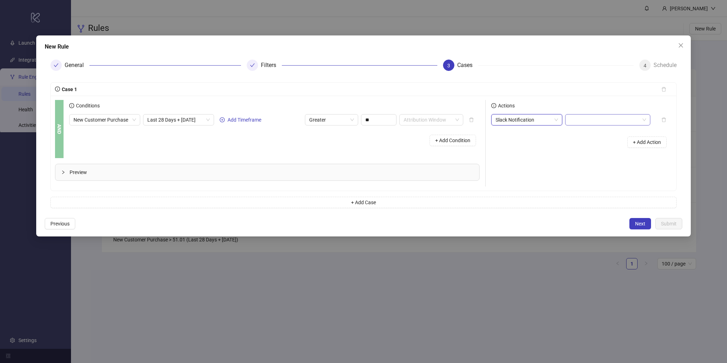
click at [584, 119] on input "search" at bounding box center [604, 120] width 70 height 11
type input "*******"
click at [283, 146] on div "+ Add Condition" at bounding box center [274, 140] width 410 height 18
click at [529, 118] on span "Slack Notification" at bounding box center [526, 120] width 62 height 11
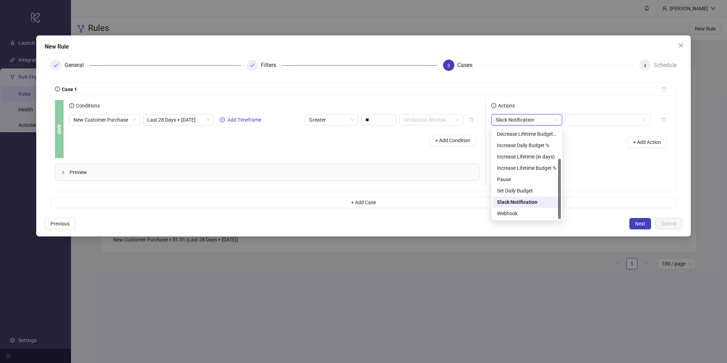
click at [594, 154] on div "Actions Slack Notification Slack Notification + Add Action" at bounding box center [578, 143] width 186 height 87
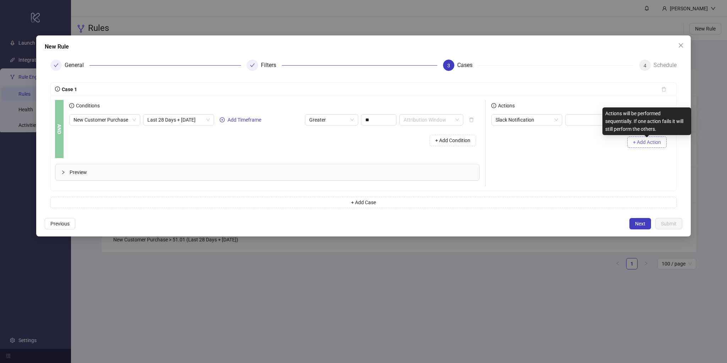
click at [633, 140] on span "+ Add Action" at bounding box center [647, 142] width 28 height 6
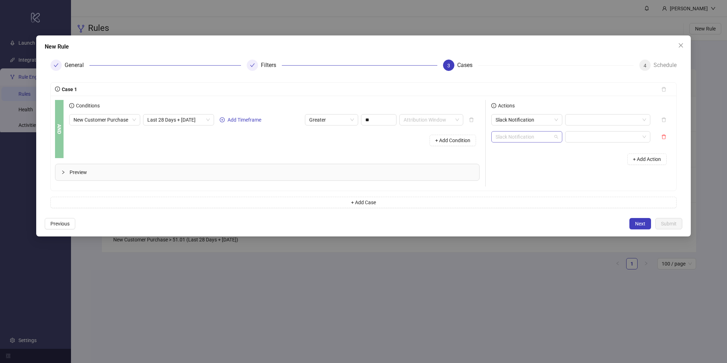
click at [516, 142] on span "Slack Notification" at bounding box center [526, 137] width 62 height 11
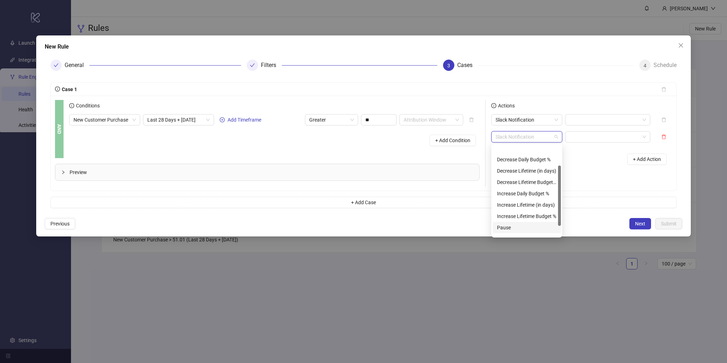
scroll to position [0, 0]
click at [402, 152] on div "Conditions New Customer Purchase Last 28 Days + Today Add Timeframe Greater ** …" at bounding box center [277, 129] width 416 height 58
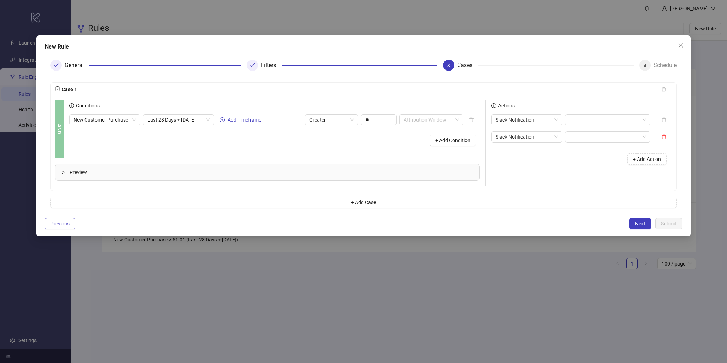
click at [63, 222] on span "Previous" at bounding box center [59, 224] width 19 height 6
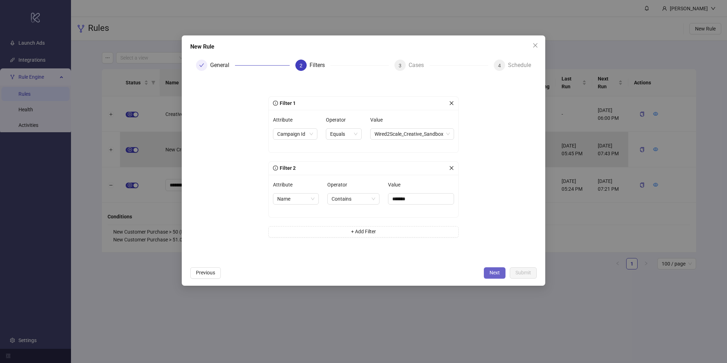
click at [490, 273] on span "Next" at bounding box center [494, 273] width 10 height 6
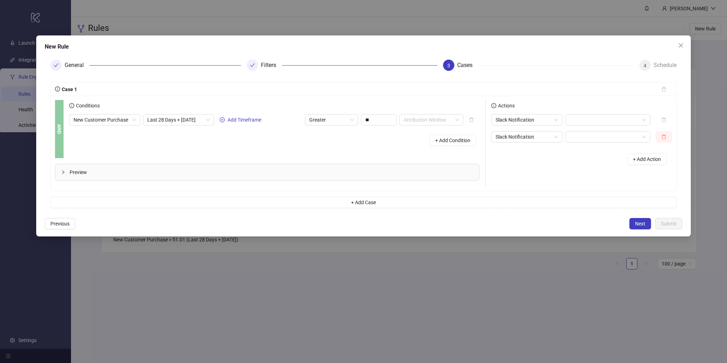
click at [661, 138] on icon "delete" at bounding box center [663, 136] width 5 height 5
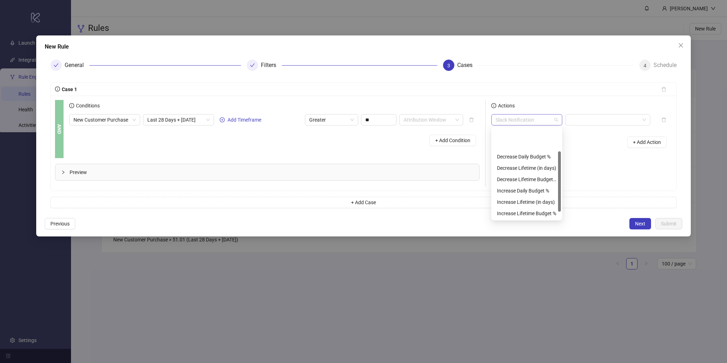
click at [554, 119] on span "Slack Notification" at bounding box center [526, 120] width 62 height 11
click at [581, 126] on div "Slack Notification + Add Action" at bounding box center [581, 133] width 180 height 39
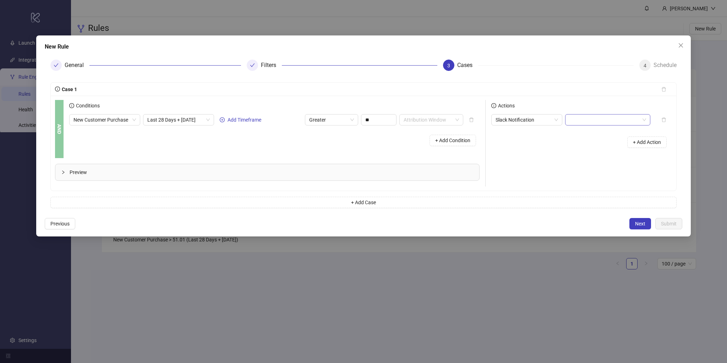
click at [585, 123] on input "search" at bounding box center [604, 120] width 70 height 11
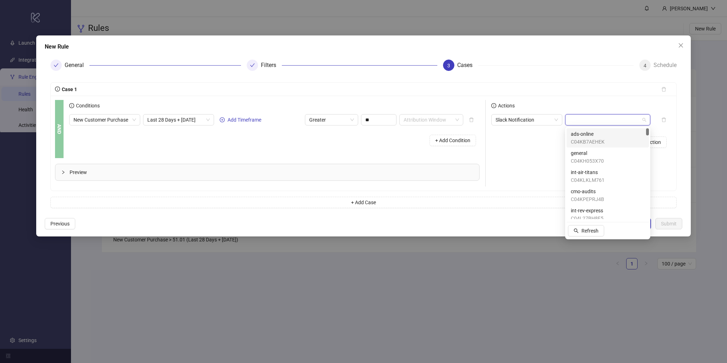
paste input "**********"
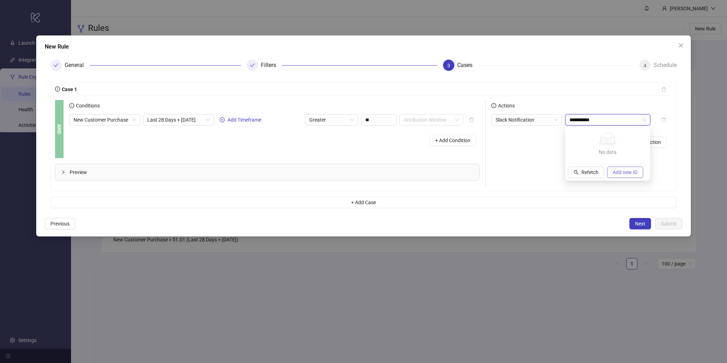
type input "**********"
click at [623, 170] on span "Add new ID" at bounding box center [624, 173] width 25 height 6
click at [603, 136] on span "C09C43CJCSZ" at bounding box center [587, 134] width 33 height 8
click at [54, 221] on span "Previous" at bounding box center [59, 224] width 19 height 6
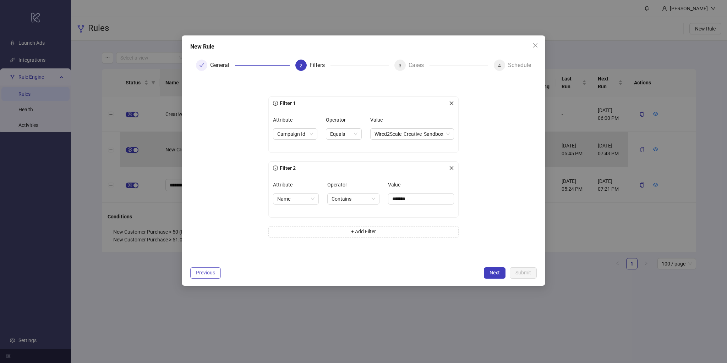
click at [197, 268] on button "Previous" at bounding box center [205, 273] width 31 height 11
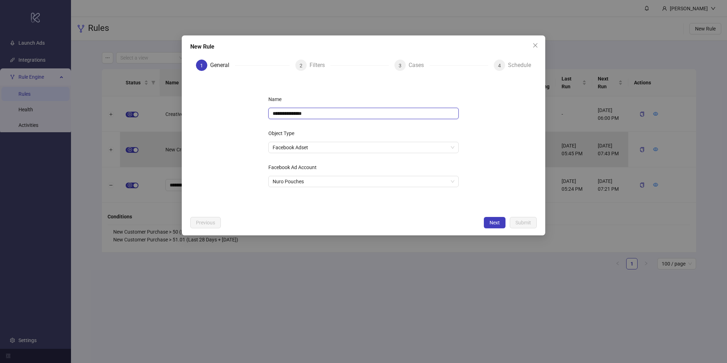
click at [307, 114] on input "**********" at bounding box center [363, 113] width 190 height 11
type input "*"
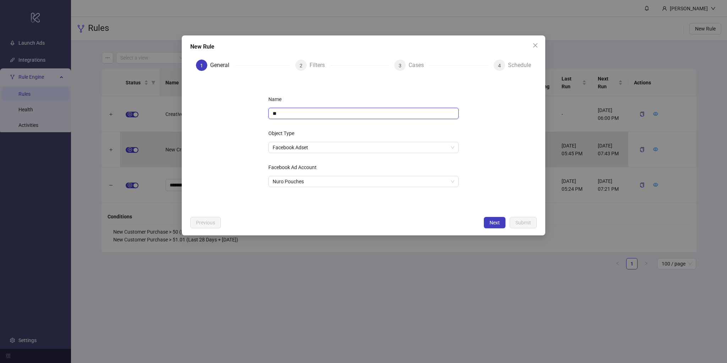
type input "*"
click at [274, 113] on input "**********" at bounding box center [363, 113] width 190 height 11
type input "**********"
click at [495, 221] on span "Next" at bounding box center [494, 223] width 10 height 6
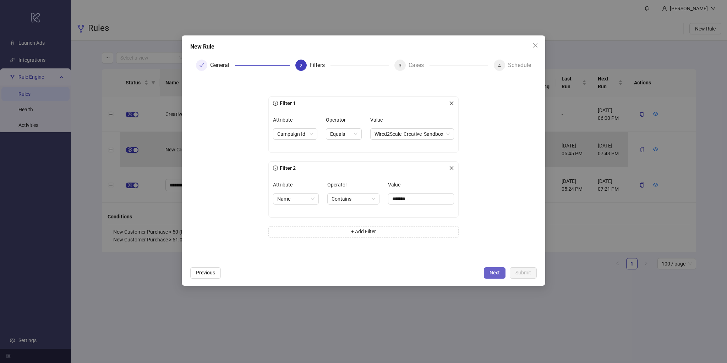
click at [490, 272] on span "Next" at bounding box center [494, 273] width 10 height 6
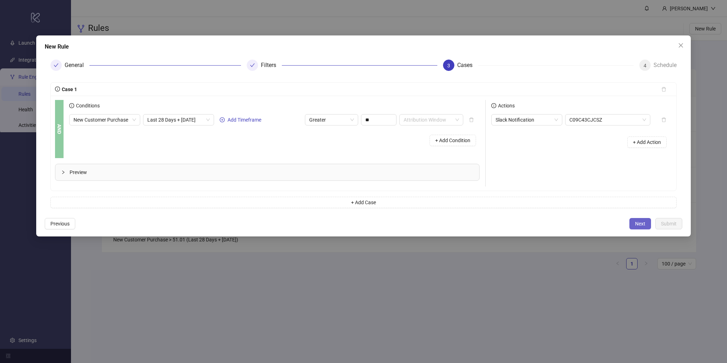
click at [638, 222] on span "Next" at bounding box center [640, 224] width 10 height 6
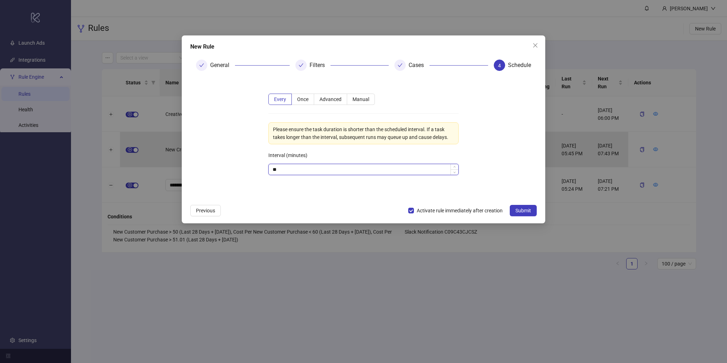
click at [331, 171] on input "**" at bounding box center [363, 169] width 189 height 11
type input "***"
click at [352, 156] on div "Interval (minutes)" at bounding box center [363, 157] width 190 height 14
click at [525, 208] on span "Submit" at bounding box center [523, 211] width 16 height 6
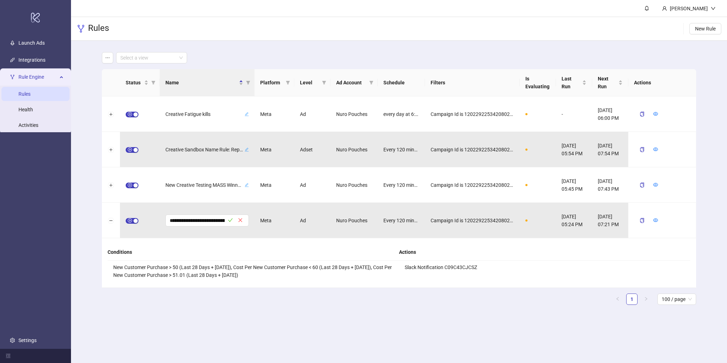
click at [568, 312] on main "**********" at bounding box center [398, 181] width 605 height 281
click at [472, 291] on div "**********" at bounding box center [399, 187] width 594 height 236
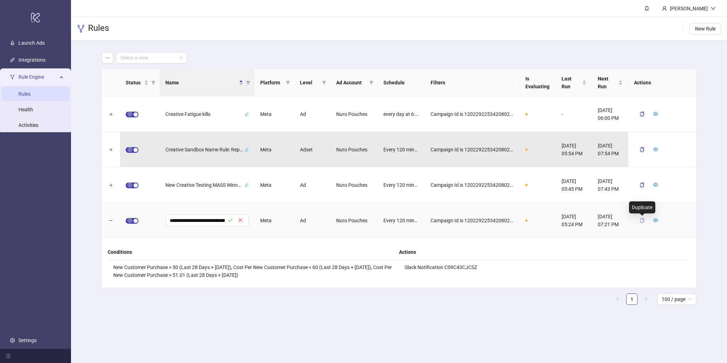
click at [642, 222] on icon "copy" at bounding box center [641, 220] width 5 height 5
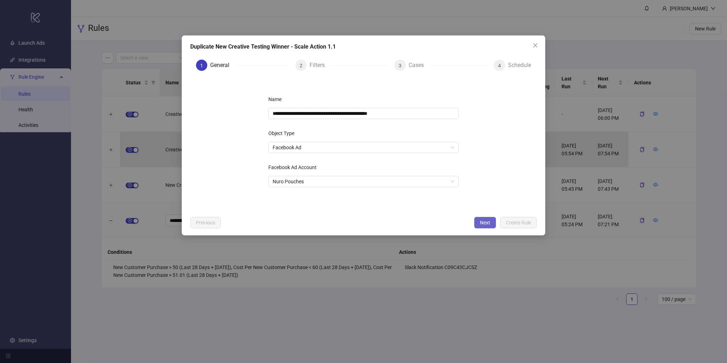
click at [484, 228] on button "Next" at bounding box center [485, 222] width 22 height 11
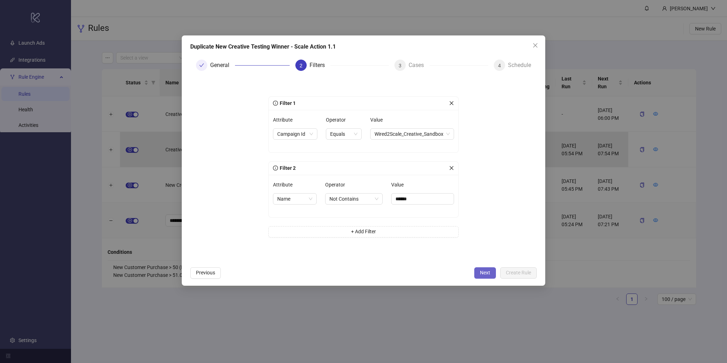
click at [481, 270] on span "Next" at bounding box center [485, 273] width 10 height 6
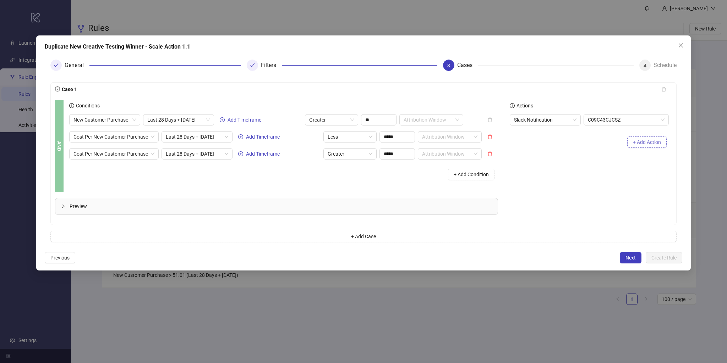
click at [651, 143] on span "+ Add Action" at bounding box center [647, 142] width 28 height 6
click at [552, 141] on span "Slack Notification" at bounding box center [545, 137] width 62 height 11
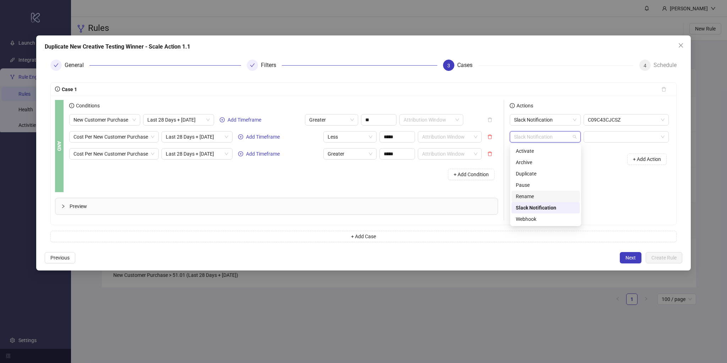
click at [544, 197] on div "Rename" at bounding box center [546, 197] width 60 height 8
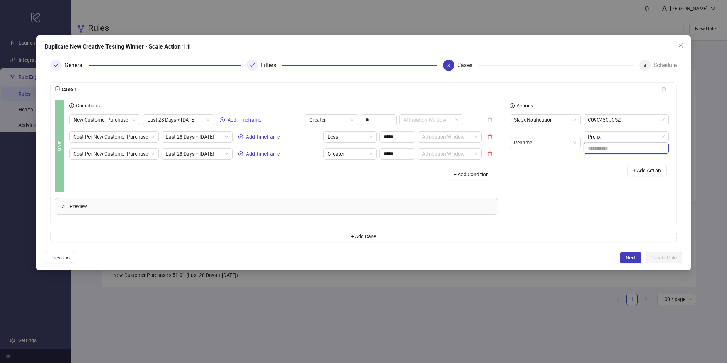
click at [605, 149] on input "text" at bounding box center [625, 148] width 85 height 11
type input "*"
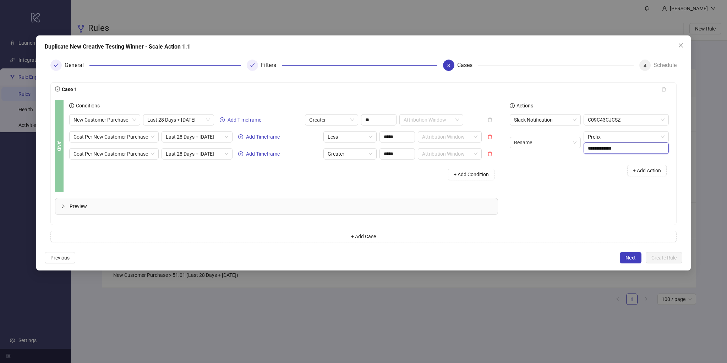
type input "**********"
click at [630, 257] on span "Next" at bounding box center [630, 258] width 10 height 6
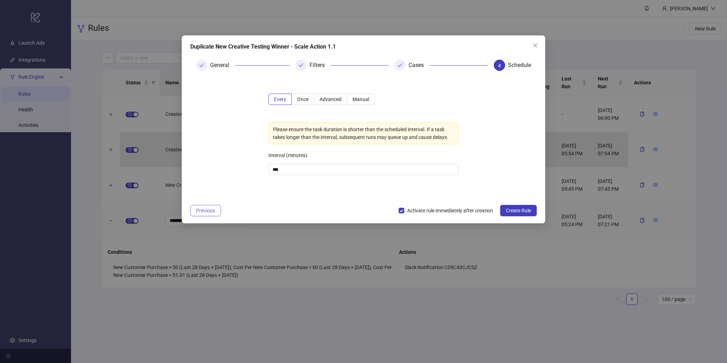
click at [219, 212] on button "Previous" at bounding box center [205, 210] width 31 height 11
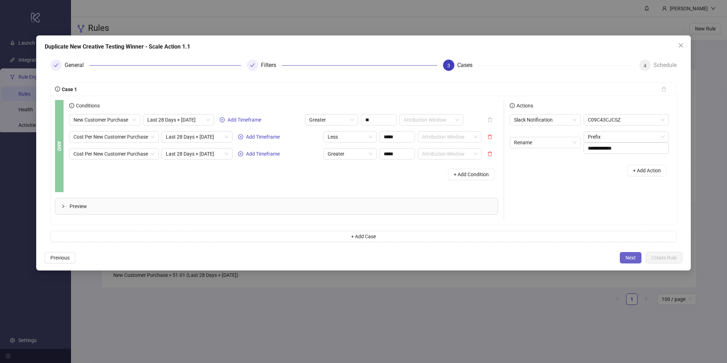
click at [631, 260] on span "Next" at bounding box center [630, 258] width 10 height 6
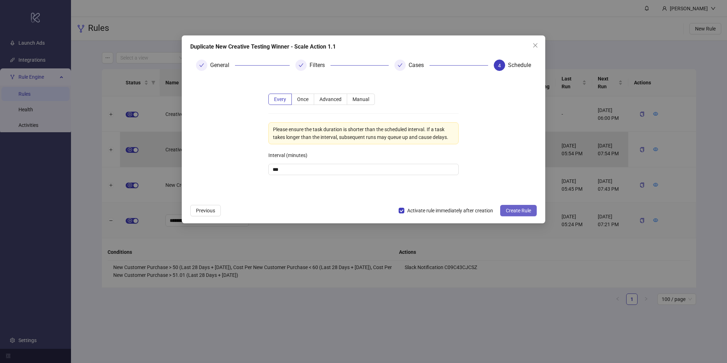
click at [523, 213] on span "Create Rule" at bounding box center [518, 211] width 25 height 6
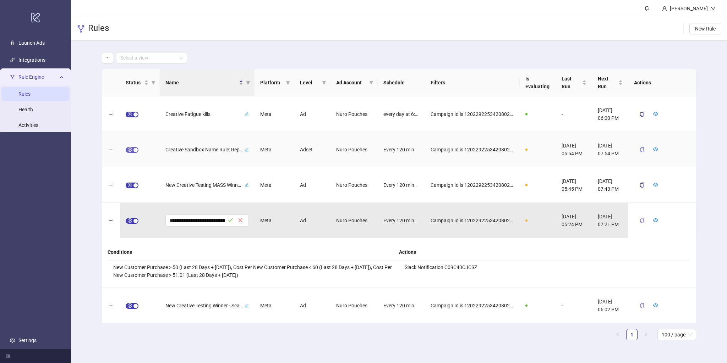
click at [134, 150] on div "button" at bounding box center [135, 150] width 4 height 4
click at [682, 148] on button "button" at bounding box center [679, 149] width 11 height 9
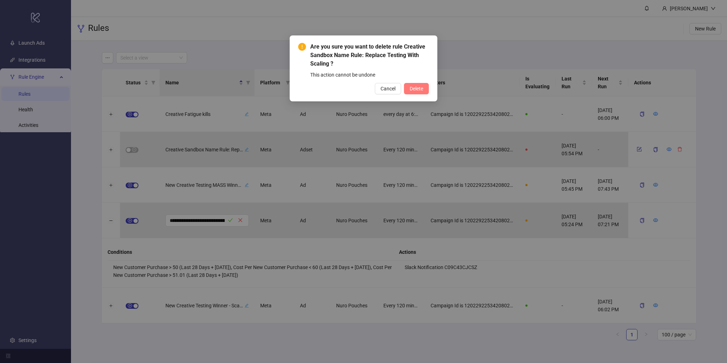
click at [417, 89] on span "Delete" at bounding box center [415, 89] width 13 height 6
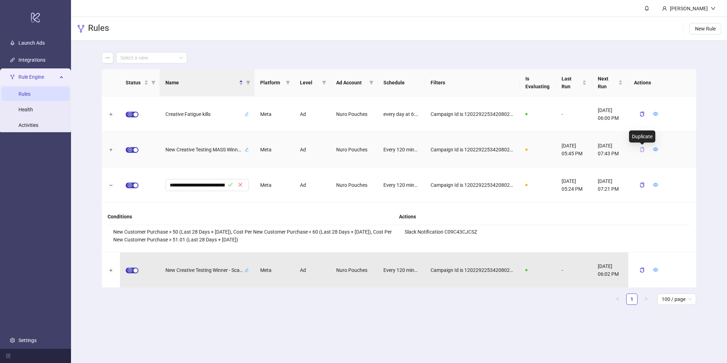
click at [642, 151] on icon "copy" at bounding box center [641, 149] width 5 height 5
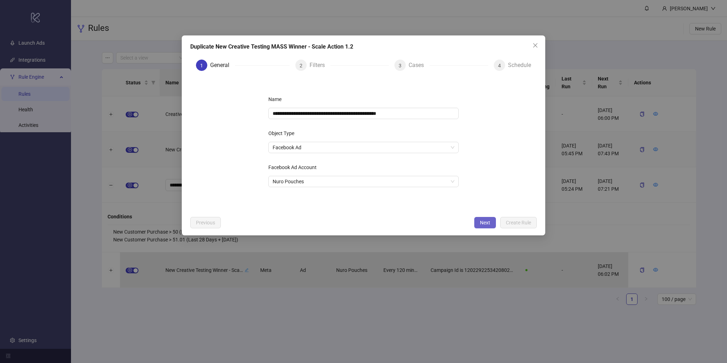
click at [486, 223] on span "Next" at bounding box center [485, 223] width 10 height 6
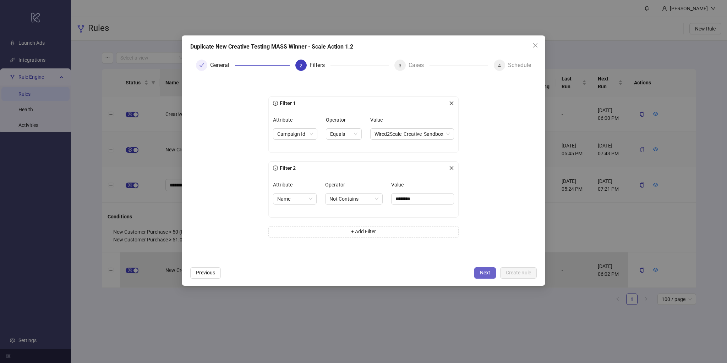
click at [484, 270] on span "Next" at bounding box center [485, 273] width 10 height 6
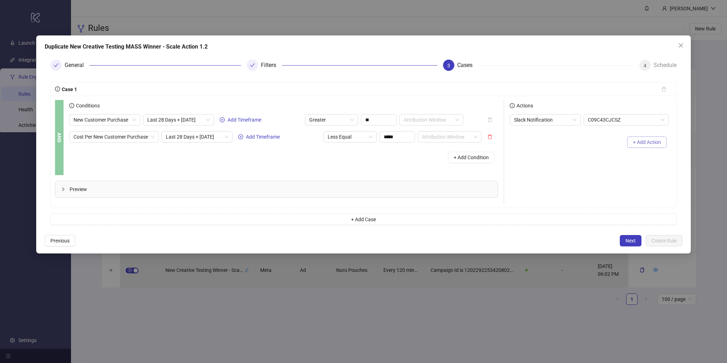
click at [644, 141] on span "+ Add Action" at bounding box center [647, 142] width 28 height 6
click at [554, 133] on span "Slack Notification" at bounding box center [545, 137] width 62 height 11
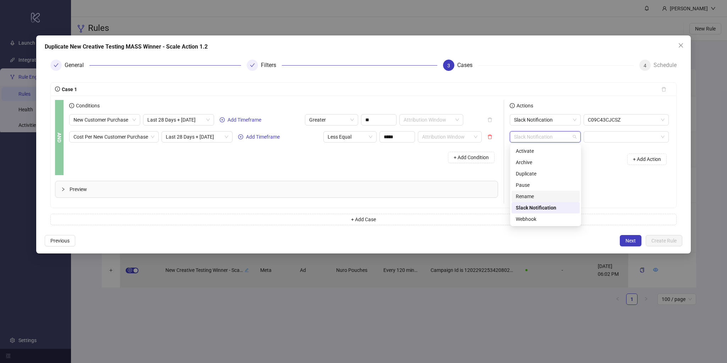
click at [541, 199] on div "Rename" at bounding box center [546, 197] width 60 height 8
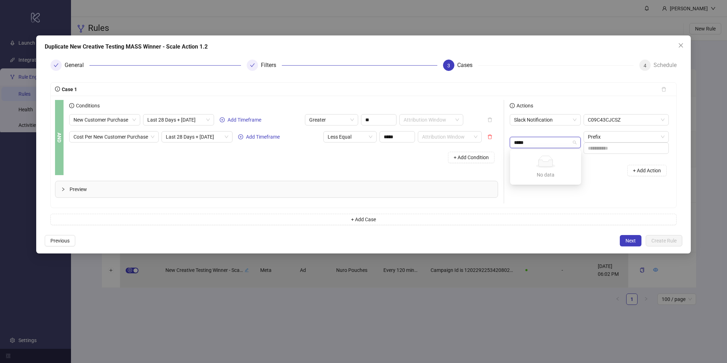
type input "*****"
click at [595, 177] on div "+ Add Action" at bounding box center [591, 171] width 162 height 22
click at [607, 150] on input "text" at bounding box center [625, 148] width 85 height 11
type input "**********"
click at [625, 238] on button "Next" at bounding box center [631, 240] width 22 height 11
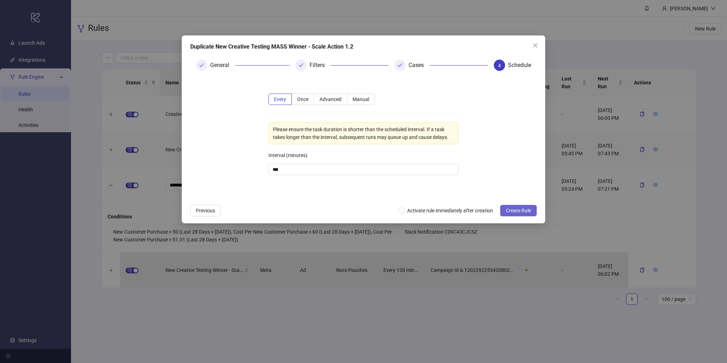
click at [512, 213] on span "Create Rule" at bounding box center [518, 211] width 25 height 6
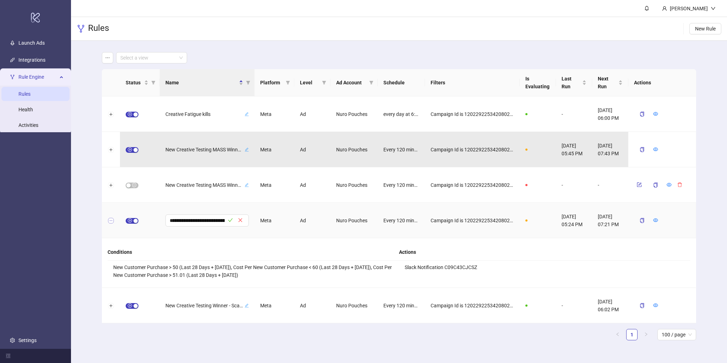
click at [111, 219] on button "Collapse row" at bounding box center [111, 221] width 6 height 6
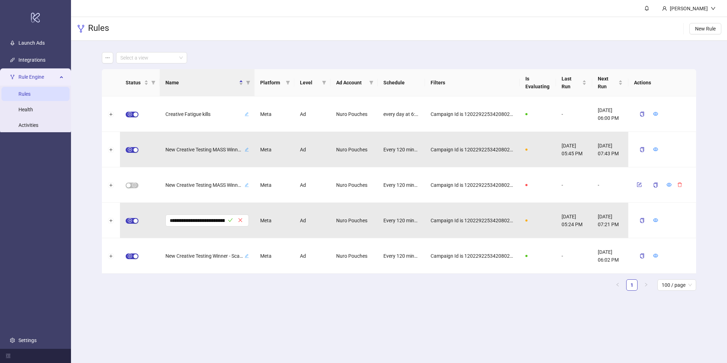
click at [217, 291] on div "**********" at bounding box center [399, 182] width 594 height 227
click at [92, 193] on div "**********" at bounding box center [399, 174] width 656 height 267
click at [111, 256] on button "Expand row" at bounding box center [111, 257] width 6 height 6
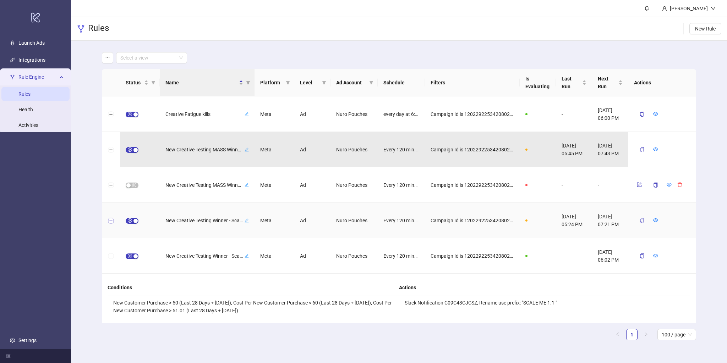
click at [111, 219] on button "Expand row" at bounding box center [111, 221] width 6 height 6
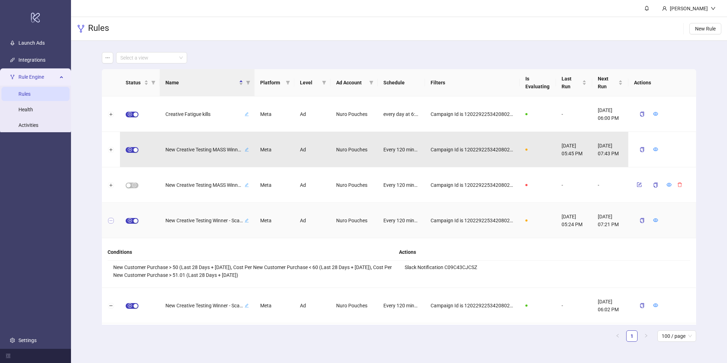
click at [111, 219] on button "Collapse row" at bounding box center [111, 221] width 6 height 6
